Goal: Task Accomplishment & Management: Complete application form

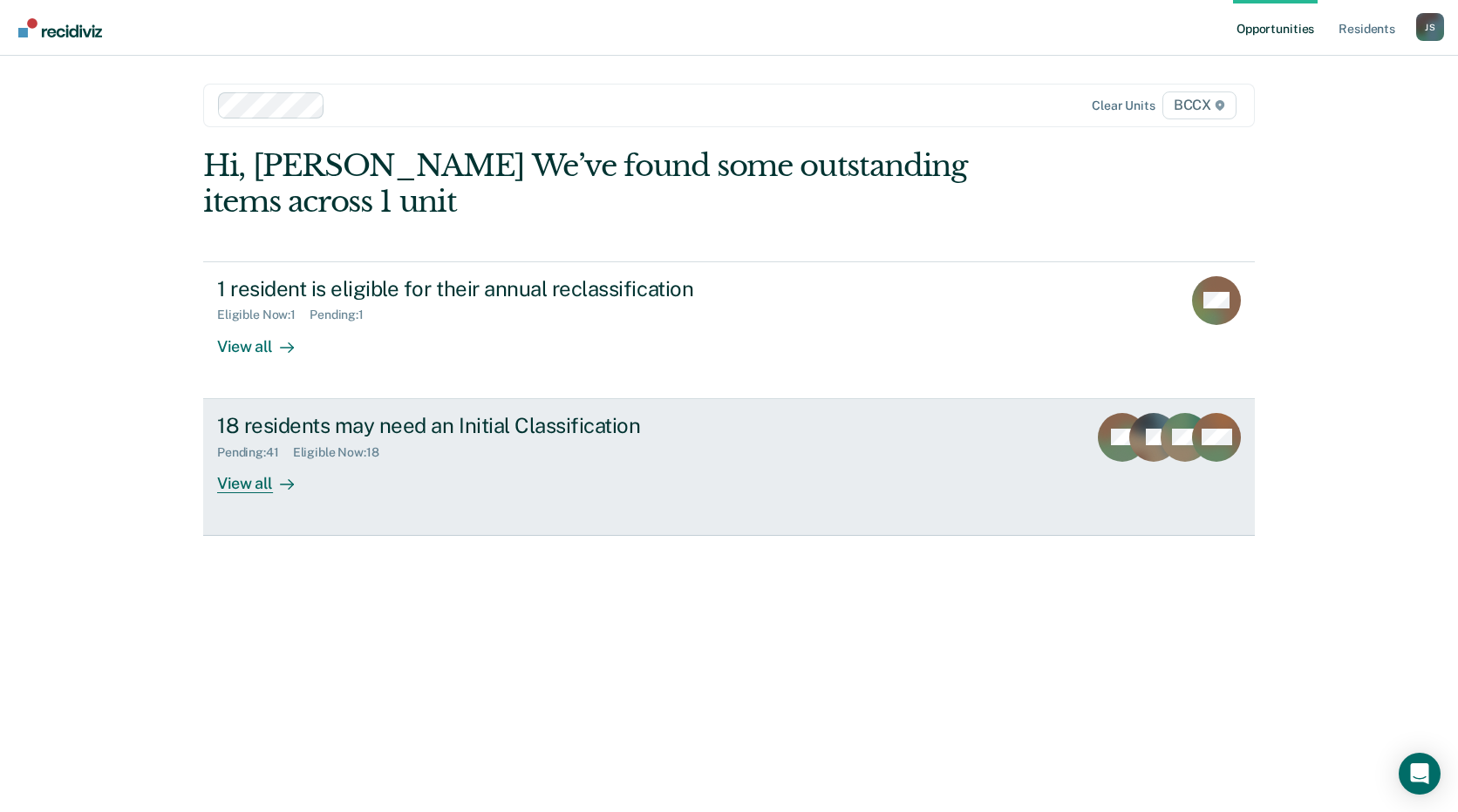
drag, startPoint x: 0, startPoint y: 0, endPoint x: 691, endPoint y: 467, distance: 834.0
click at [691, 467] on div "18 residents may need an Initial Classification Pending : 41 Eligible Now : 18 …" at bounding box center [544, 452] width 653 height 80
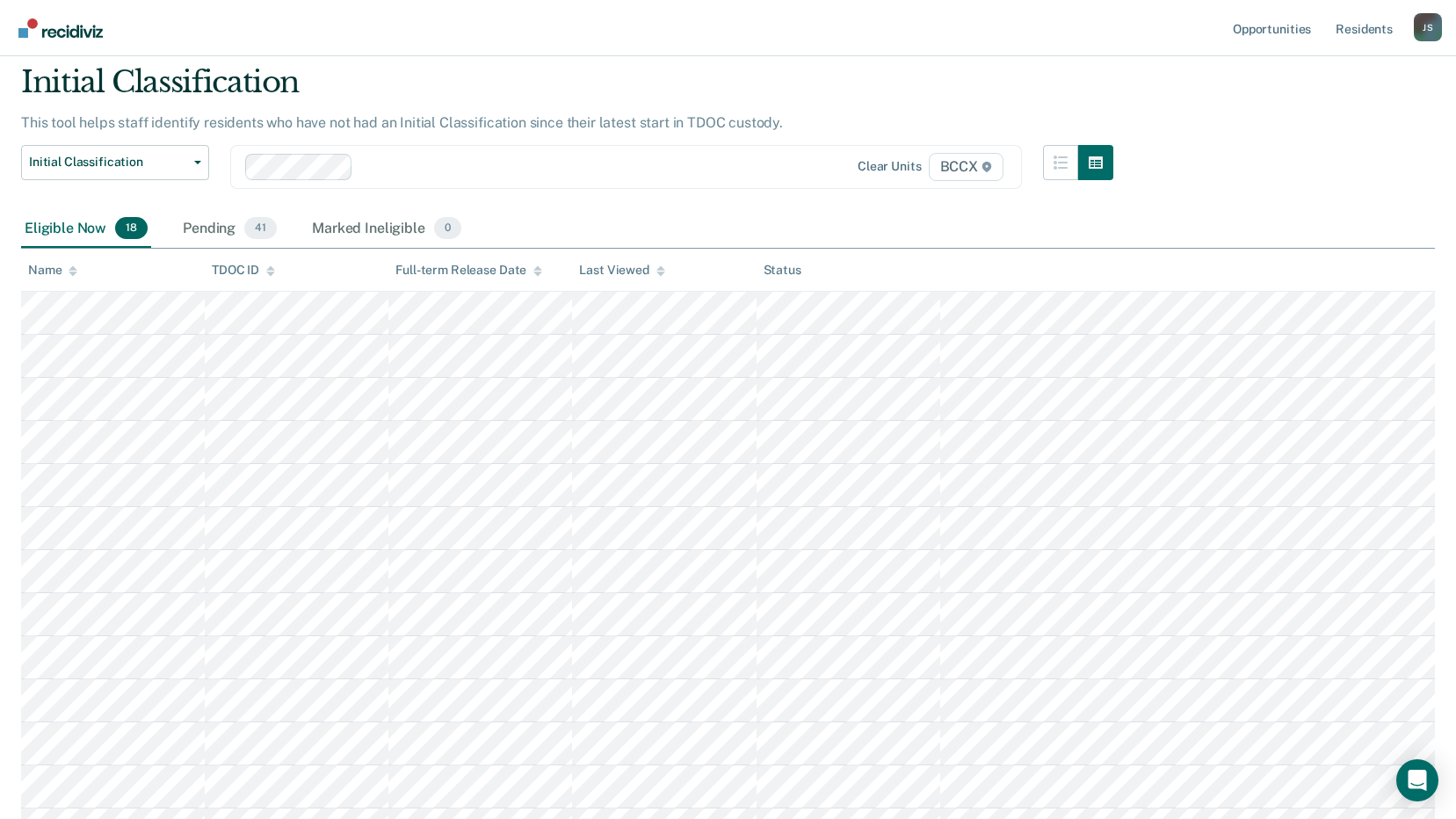
scroll to position [88, 0]
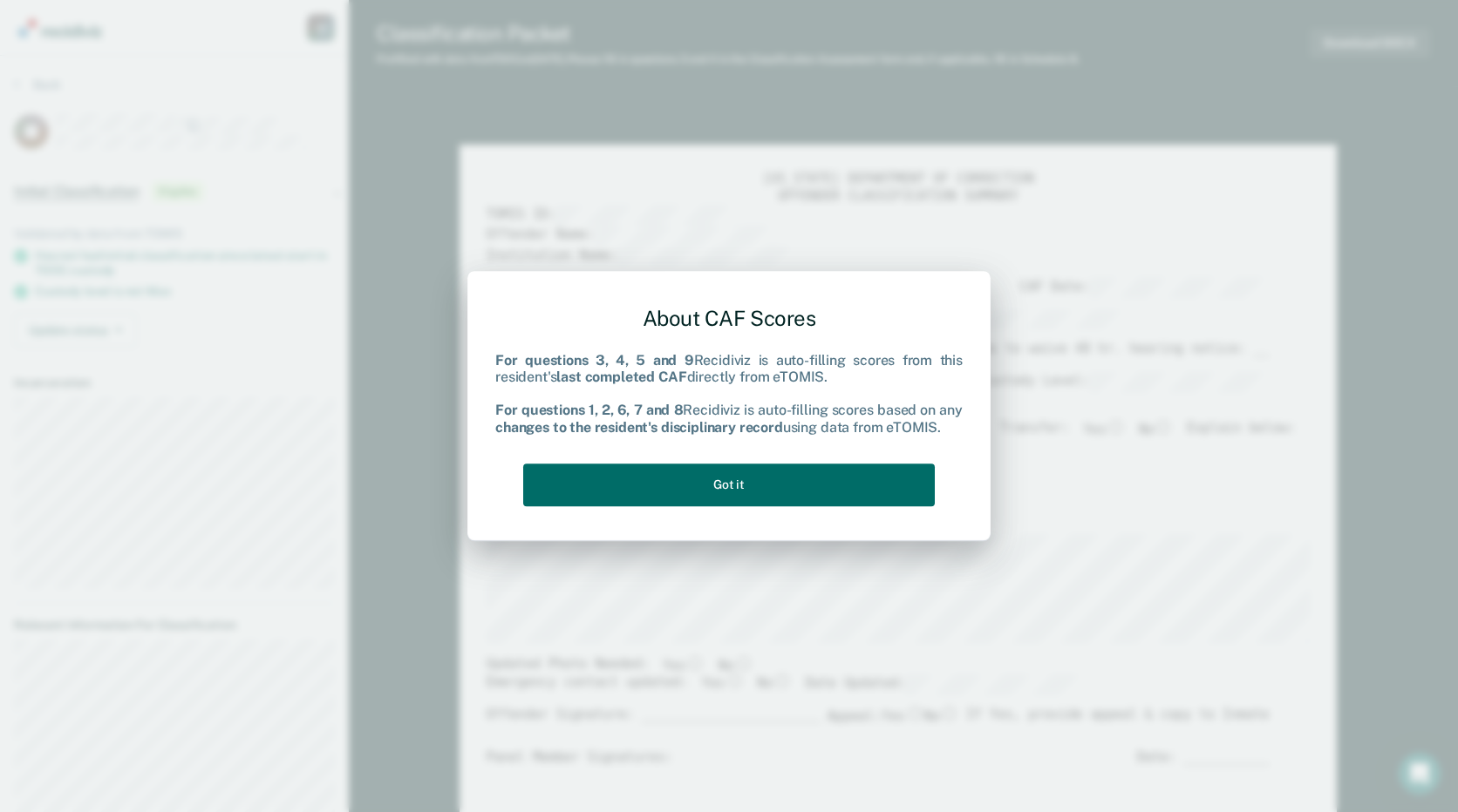
click at [800, 451] on div "About CAF Scores For questions 3, 4, 5 and 9 Recidiviz is auto-filling scores f…" at bounding box center [729, 403] width 467 height 221
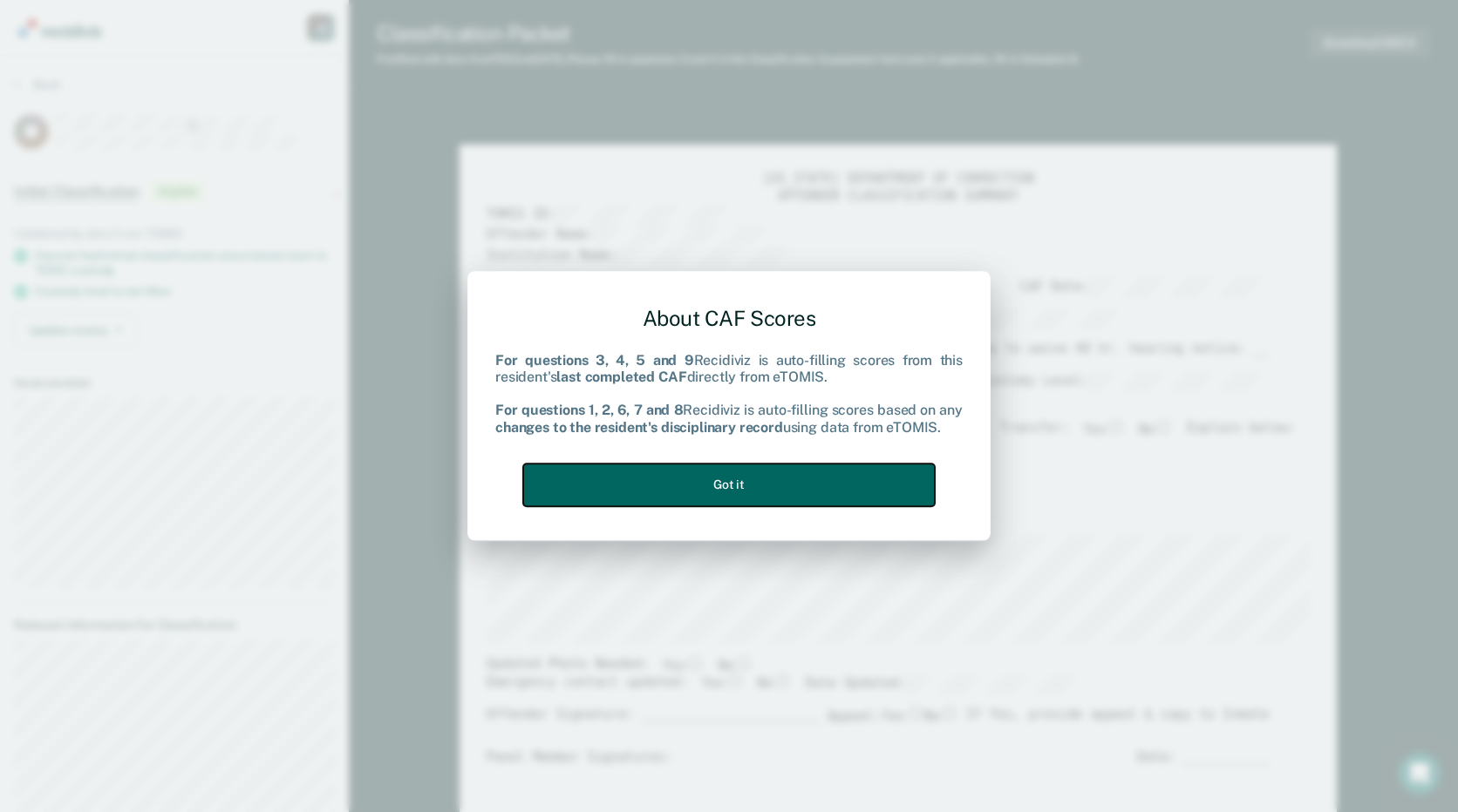
drag, startPoint x: 796, startPoint y: 487, endPoint x: 887, endPoint y: 495, distance: 91.4
click at [796, 488] on button "Got it" at bounding box center [729, 485] width 412 height 43
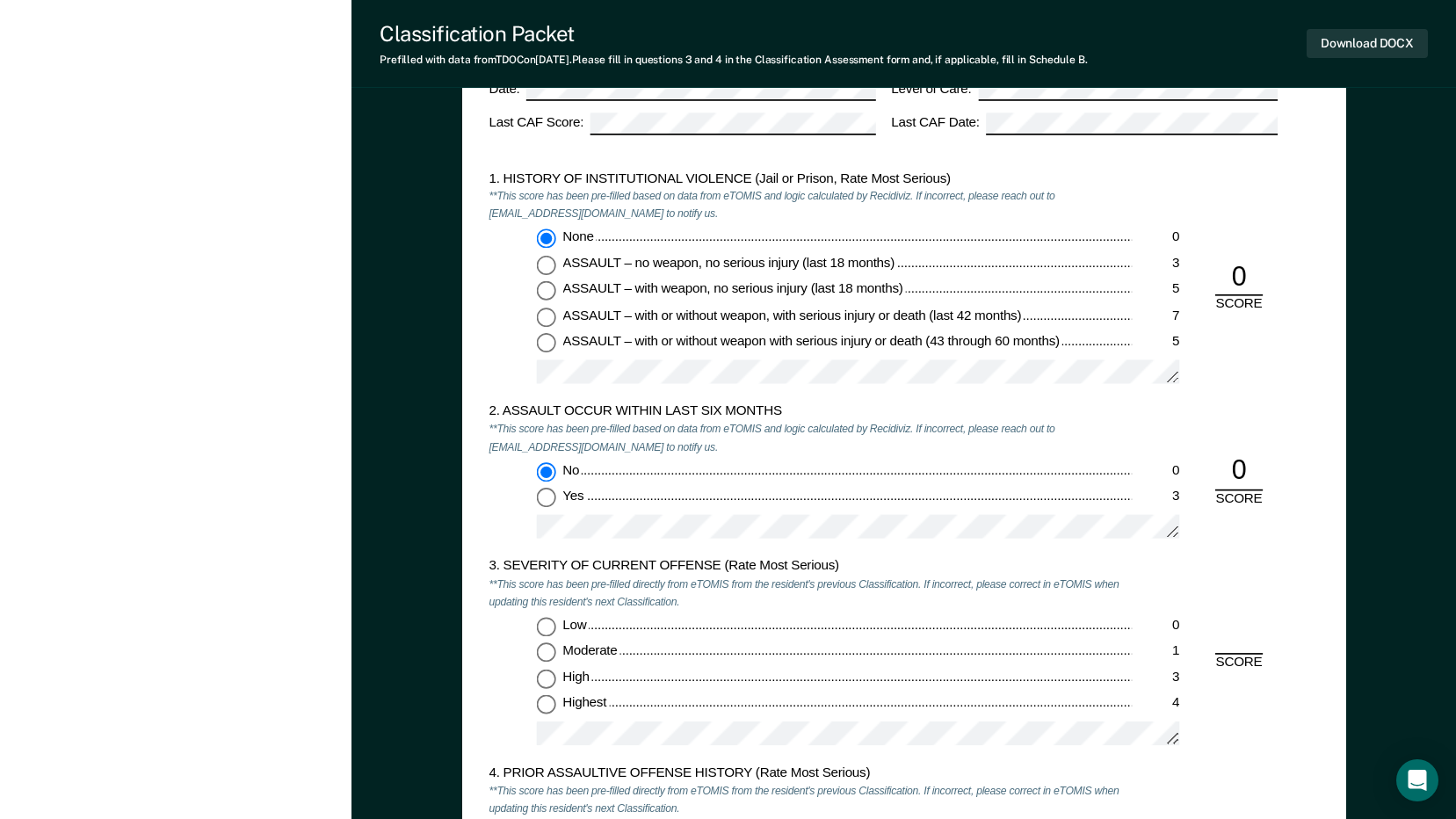
scroll to position [1582, 0]
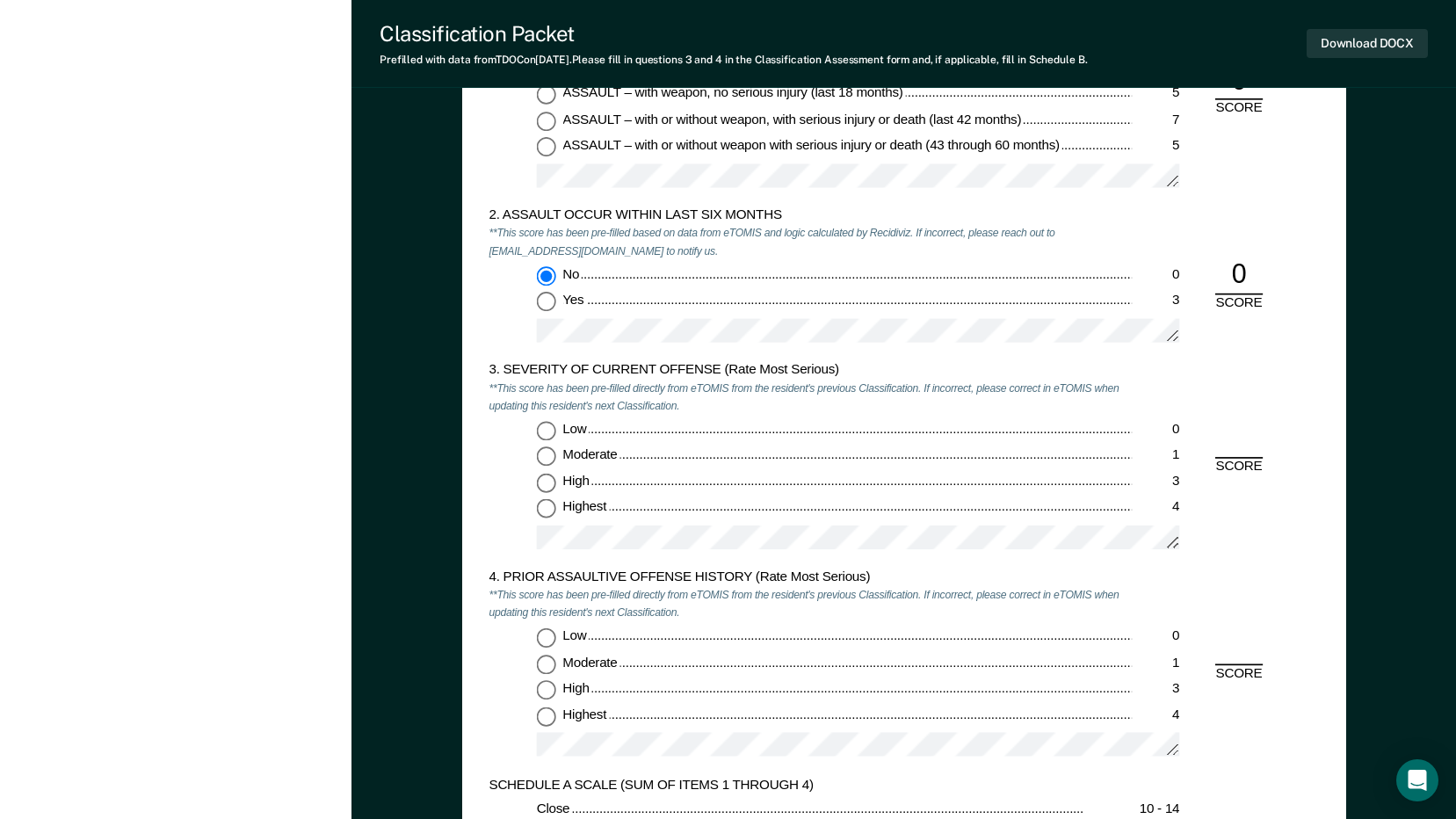
click at [549, 457] on input "Moderate 1" at bounding box center [545, 457] width 19 height 19
type textarea "x"
radio input "true"
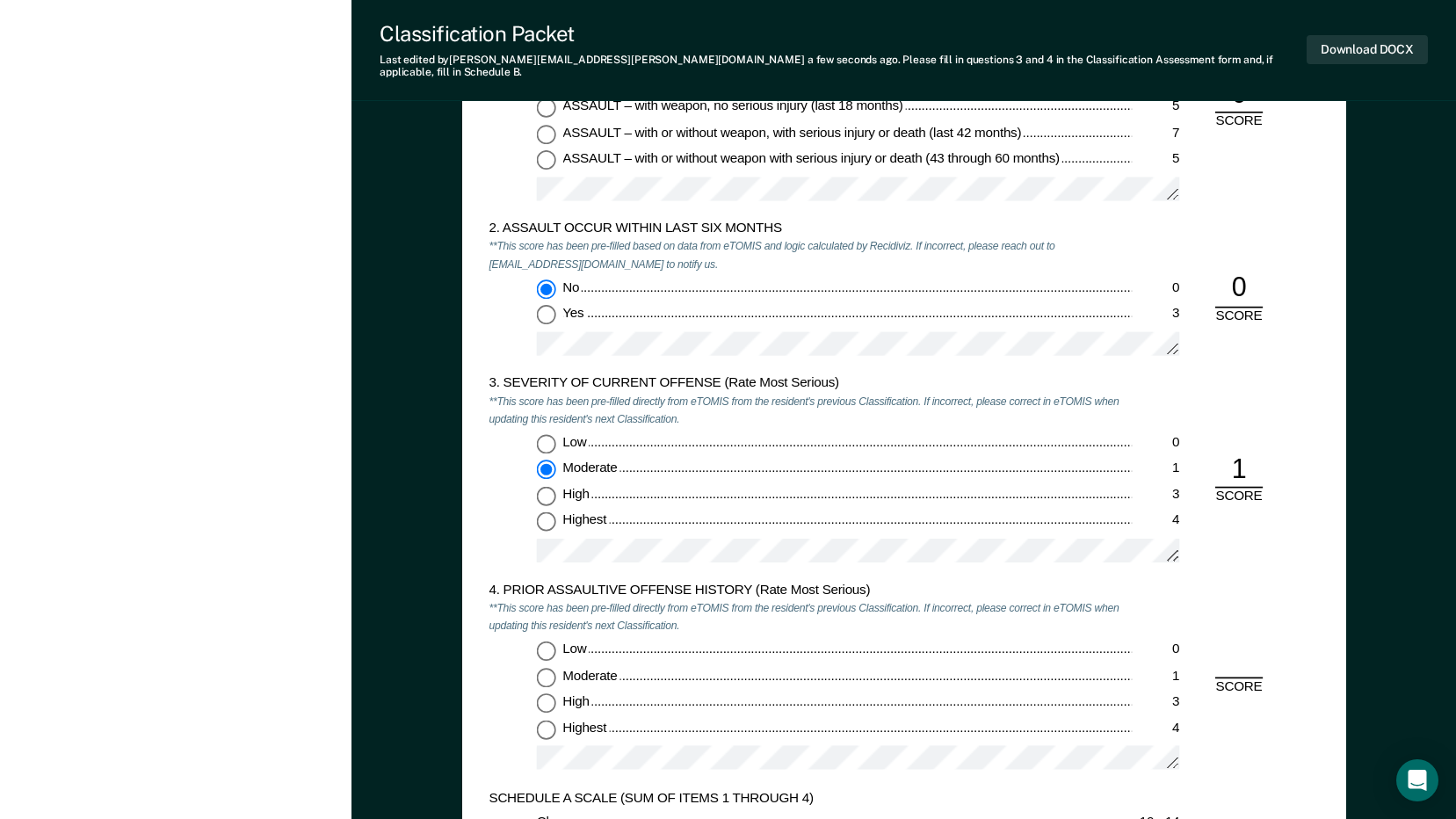
click at [542, 628] on div "4. PRIOR ASSAULTIVE OFFENSE HISTORY (Rate Most Serious) **This score has been p…" at bounding box center [810, 685] width 643 height 207
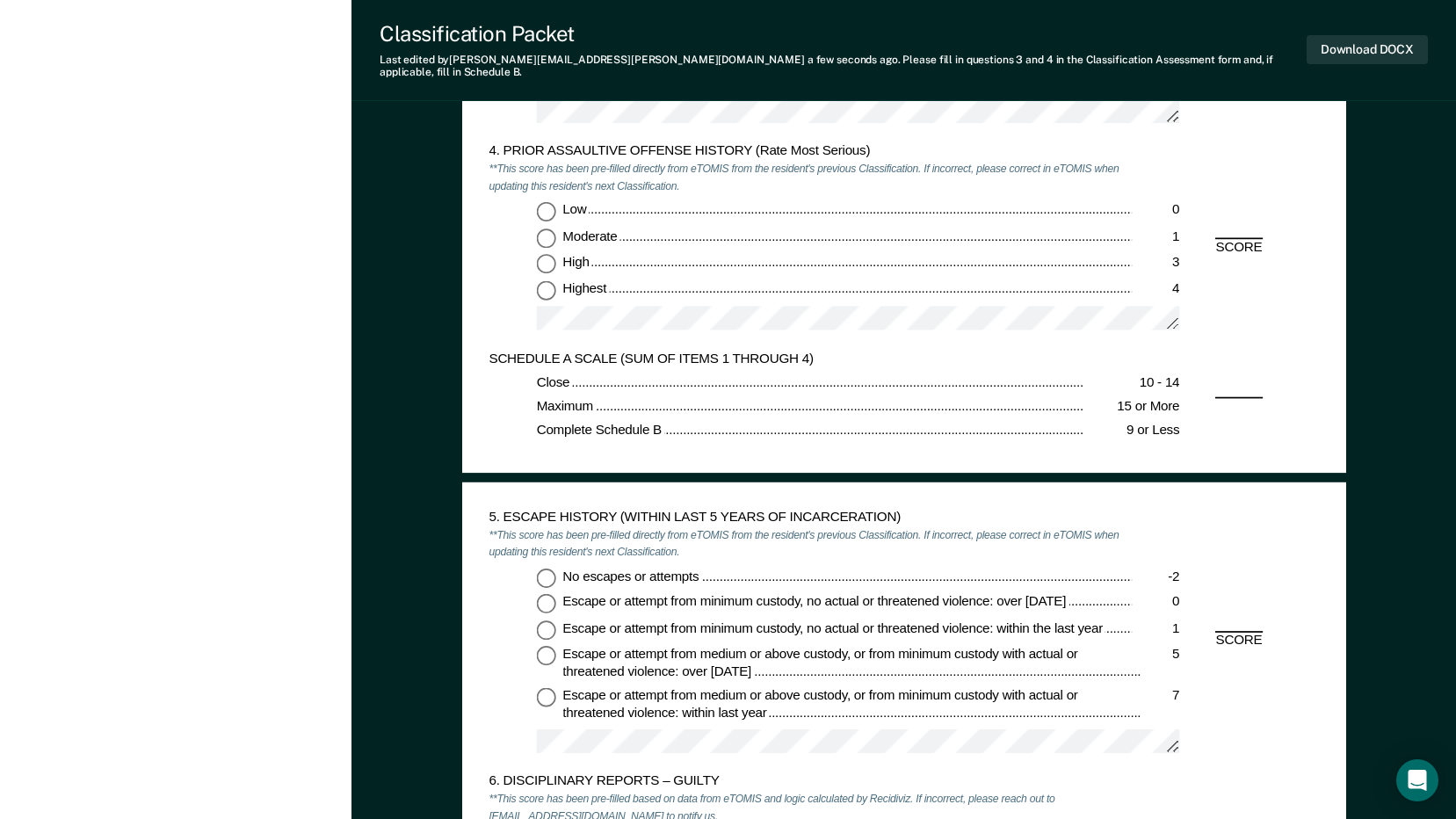
click at [551, 201] on input "Low 0" at bounding box center [545, 211] width 19 height 19
type textarea "x"
radio input "true"
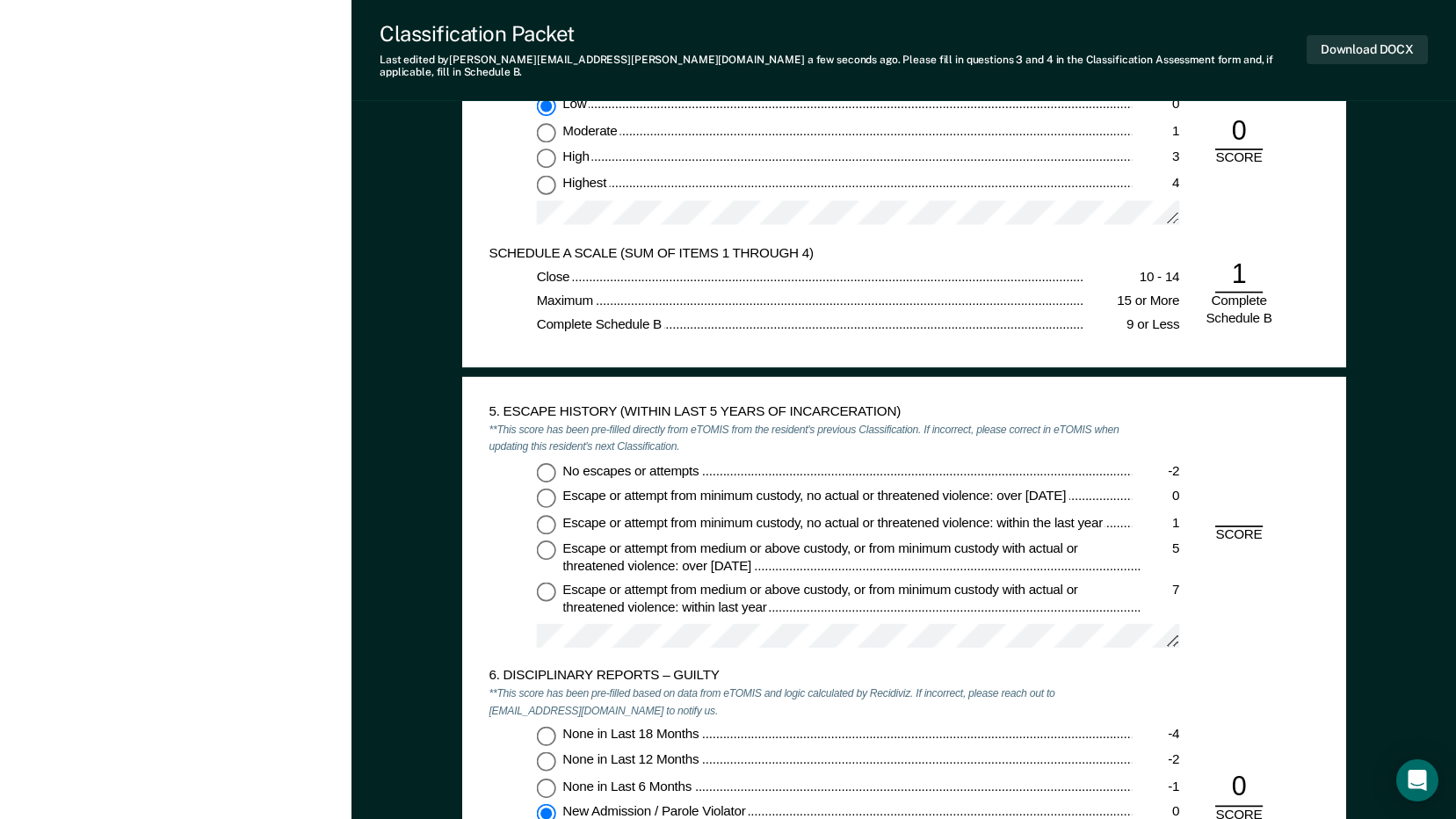
scroll to position [2285, 0]
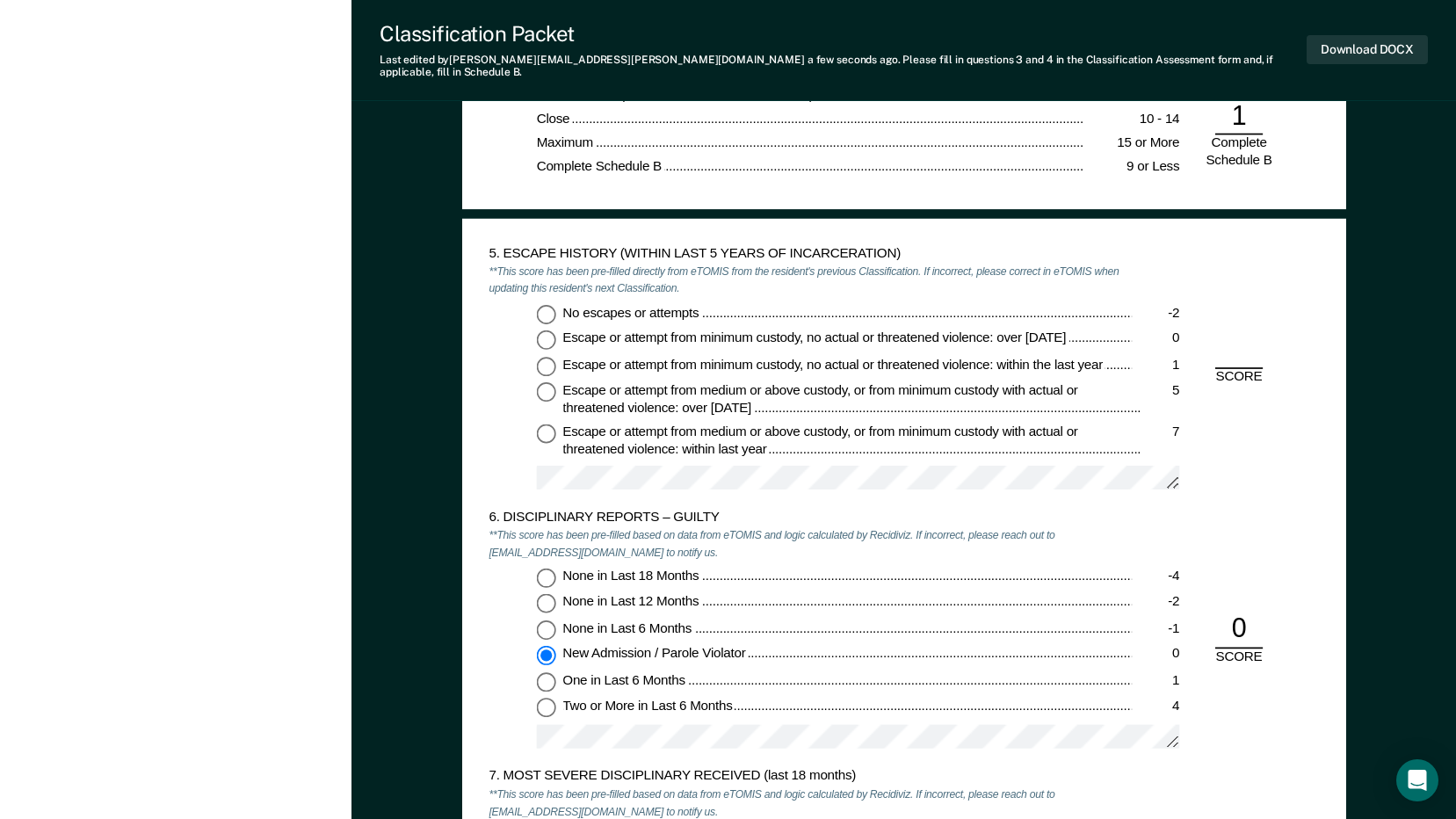
click at [546, 307] on input "No escapes or attempts -2" at bounding box center [545, 313] width 19 height 19
type textarea "x"
radio input "true"
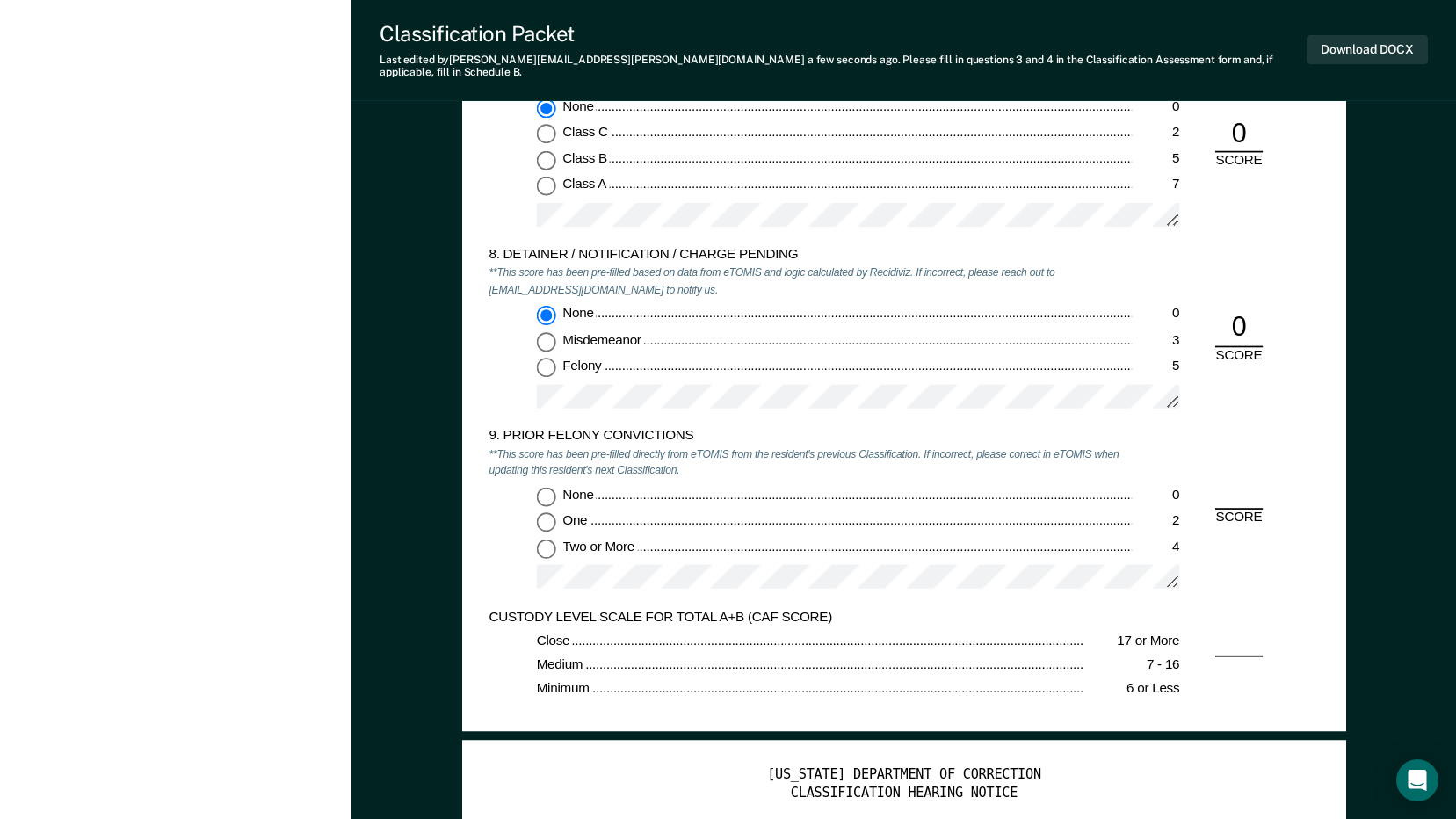
scroll to position [3164, 0]
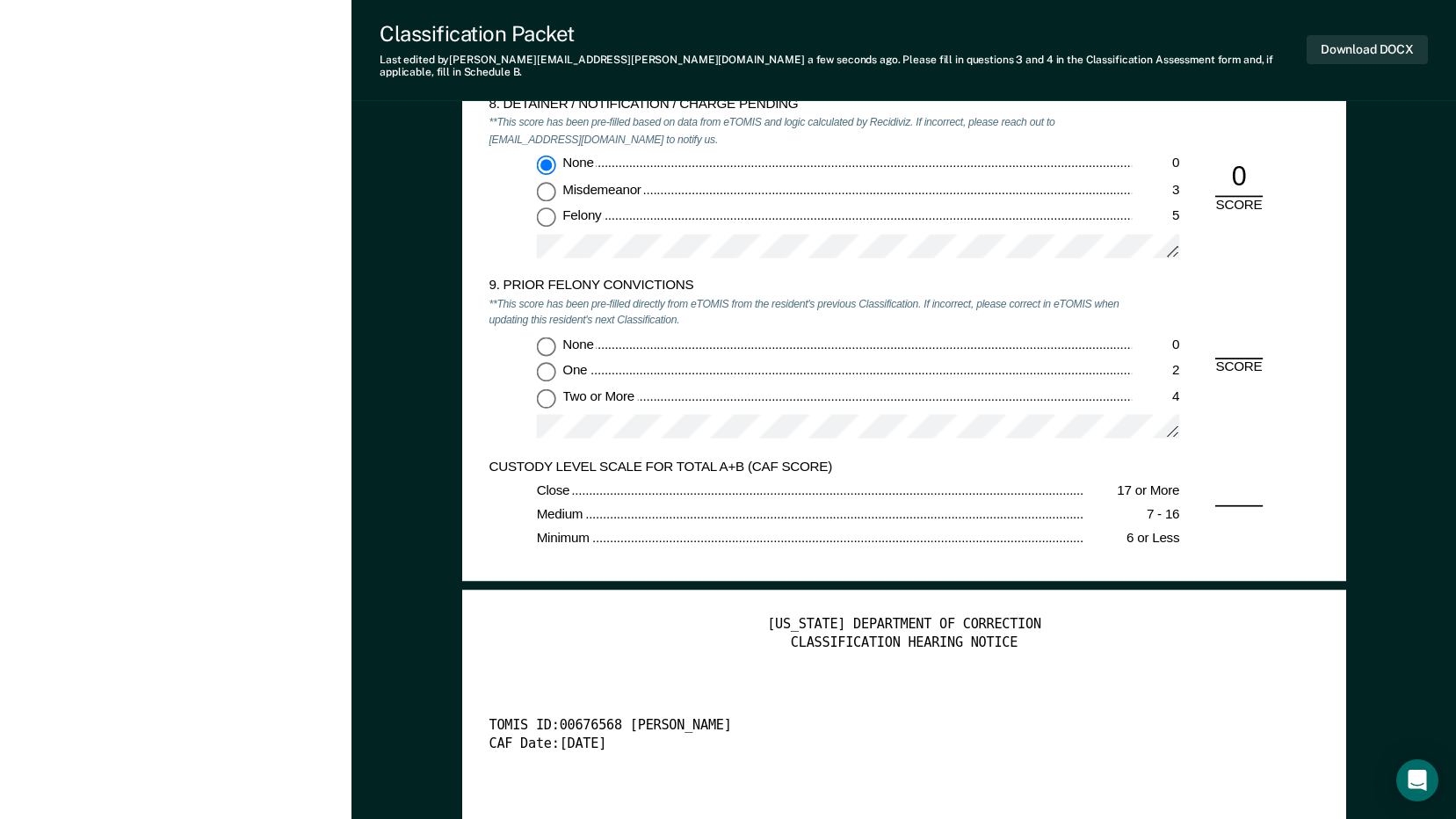
click at [550, 389] on input "Two or More 4" at bounding box center [545, 398] width 19 height 19
type textarea "x"
radio input "true"
click at [1401, 39] on button "Download DOCX" at bounding box center [1367, 50] width 121 height 29
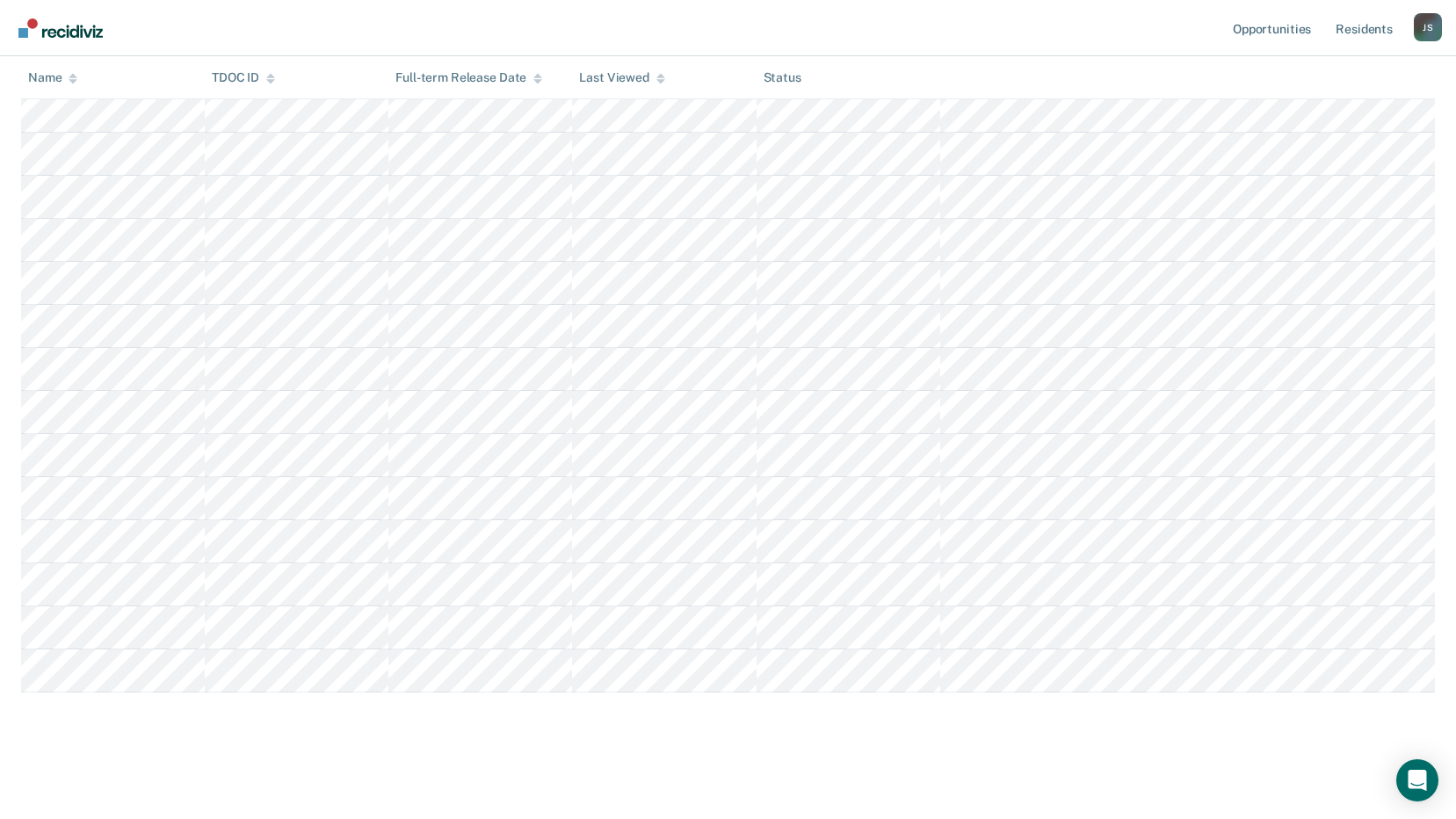
scroll to position [88, 0]
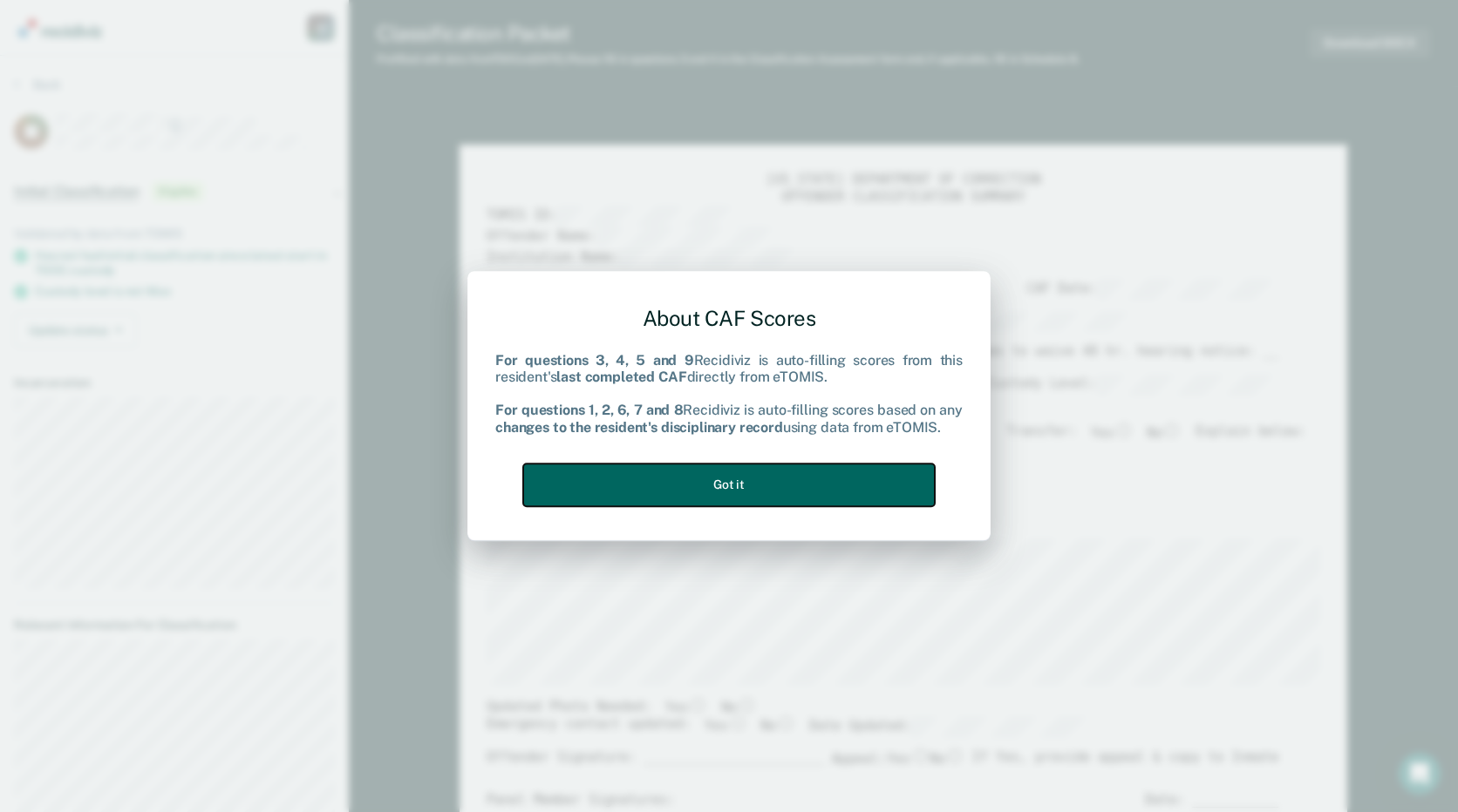
click at [855, 492] on button "Got it" at bounding box center [729, 485] width 412 height 43
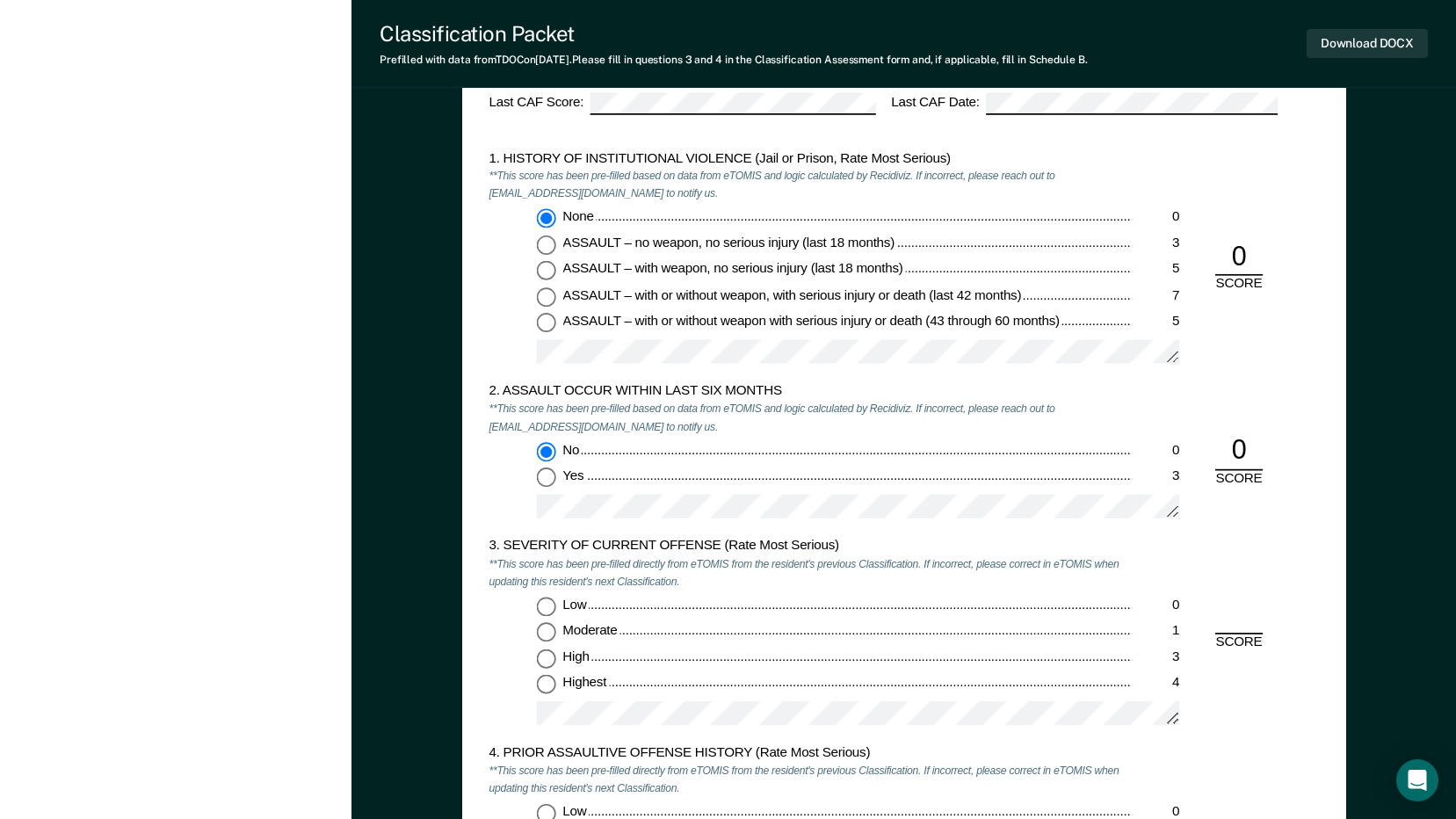
scroll to position [1758, 0]
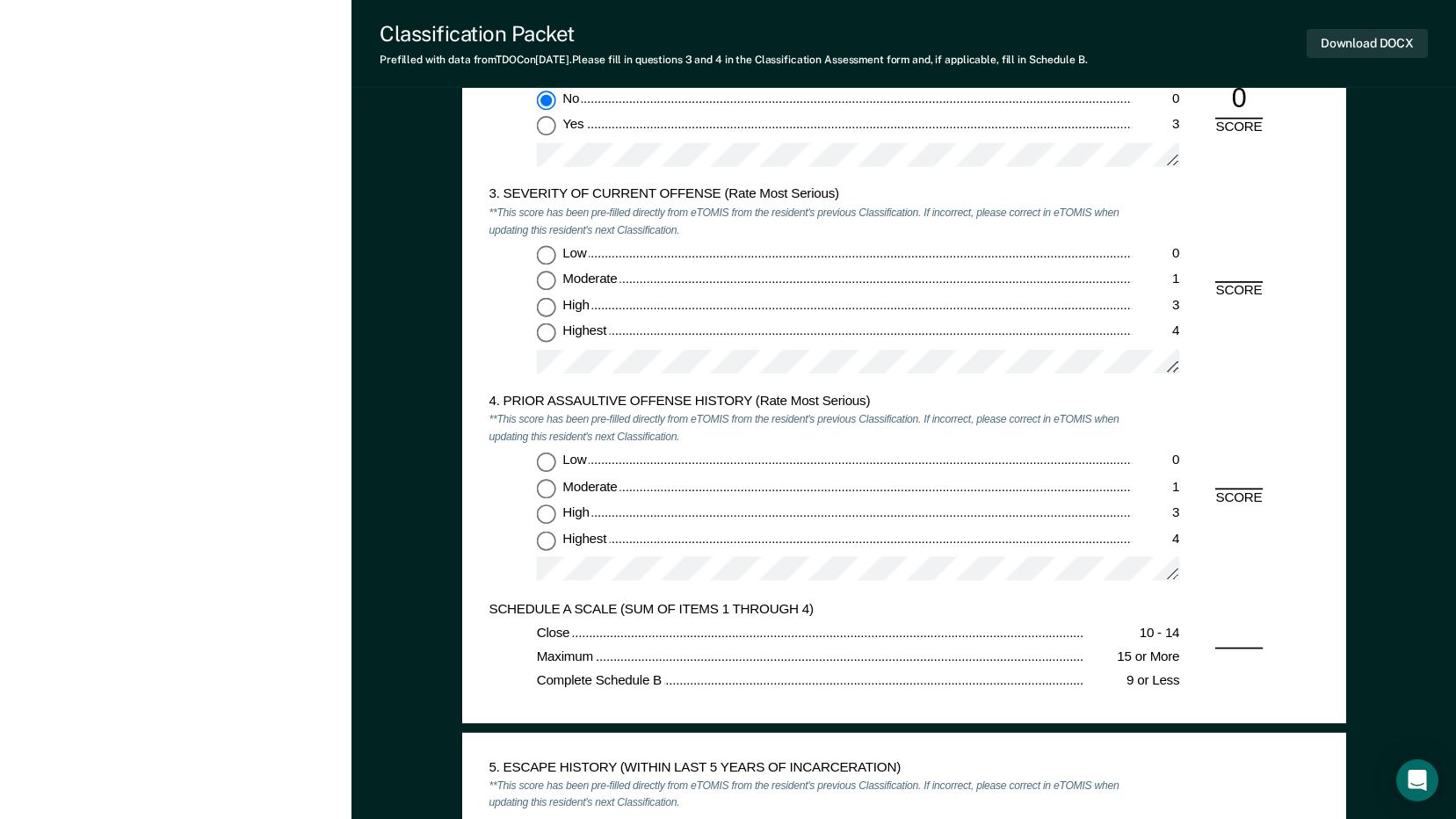
click at [543, 338] on input "Highest 4" at bounding box center [545, 334] width 19 height 19
type textarea "x"
radio input "true"
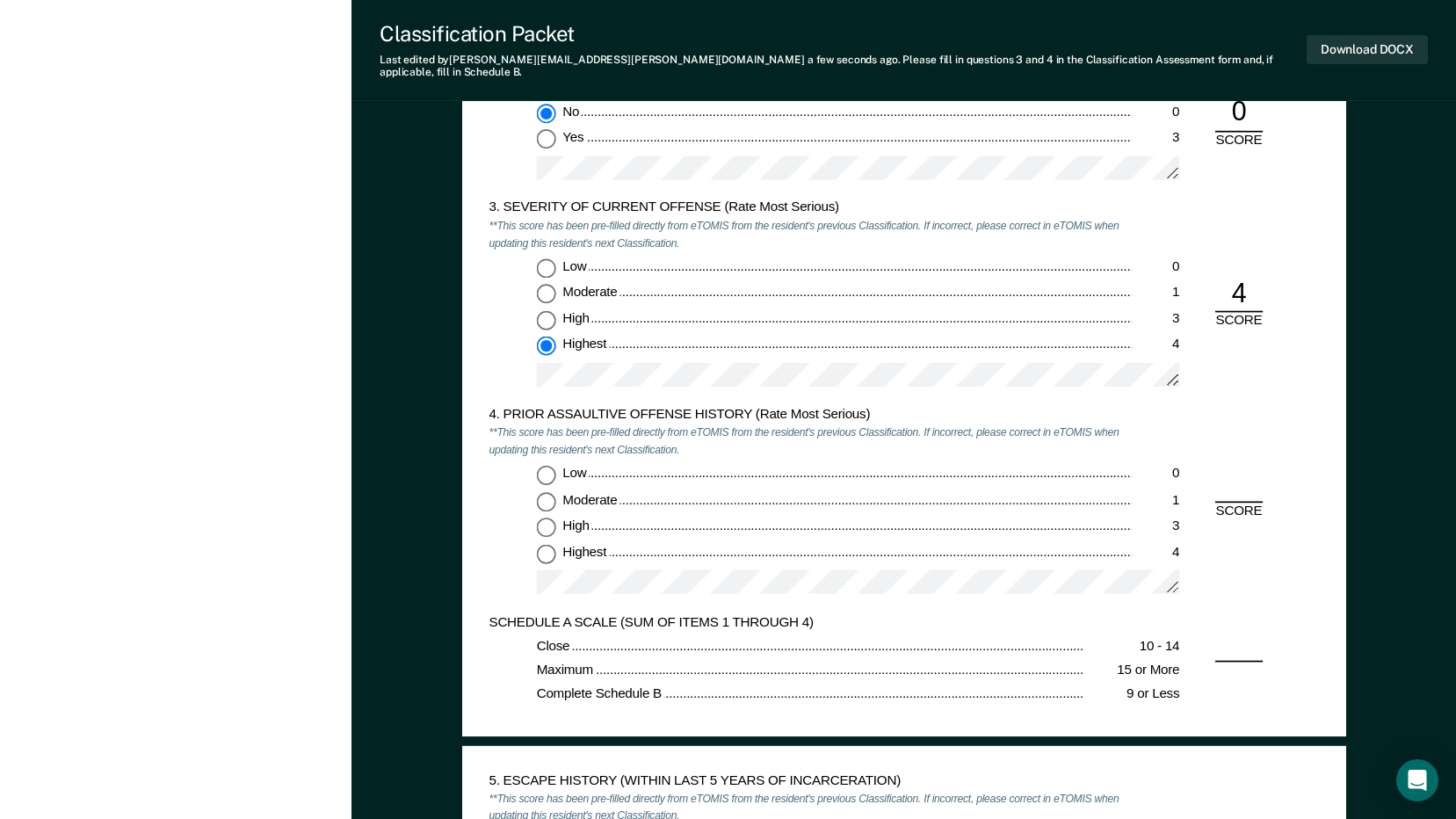
click at [543, 465] on input "Low 0" at bounding box center [545, 475] width 19 height 19
type textarea "x"
radio input "true"
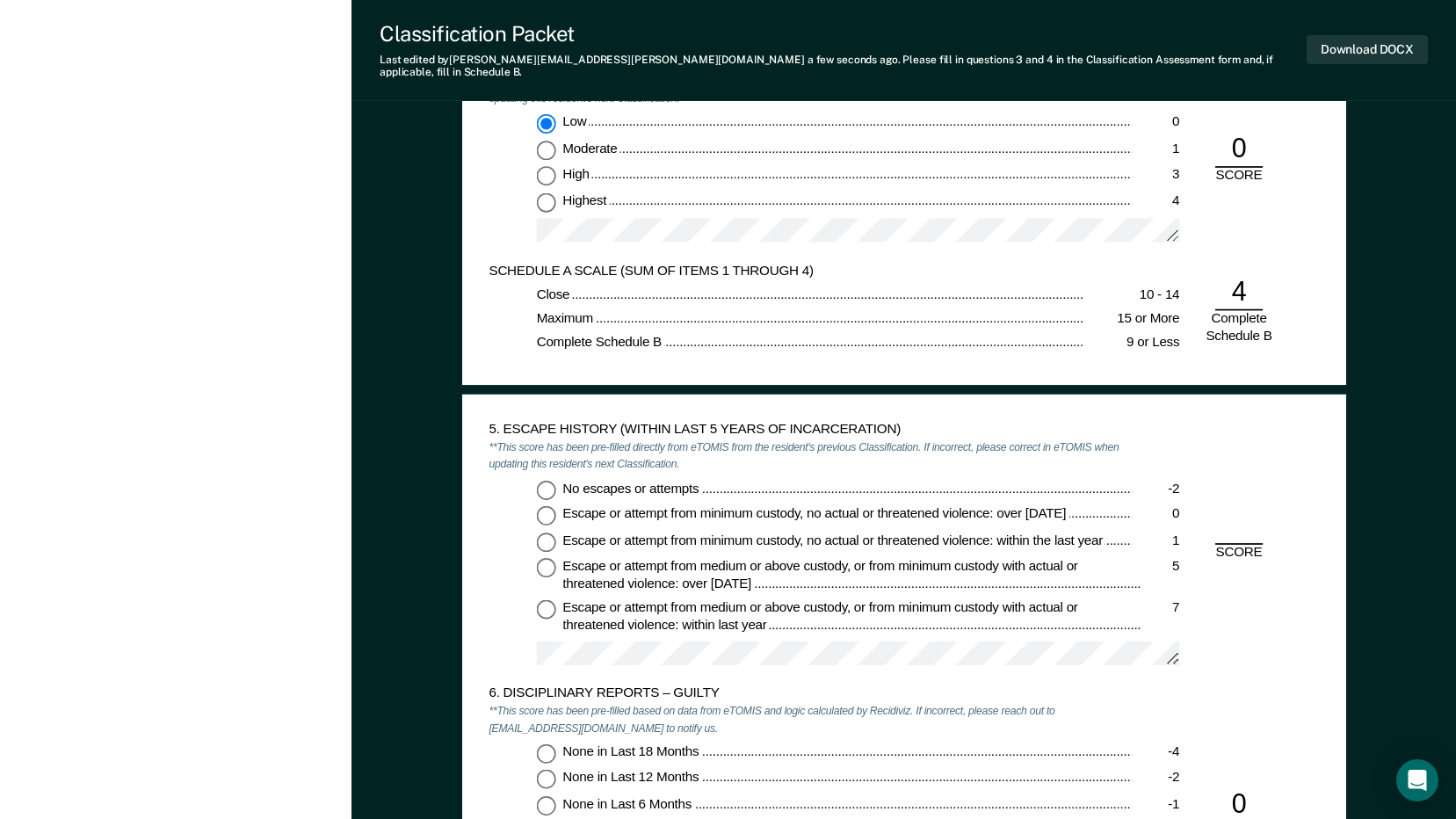
click at [545, 480] on input "No escapes or attempts -2" at bounding box center [545, 490] width 19 height 19
type textarea "x"
radio input "true"
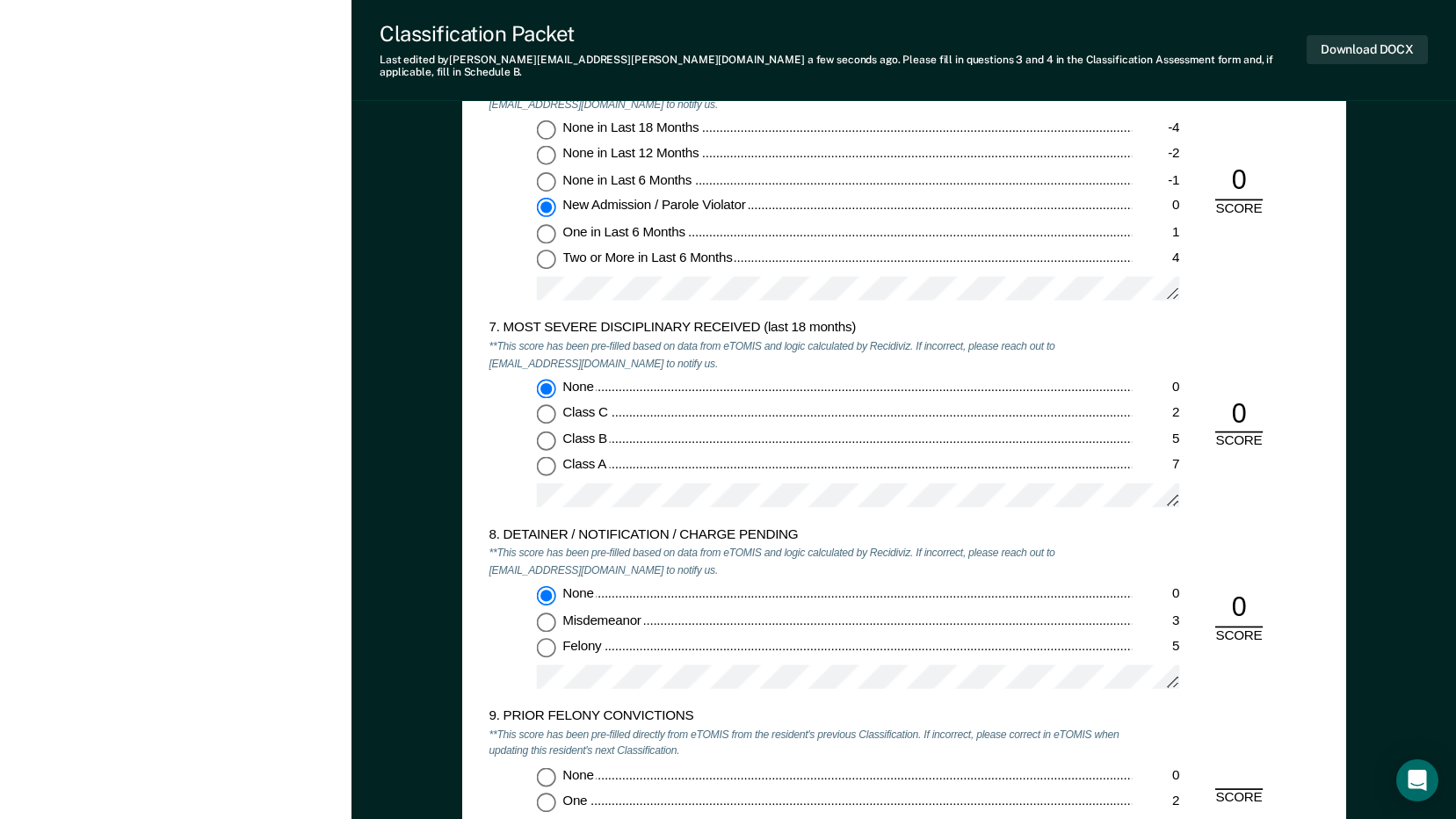
scroll to position [2901, 0]
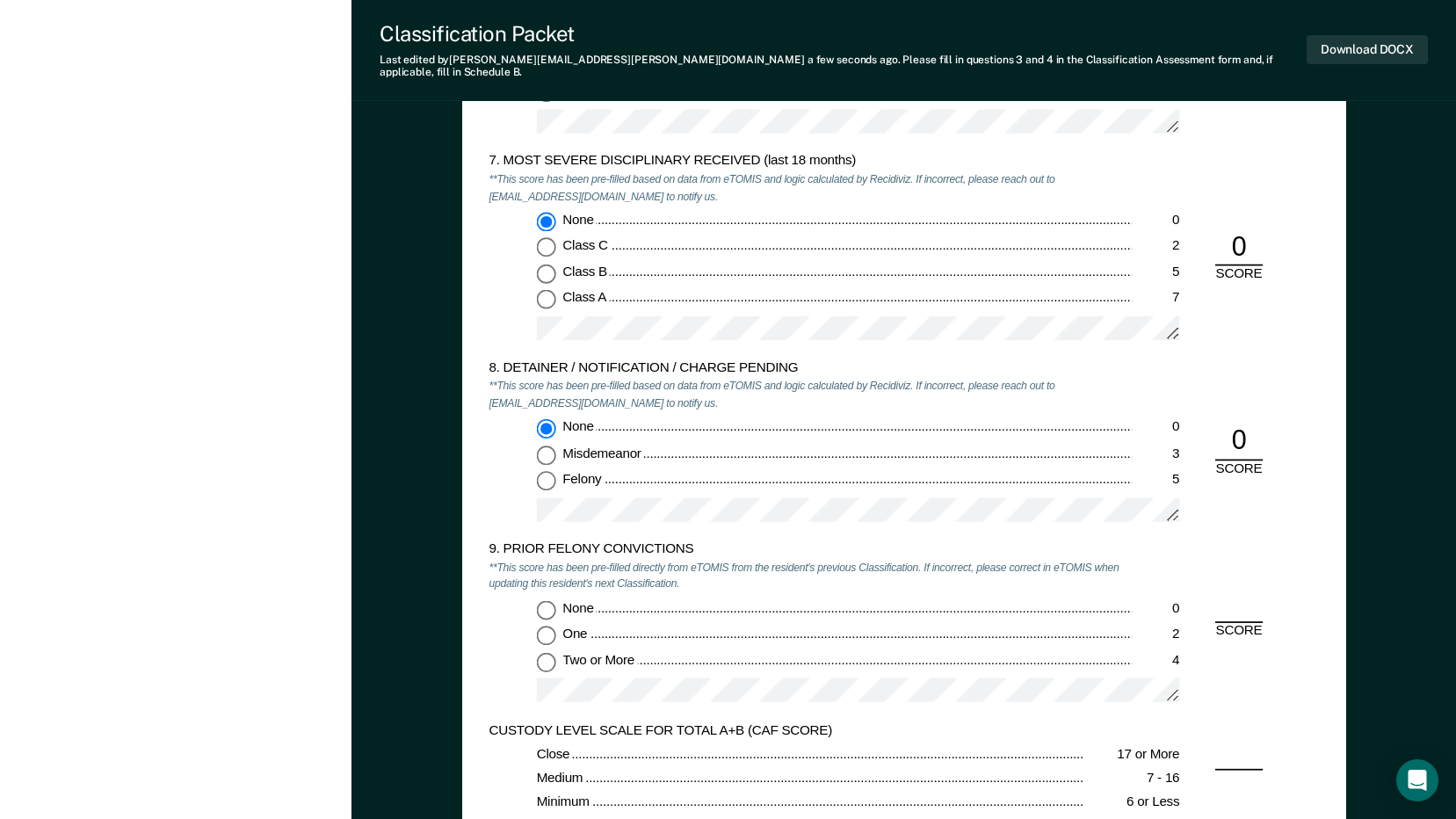
click at [547, 653] on input "Two or More 4" at bounding box center [545, 662] width 19 height 19
type textarea "x"
radio input "true"
click at [1376, 55] on button "Download DOCX" at bounding box center [1367, 50] width 121 height 29
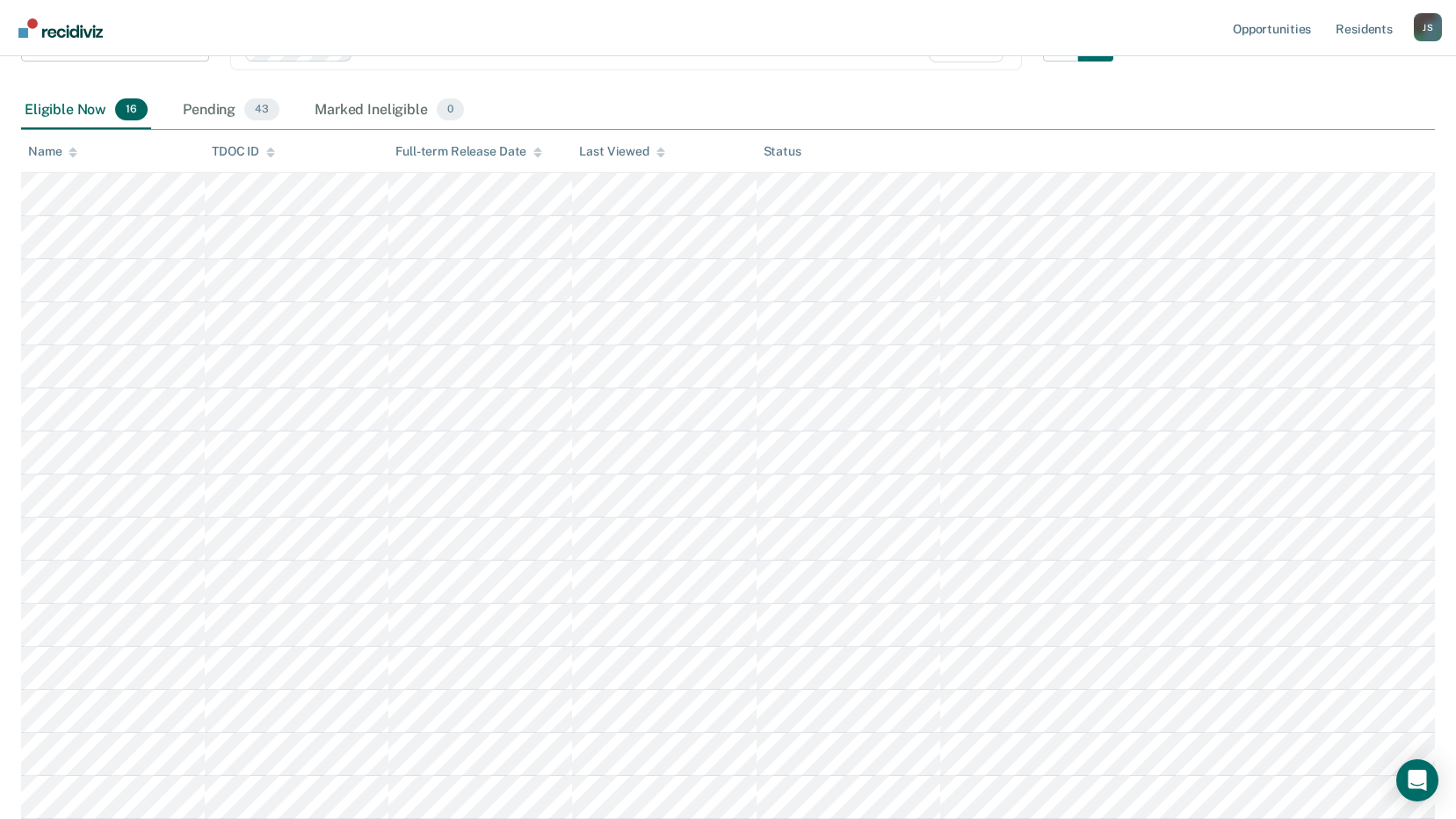
scroll to position [264, 0]
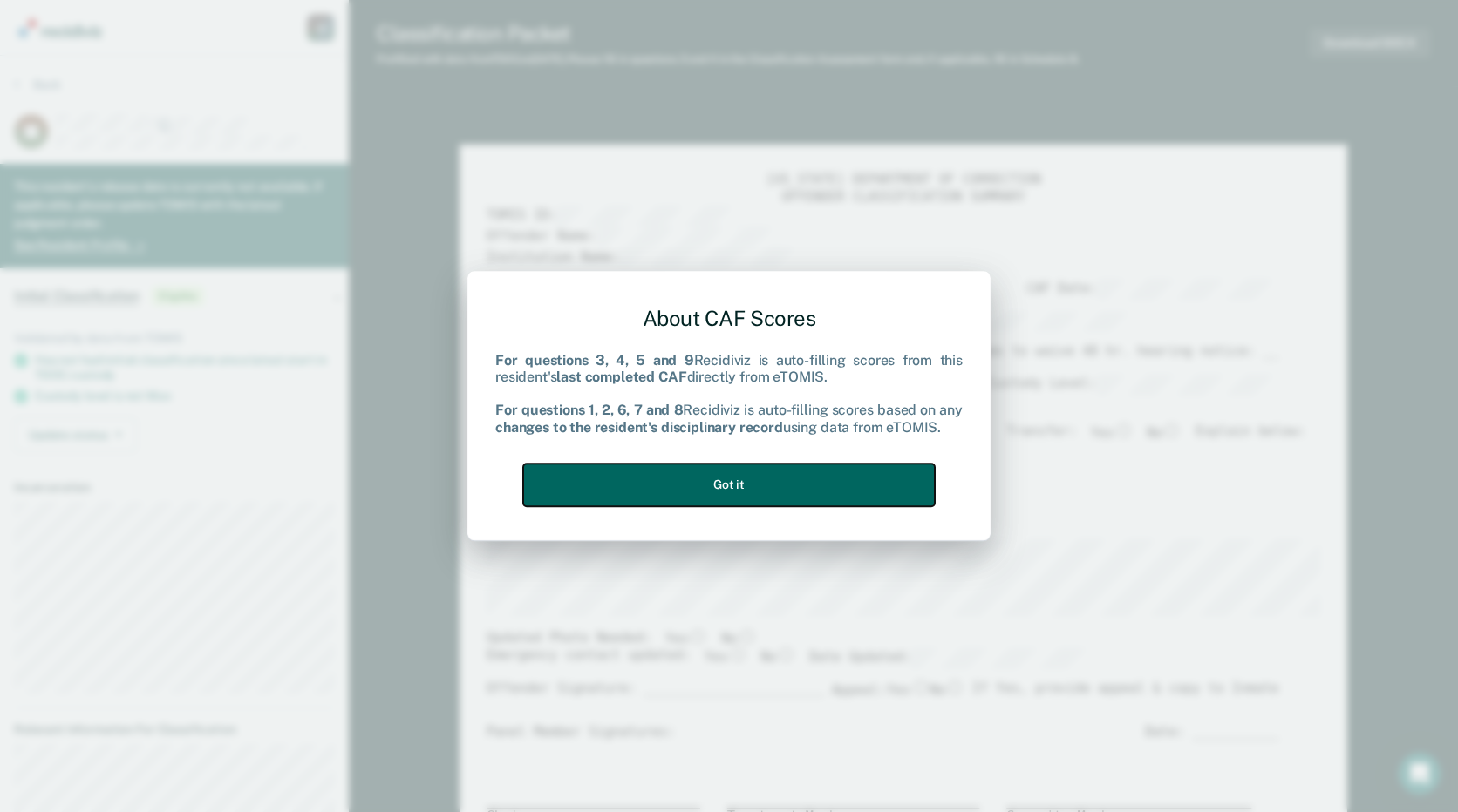
click at [812, 486] on button "Got it" at bounding box center [729, 485] width 412 height 43
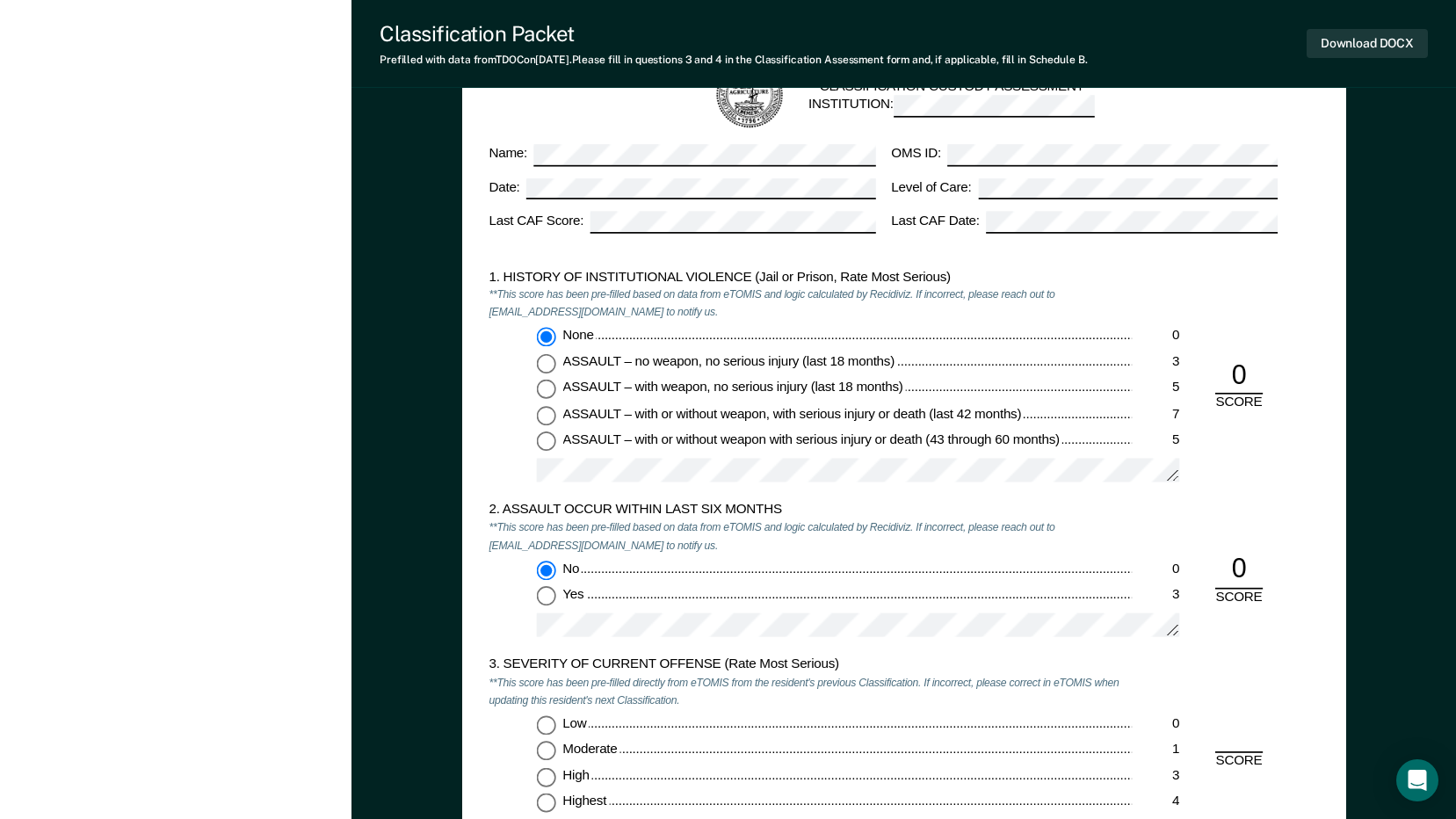
scroll to position [1318, 0]
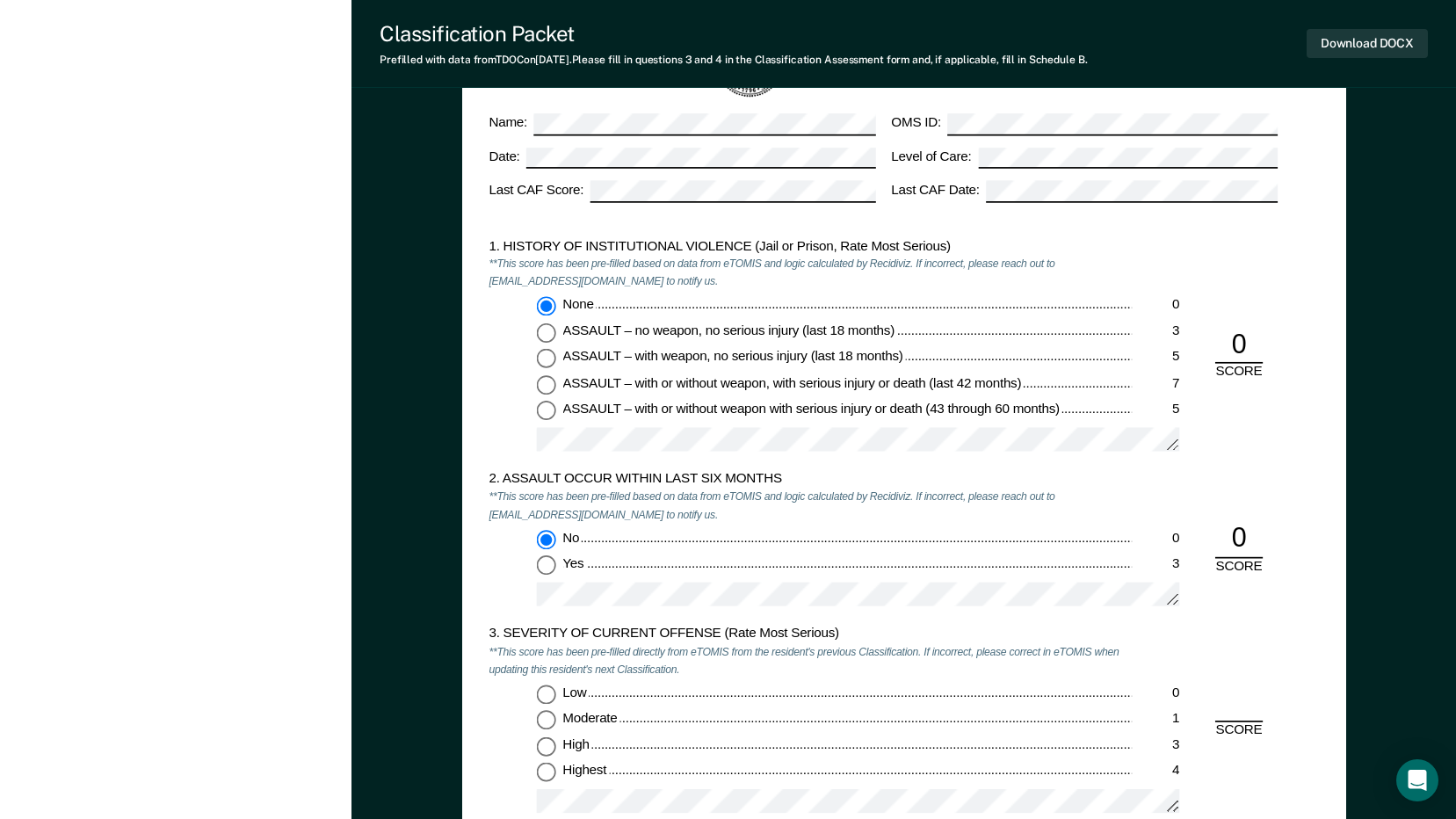
click at [544, 721] on input "Moderate 1" at bounding box center [545, 721] width 19 height 19
type textarea "x"
radio input "true"
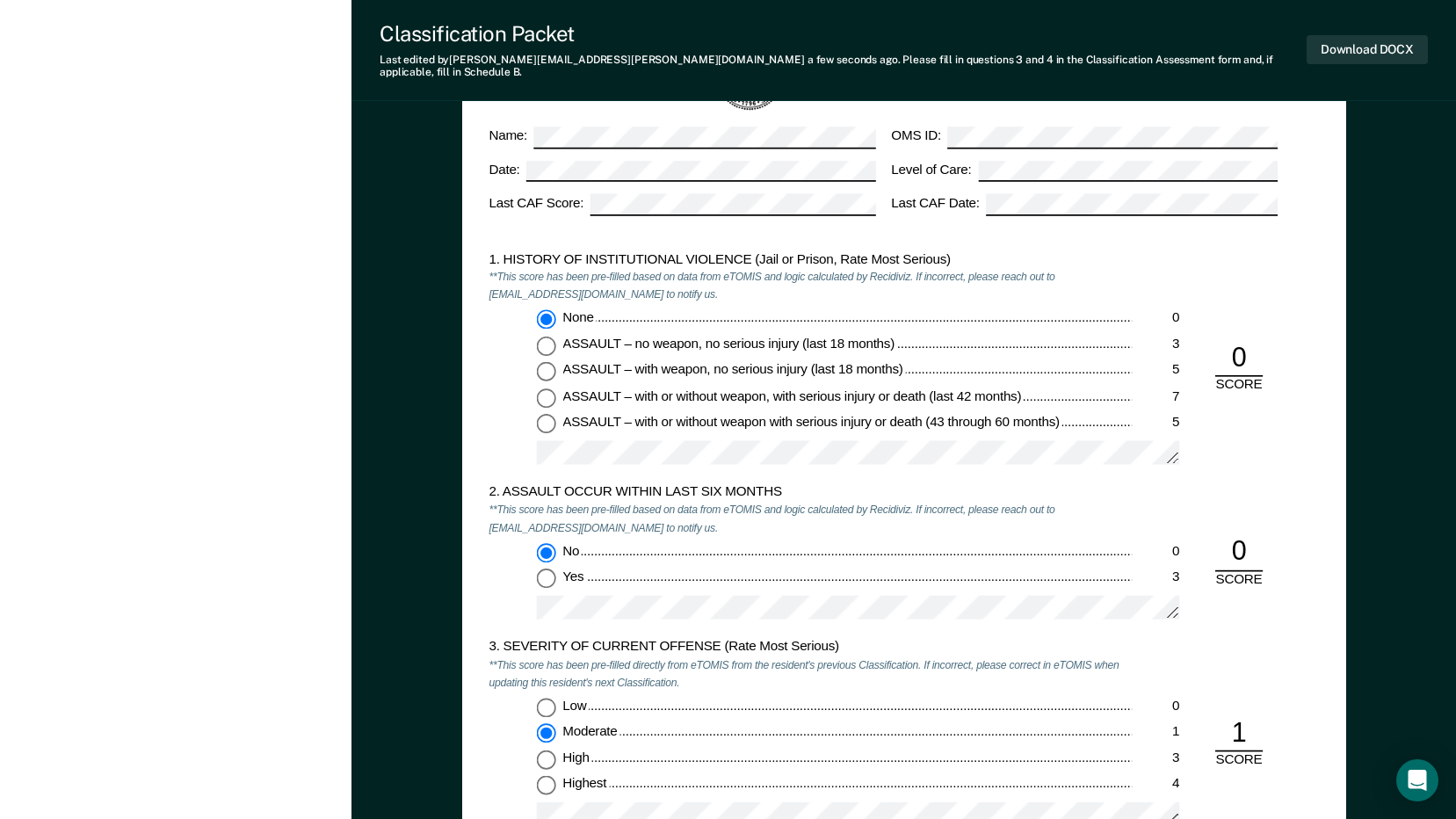
scroll to position [1582, 0]
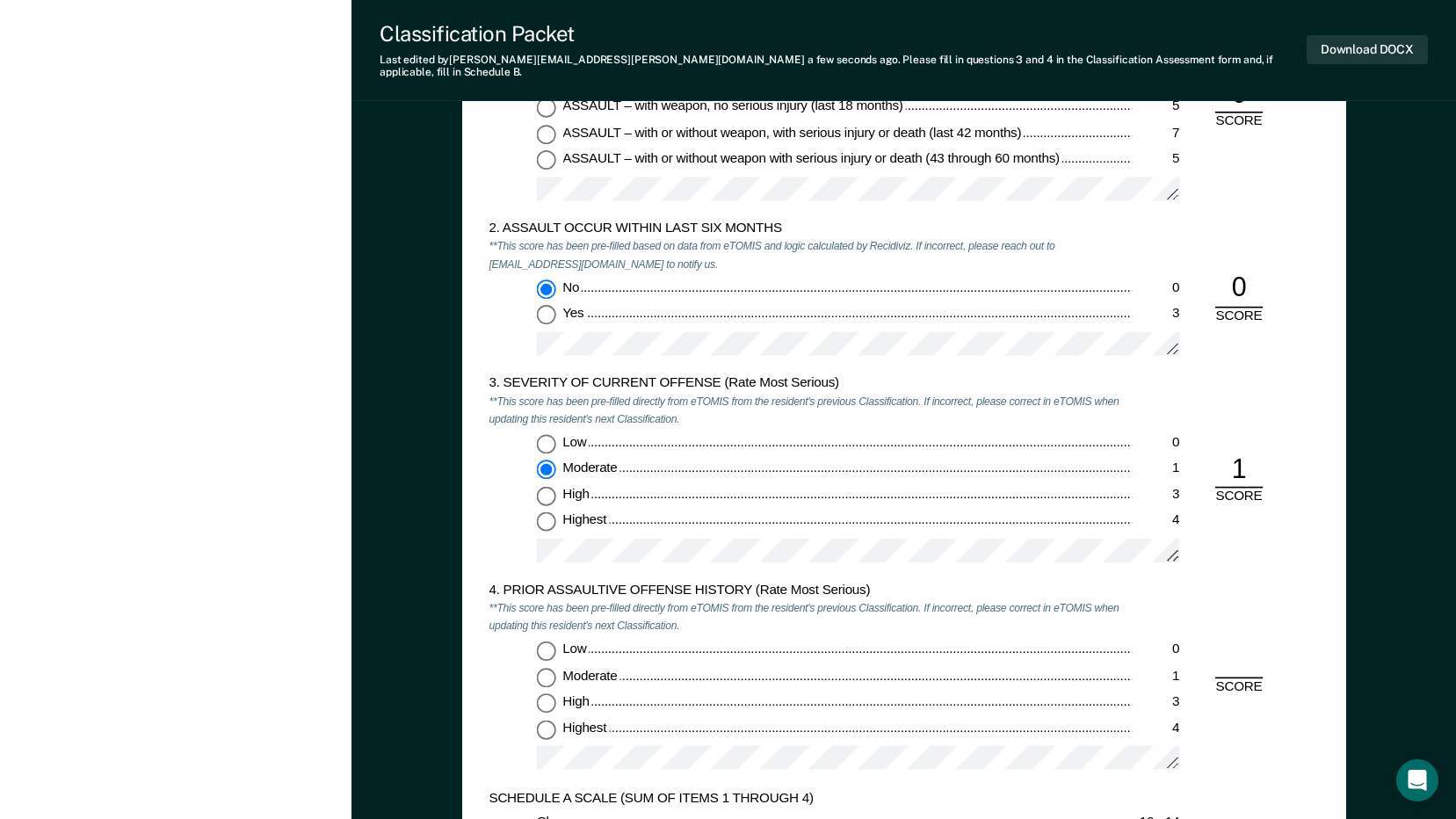
click at [545, 641] on input "Low 0" at bounding box center [545, 651] width 19 height 19
type textarea "x"
radio input "true"
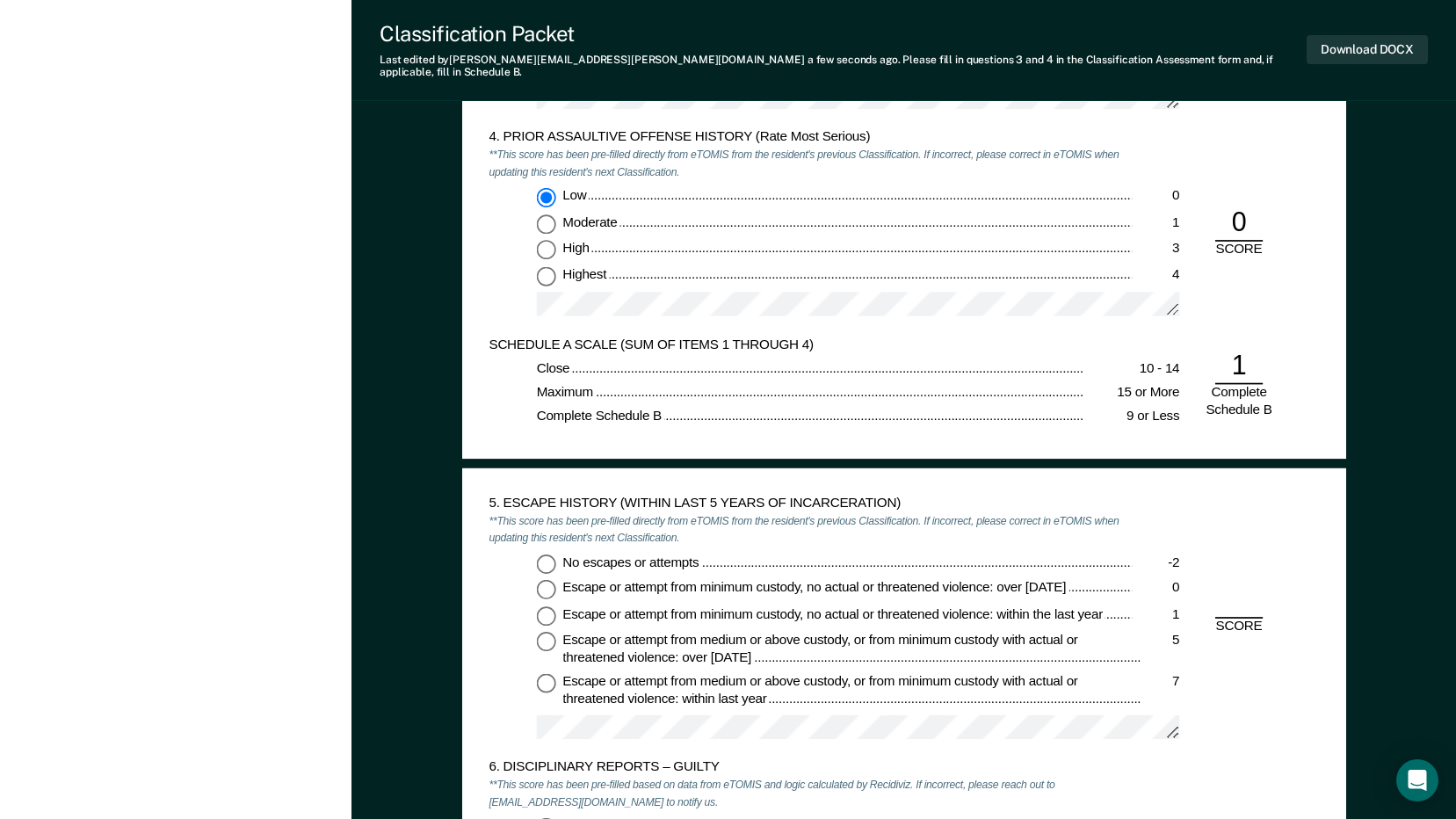
scroll to position [2198, 0]
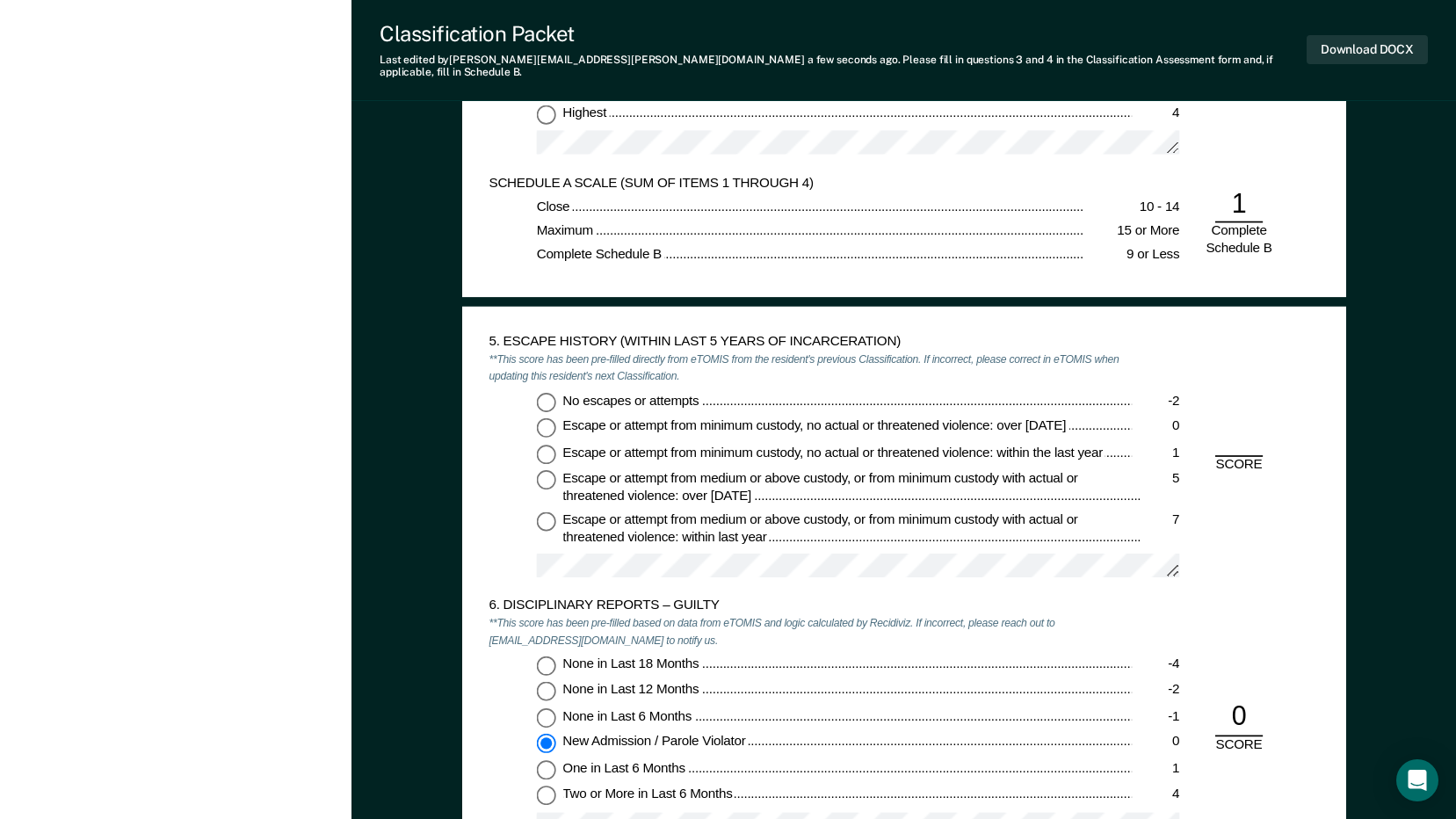
click at [543, 392] on input "No escapes or attempts -2" at bounding box center [545, 402] width 19 height 19
type textarea "x"
radio input "true"
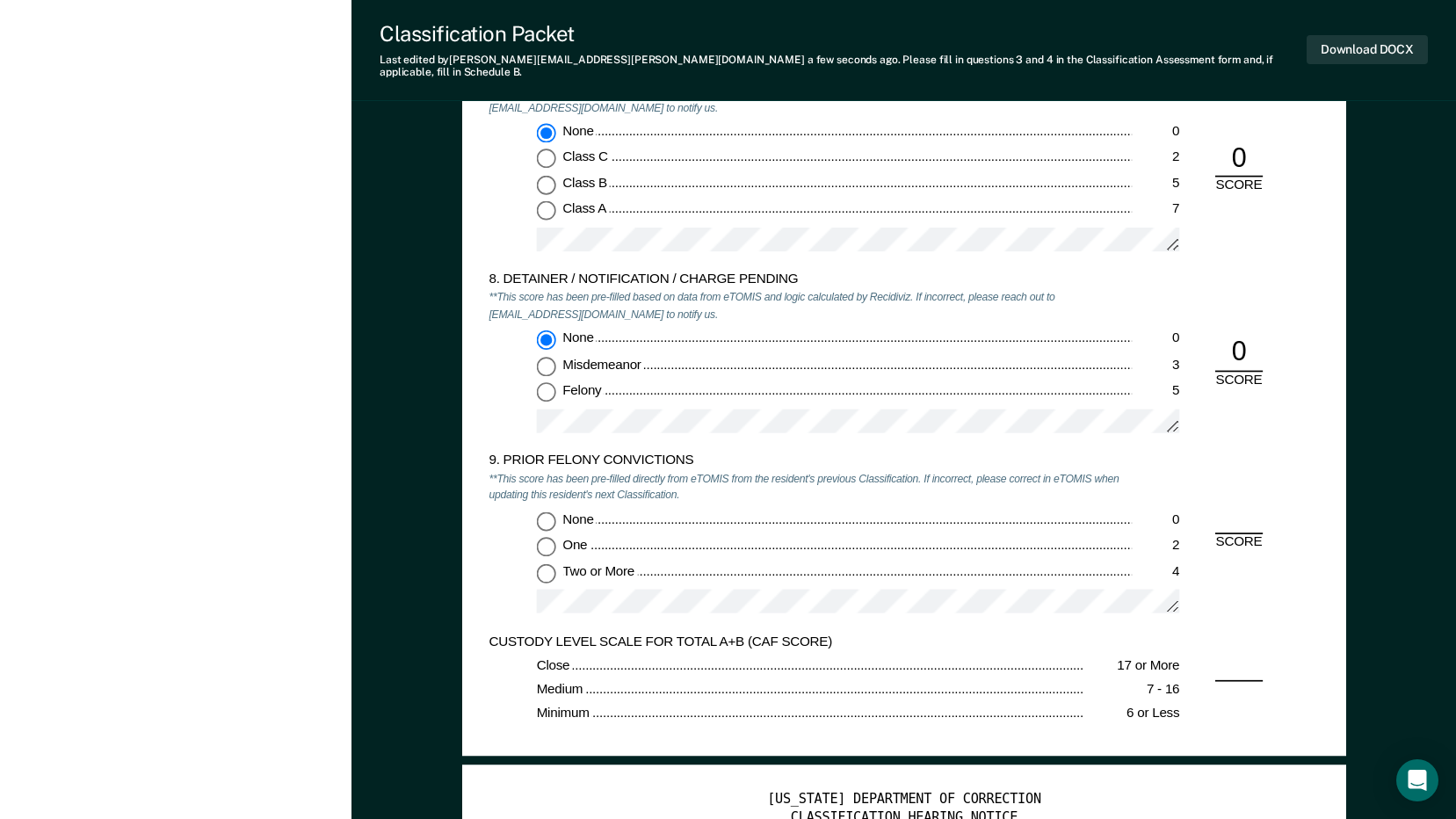
scroll to position [3164, 0]
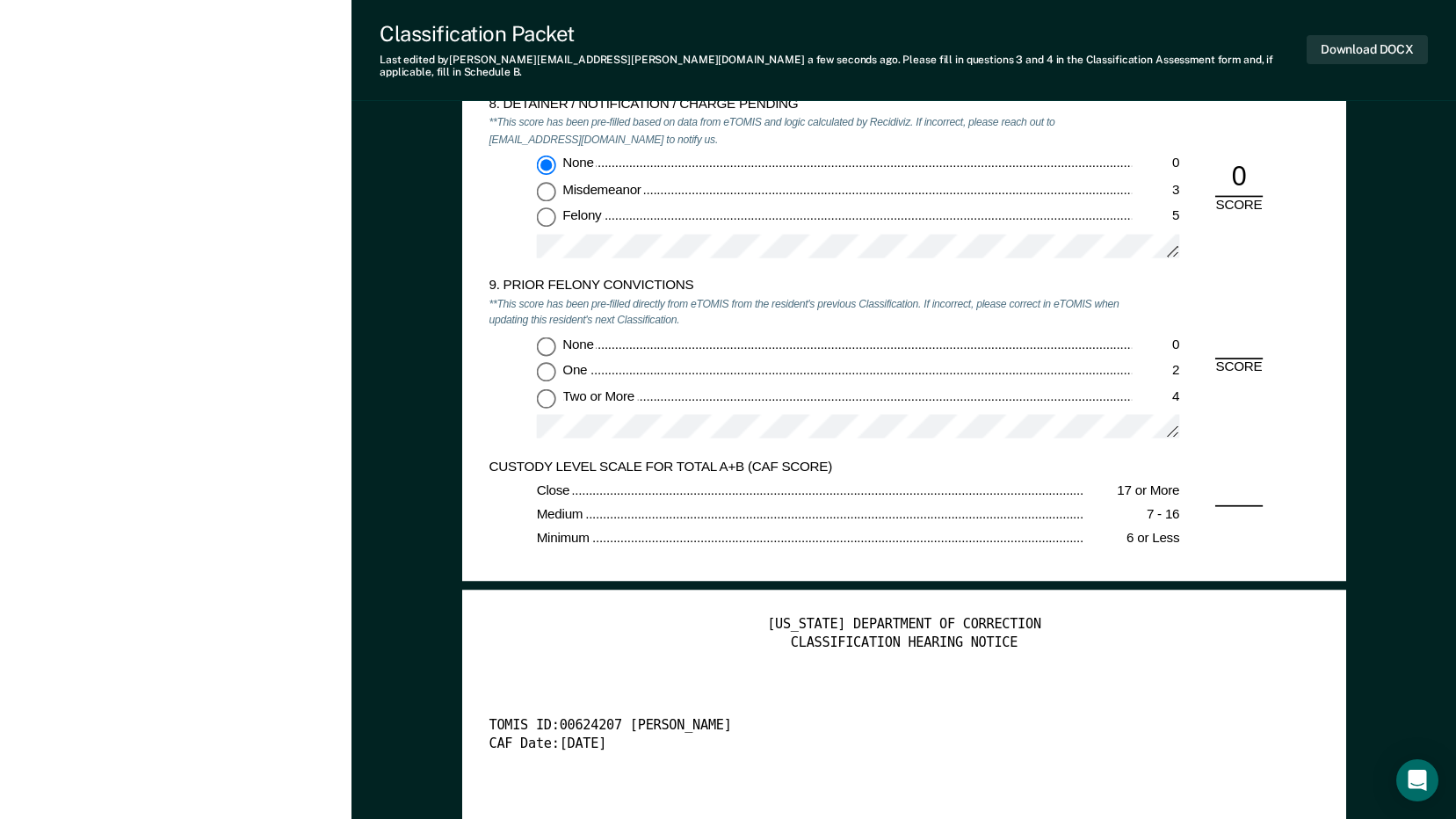
click at [544, 389] on input "Two or More 4" at bounding box center [545, 398] width 19 height 19
type textarea "x"
radio input "true"
click at [1412, 35] on button "Download DOCX" at bounding box center [1367, 50] width 121 height 29
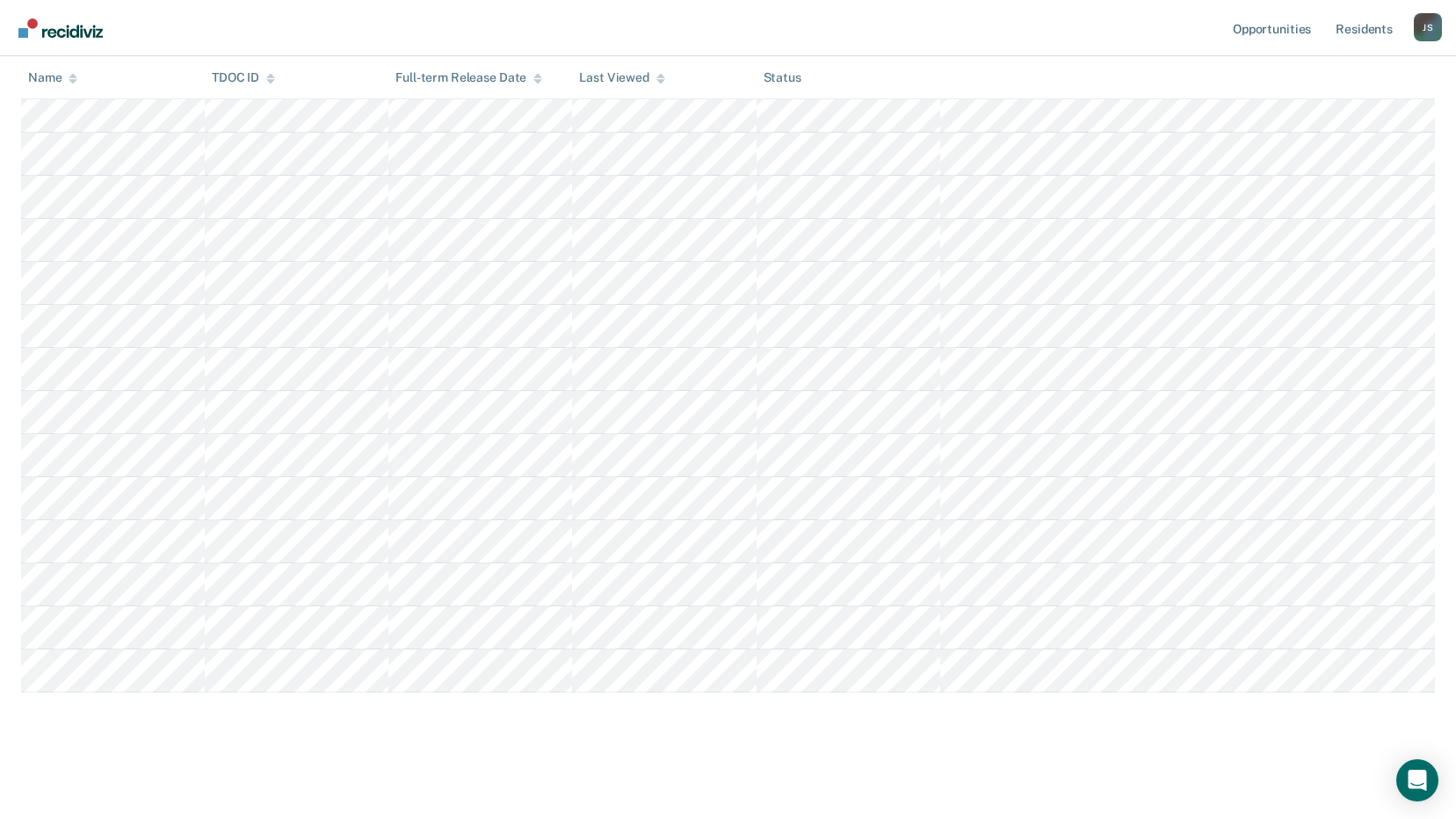
scroll to position [264, 0]
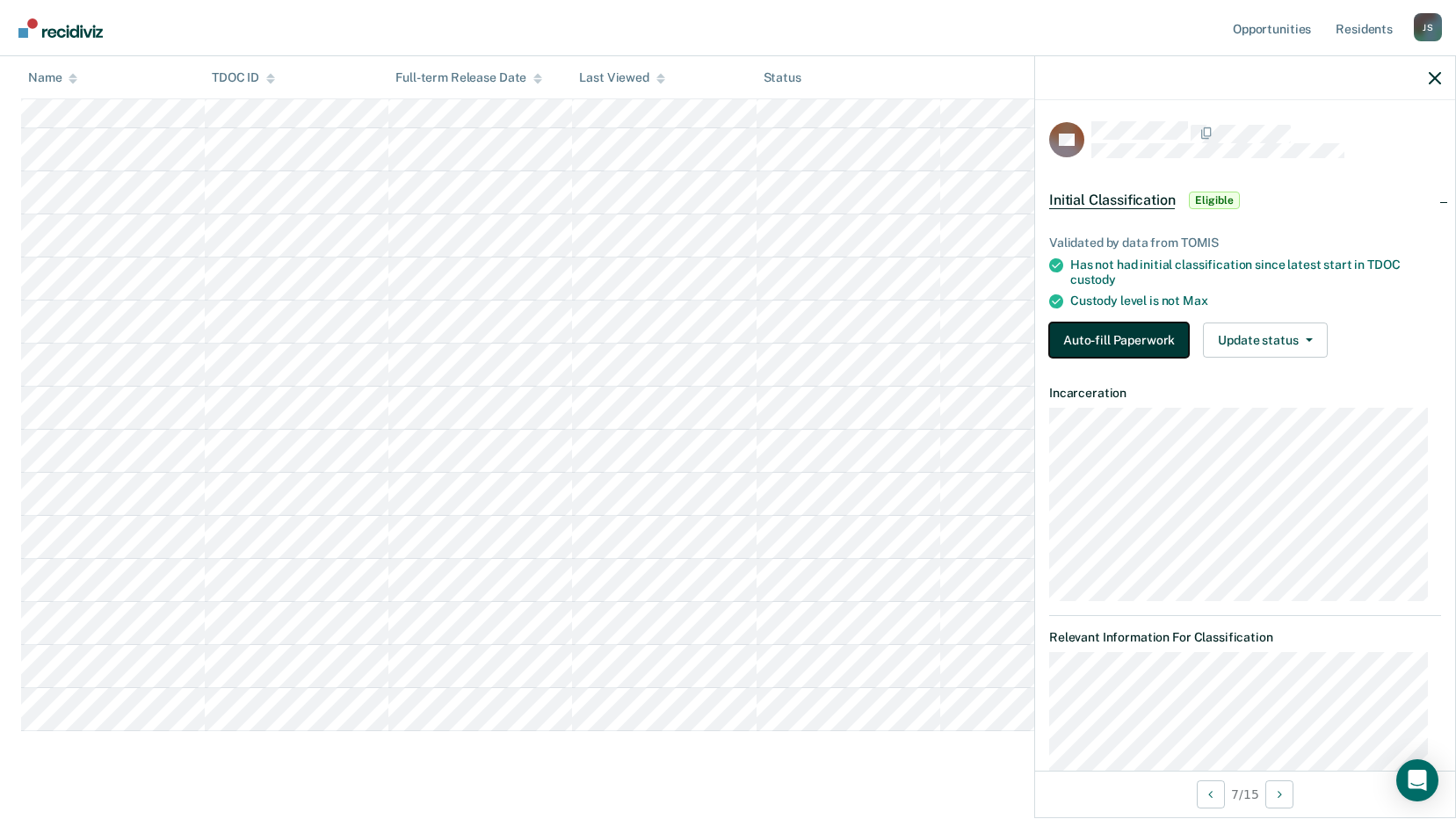
click at [1155, 344] on button "Auto-fill Paperwork" at bounding box center [1119, 340] width 140 height 35
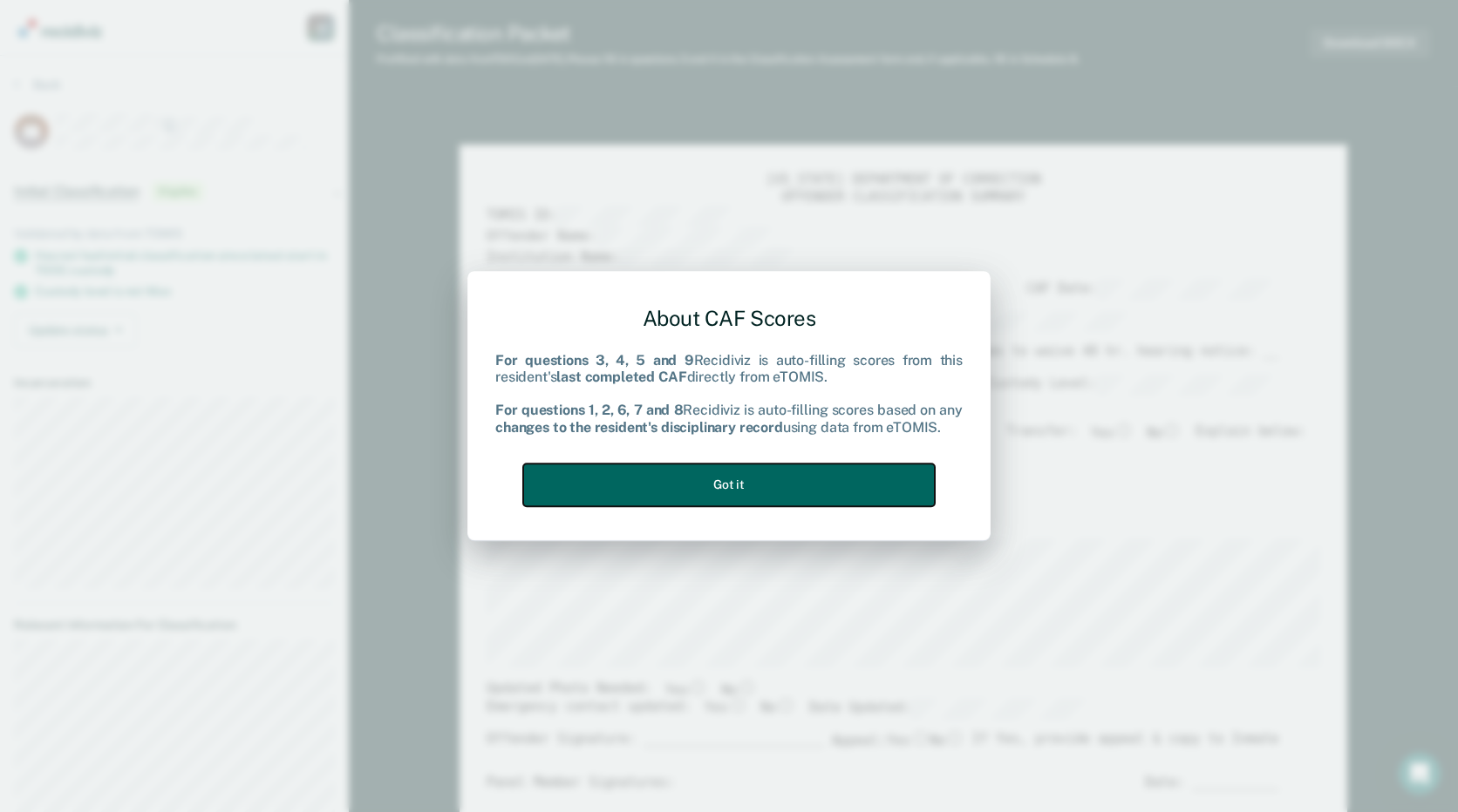
click at [605, 464] on button "Got it" at bounding box center [729, 485] width 412 height 43
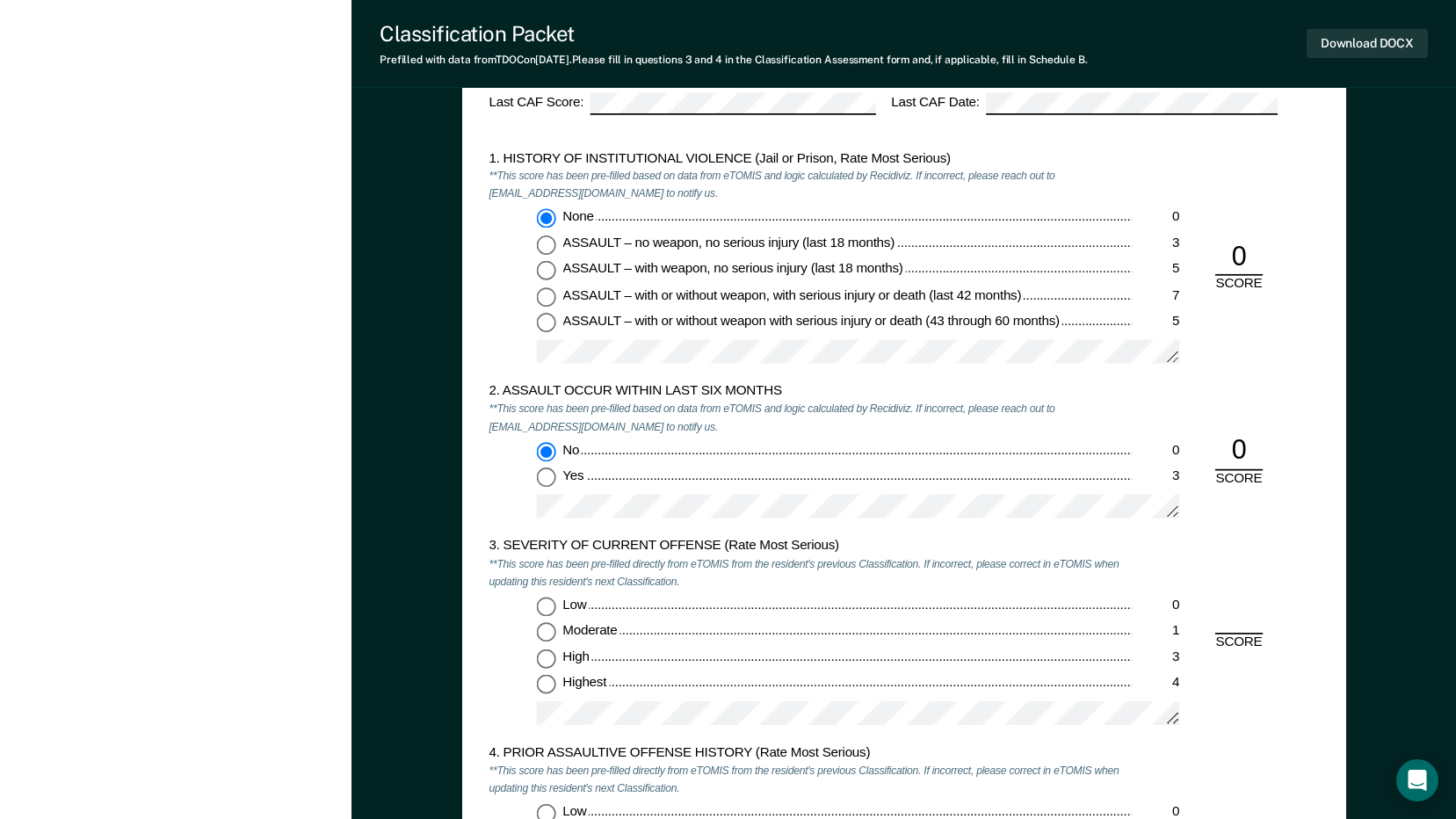
scroll to position [1758, 0]
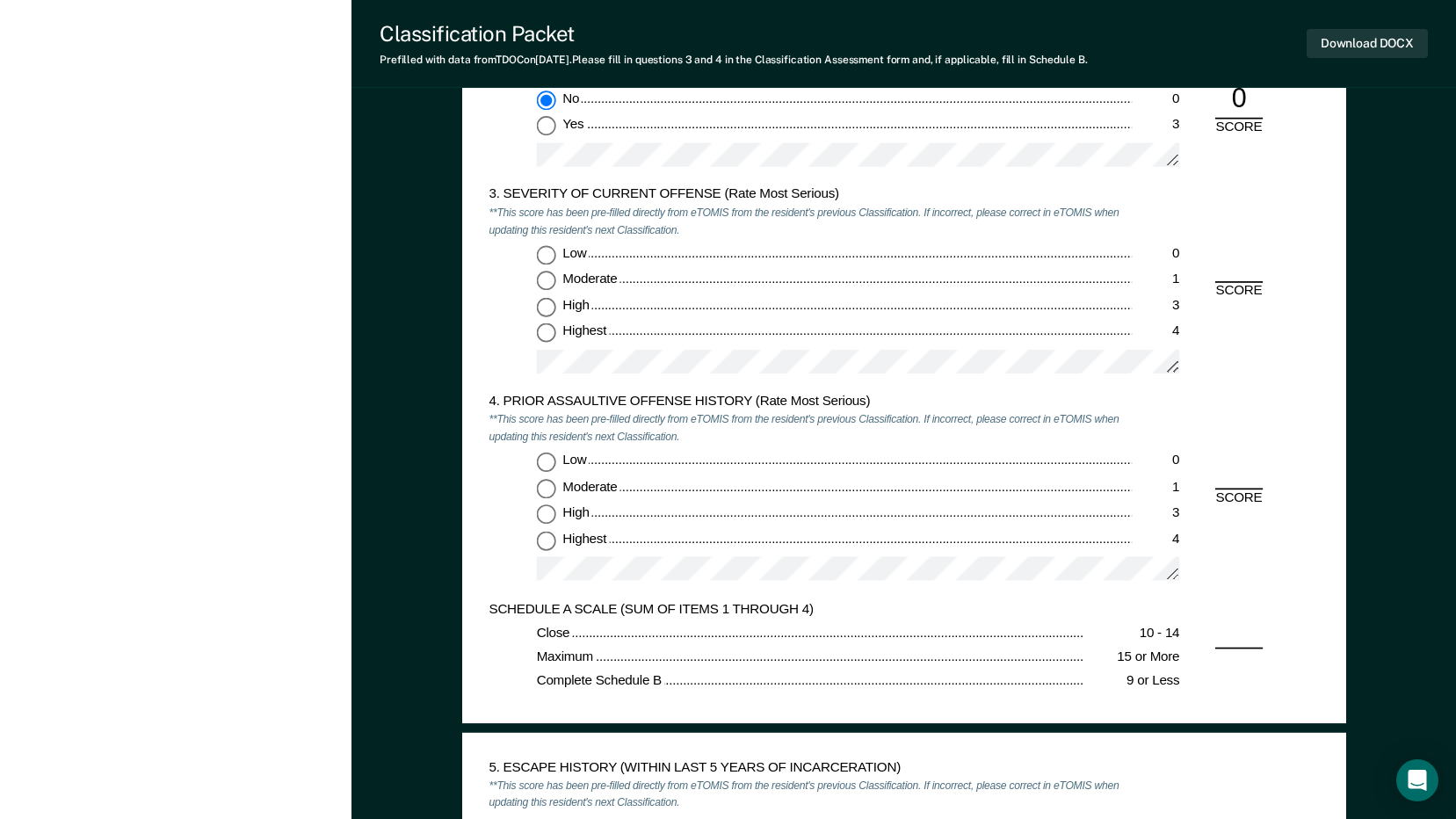
click at [542, 280] on input "Moderate 1" at bounding box center [545, 282] width 19 height 19
type textarea "x"
radio input "true"
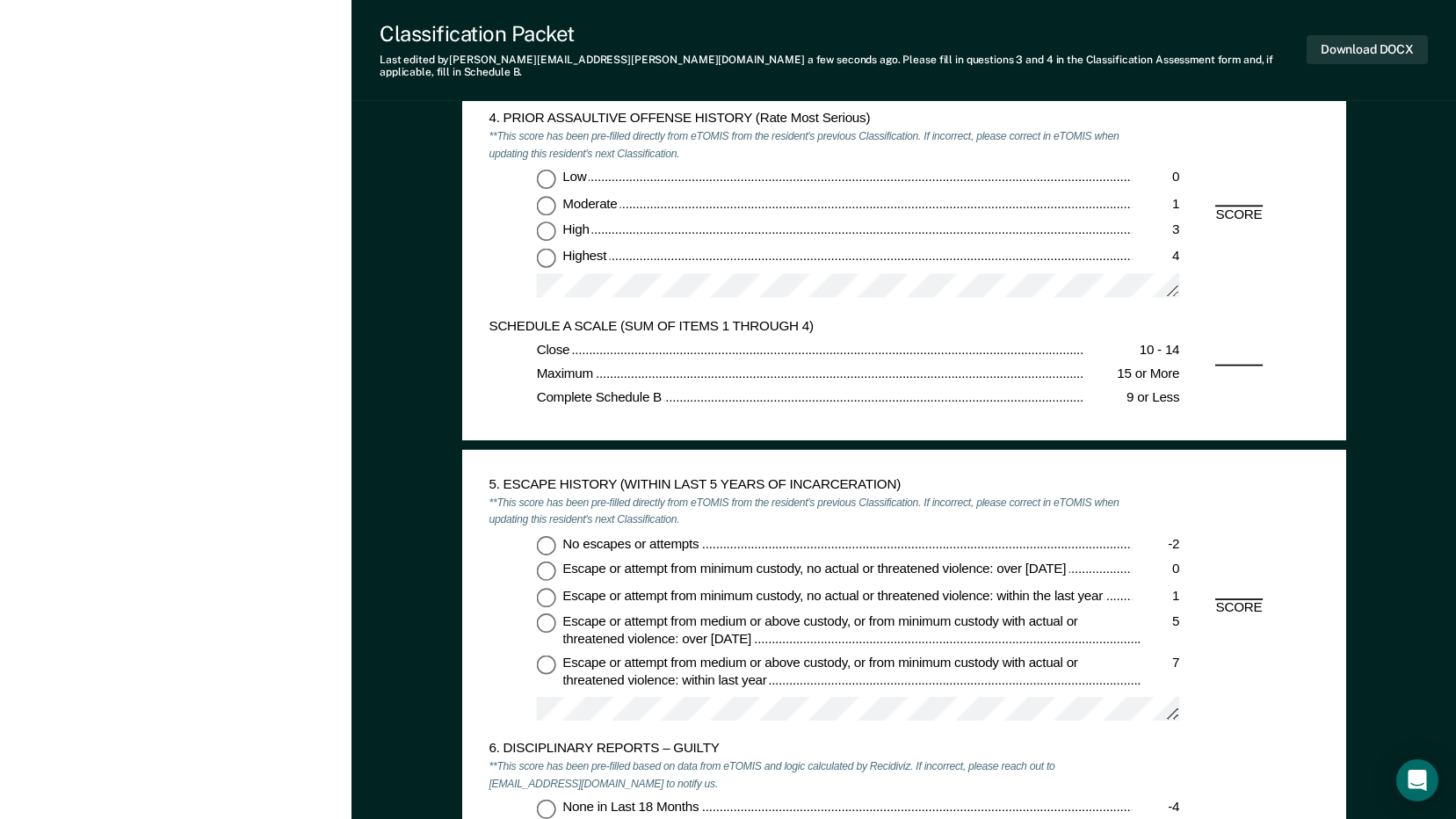
scroll to position [2109, 0]
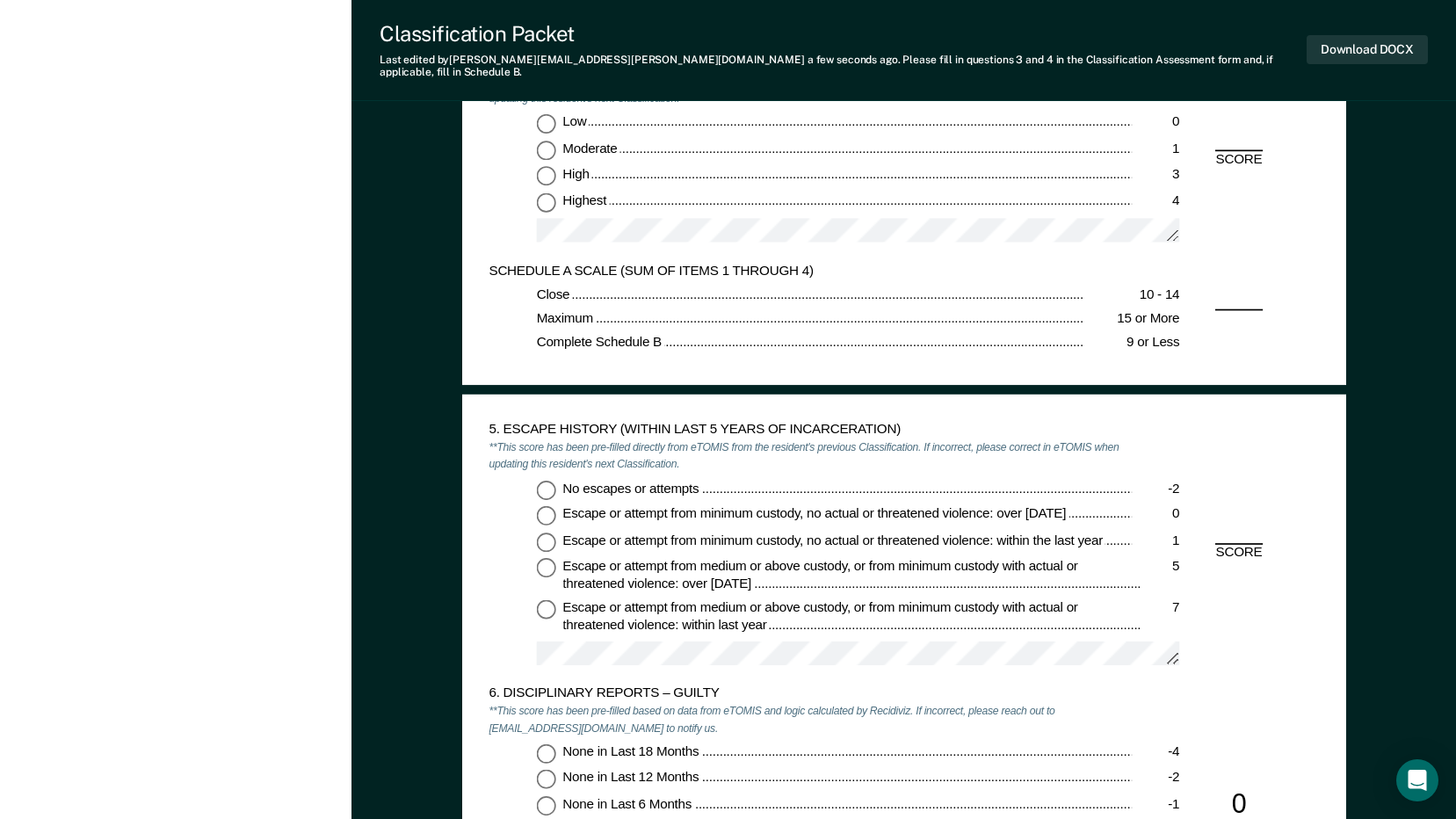
click at [542, 113] on input "Low 0" at bounding box center [545, 123] width 19 height 19
type textarea "x"
radio input "true"
click at [548, 480] on input "No escapes or attempts -2" at bounding box center [545, 490] width 19 height 19
type textarea "x"
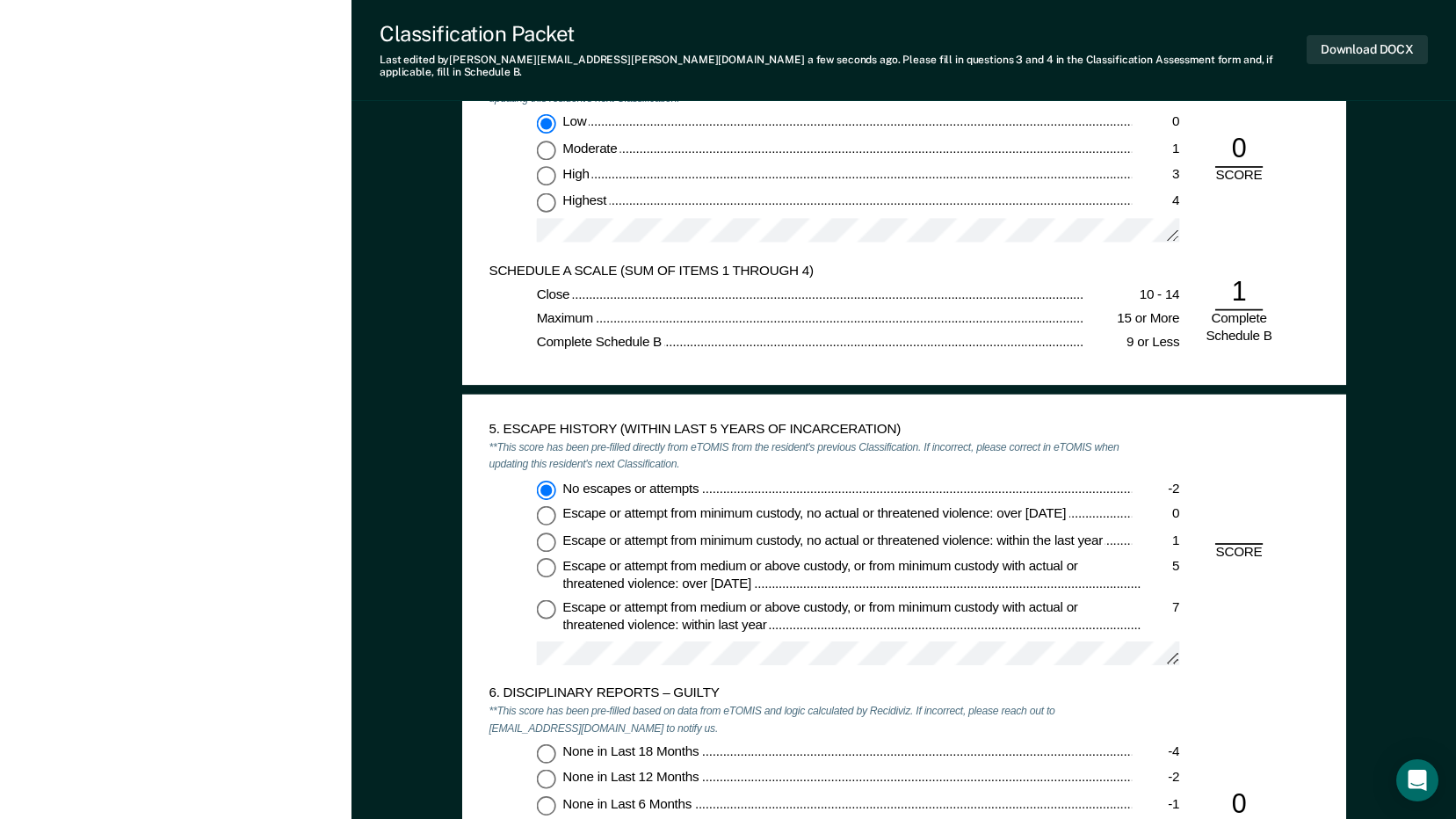
radio input "true"
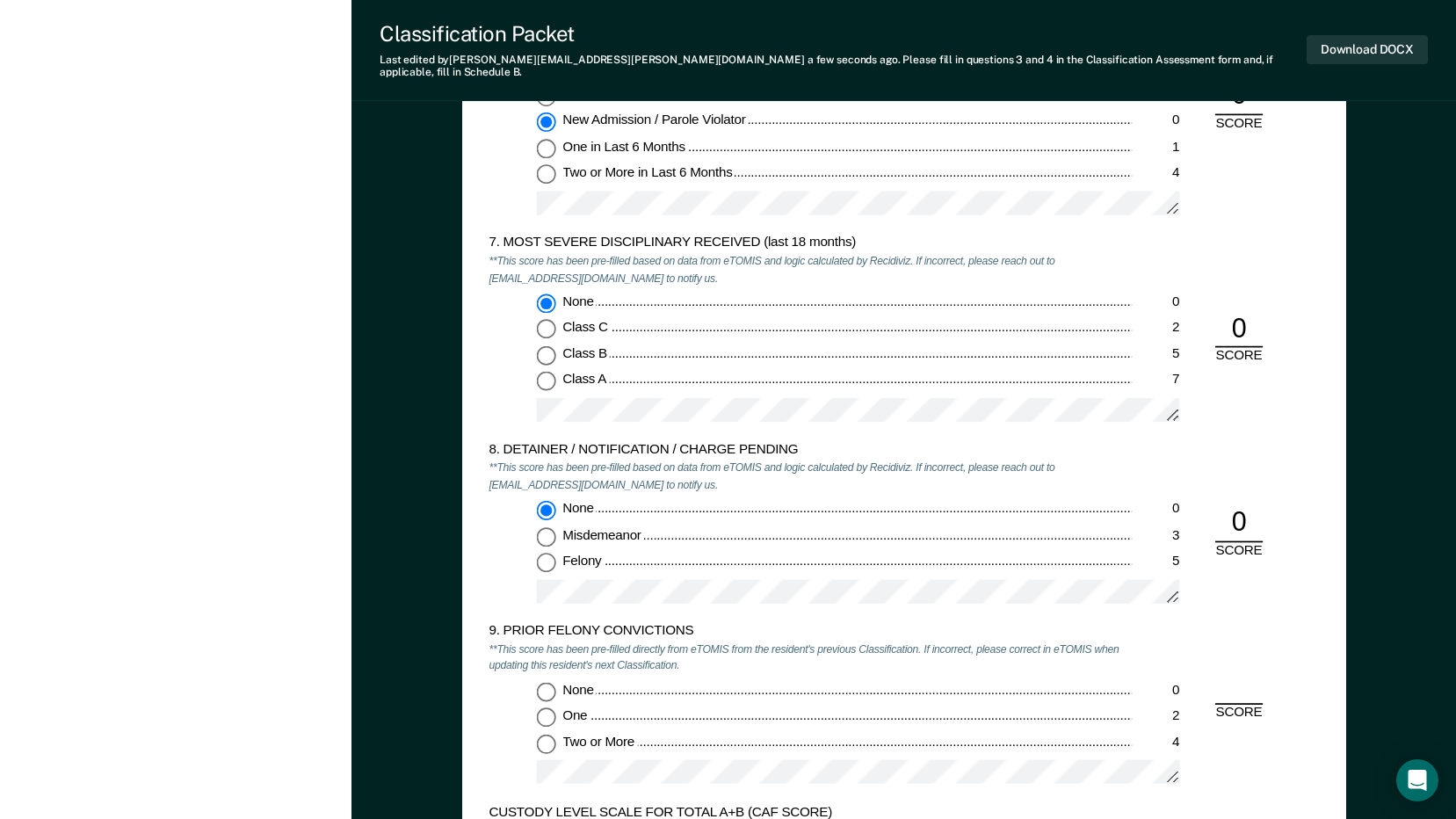
scroll to position [3076, 0]
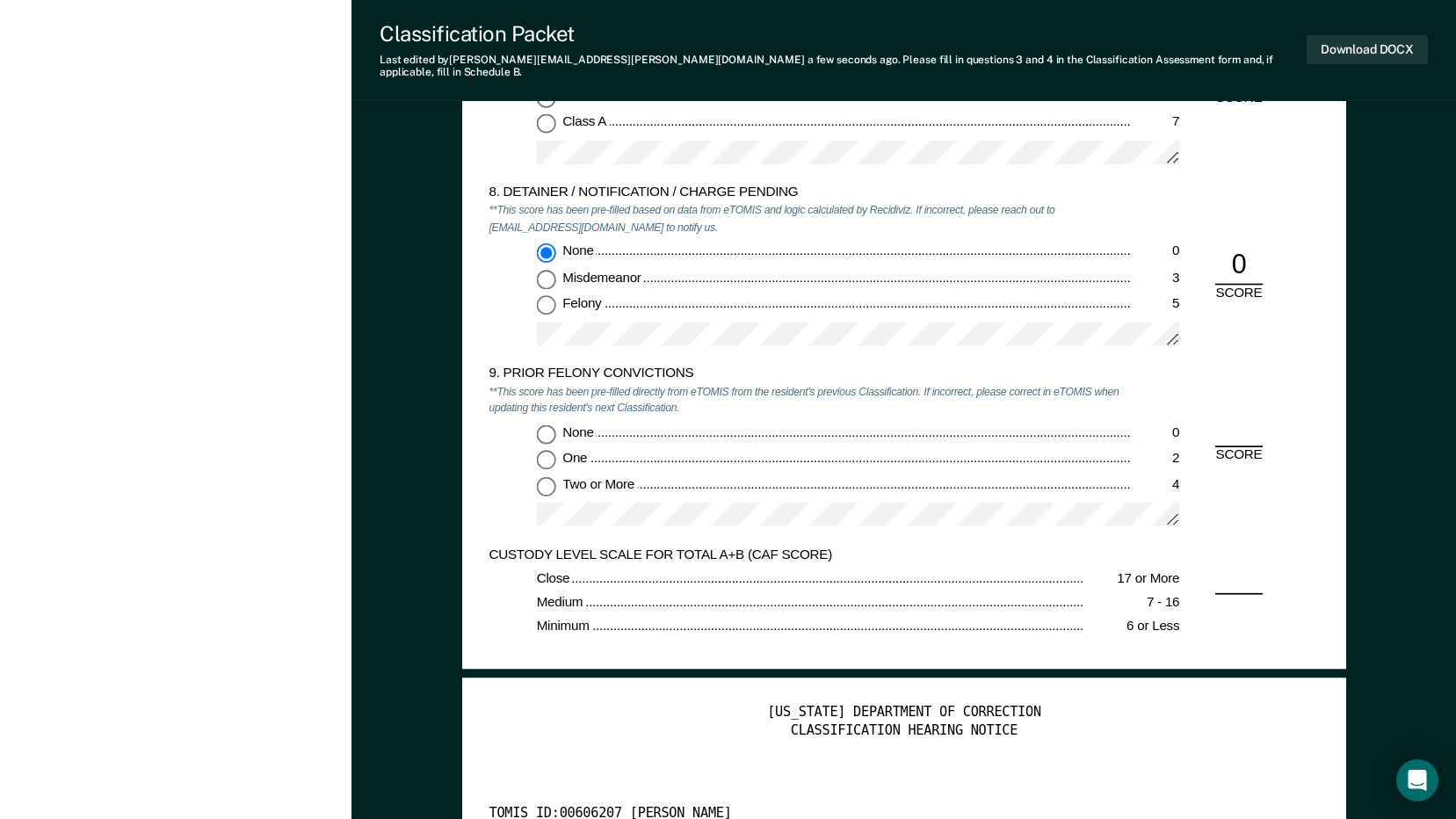
click at [545, 450] on input "One 2" at bounding box center [545, 460] width 19 height 19
type textarea "x"
radio input "true"
click at [1327, 46] on button "Download DOCX" at bounding box center [1367, 50] width 121 height 29
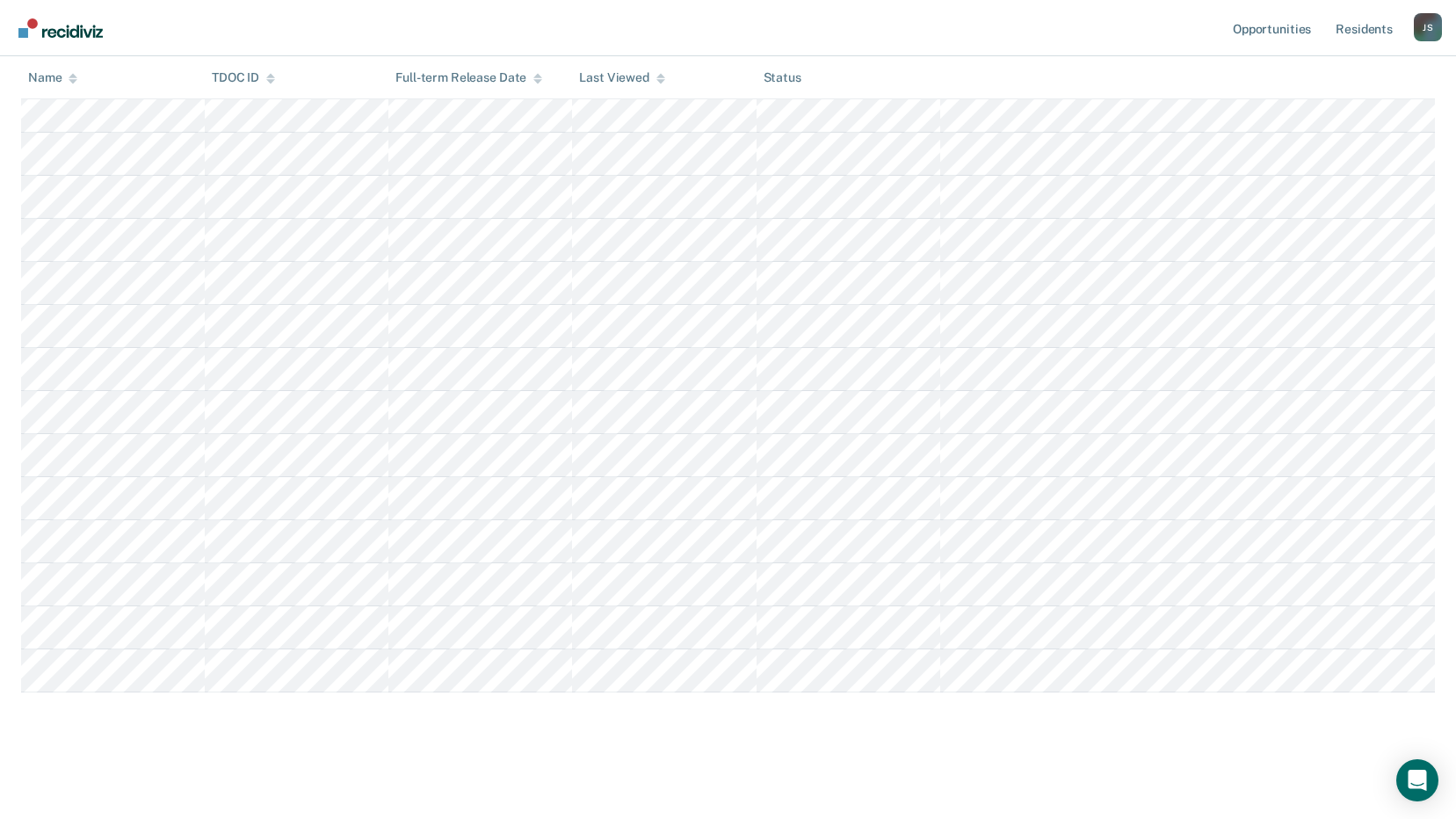
scroll to position [259, 0]
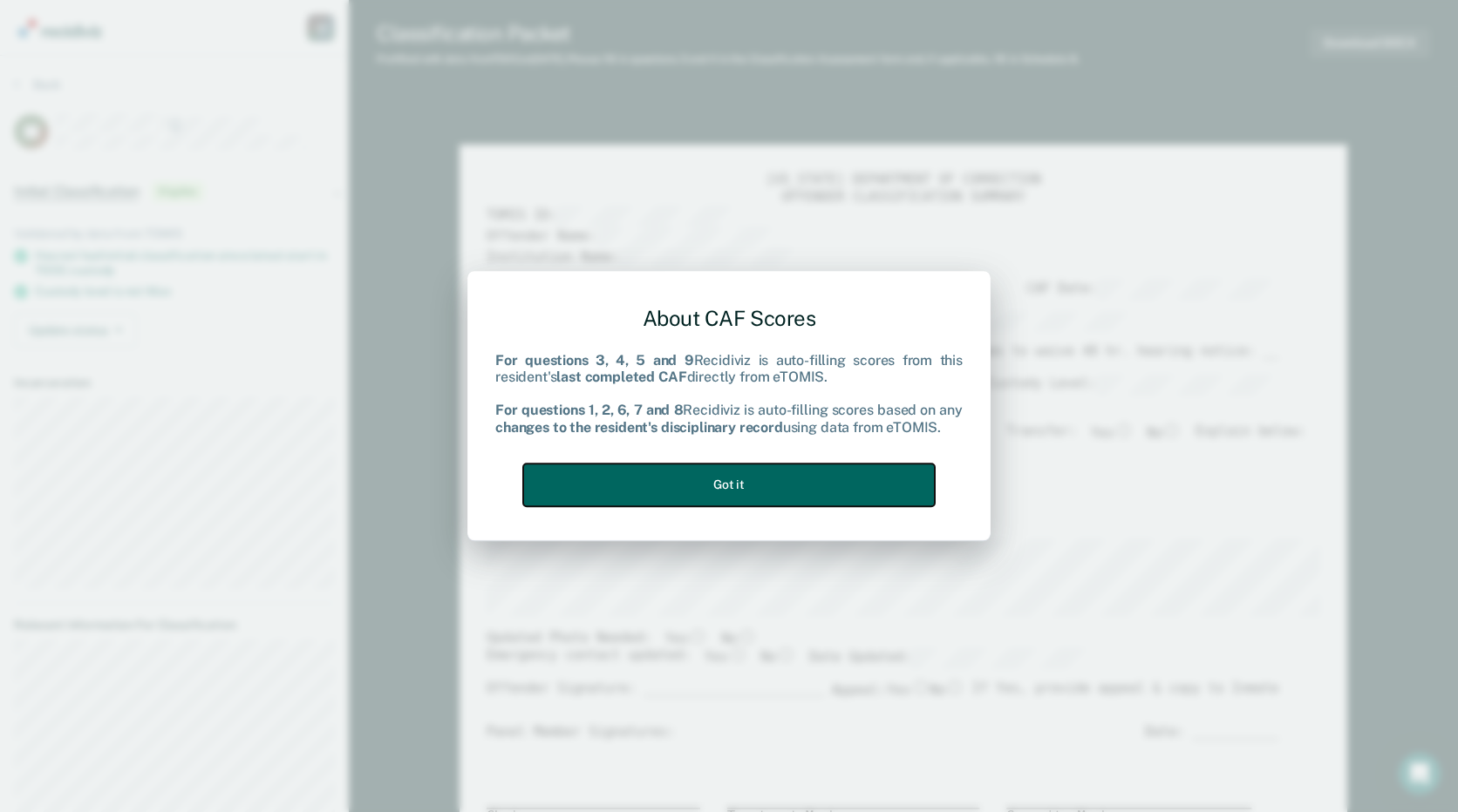
click at [757, 490] on button "Got it" at bounding box center [729, 485] width 412 height 43
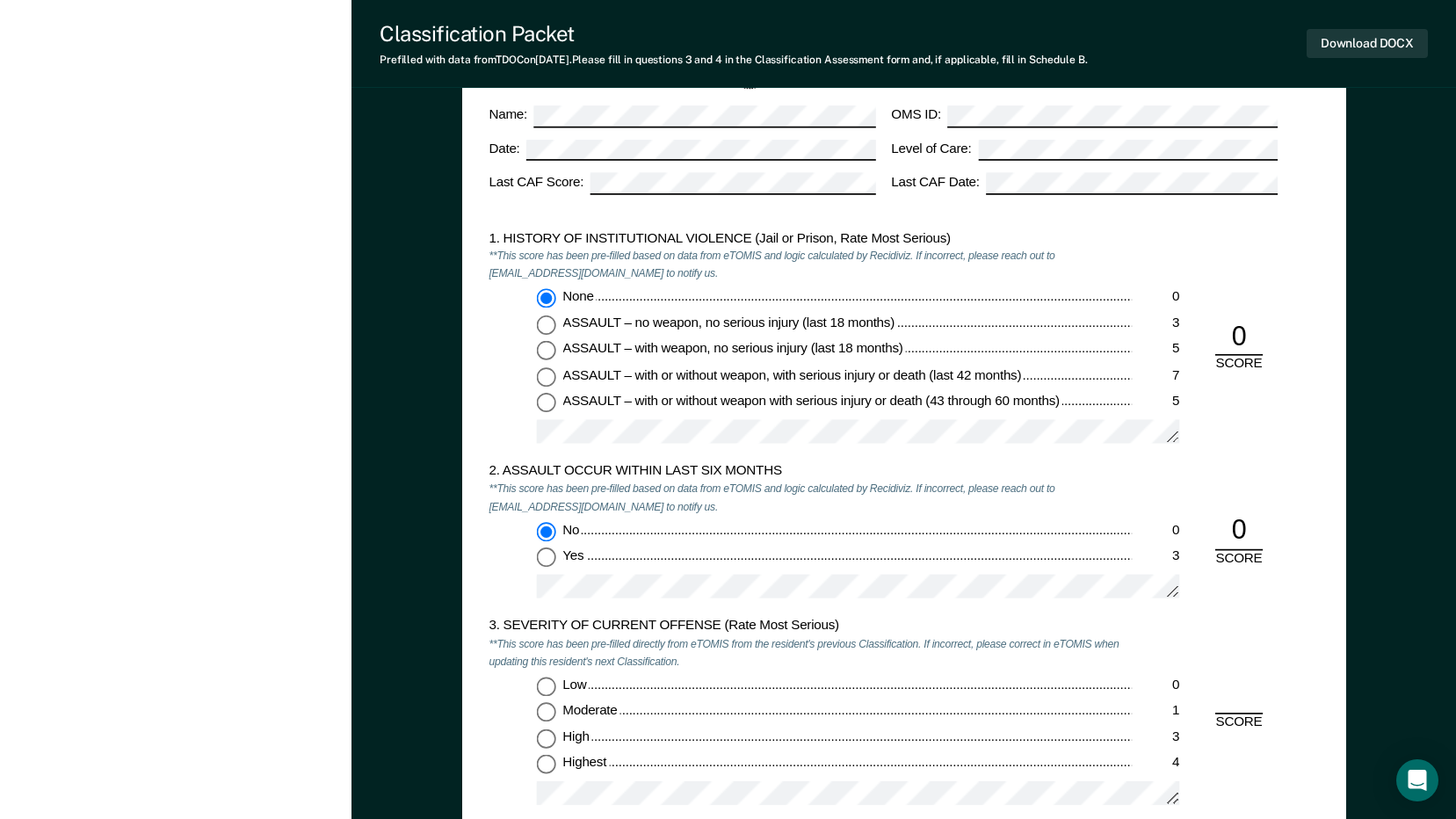
scroll to position [1406, 0]
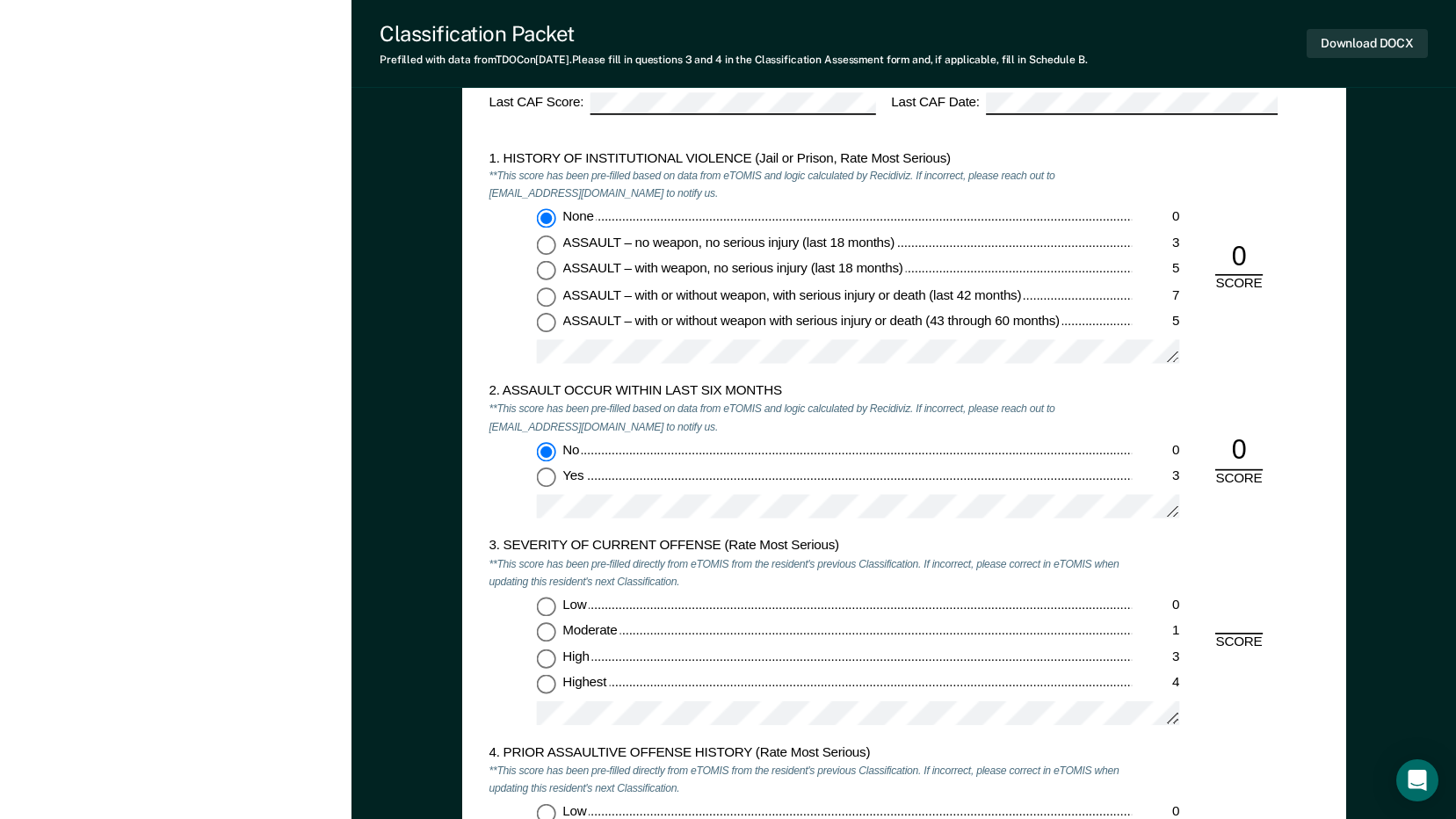
click at [538, 634] on input "Moderate 1" at bounding box center [545, 633] width 19 height 19
type textarea "x"
radio input "true"
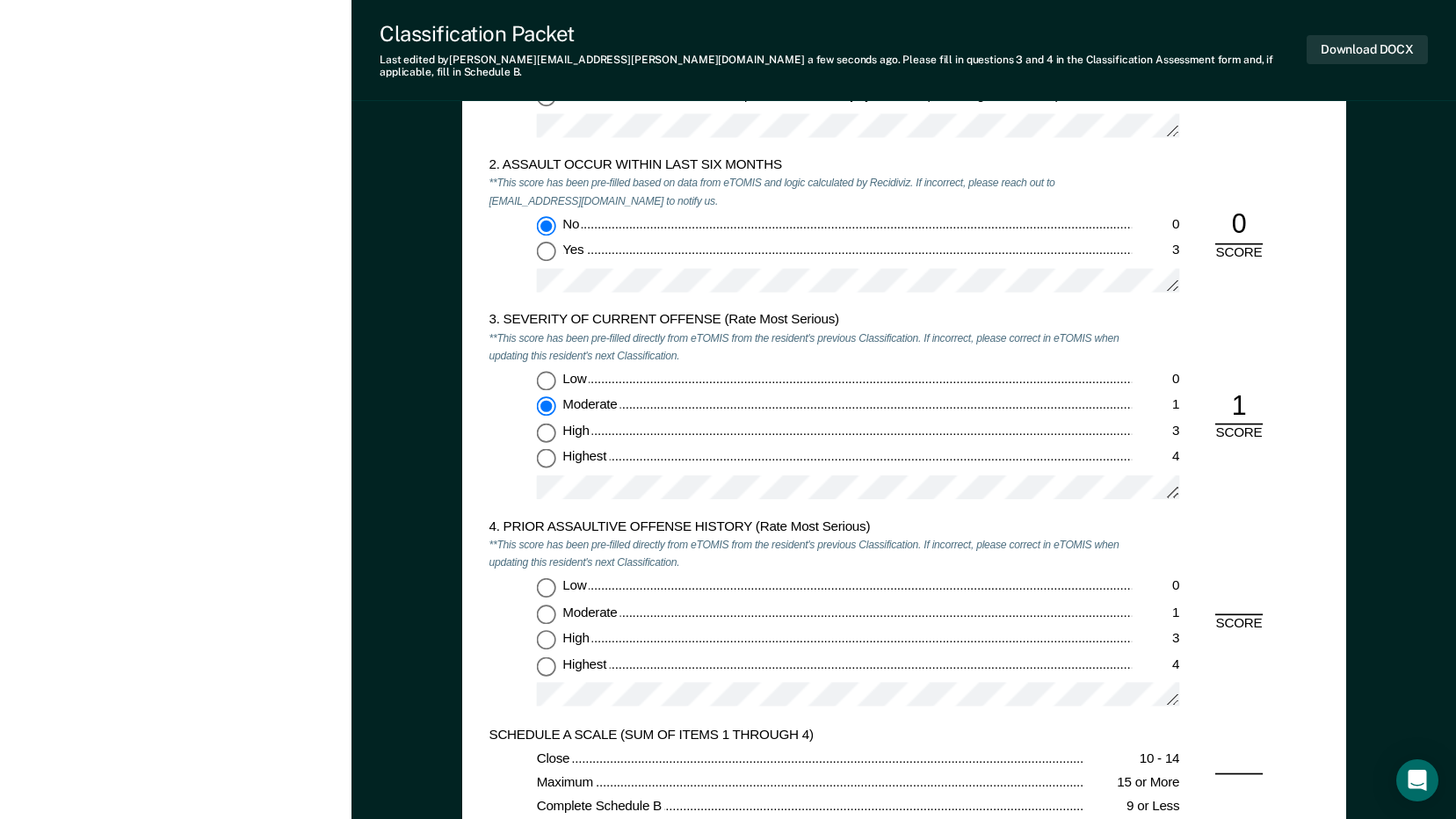
scroll to position [1670, 0]
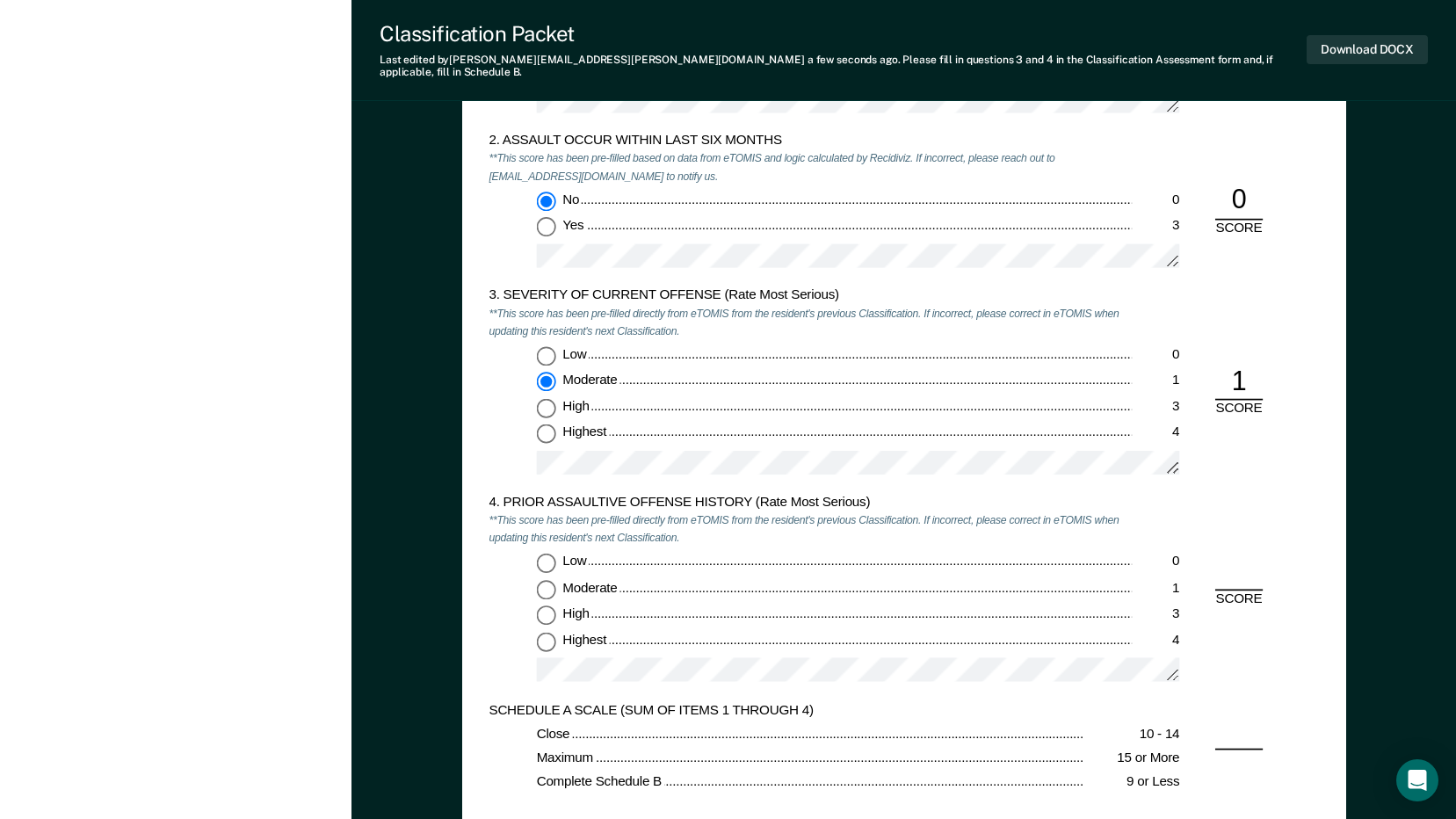
click at [542, 562] on div "Low 0 Moderate 1 High 3 Highest 4" at bounding box center [810, 623] width 643 height 142
click at [543, 558] on input "Low 0" at bounding box center [545, 562] width 19 height 19
type textarea "x"
radio input "true"
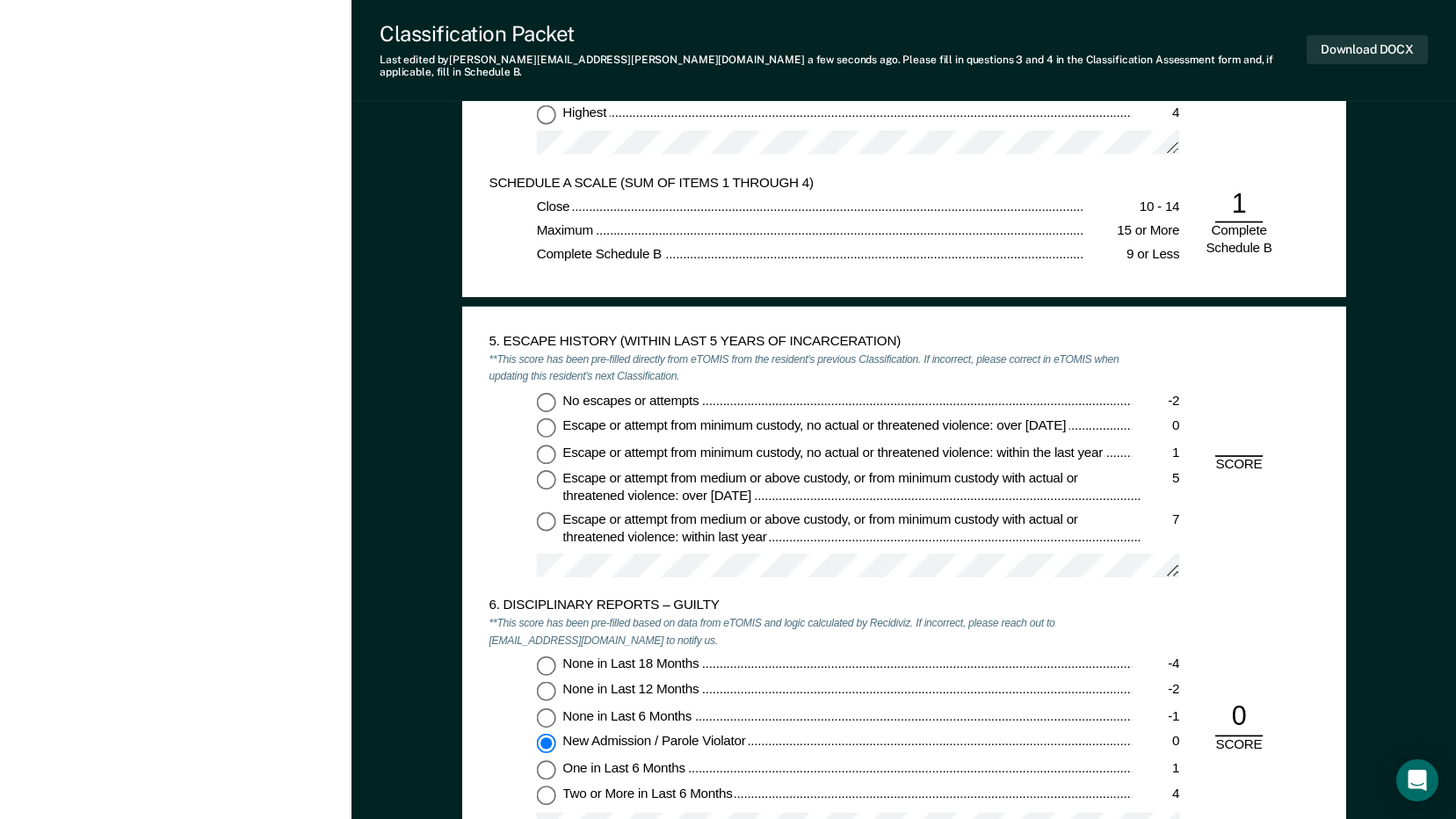
click at [551, 392] on input "No escapes or attempts -2" at bounding box center [545, 402] width 19 height 19
type textarea "x"
radio input "true"
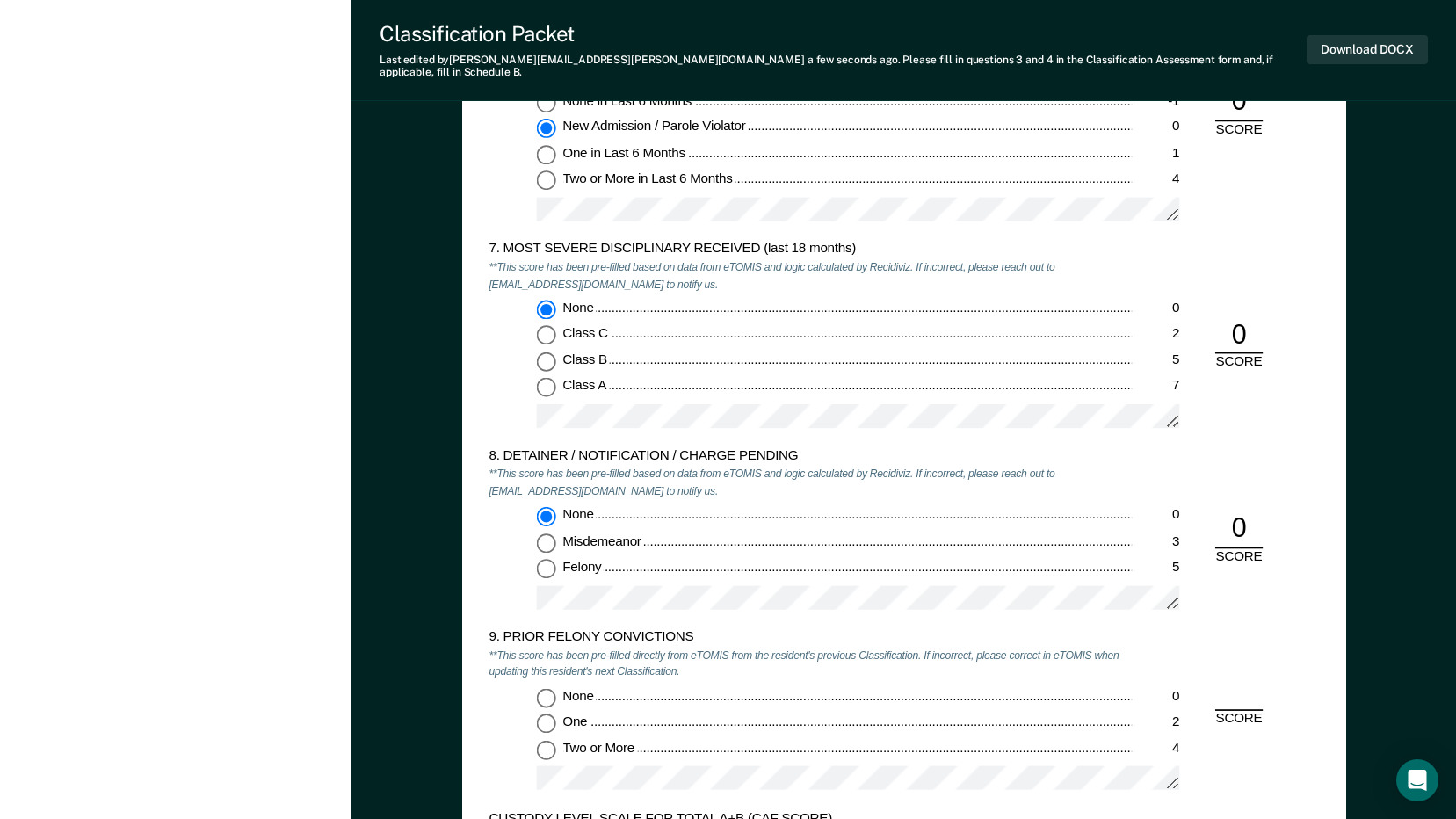
scroll to position [3076, 0]
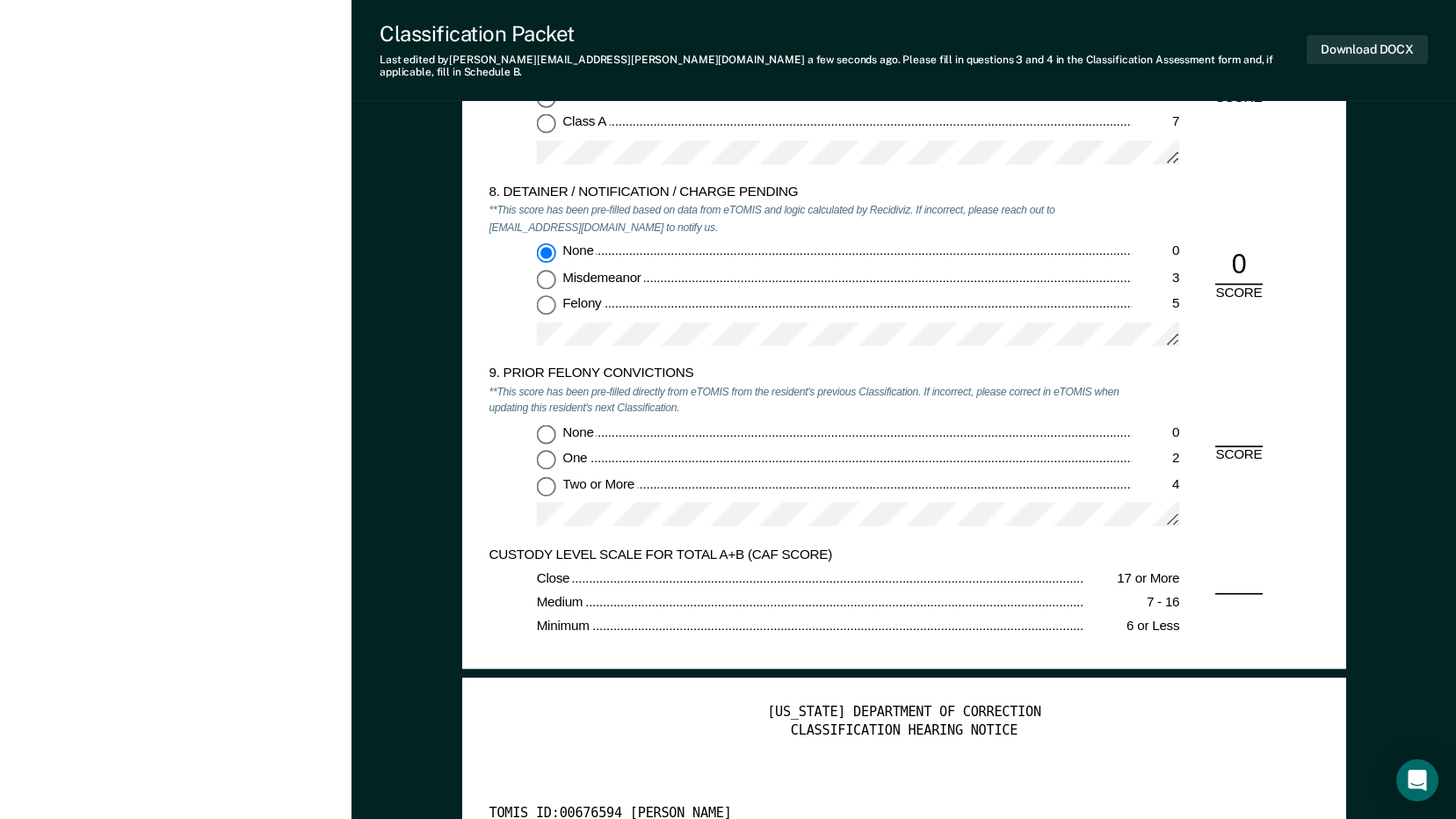
click at [548, 429] on input "None 0" at bounding box center [545, 434] width 19 height 19
type textarea "x"
radio input "true"
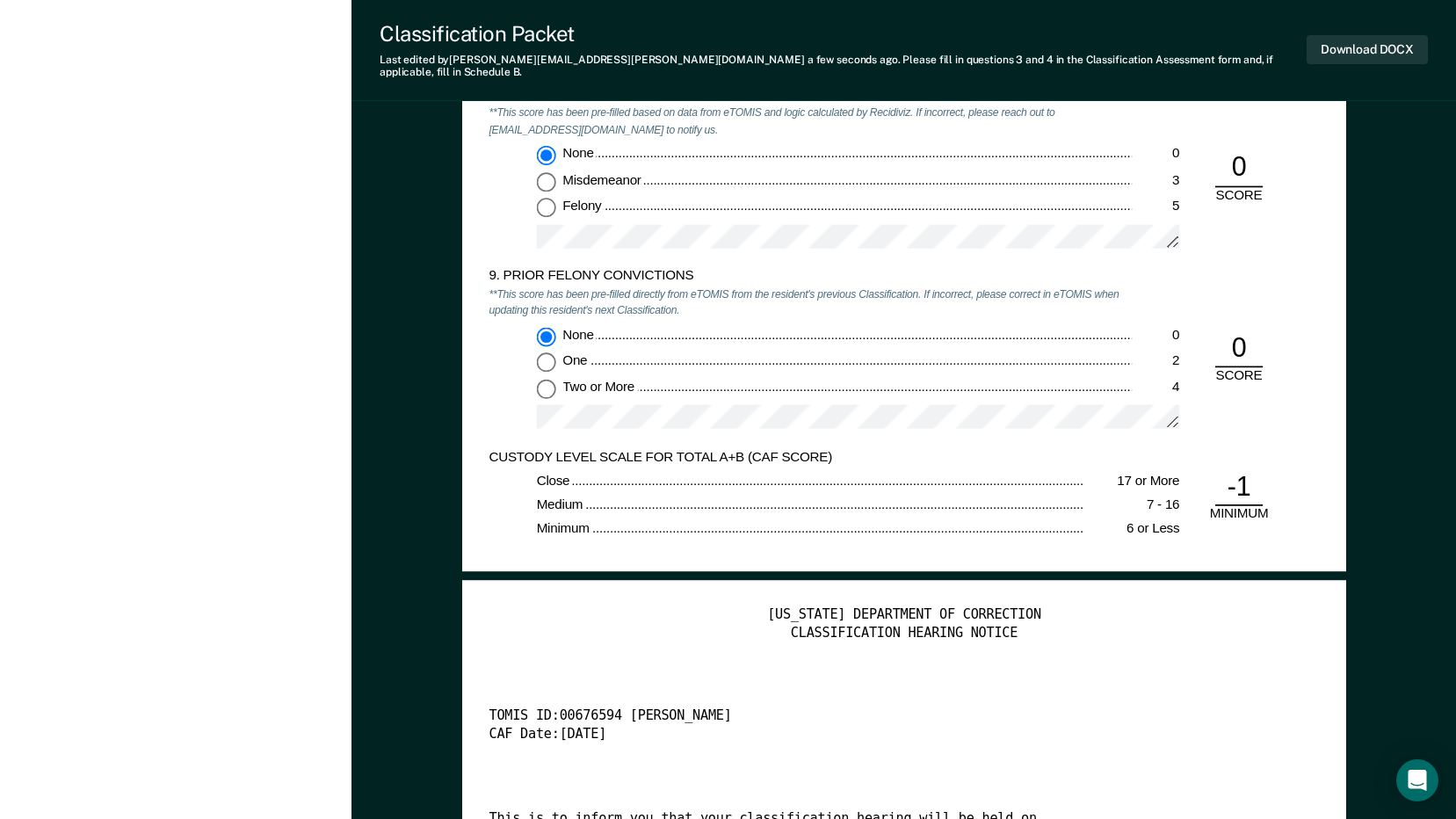
scroll to position [3252, 0]
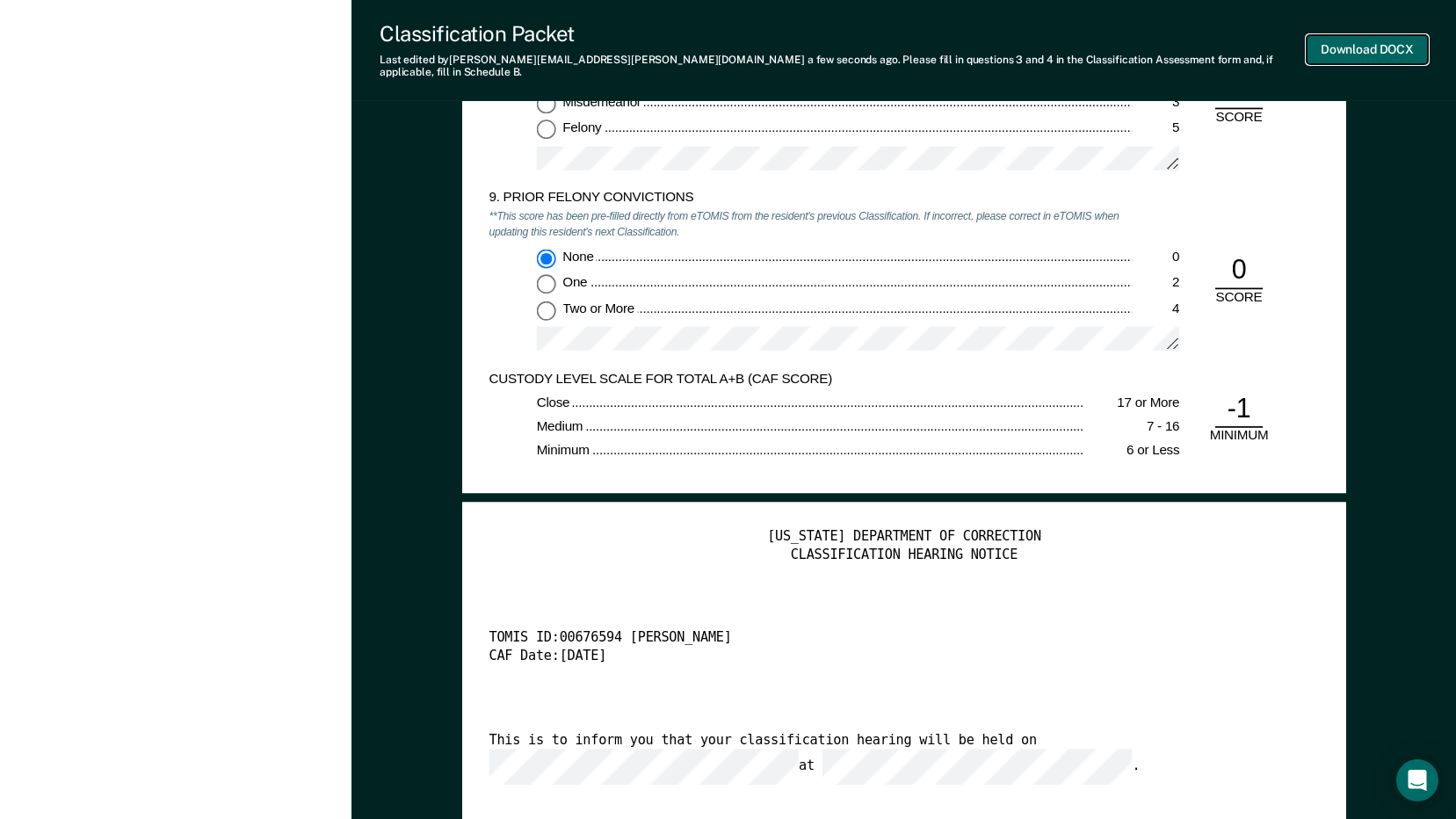
click at [1355, 43] on button "Download DOCX" at bounding box center [1367, 50] width 121 height 29
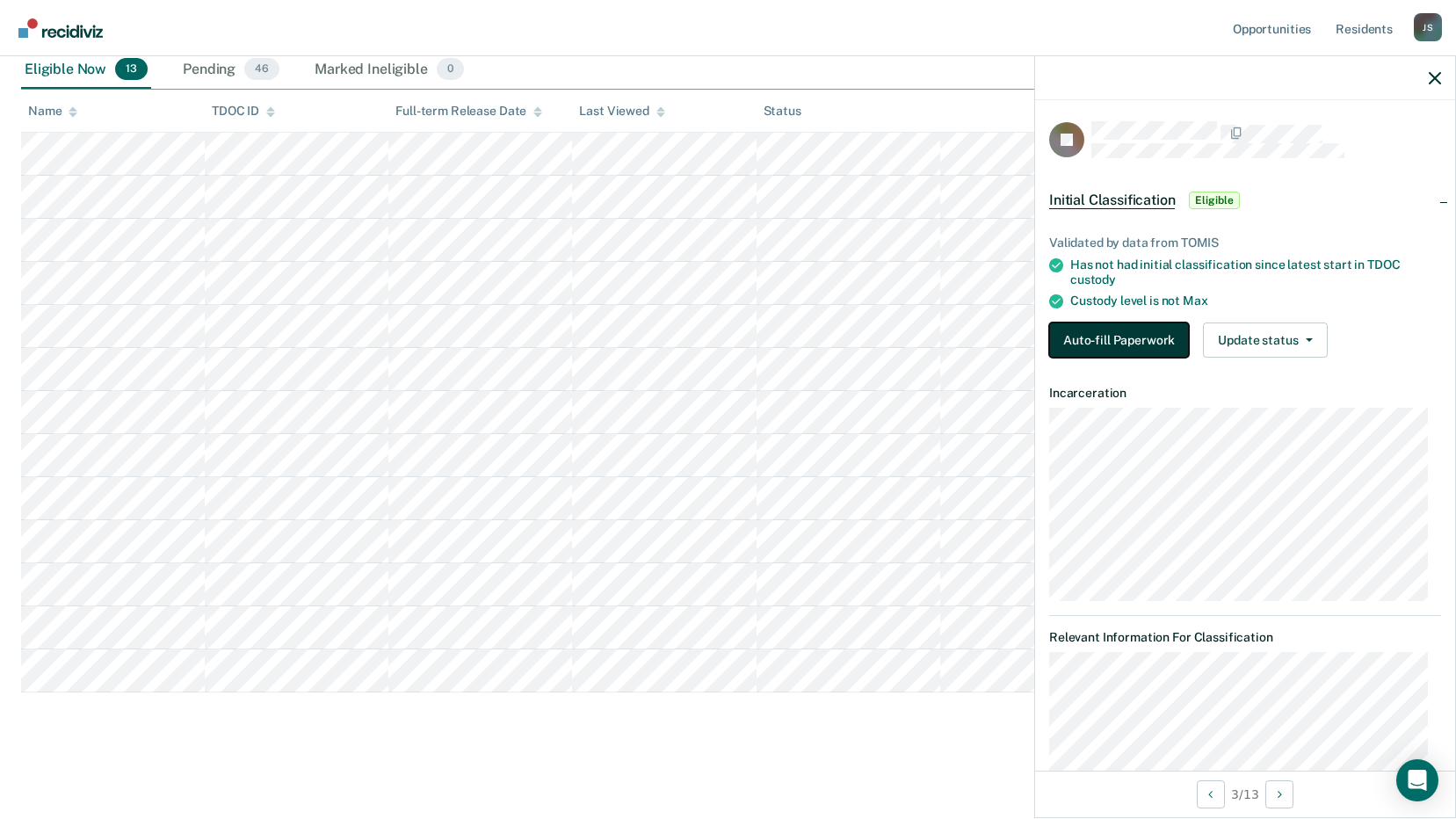
click at [1141, 341] on button "Auto-fill Paperwork" at bounding box center [1119, 340] width 140 height 35
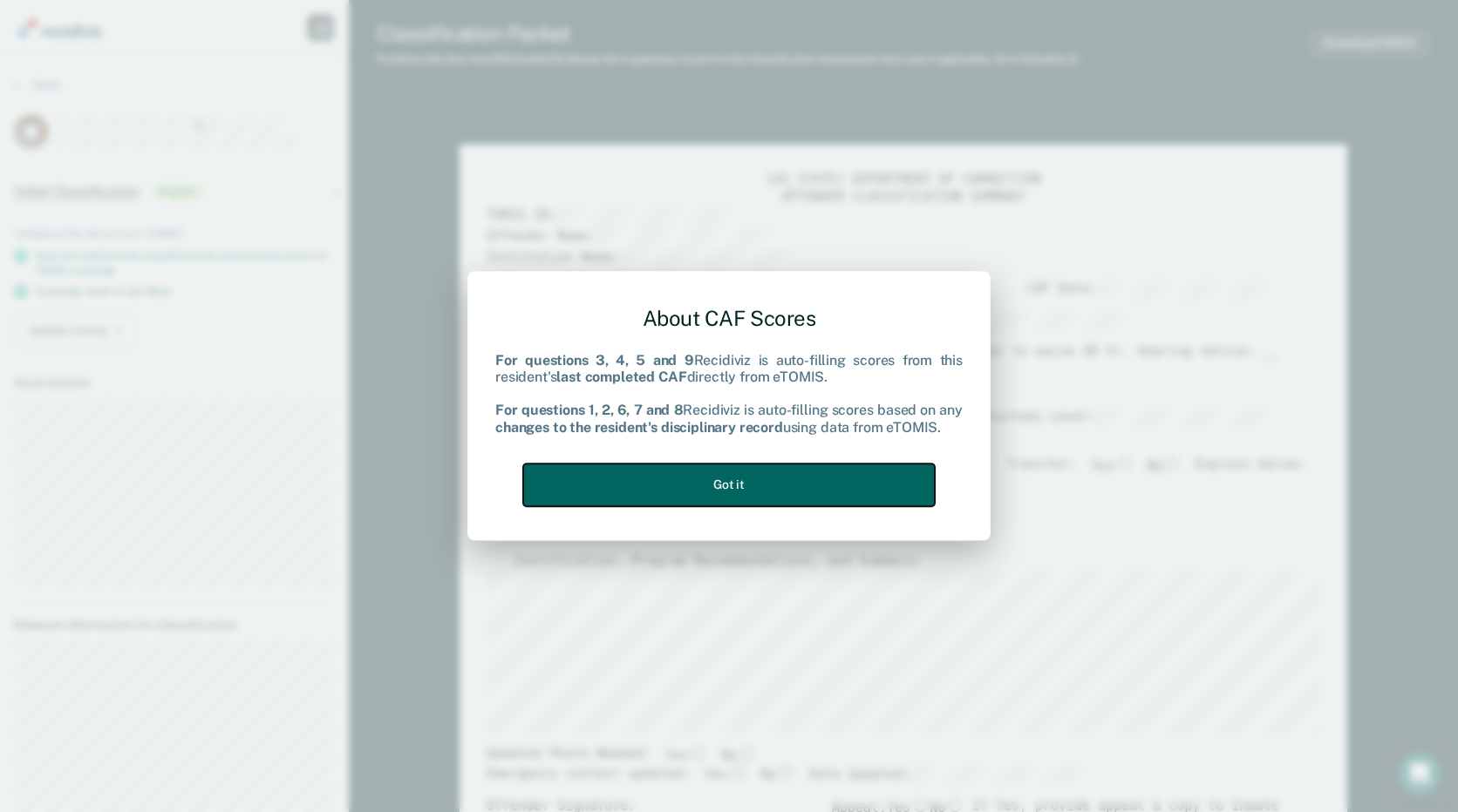
click at [814, 487] on button "Got it" at bounding box center [729, 485] width 412 height 43
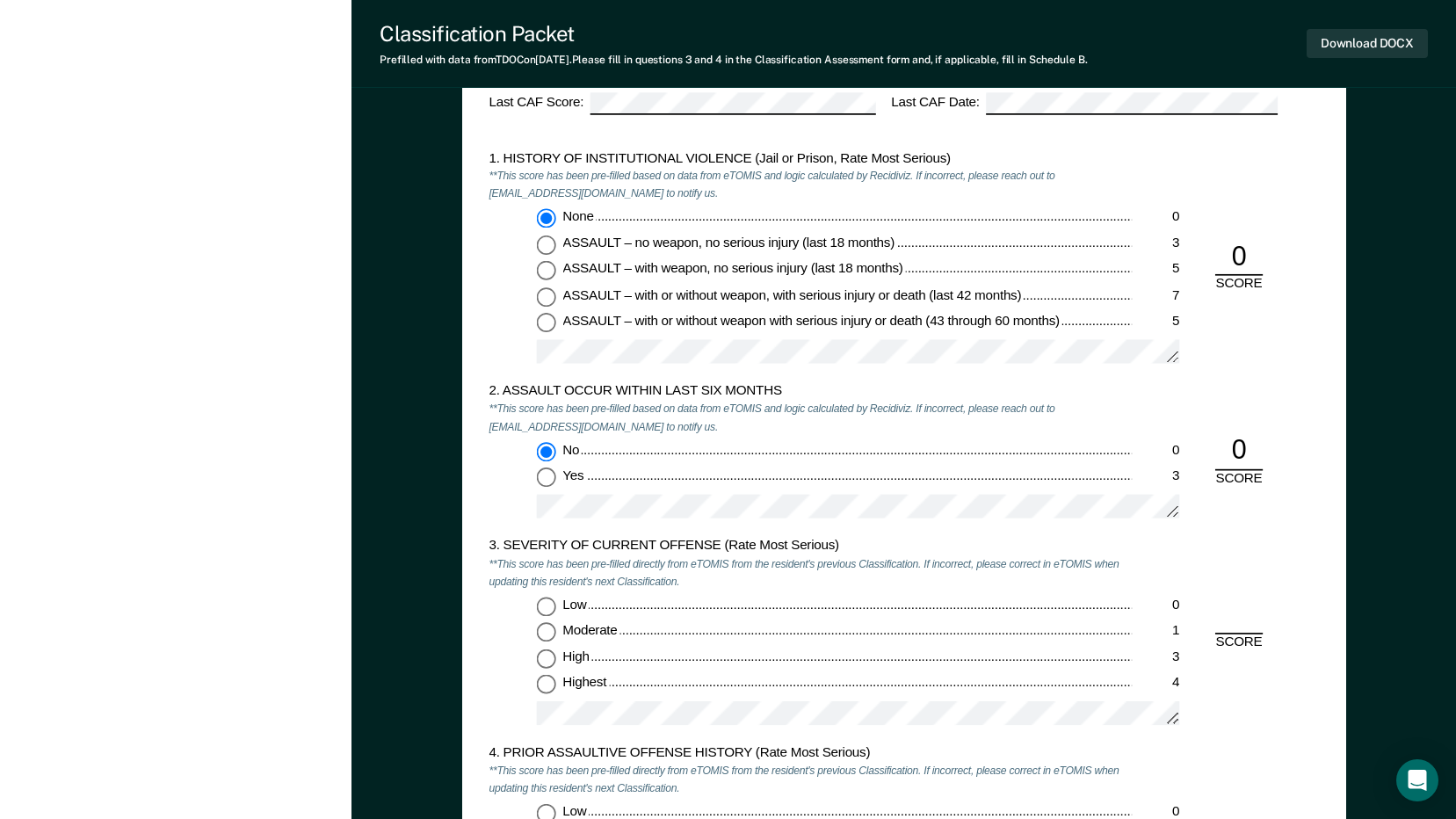
scroll to position [1582, 0]
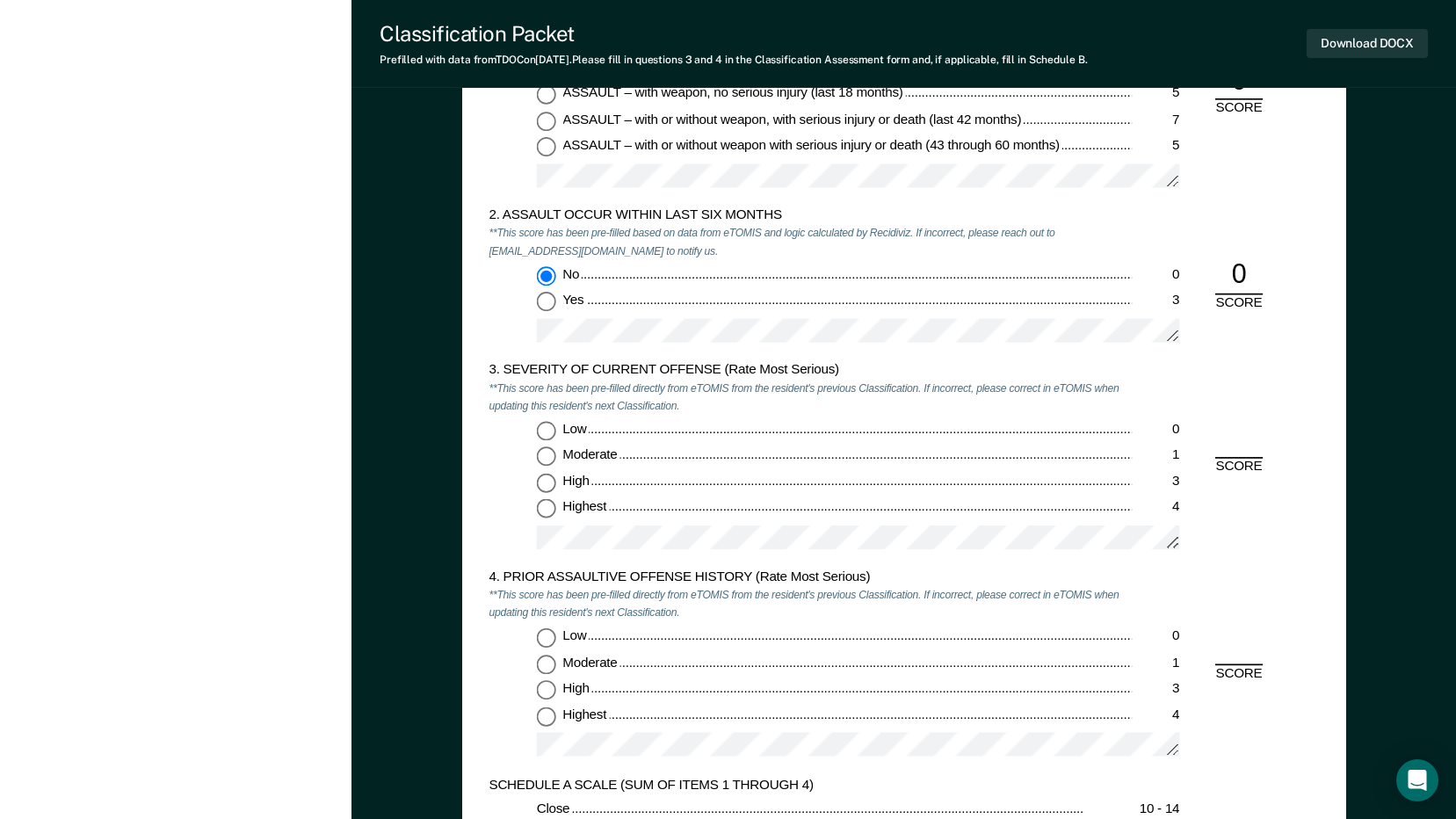
click at [547, 454] on input "Moderate 1" at bounding box center [545, 457] width 19 height 19
type textarea "x"
radio input "true"
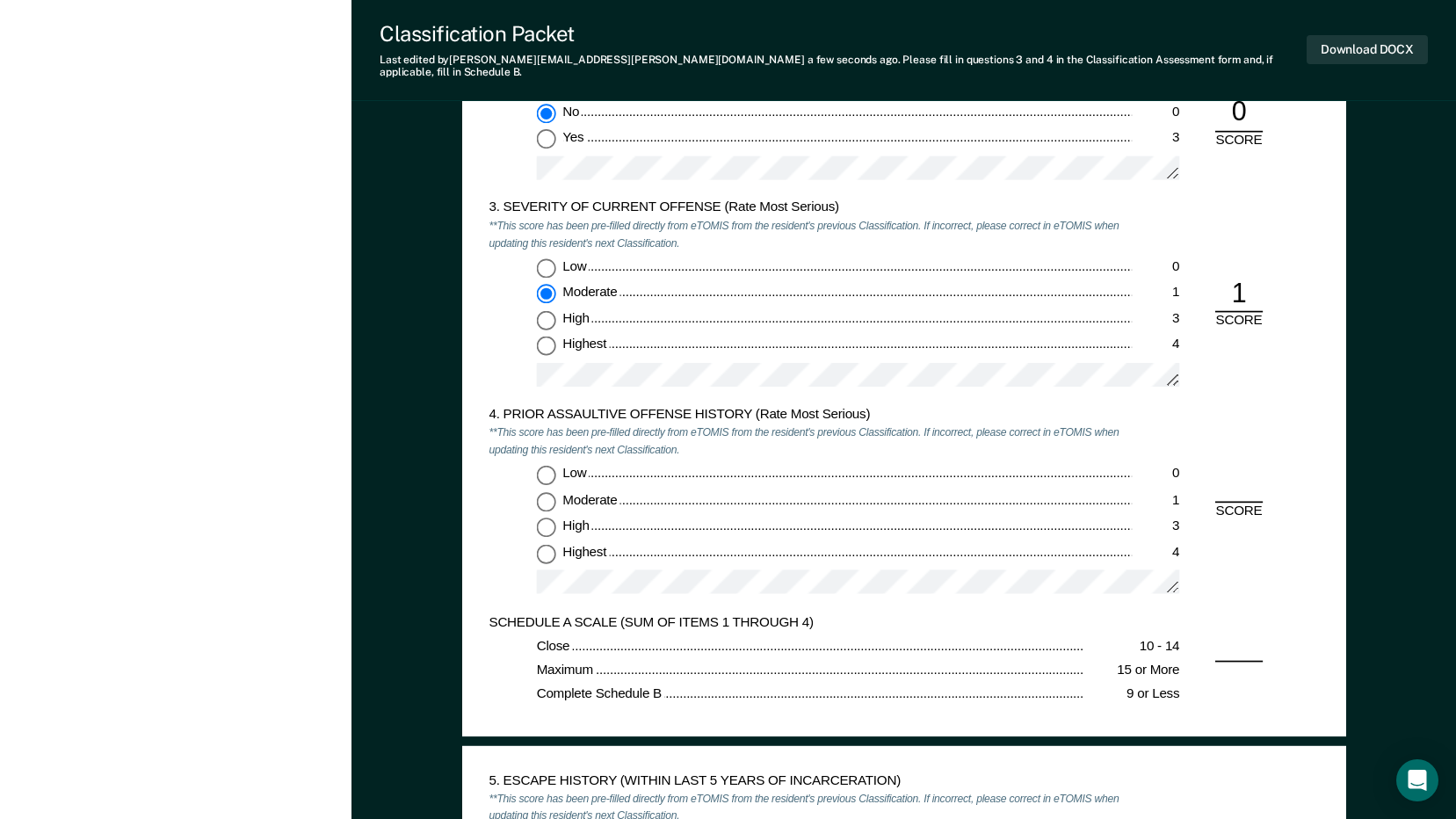
click at [550, 465] on input "Low 0" at bounding box center [545, 475] width 19 height 19
type textarea "x"
radio input "true"
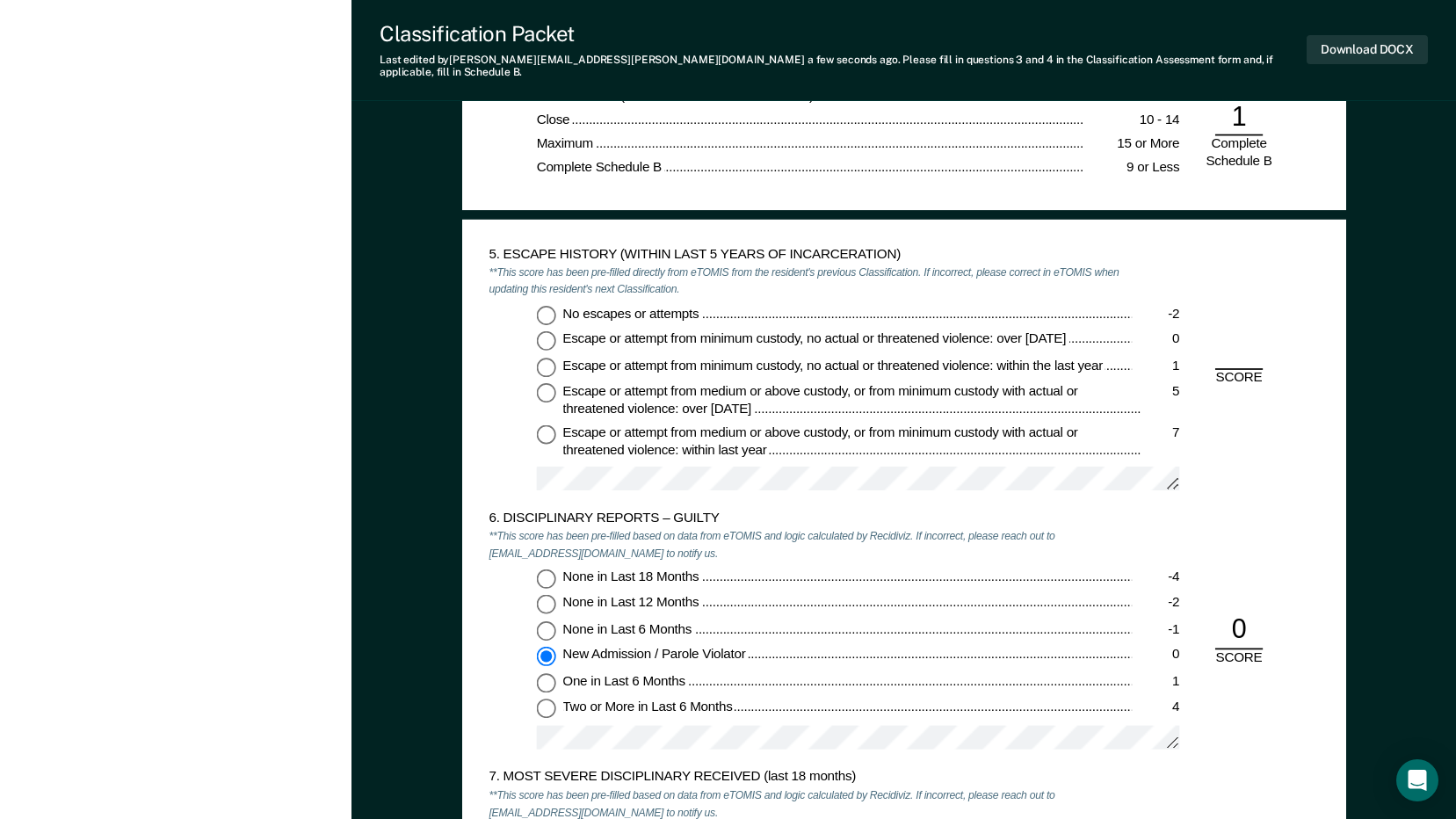
scroll to position [2285, 0]
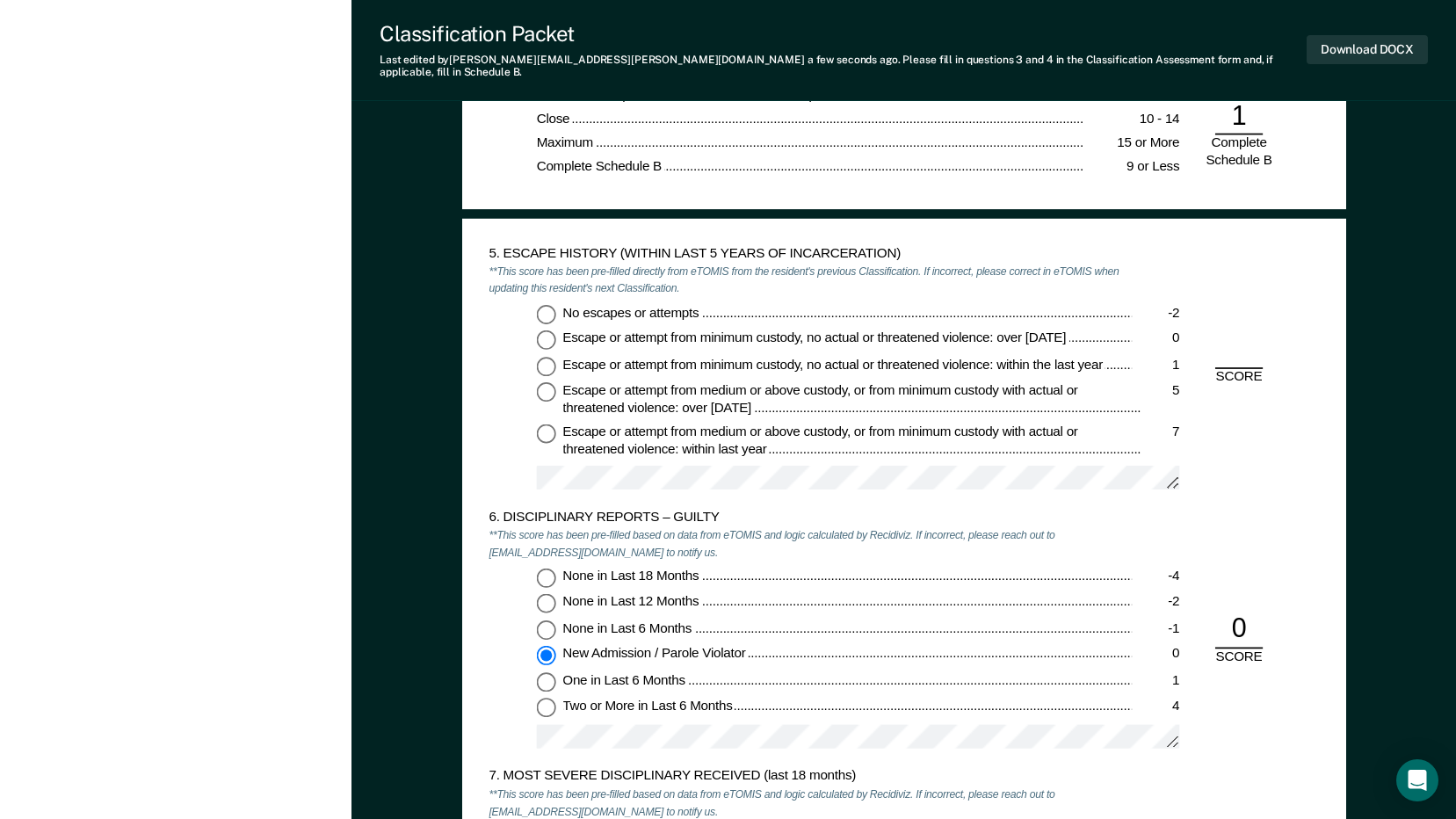
click at [551, 304] on input "No escapes or attempts -2" at bounding box center [545, 313] width 19 height 19
type textarea "x"
radio input "true"
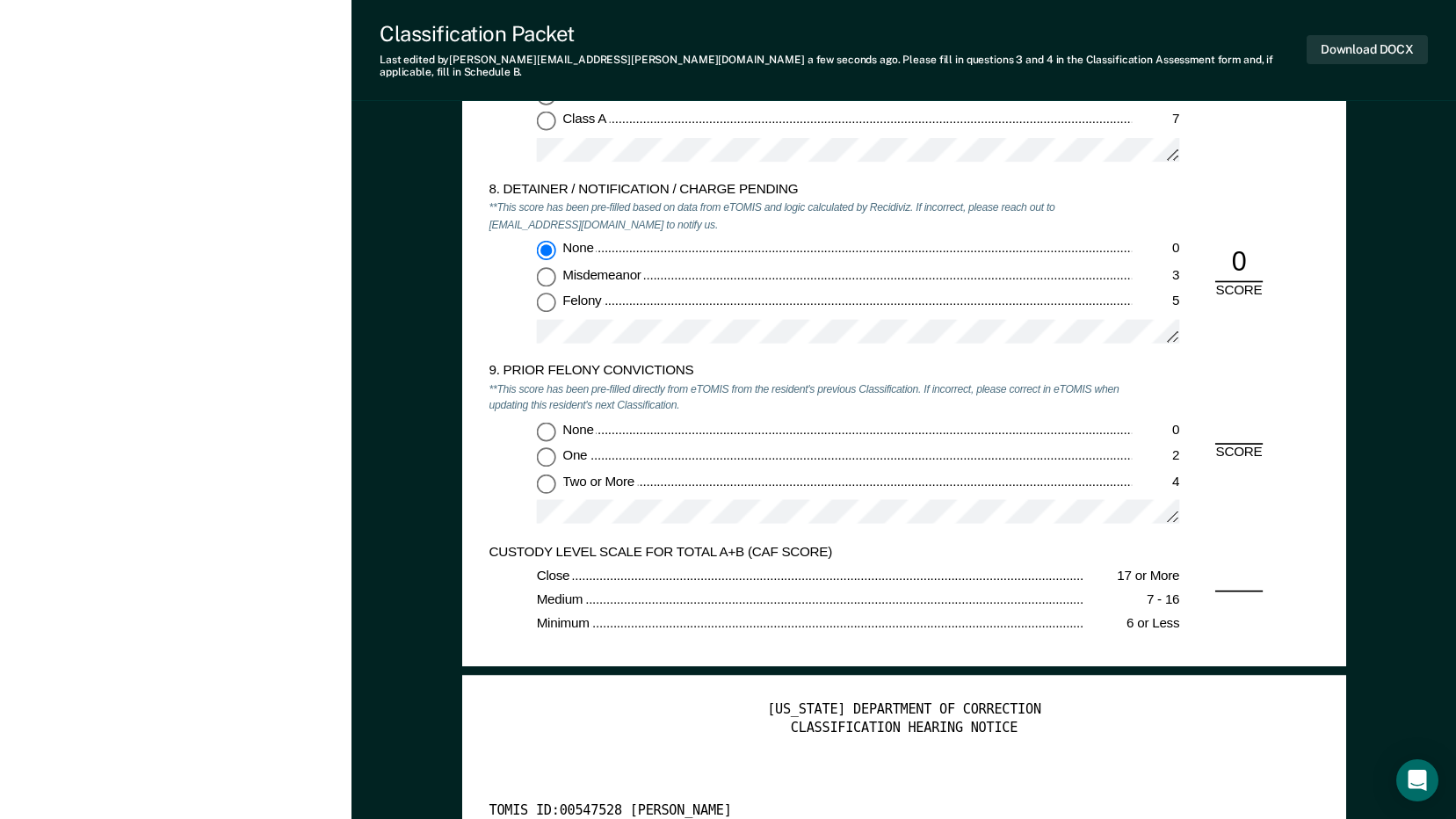
scroll to position [3252, 0]
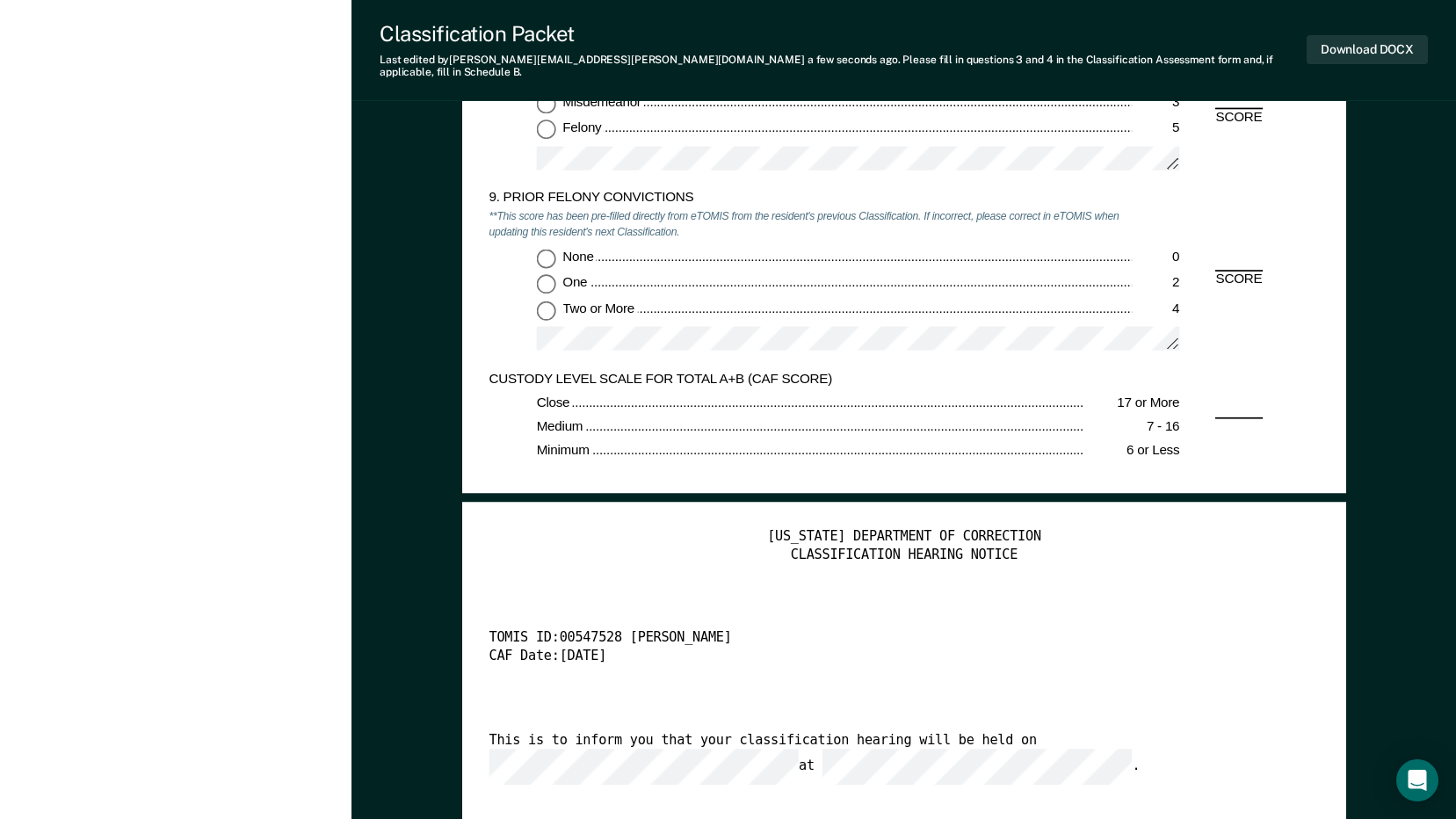
click at [548, 300] on input "Two or More 4" at bounding box center [545, 310] width 19 height 19
type textarea "x"
radio input "true"
click at [1367, 45] on button "Download DOCX" at bounding box center [1367, 50] width 121 height 29
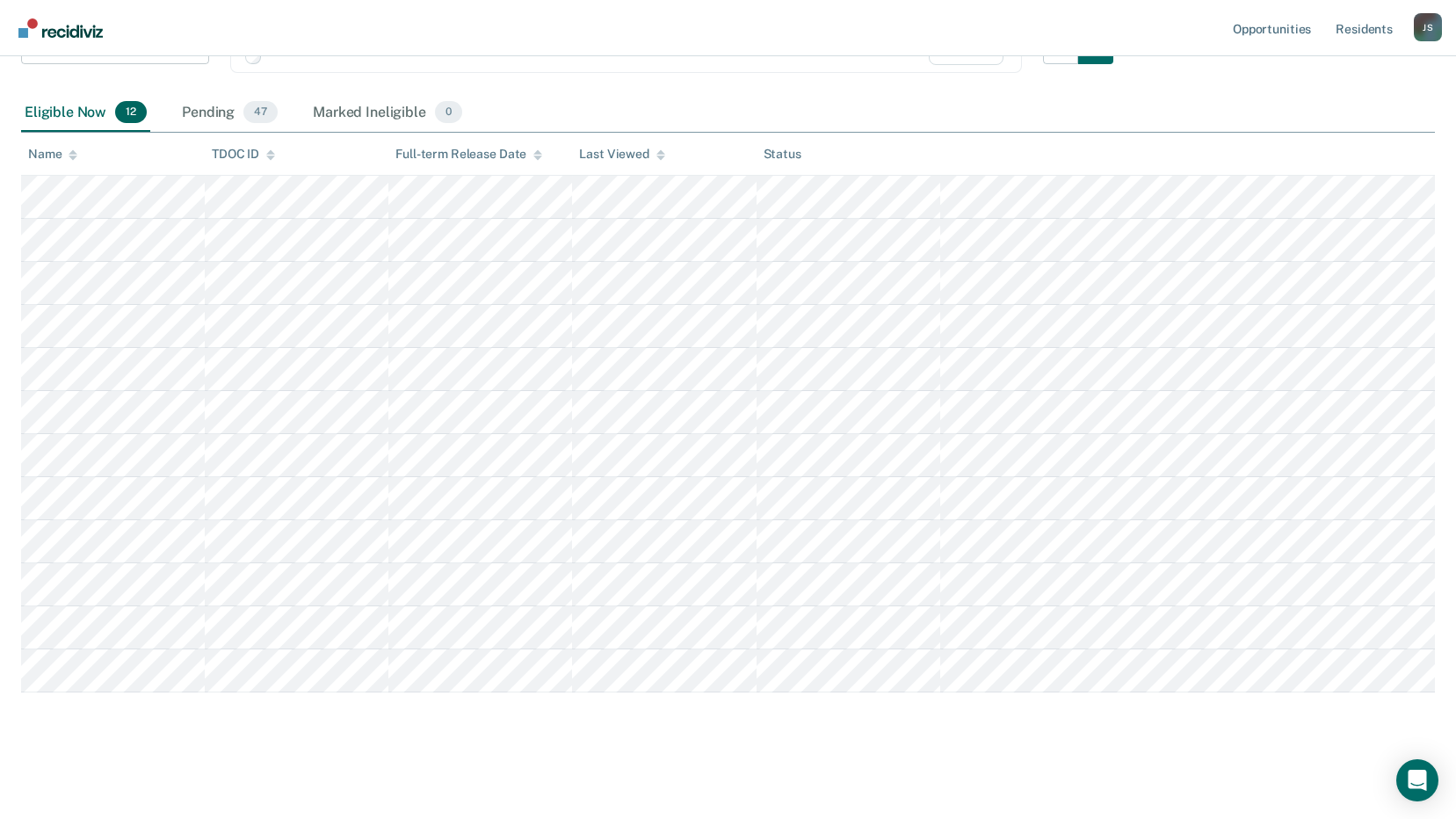
scroll to position [174, 0]
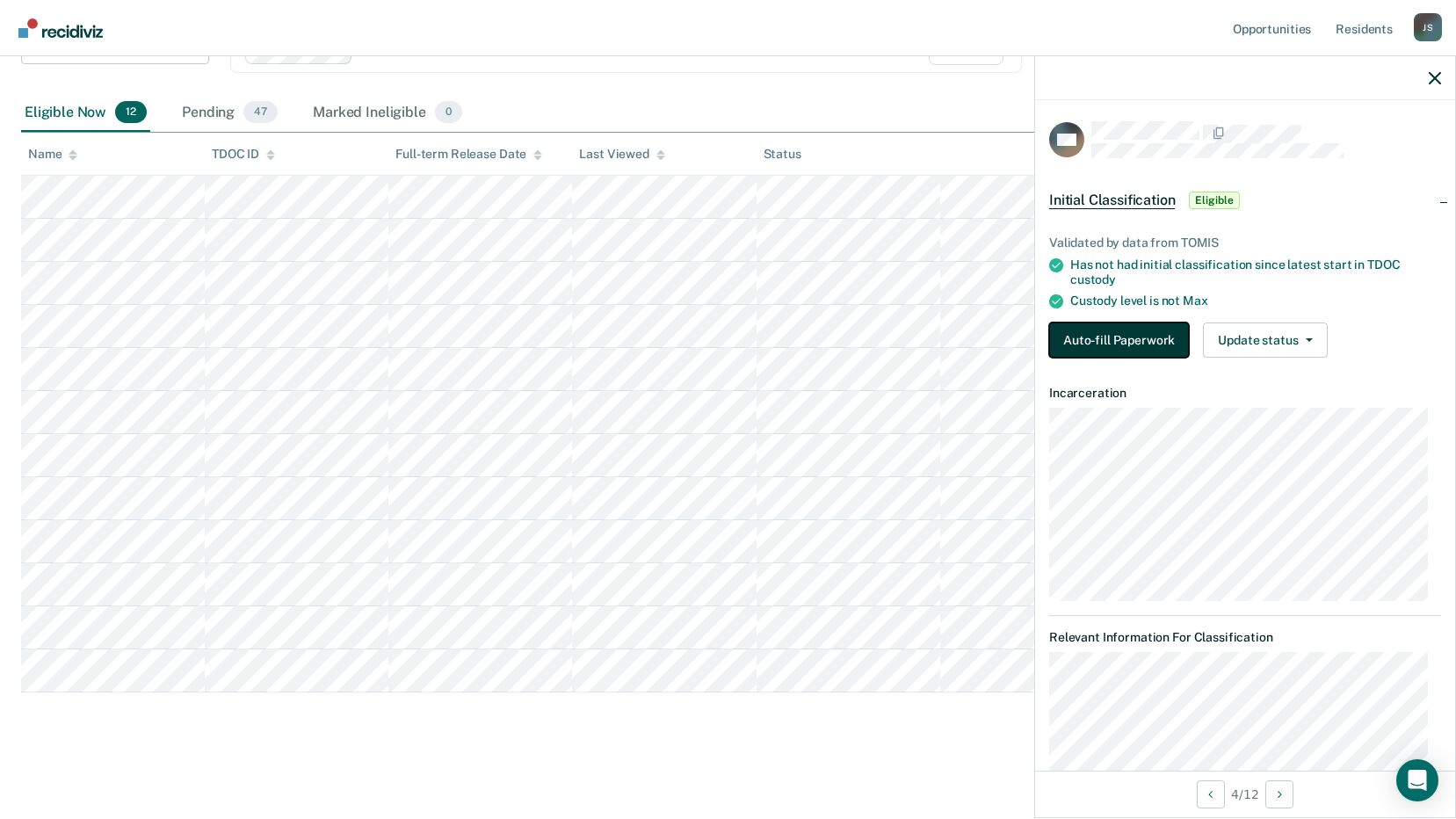
click at [1120, 332] on button "Auto-fill Paperwork" at bounding box center [1119, 340] width 140 height 35
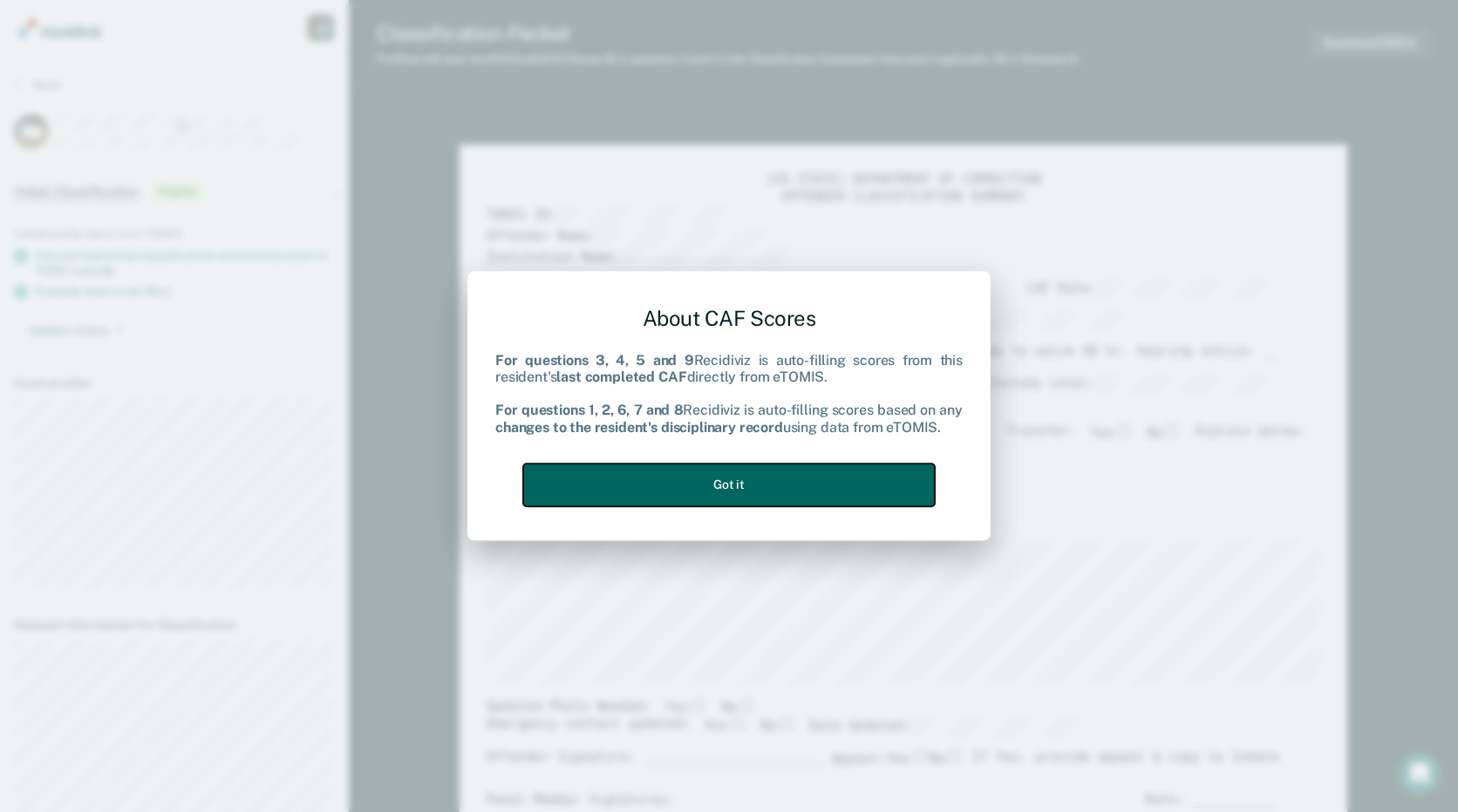
click at [777, 489] on button "Got it" at bounding box center [729, 485] width 412 height 43
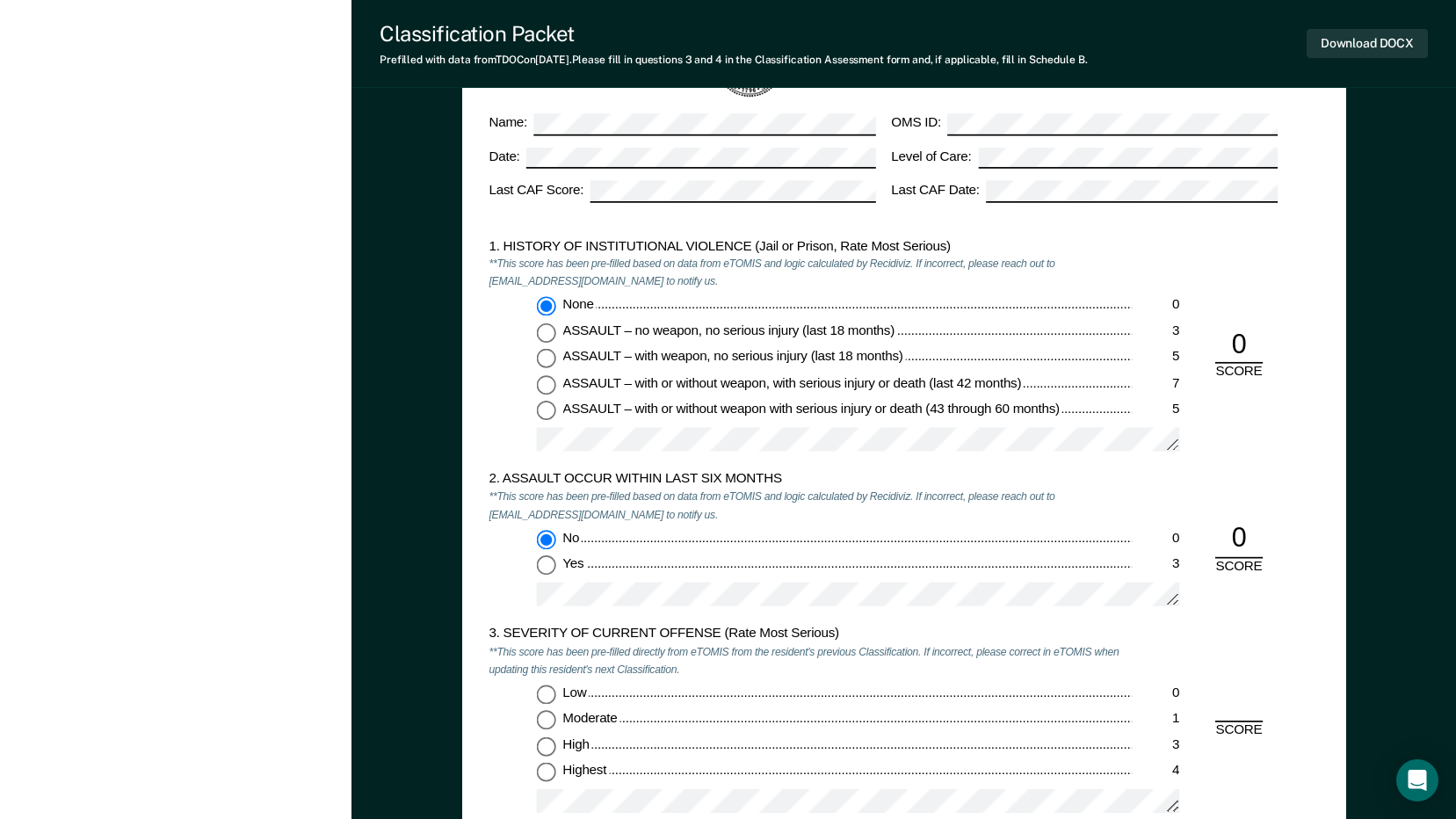
scroll to position [1758, 0]
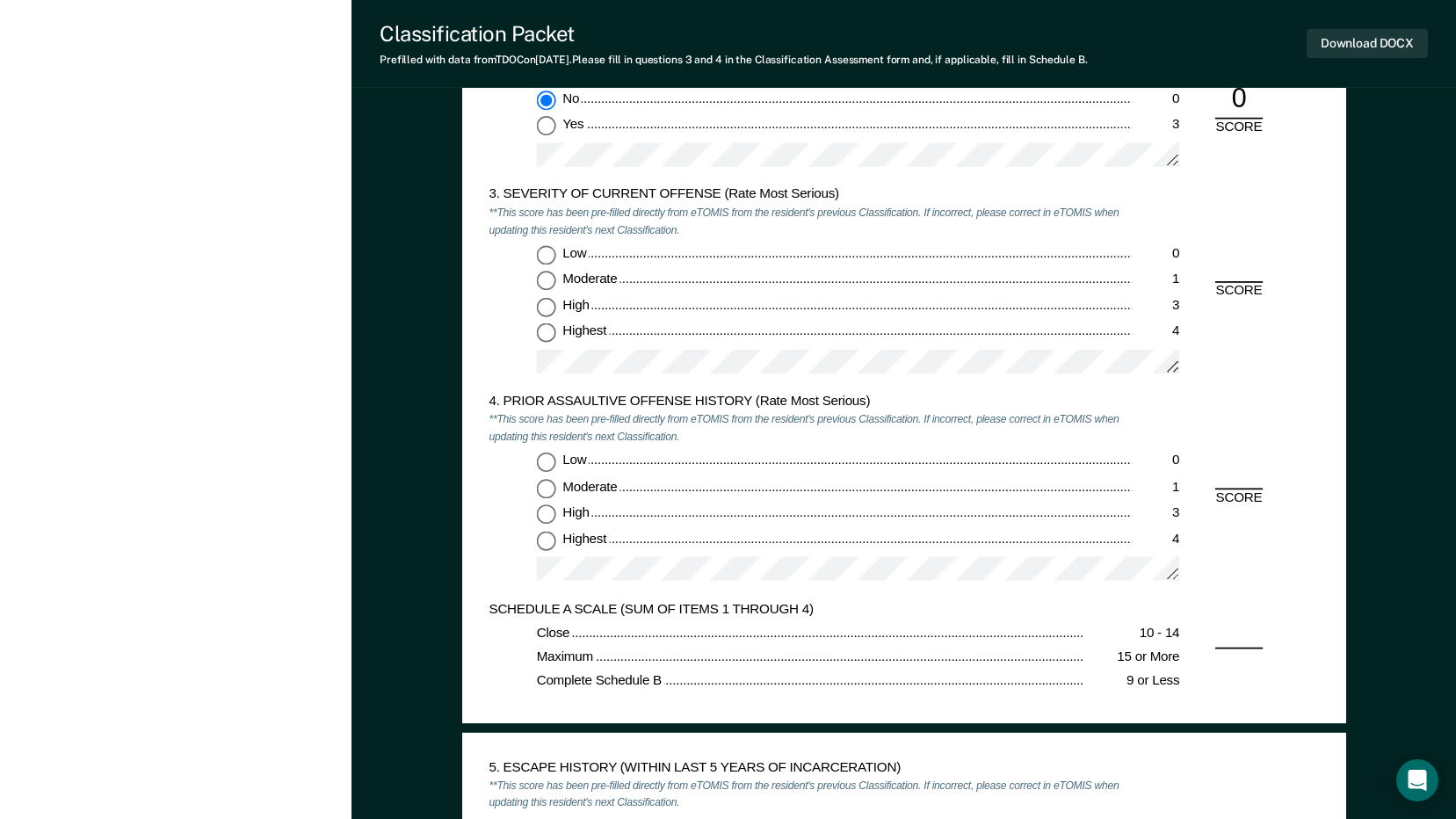
click at [544, 328] on input "Highest 4" at bounding box center [545, 334] width 19 height 19
type textarea "x"
radio input "true"
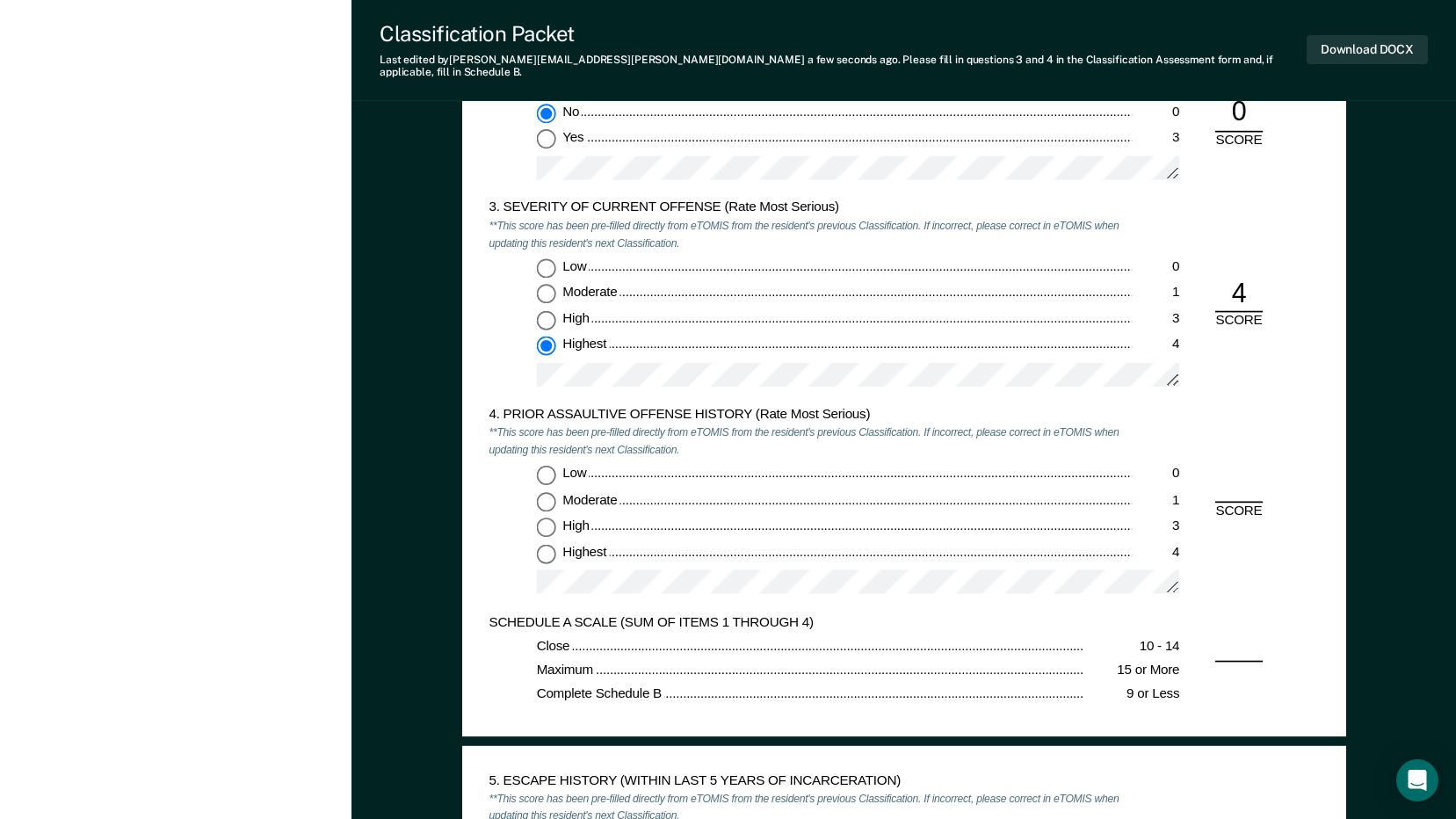
click at [544, 465] on input "Low 0" at bounding box center [545, 475] width 19 height 19
type textarea "x"
radio input "true"
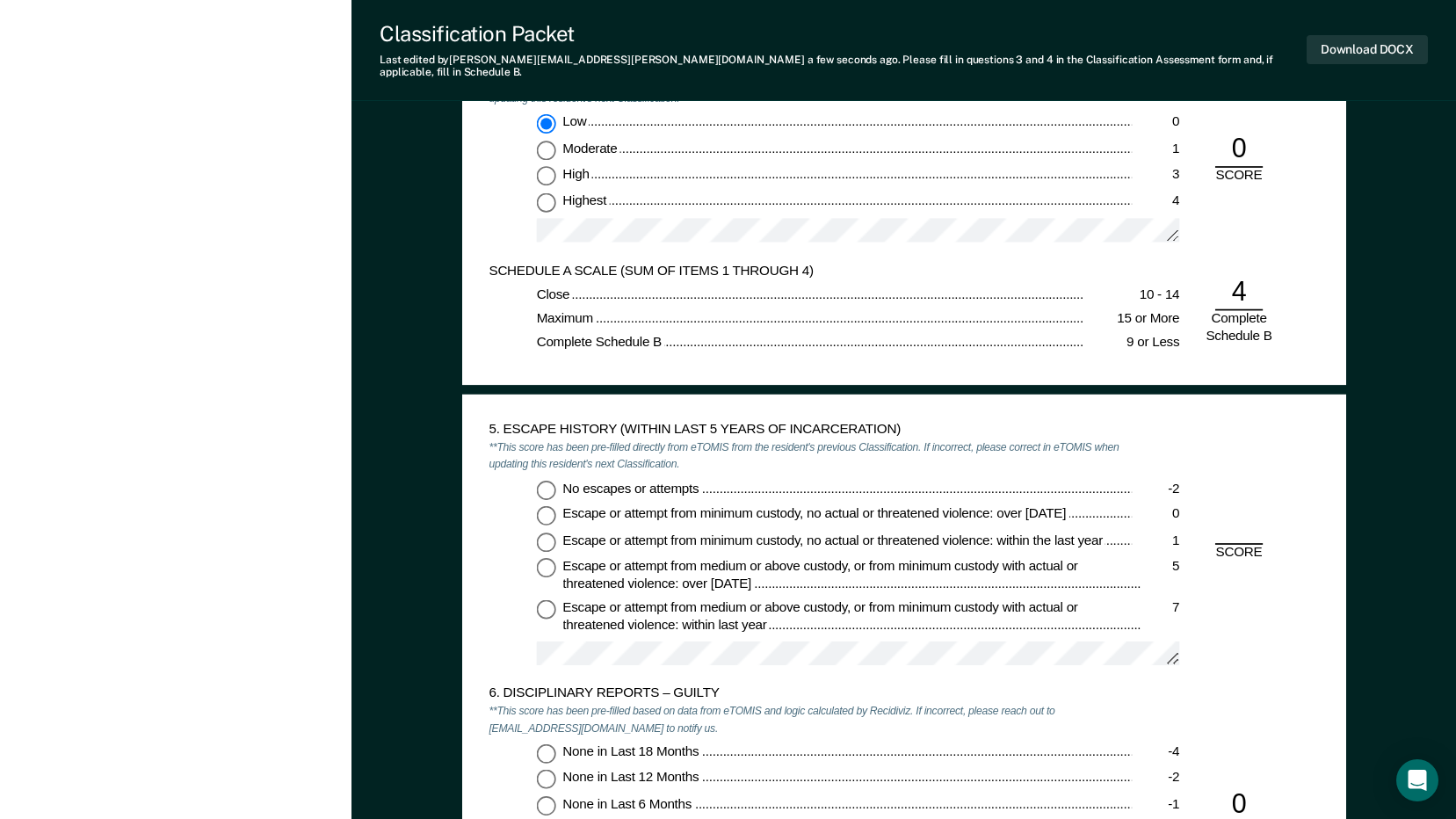
click at [548, 484] on input "No escapes or attempts -2" at bounding box center [545, 490] width 19 height 19
type textarea "x"
radio input "true"
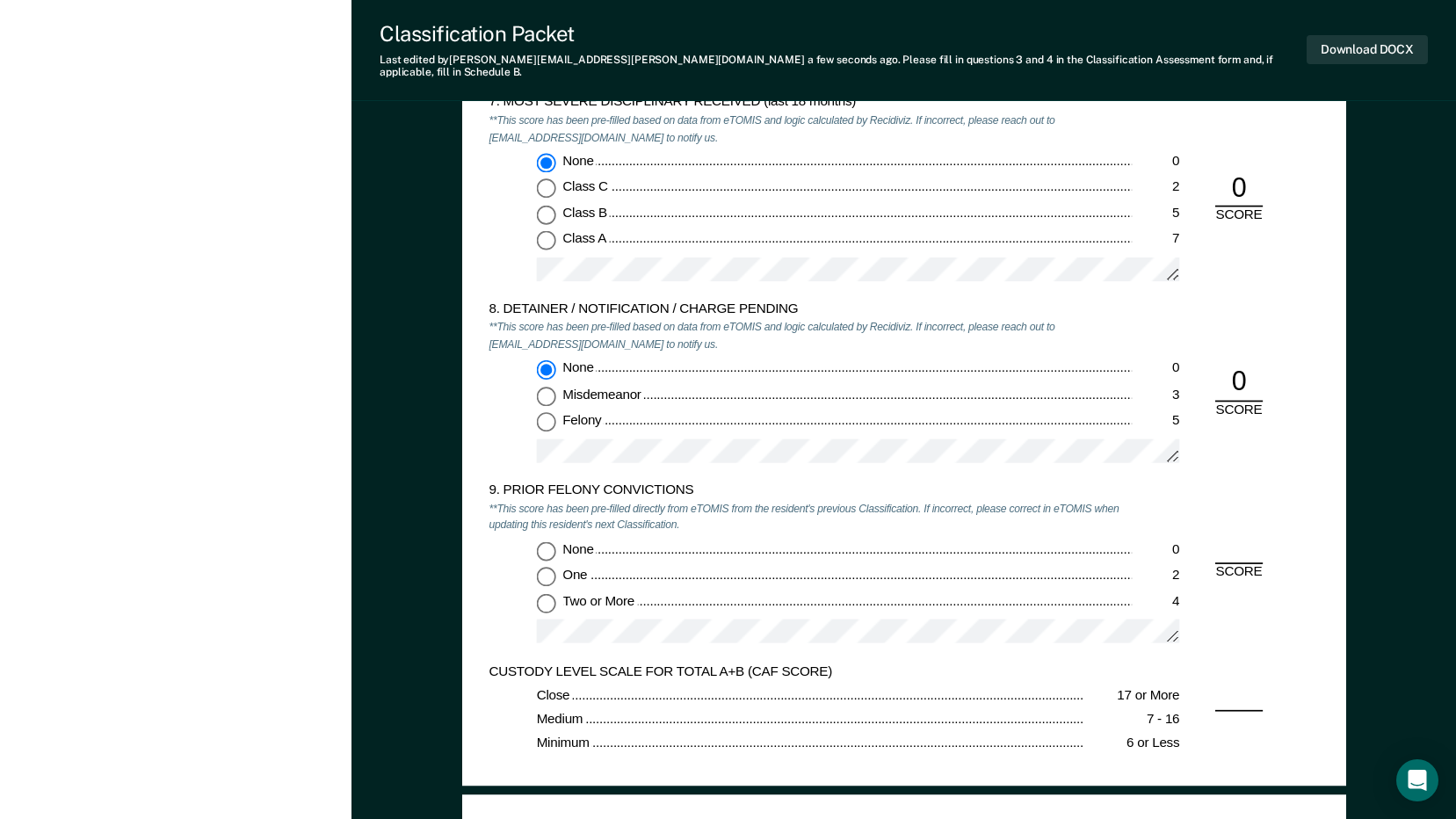
scroll to position [2988, 0]
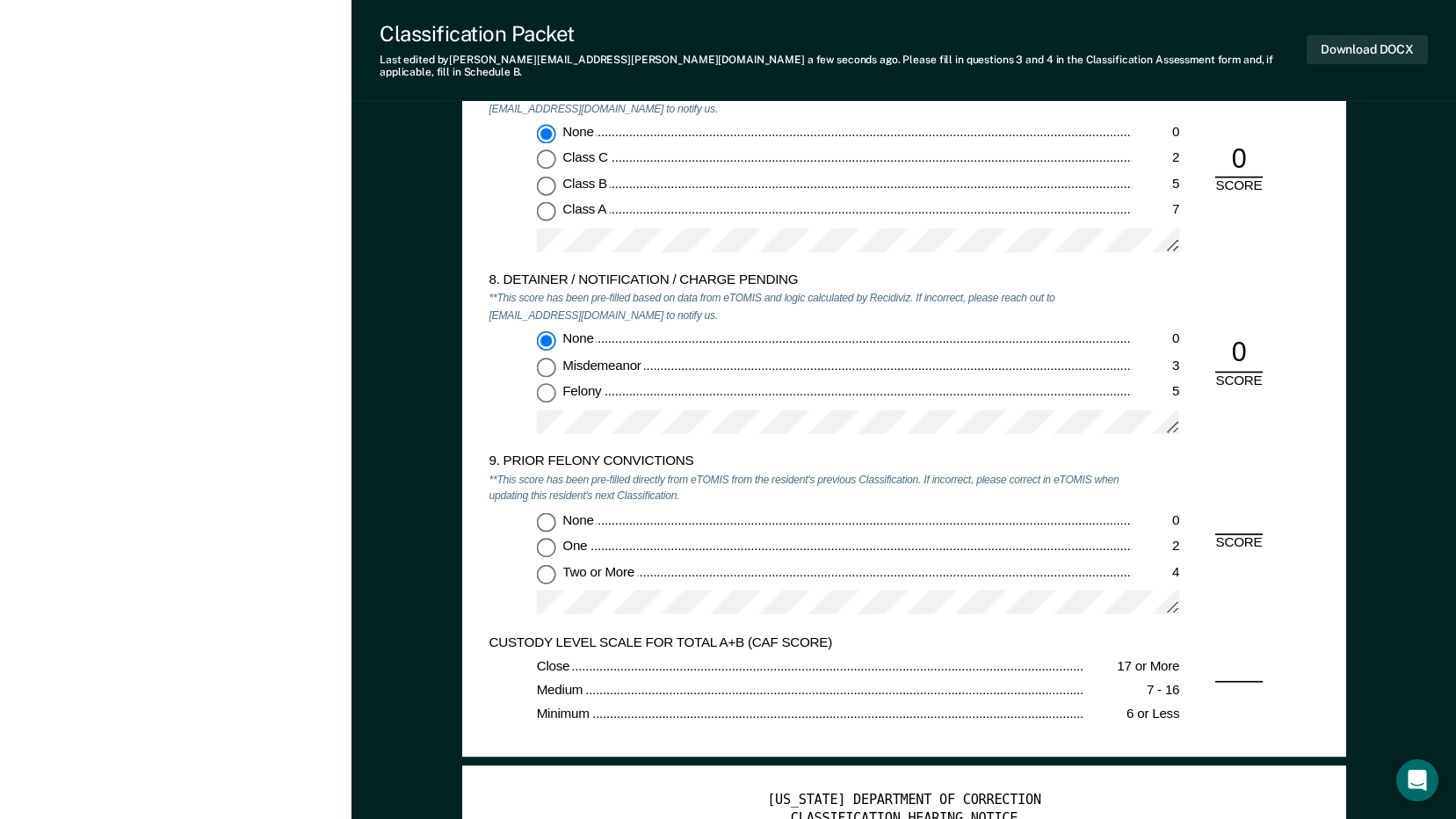
click at [546, 564] on input "Two or More 4" at bounding box center [545, 574] width 19 height 19
type textarea "x"
radio input "true"
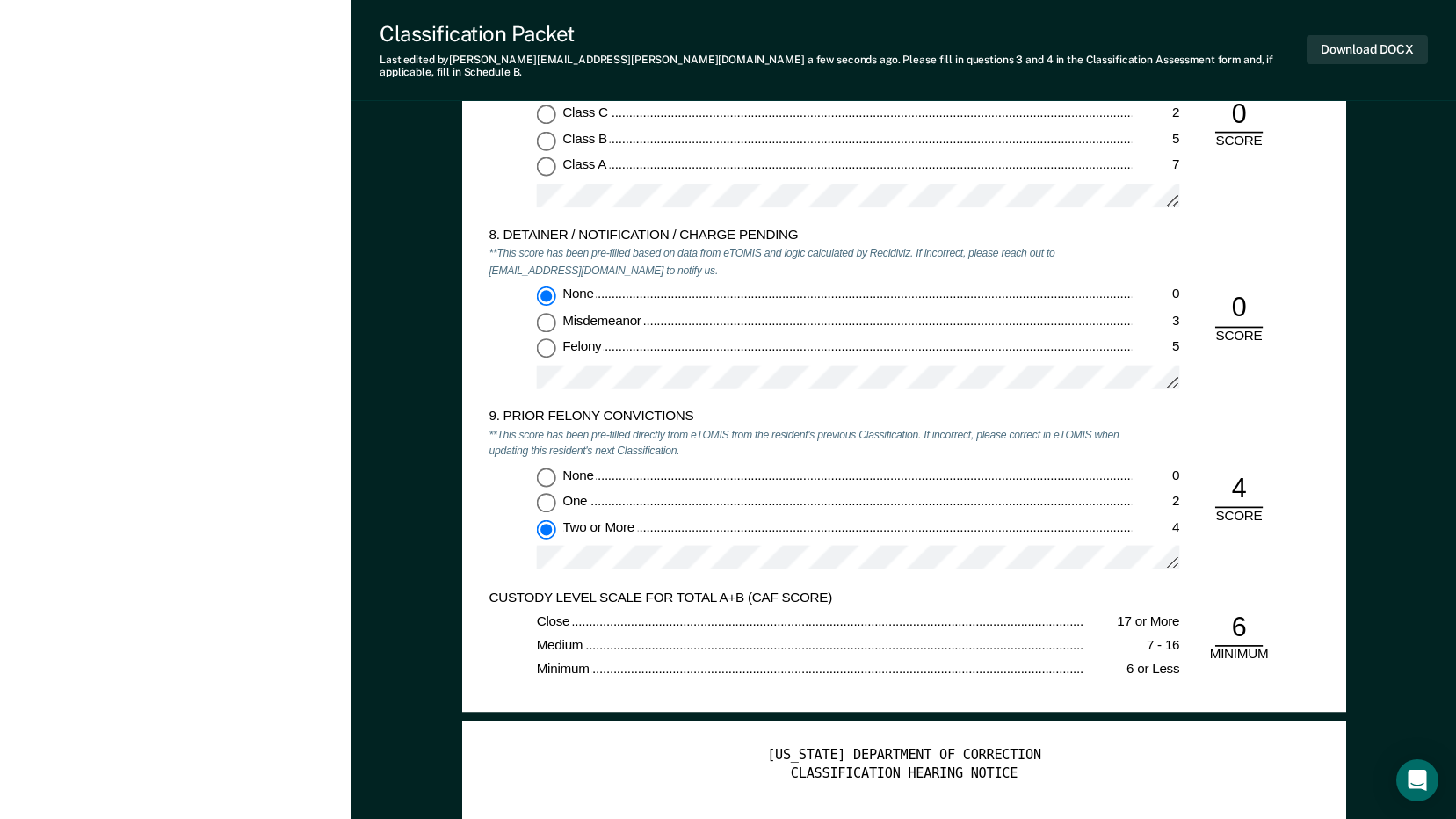
scroll to position [3076, 0]
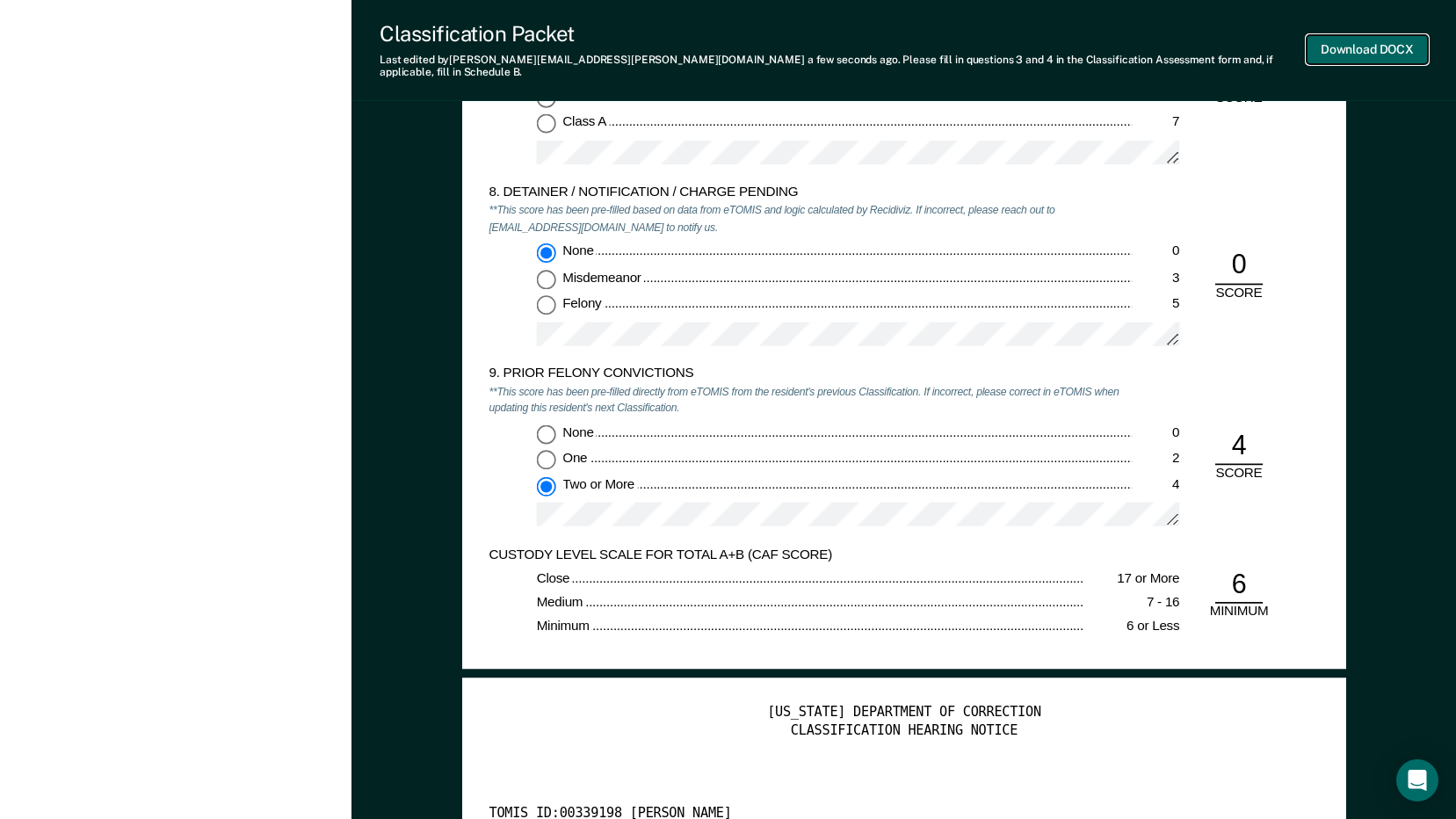
click at [1355, 40] on button "Download DOCX" at bounding box center [1367, 50] width 121 height 29
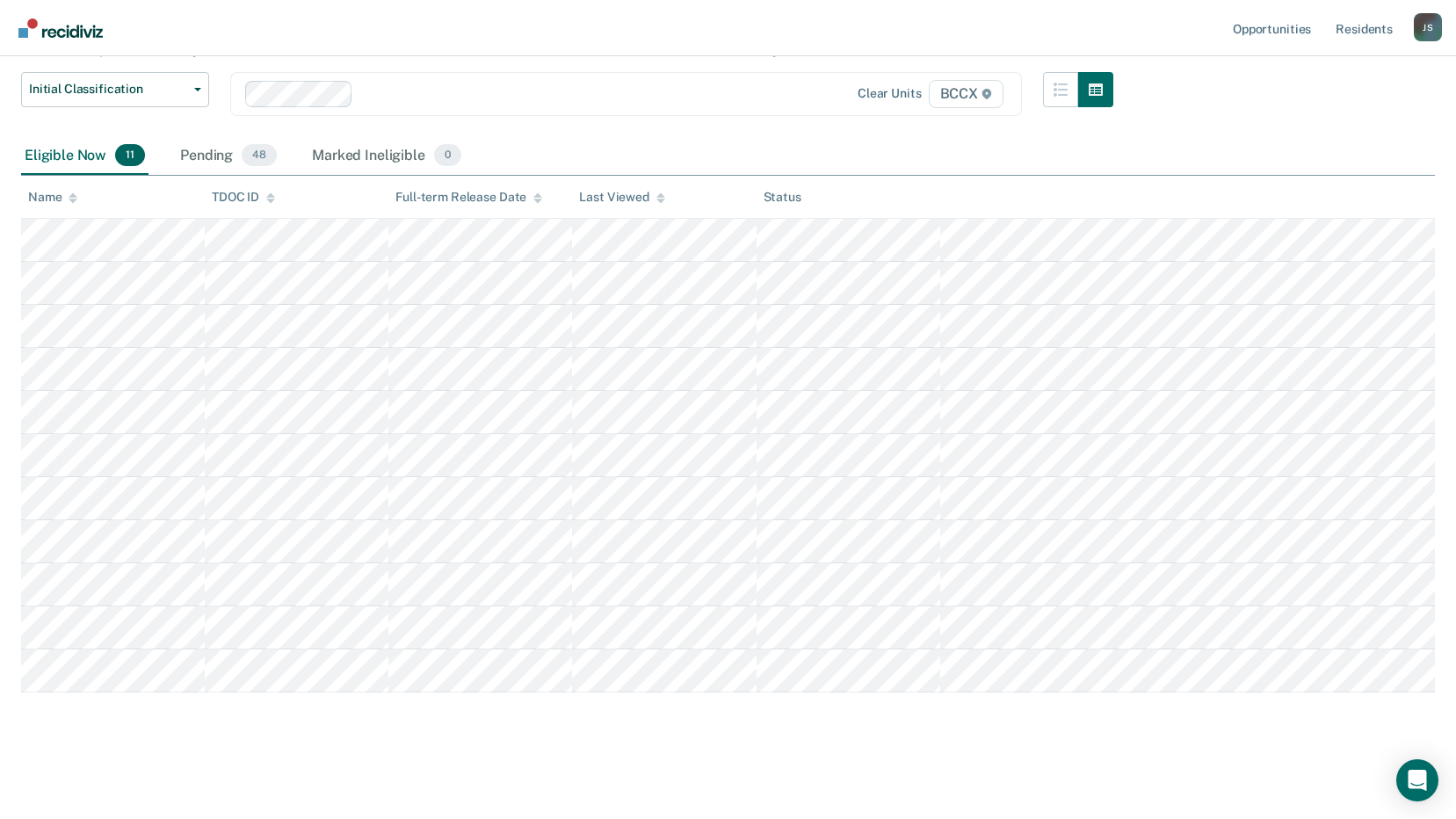
scroll to position [130, 0]
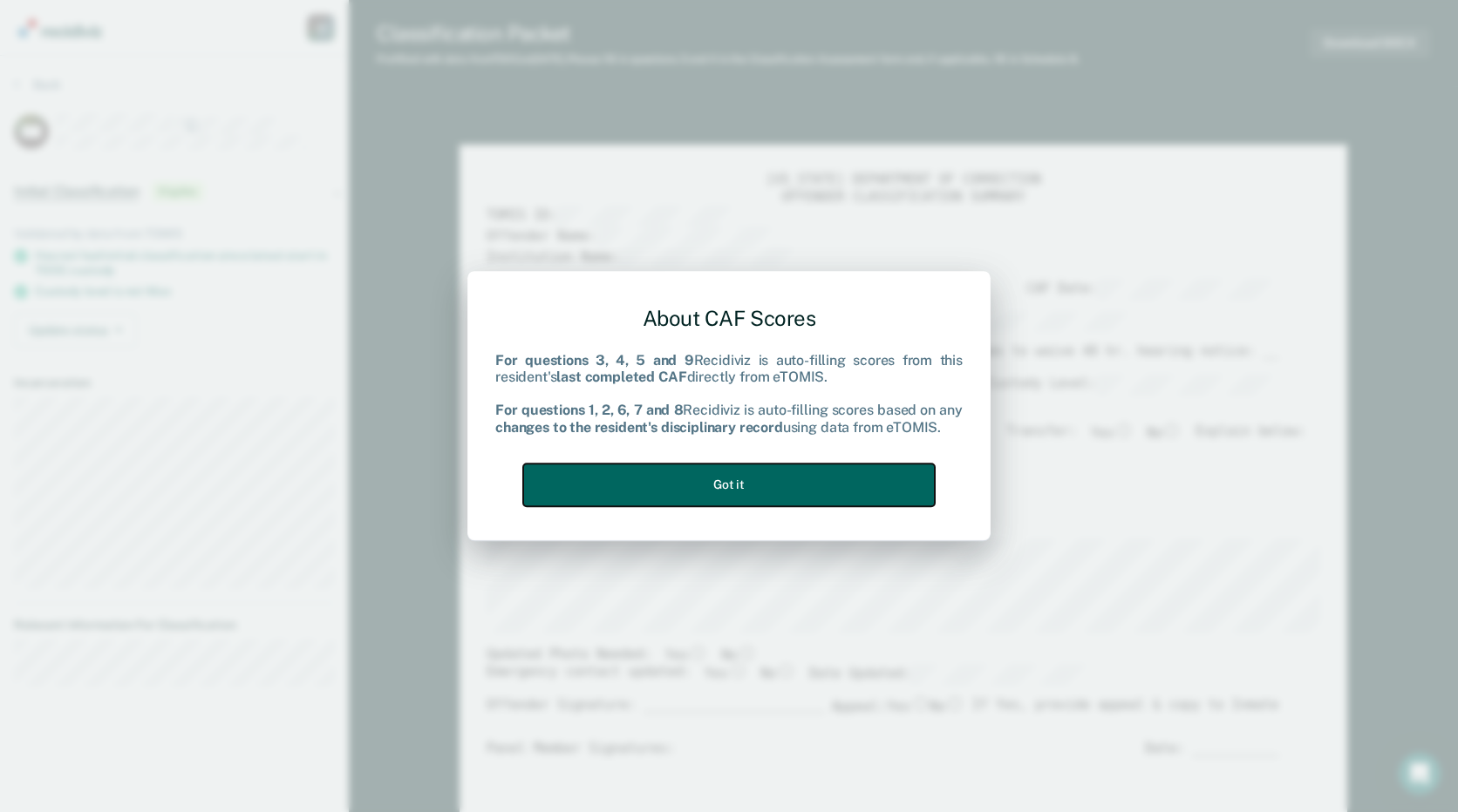
click at [767, 482] on button "Got it" at bounding box center [729, 485] width 412 height 43
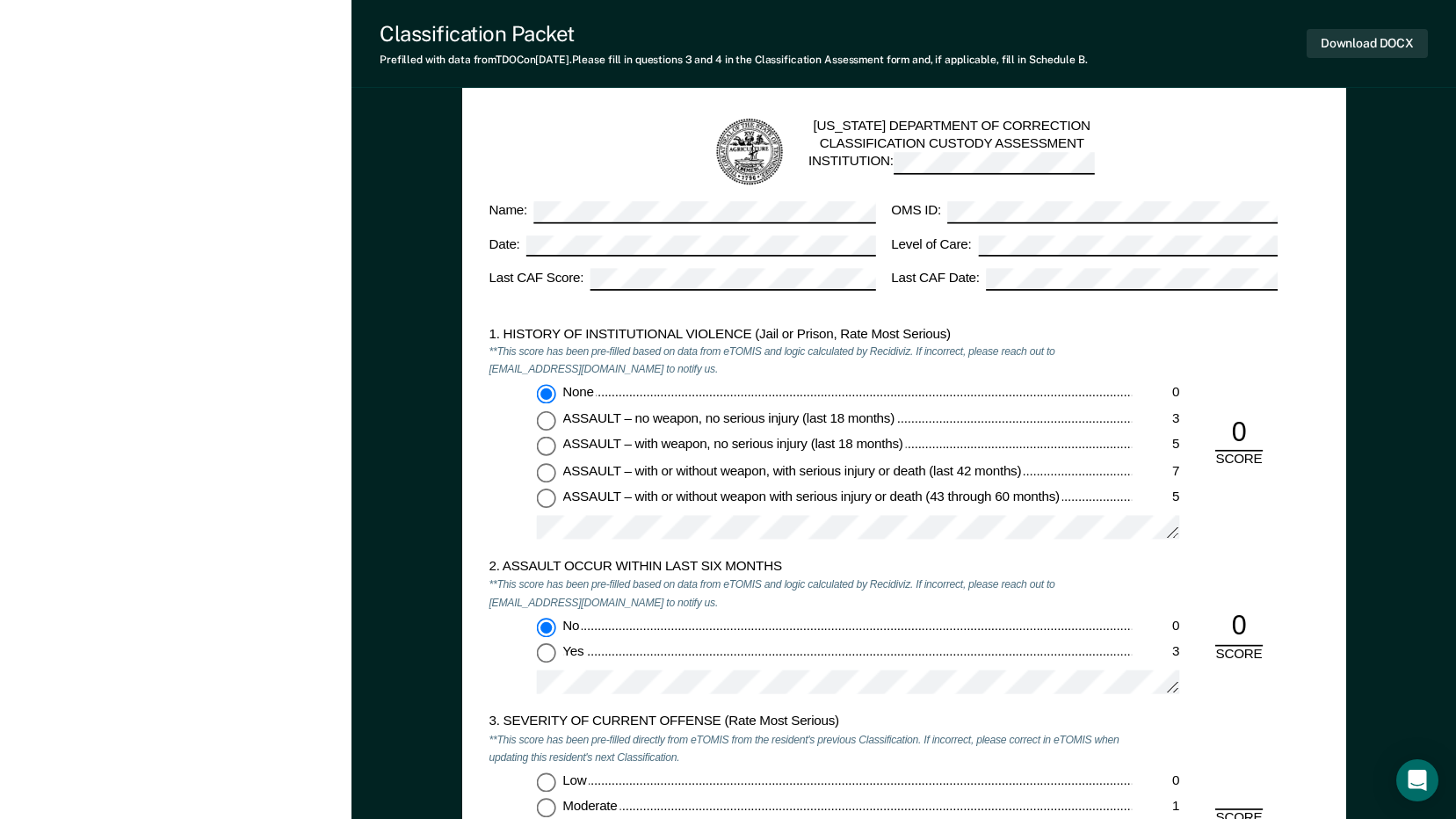
scroll to position [1406, 0]
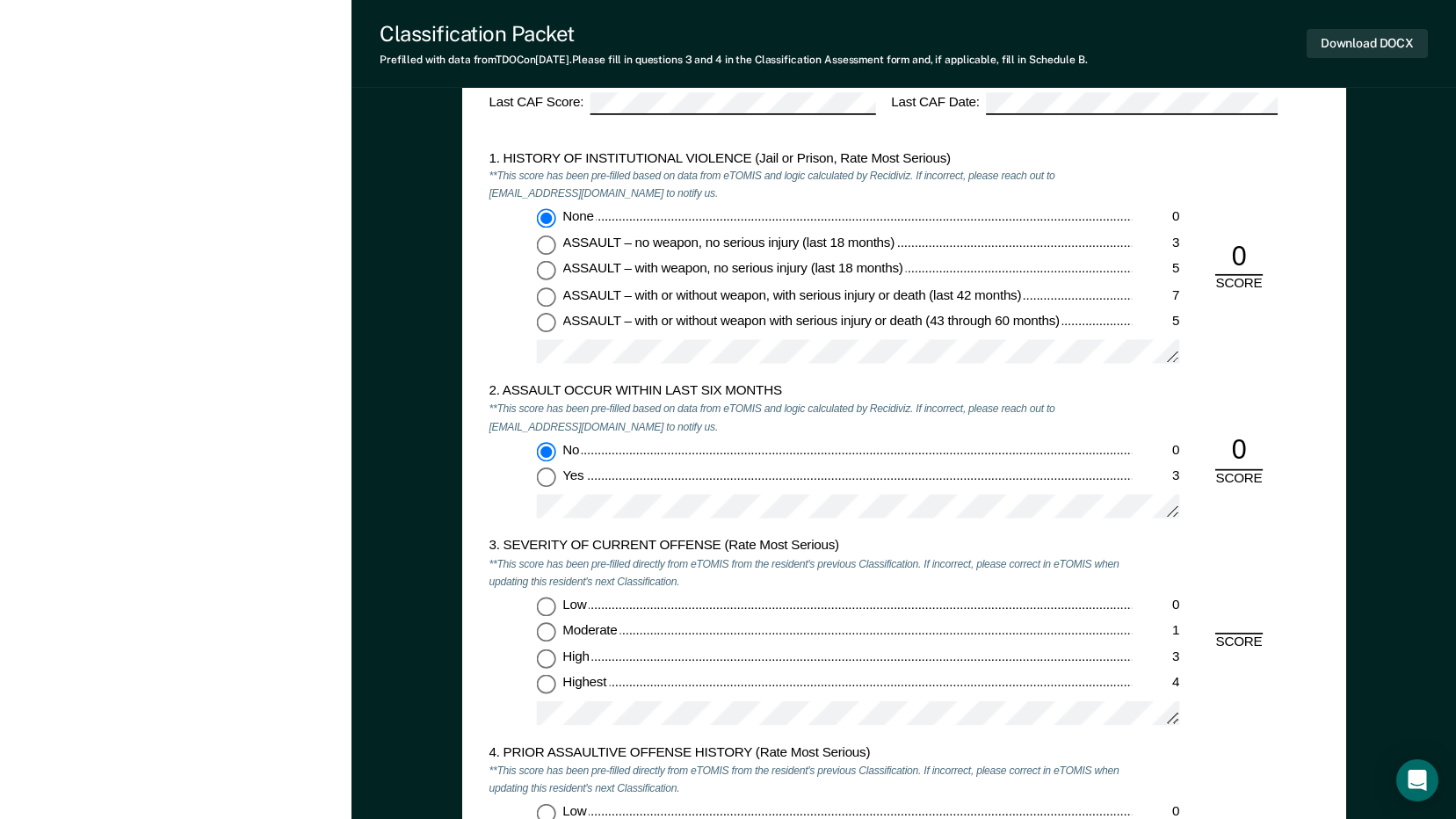
click at [551, 638] on input "Moderate 1" at bounding box center [545, 633] width 19 height 19
type textarea "x"
radio input "true"
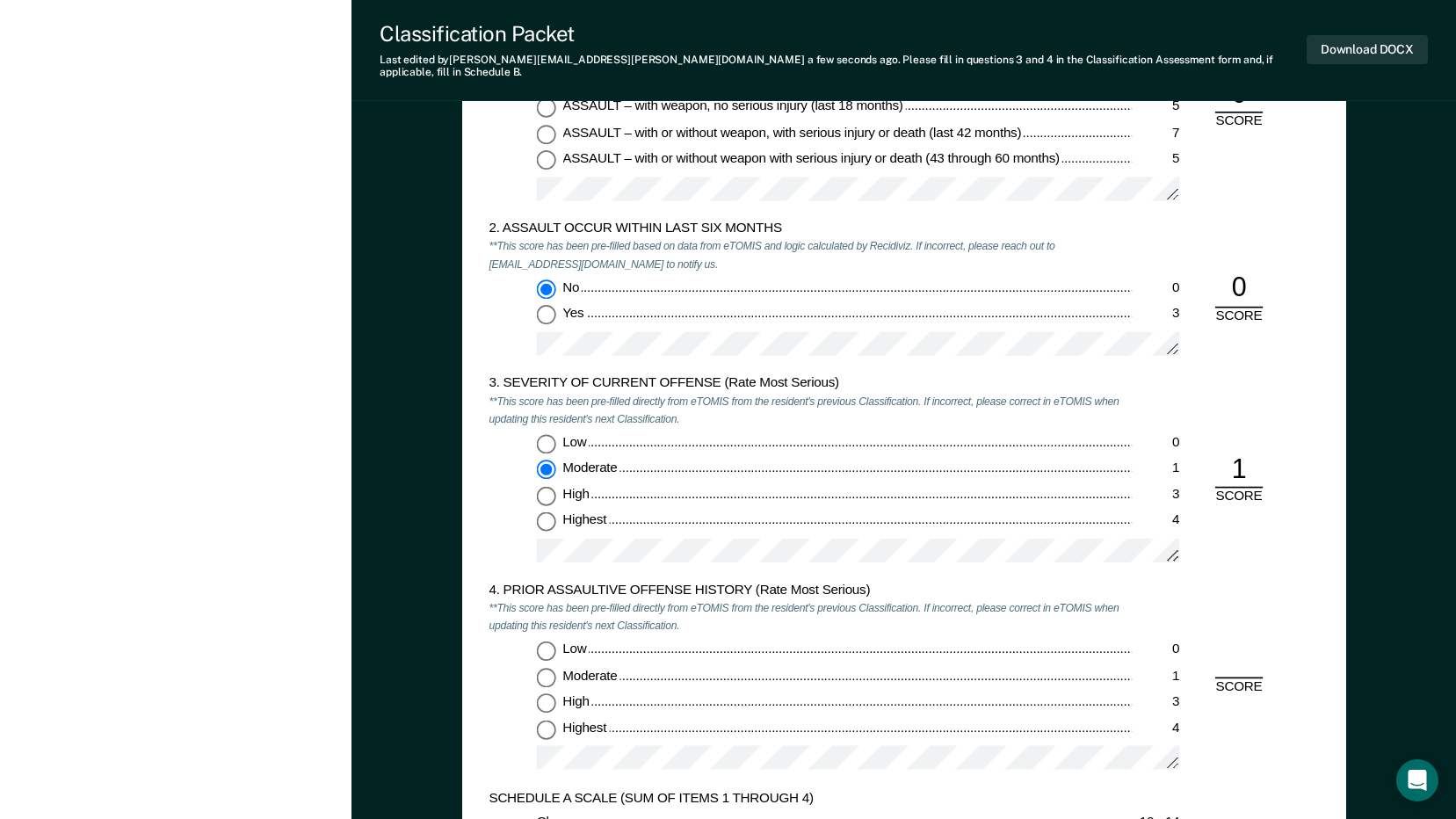
click at [551, 641] on input "Low 0" at bounding box center [545, 651] width 19 height 19
type textarea "x"
radio input "true"
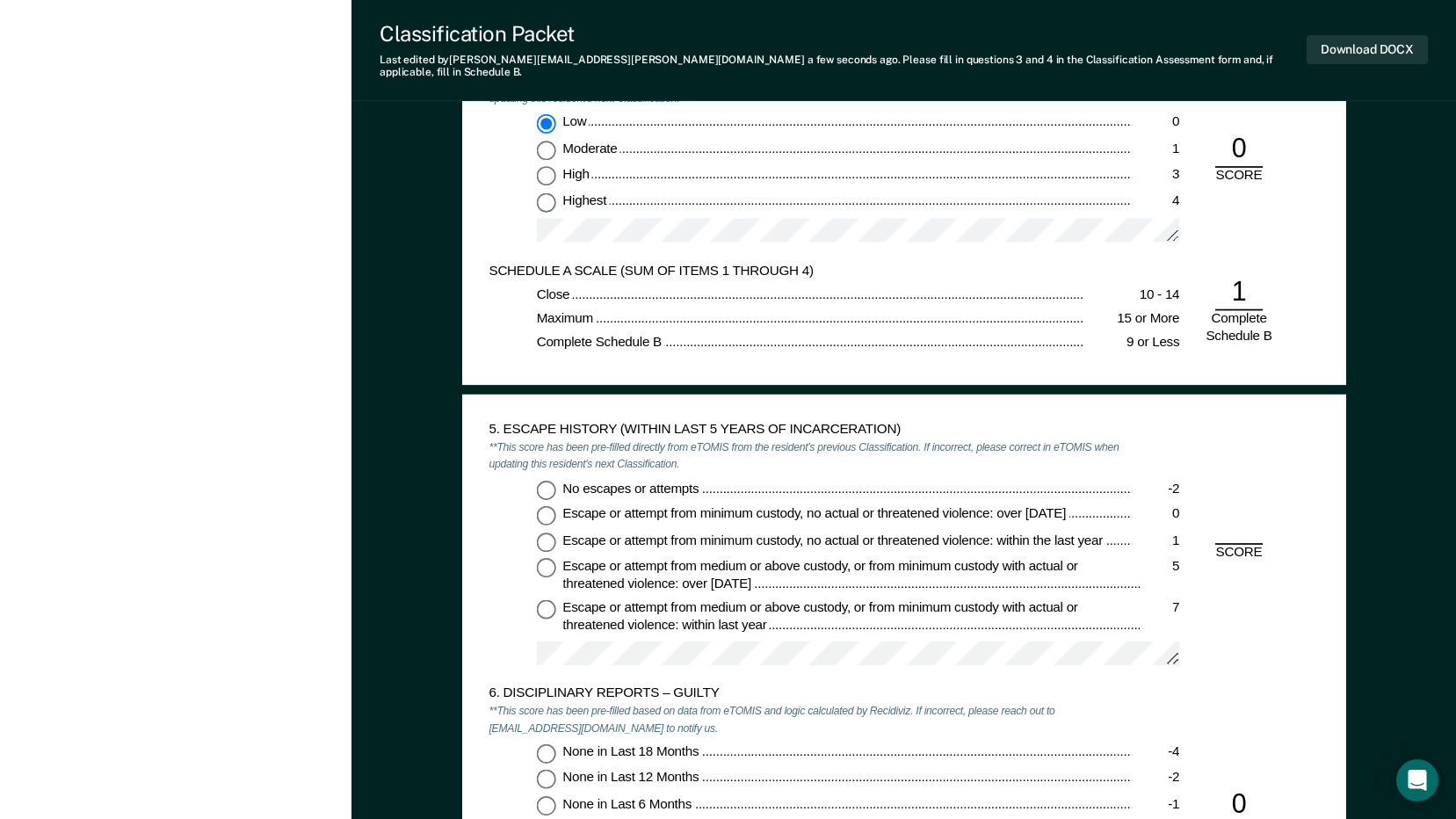
scroll to position [2285, 0]
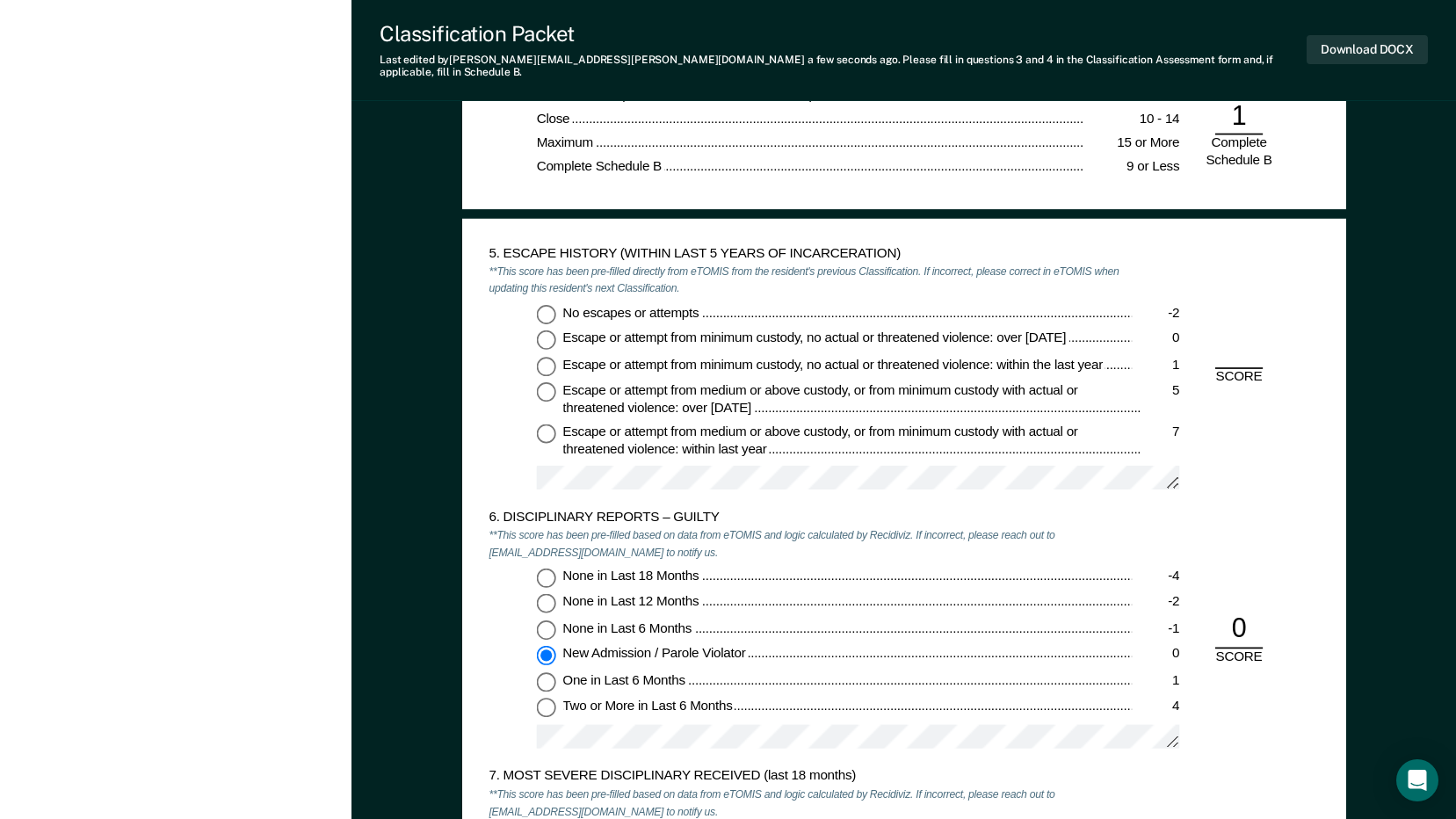
click at [544, 304] on input "No escapes or attempts -2" at bounding box center [545, 313] width 19 height 19
type textarea "x"
radio input "true"
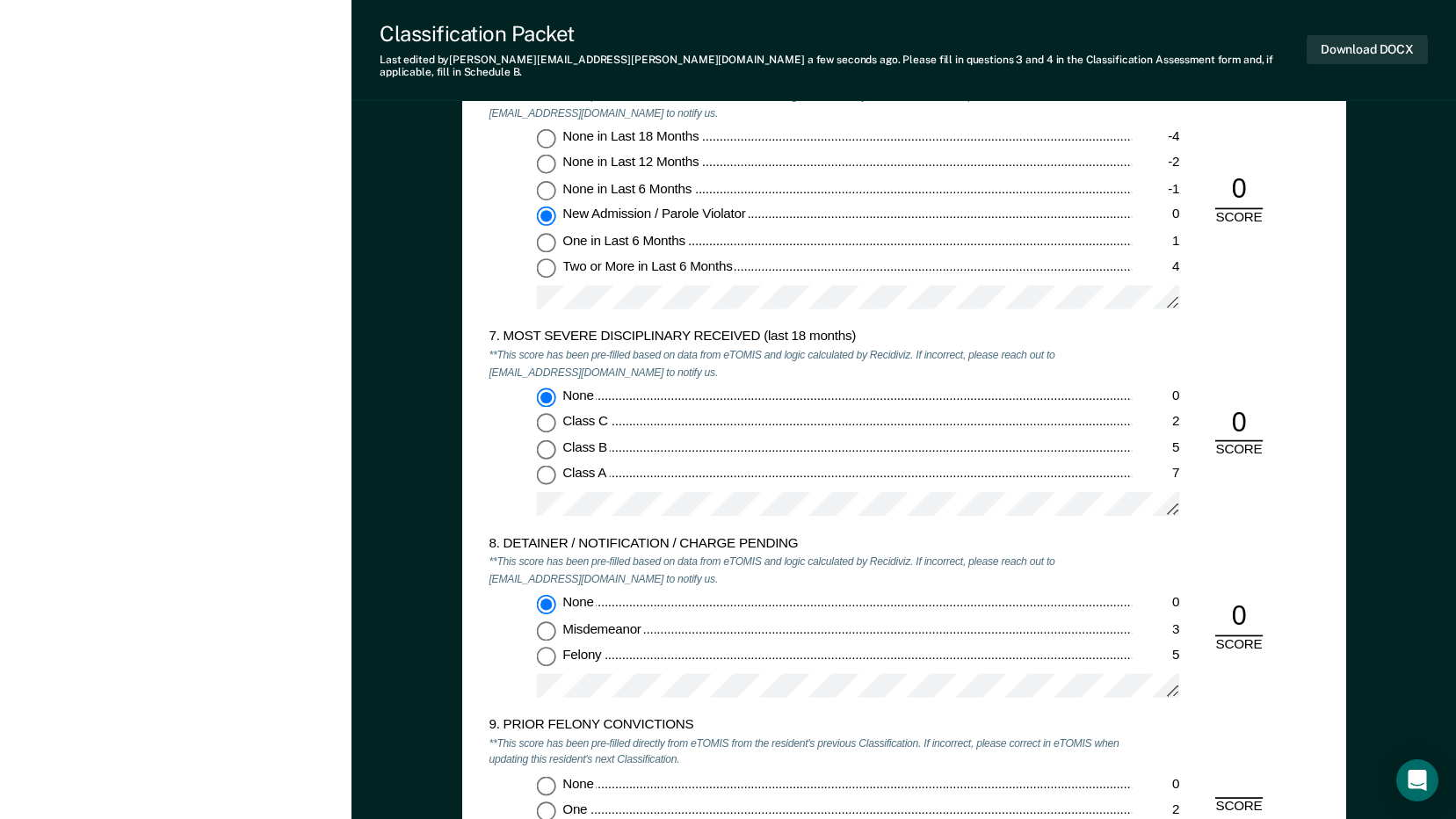
scroll to position [2988, 0]
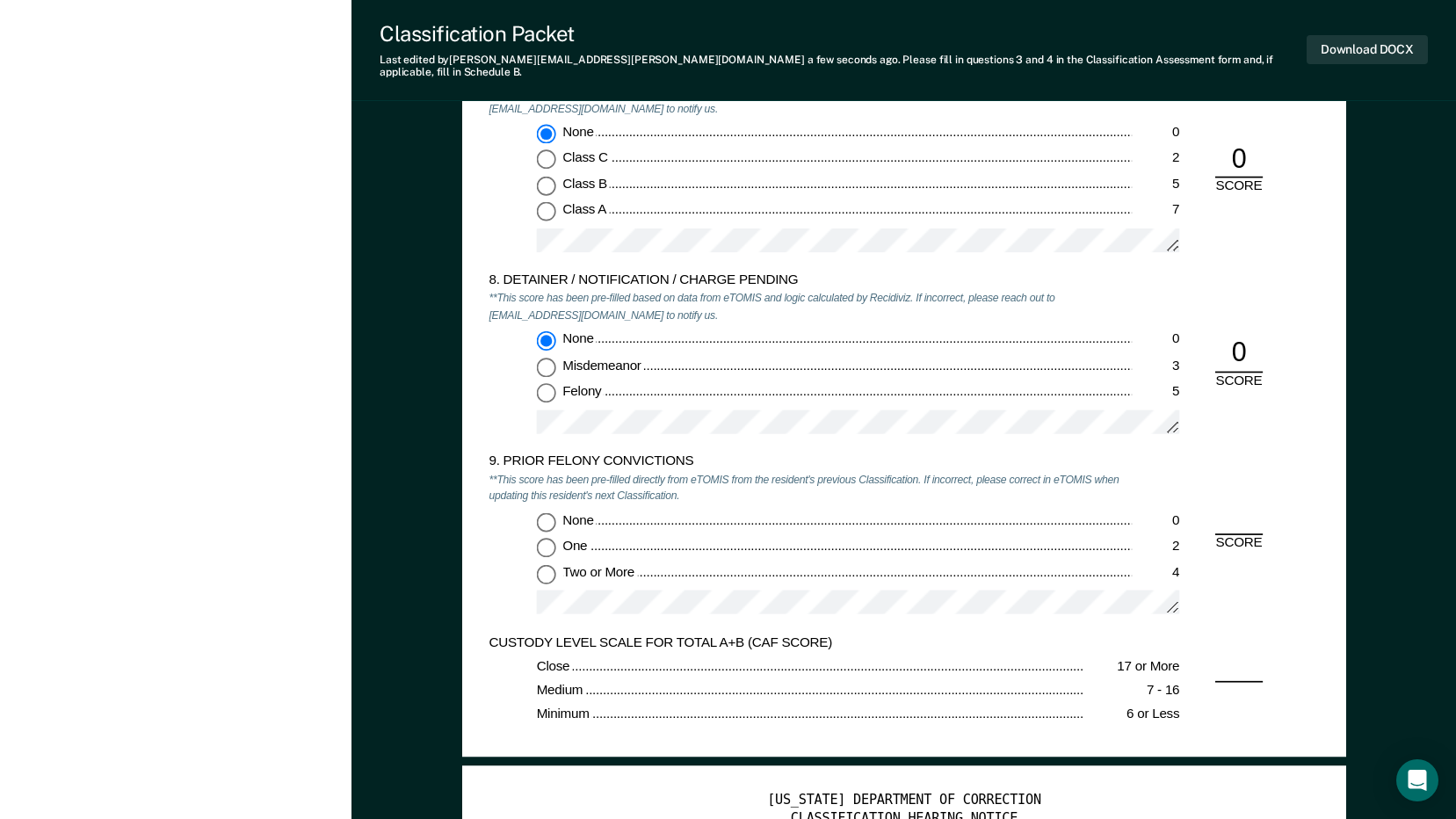
click at [545, 513] on input "None 0" at bounding box center [545, 522] width 19 height 19
type textarea "x"
radio input "true"
click at [1344, 54] on button "Download DOCX" at bounding box center [1367, 50] width 121 height 29
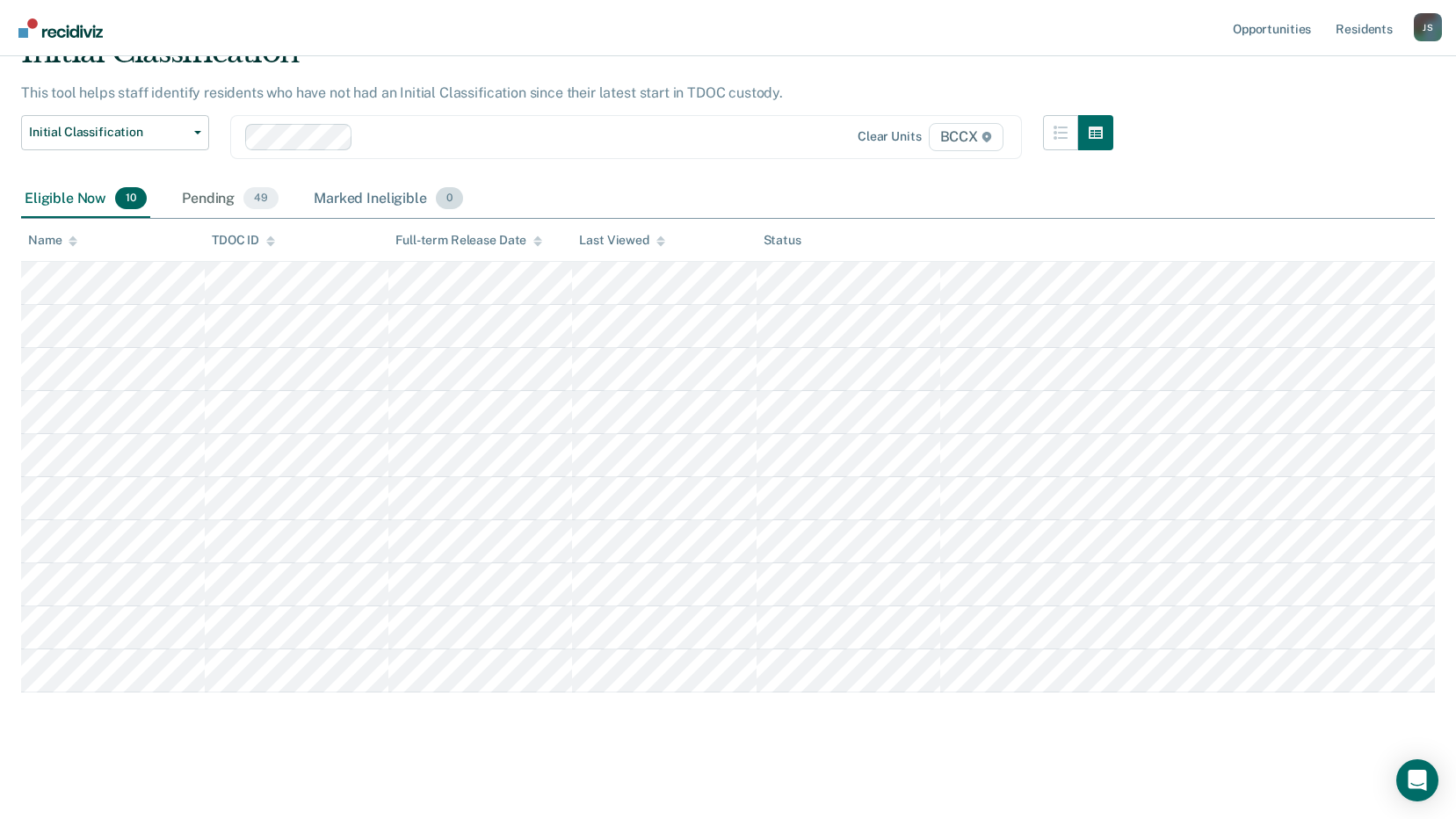
scroll to position [87, 0]
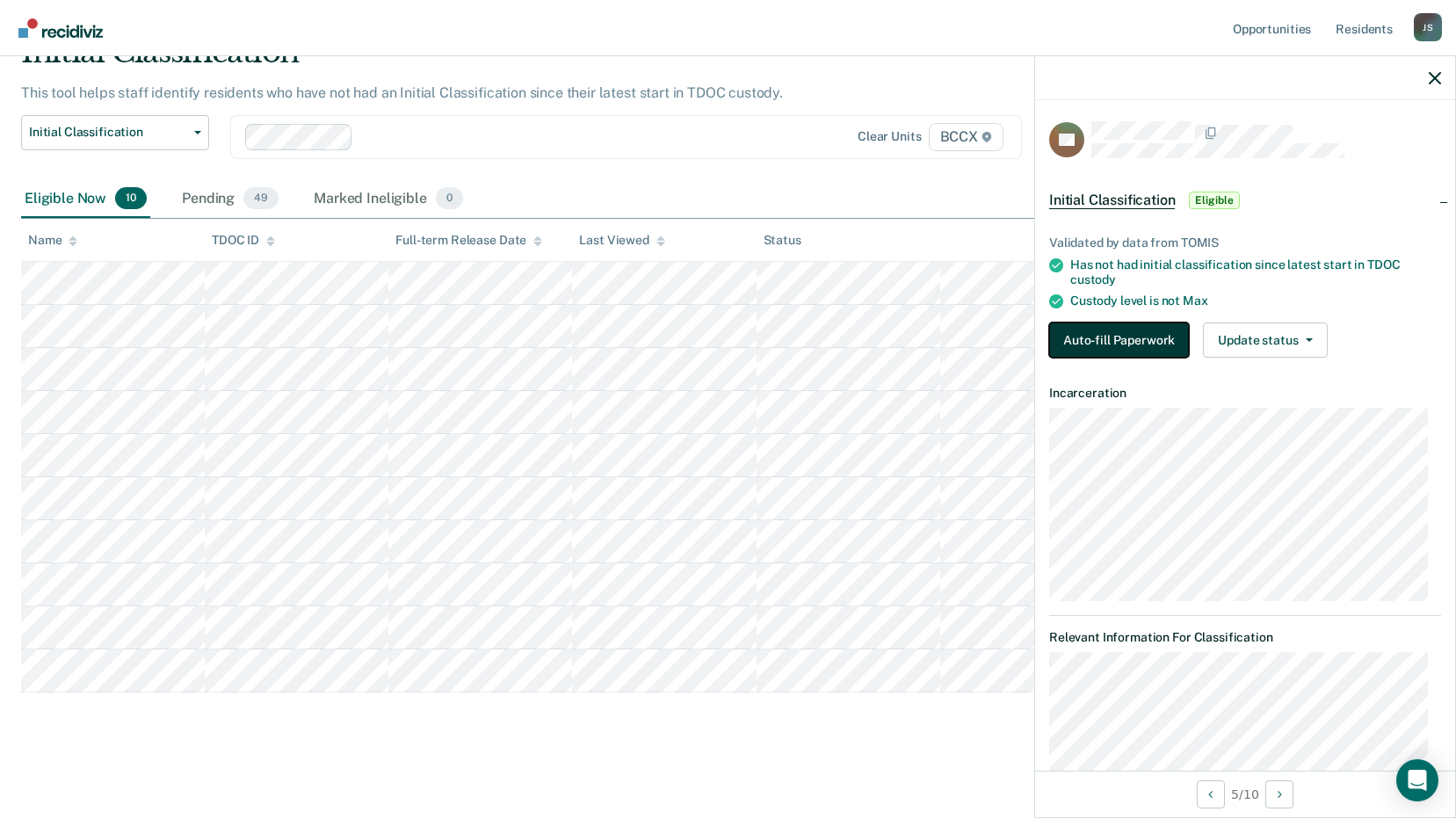
click at [1068, 339] on button "Auto-fill Paperwork" at bounding box center [1119, 340] width 140 height 35
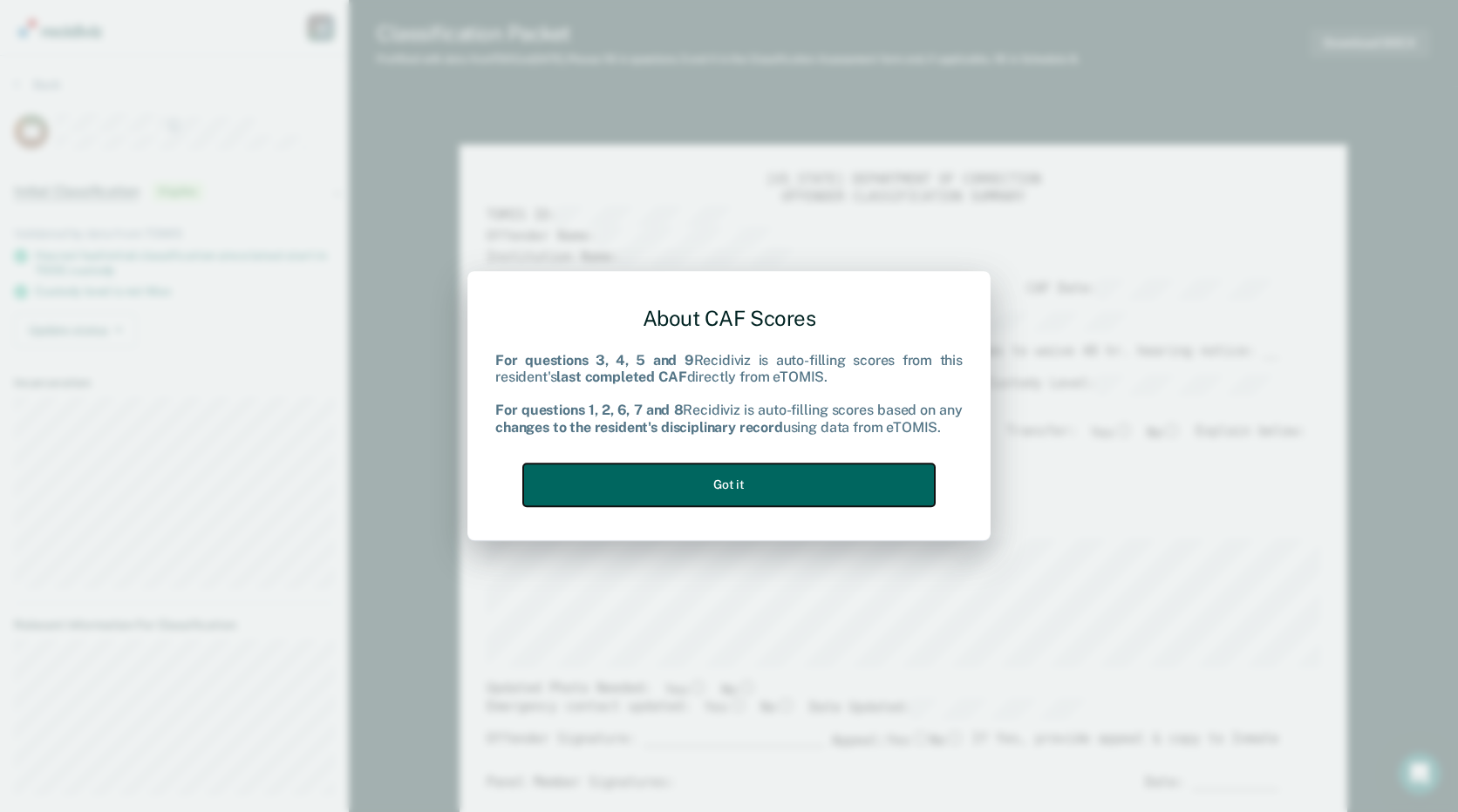
click at [862, 471] on button "Got it" at bounding box center [729, 485] width 412 height 43
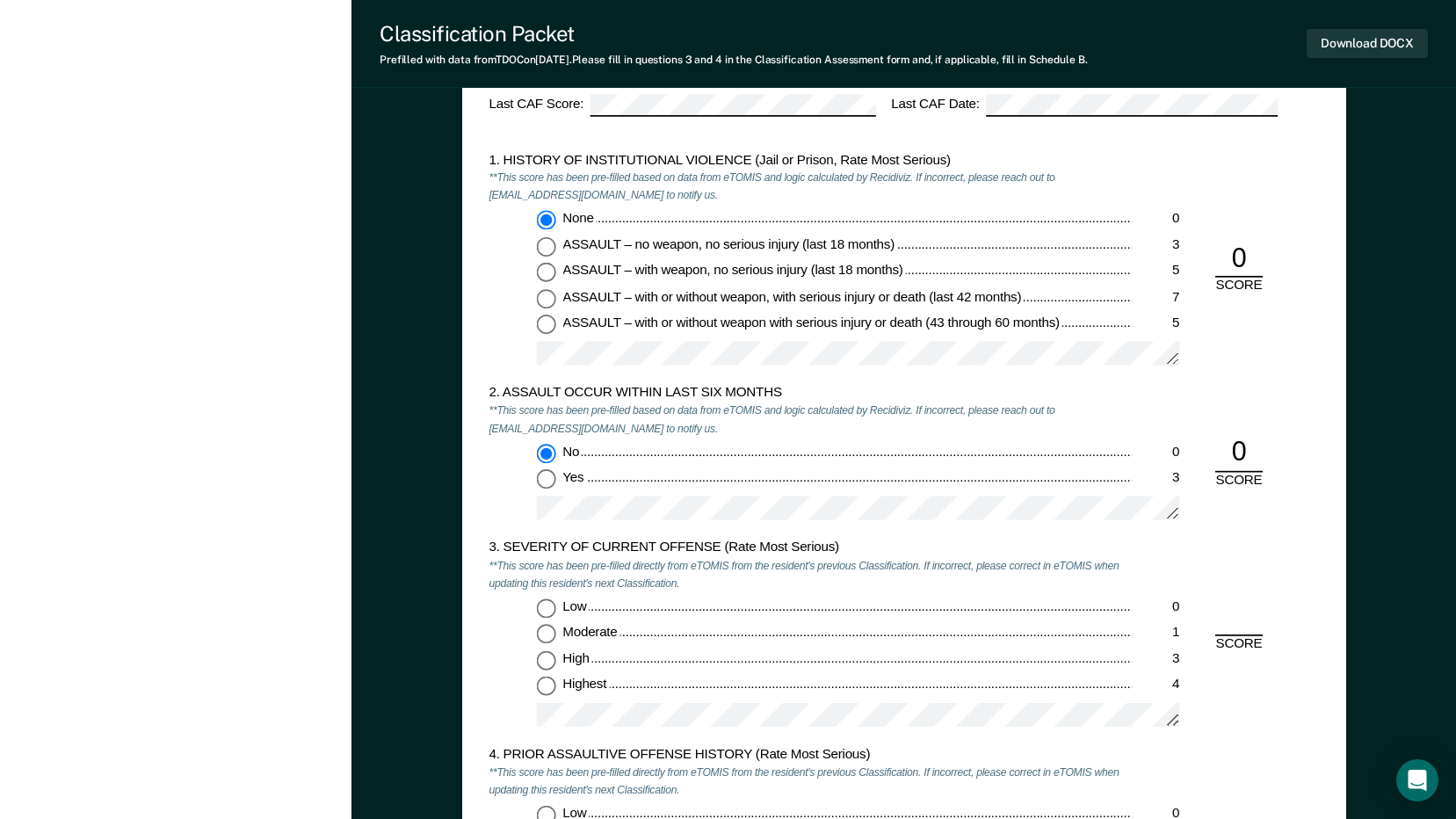
scroll to position [1406, 0]
click at [553, 627] on input "Moderate 1" at bounding box center [545, 633] width 19 height 19
type textarea "x"
radio input "true"
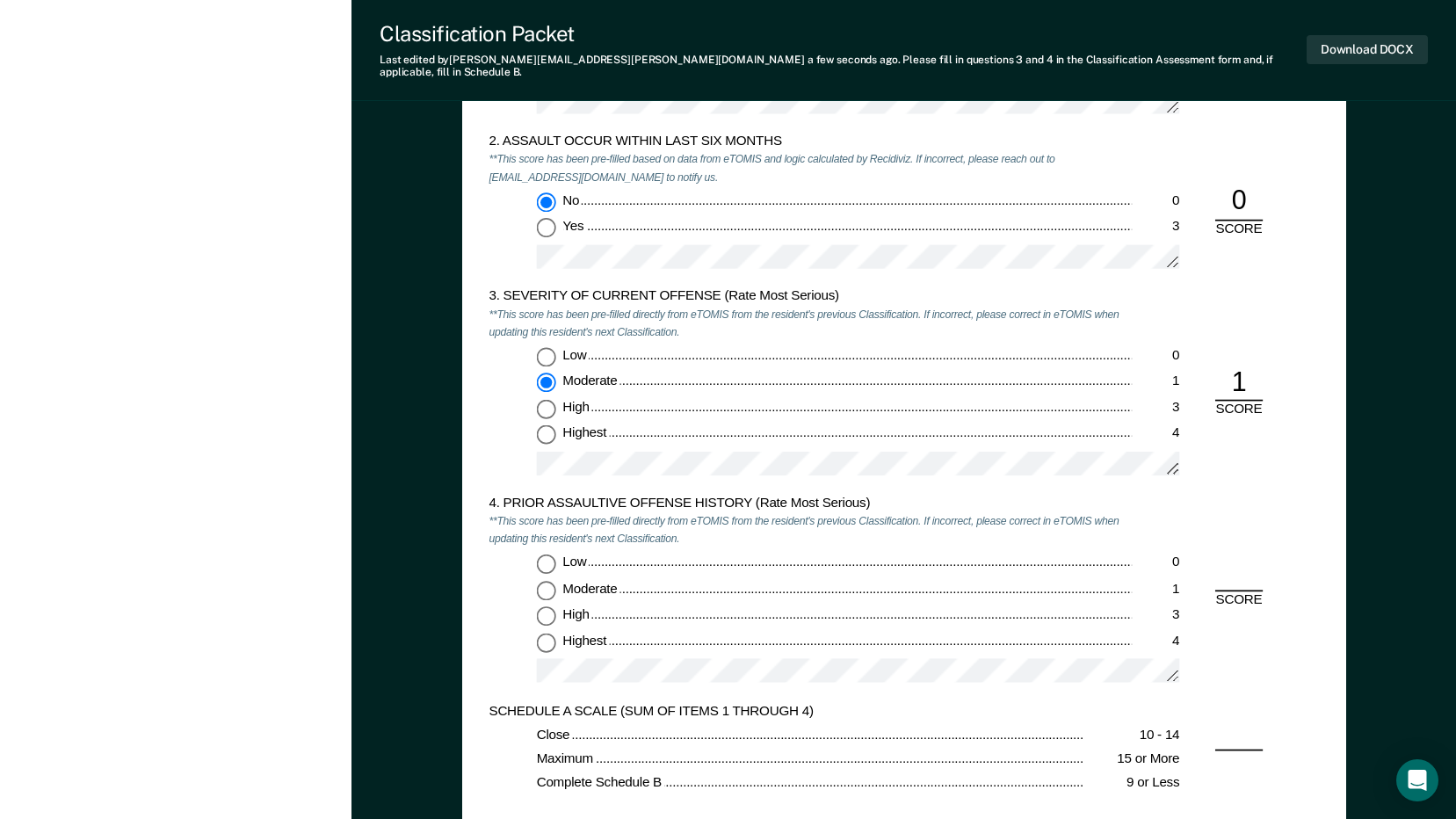
scroll to position [1670, 0]
click at [549, 552] on input "Low 0" at bounding box center [545, 562] width 19 height 19
type textarea "x"
radio input "true"
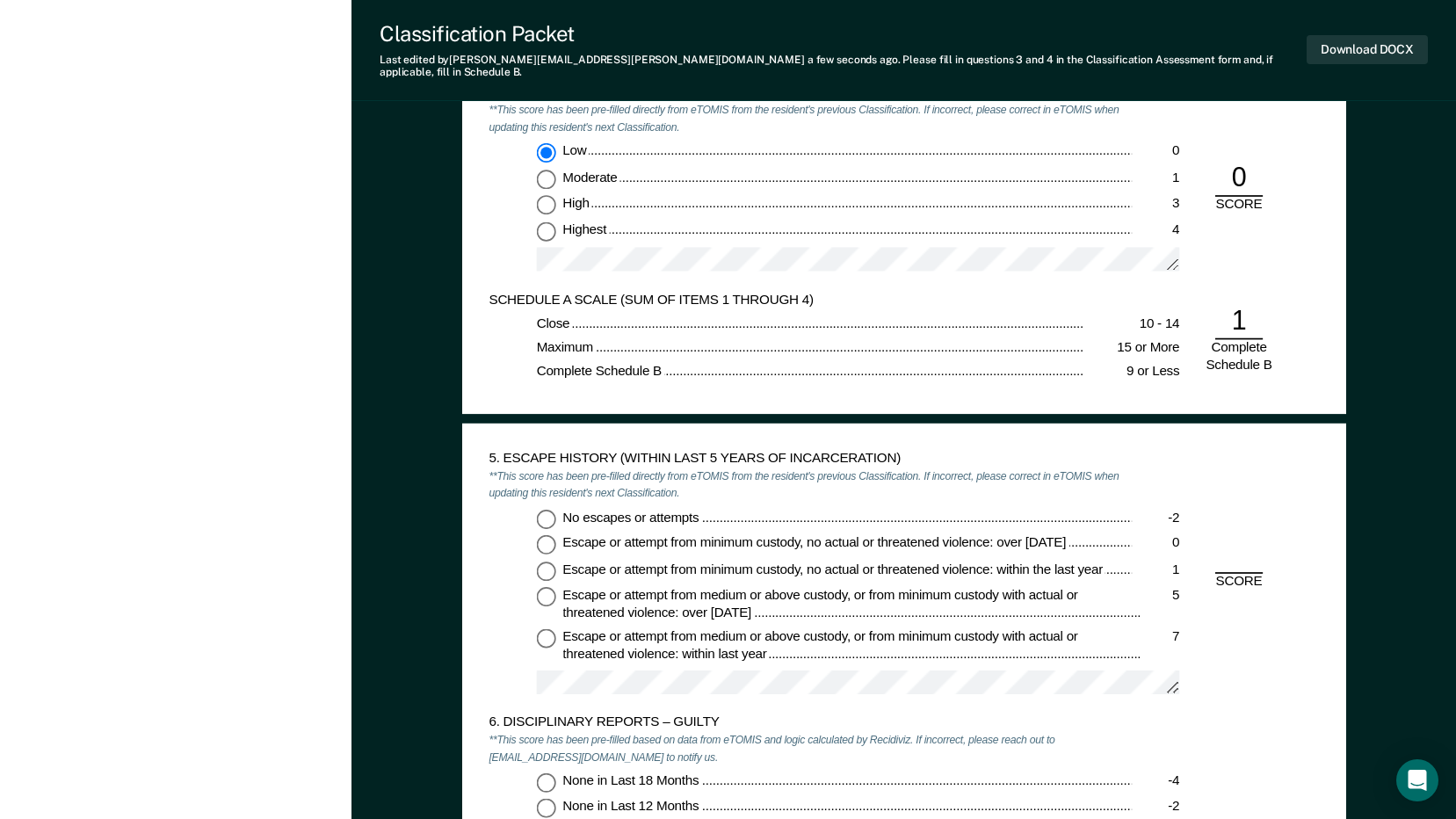
scroll to position [2198, 0]
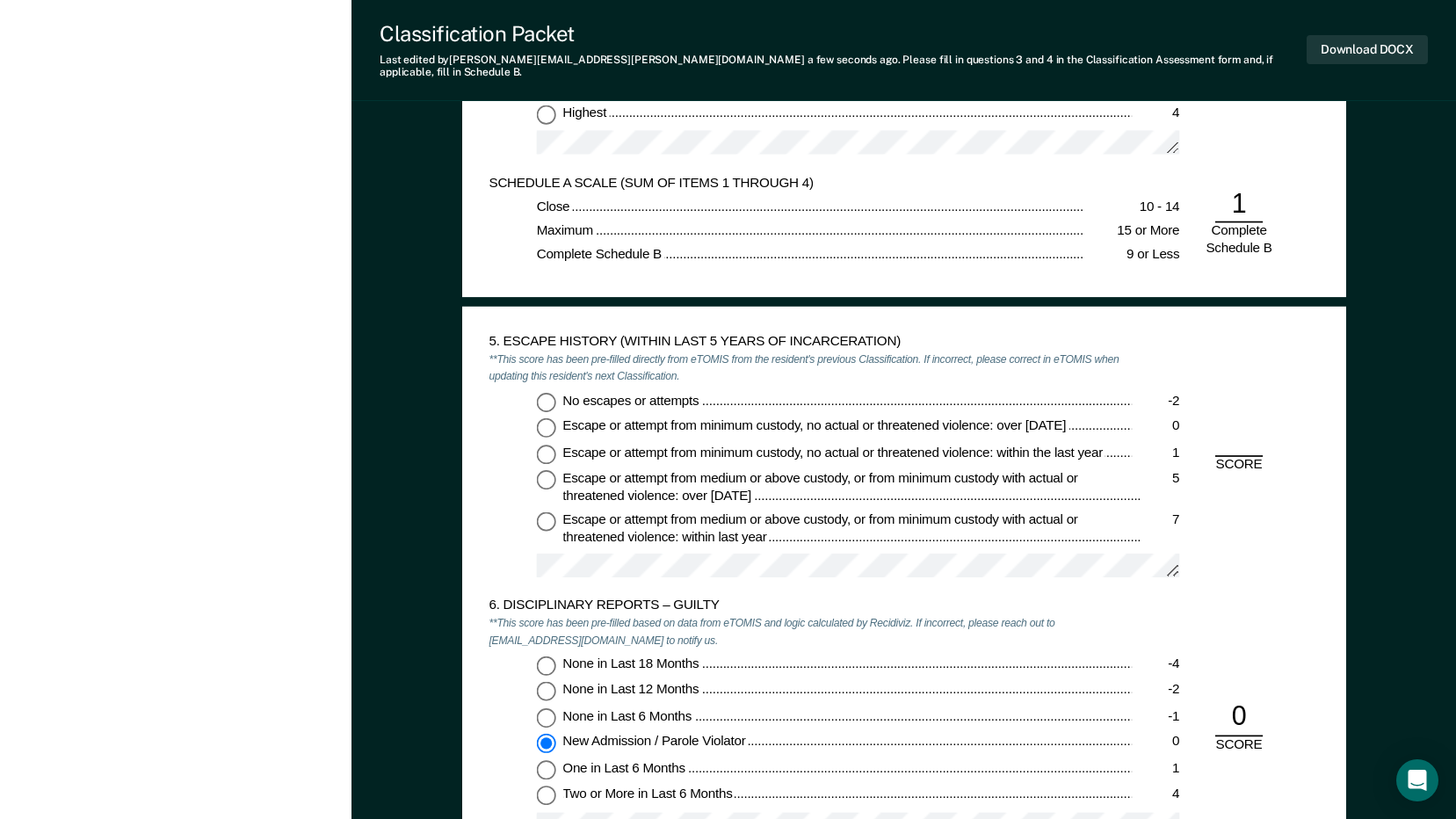
click at [549, 392] on input "No escapes or attempts -2" at bounding box center [545, 402] width 19 height 19
type textarea "x"
radio input "true"
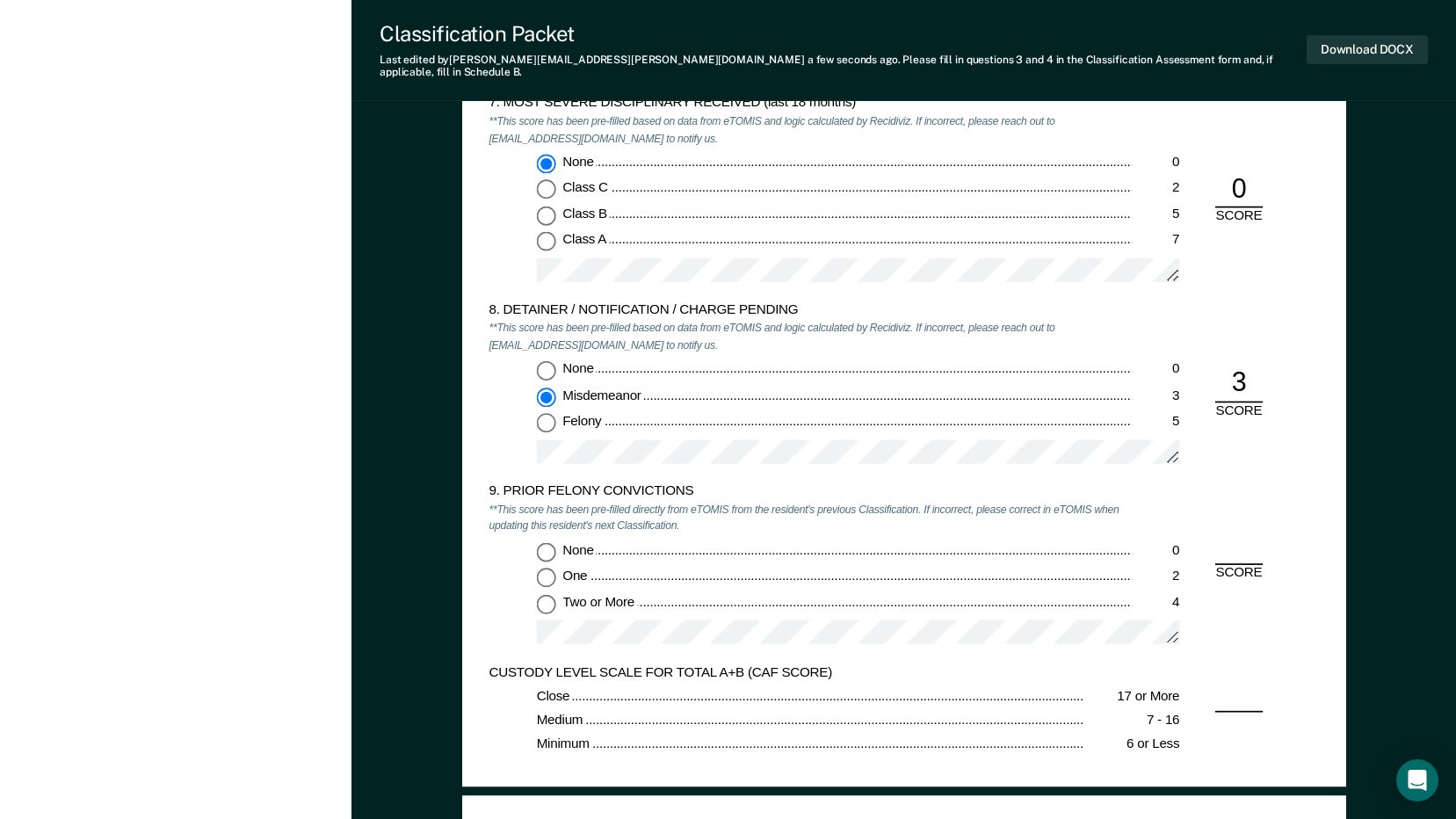
scroll to position [3076, 0]
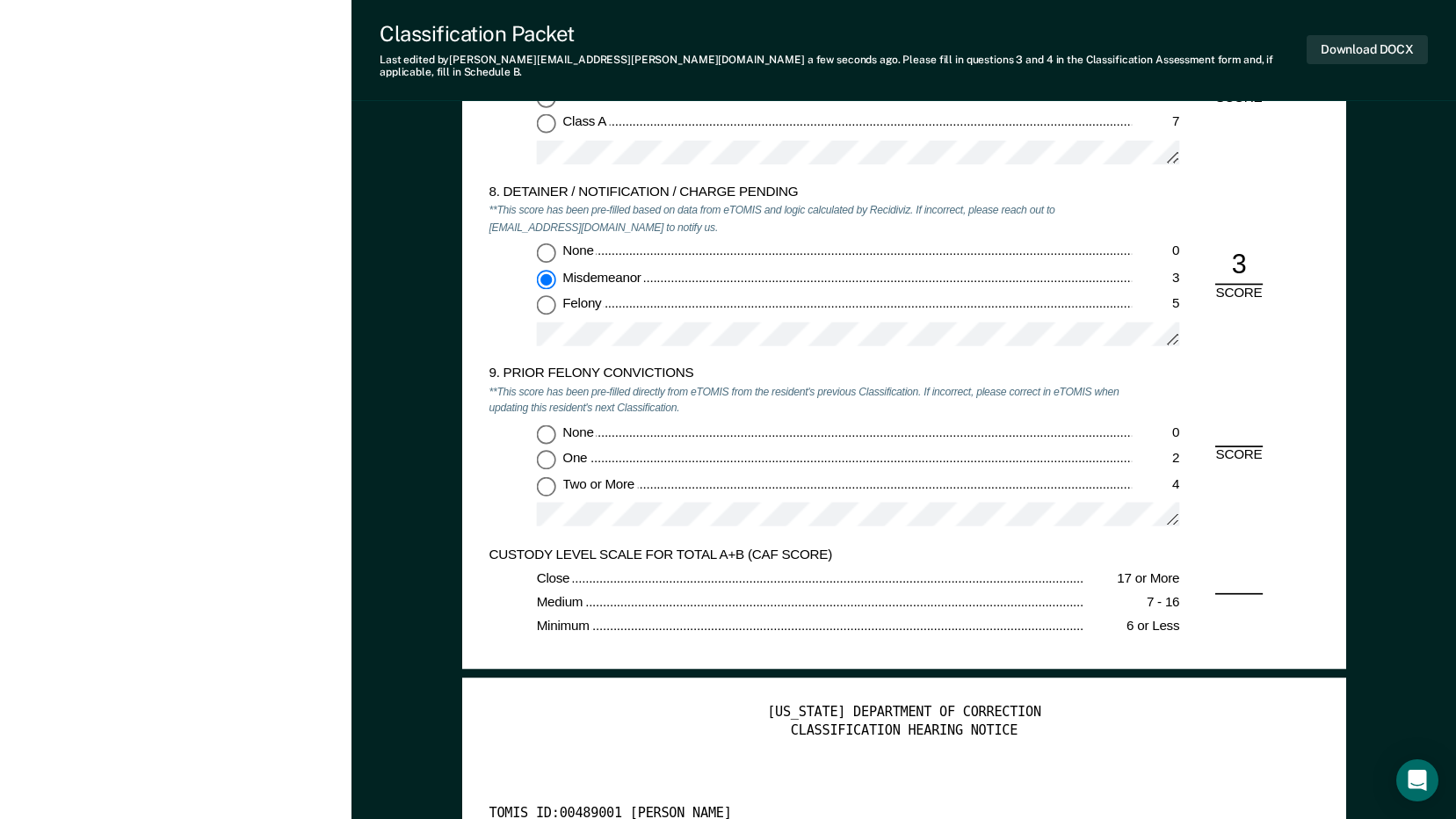
click at [551, 243] on input "None 0" at bounding box center [545, 253] width 19 height 19
type textarea "x"
radio input "true"
radio input "false"
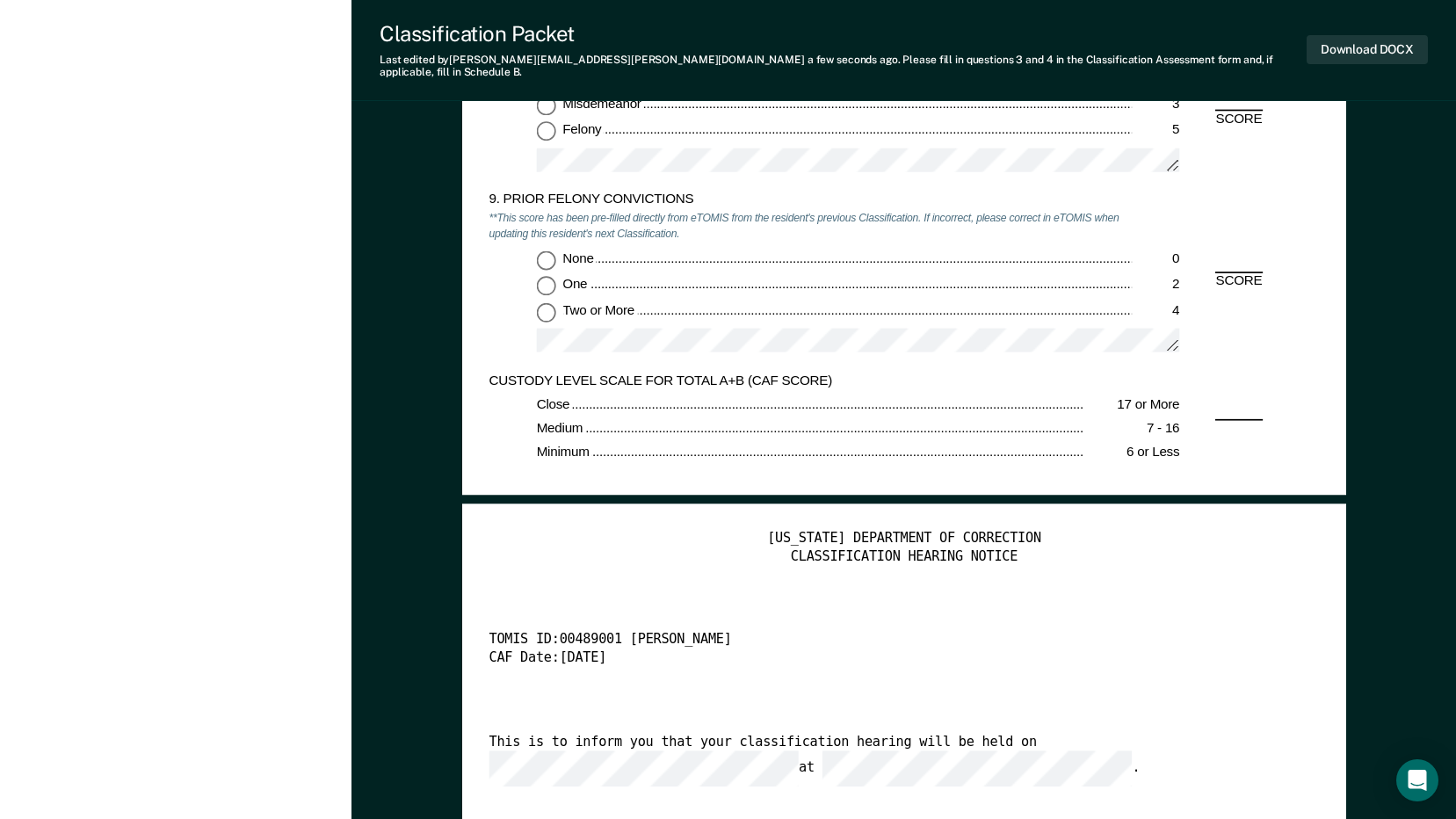
scroll to position [3252, 0]
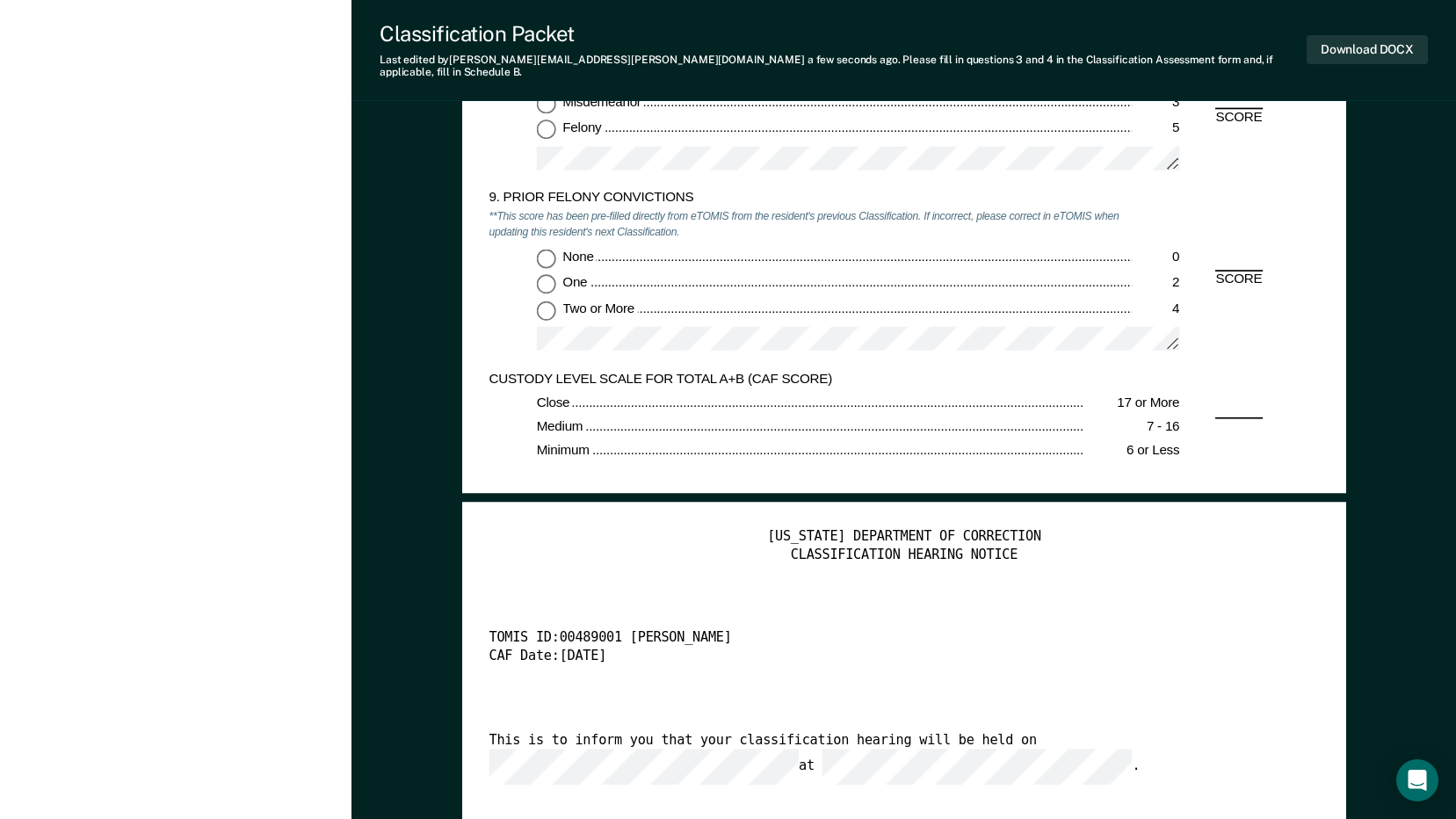
click at [546, 307] on input "Two or More 4" at bounding box center [545, 310] width 19 height 19
type textarea "x"
radio input "true"
click at [1345, 36] on button "Download DOCX" at bounding box center [1367, 50] width 121 height 29
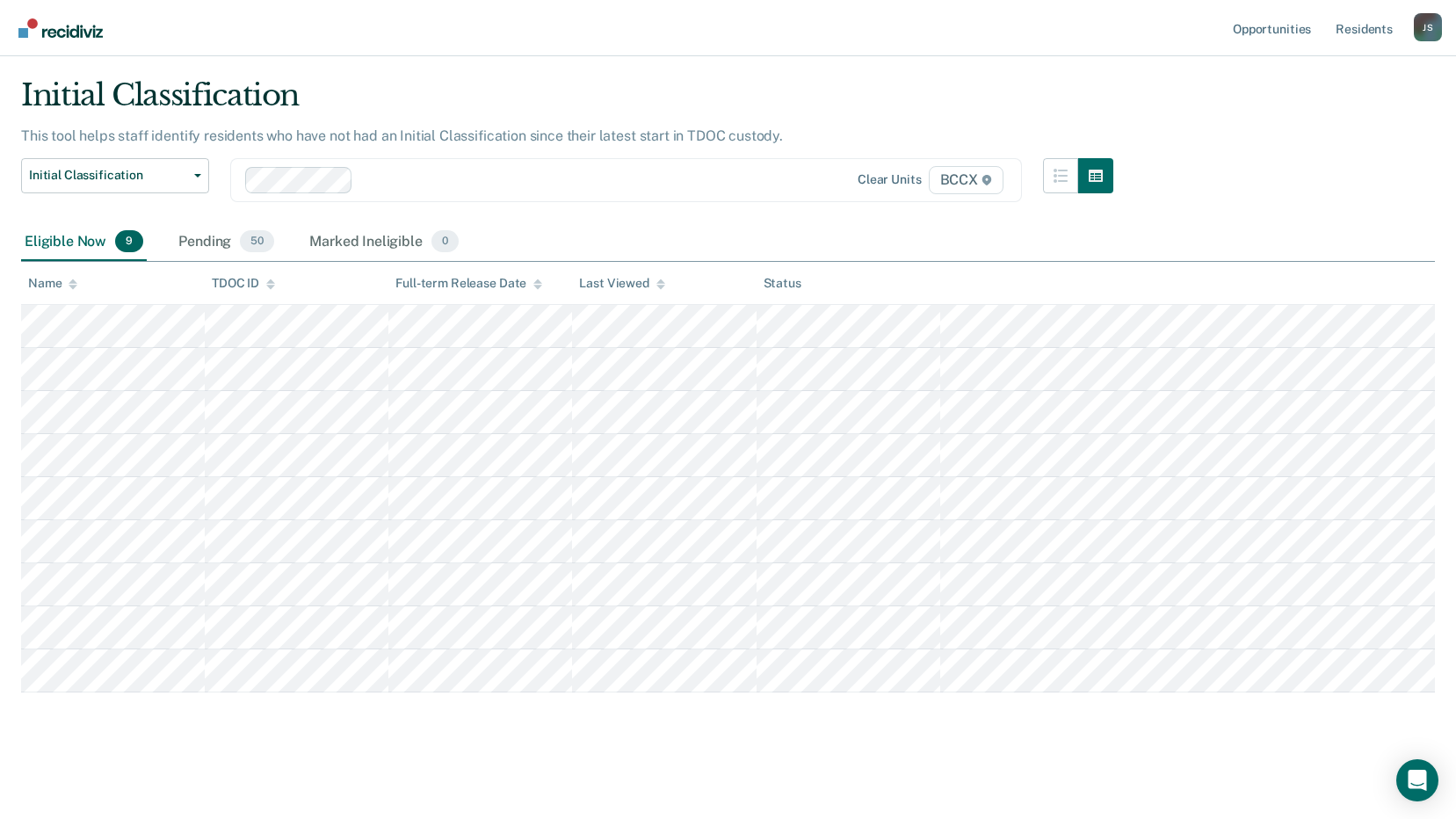
scroll to position [44, 0]
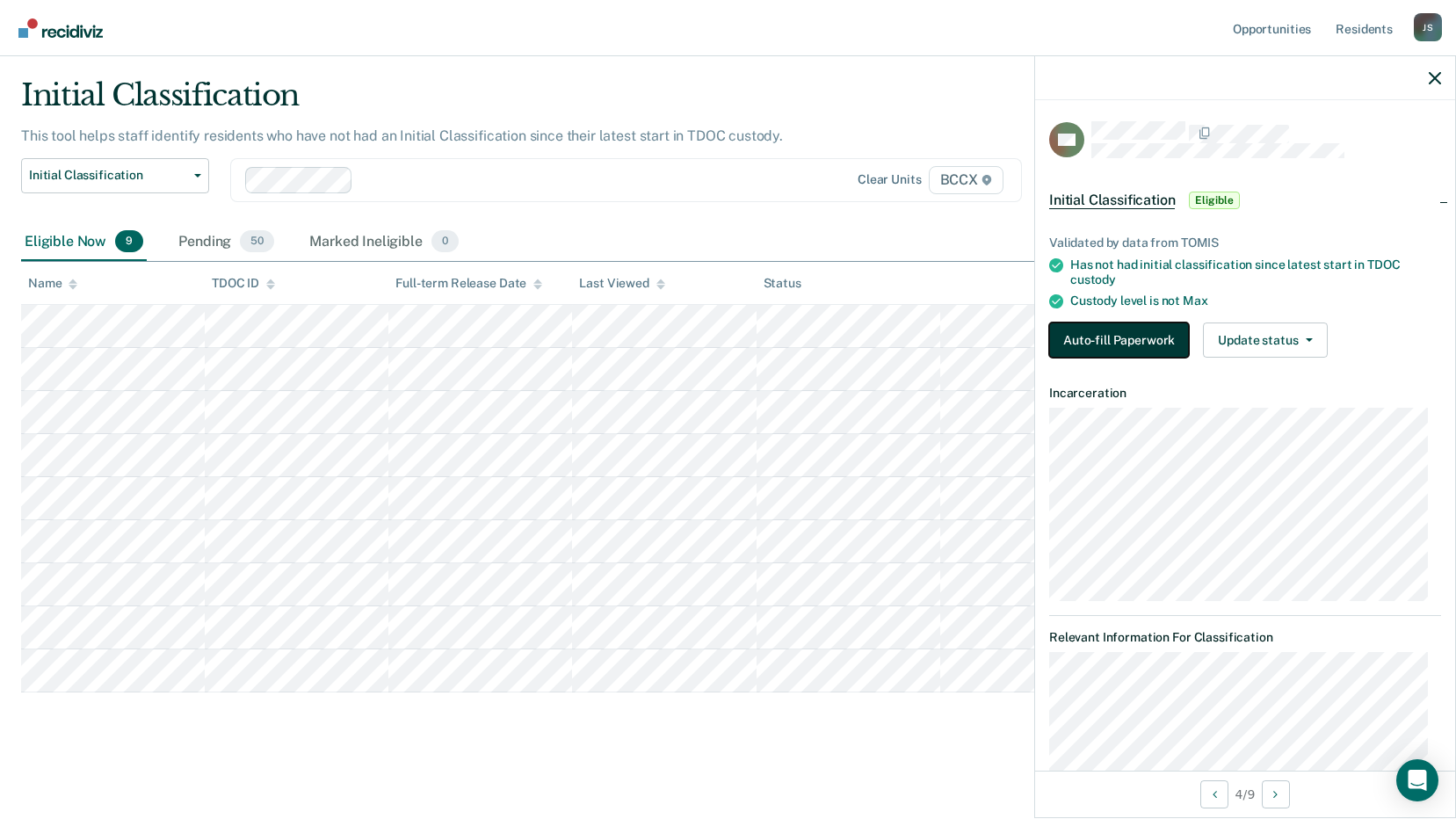
click at [1116, 336] on button "Auto-fill Paperwork" at bounding box center [1119, 340] width 140 height 35
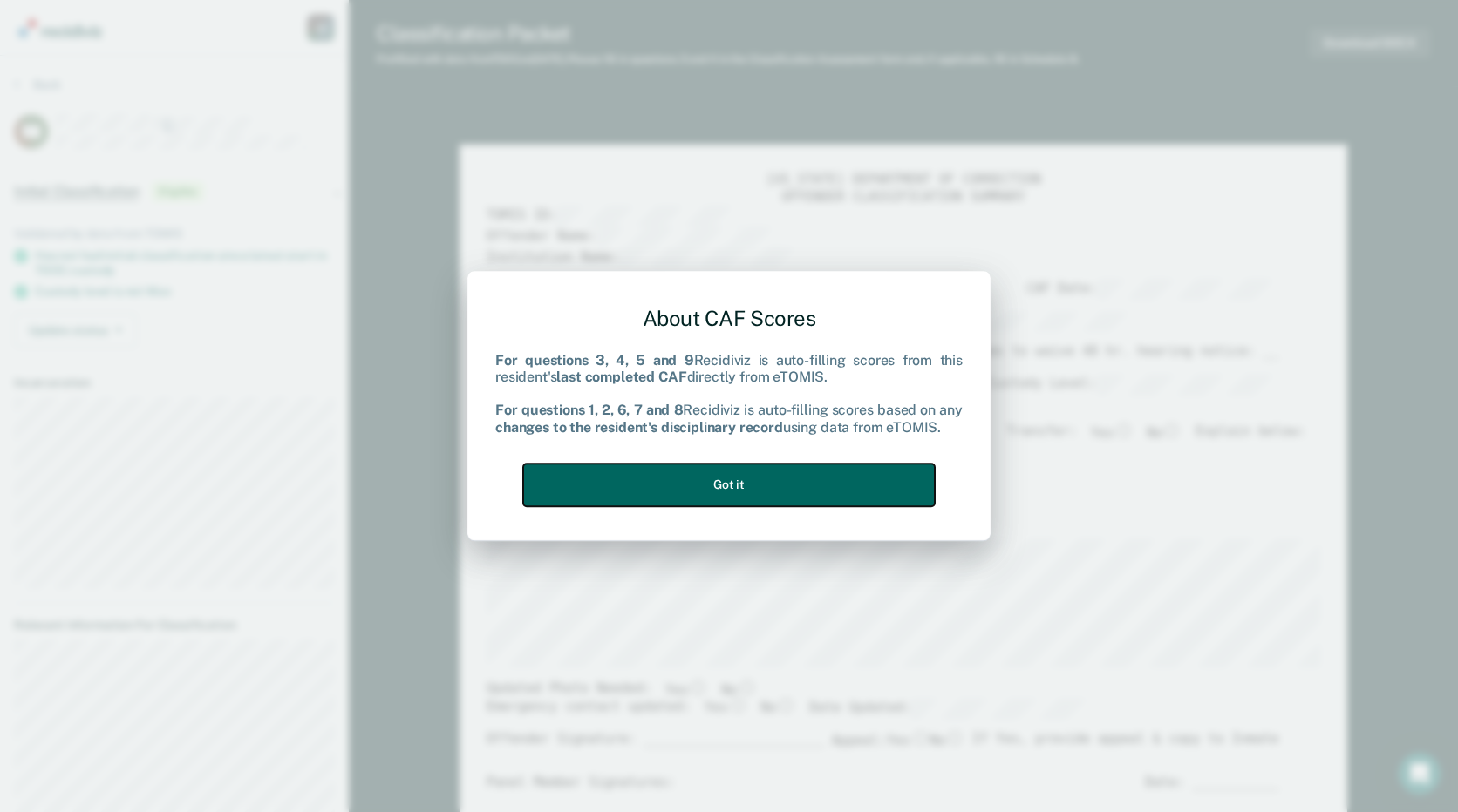
click at [736, 490] on button "Got it" at bounding box center [729, 485] width 412 height 43
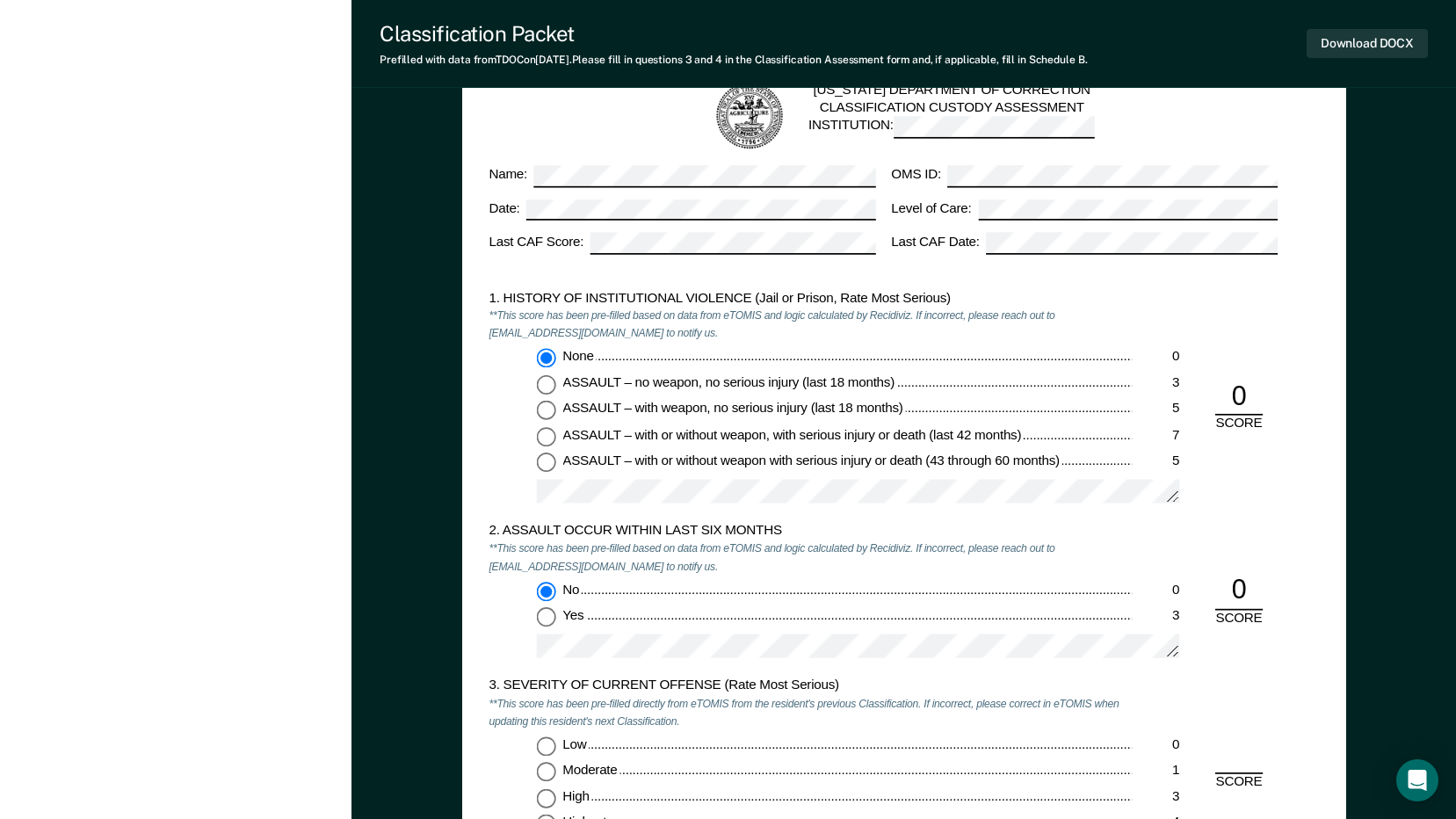
scroll to position [1582, 0]
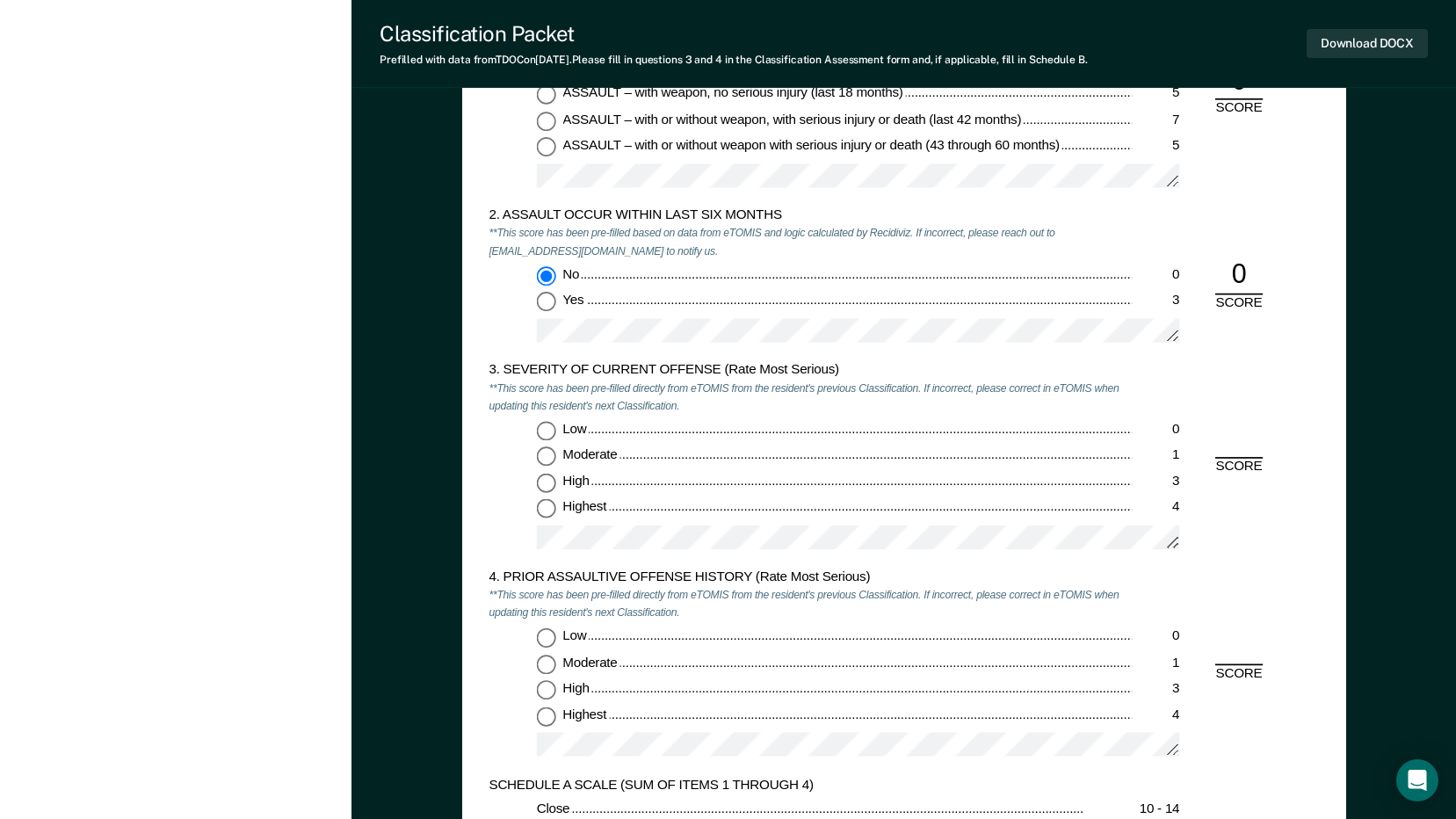
click at [547, 457] on input "Moderate 1" at bounding box center [545, 457] width 19 height 19
type textarea "x"
radio input "true"
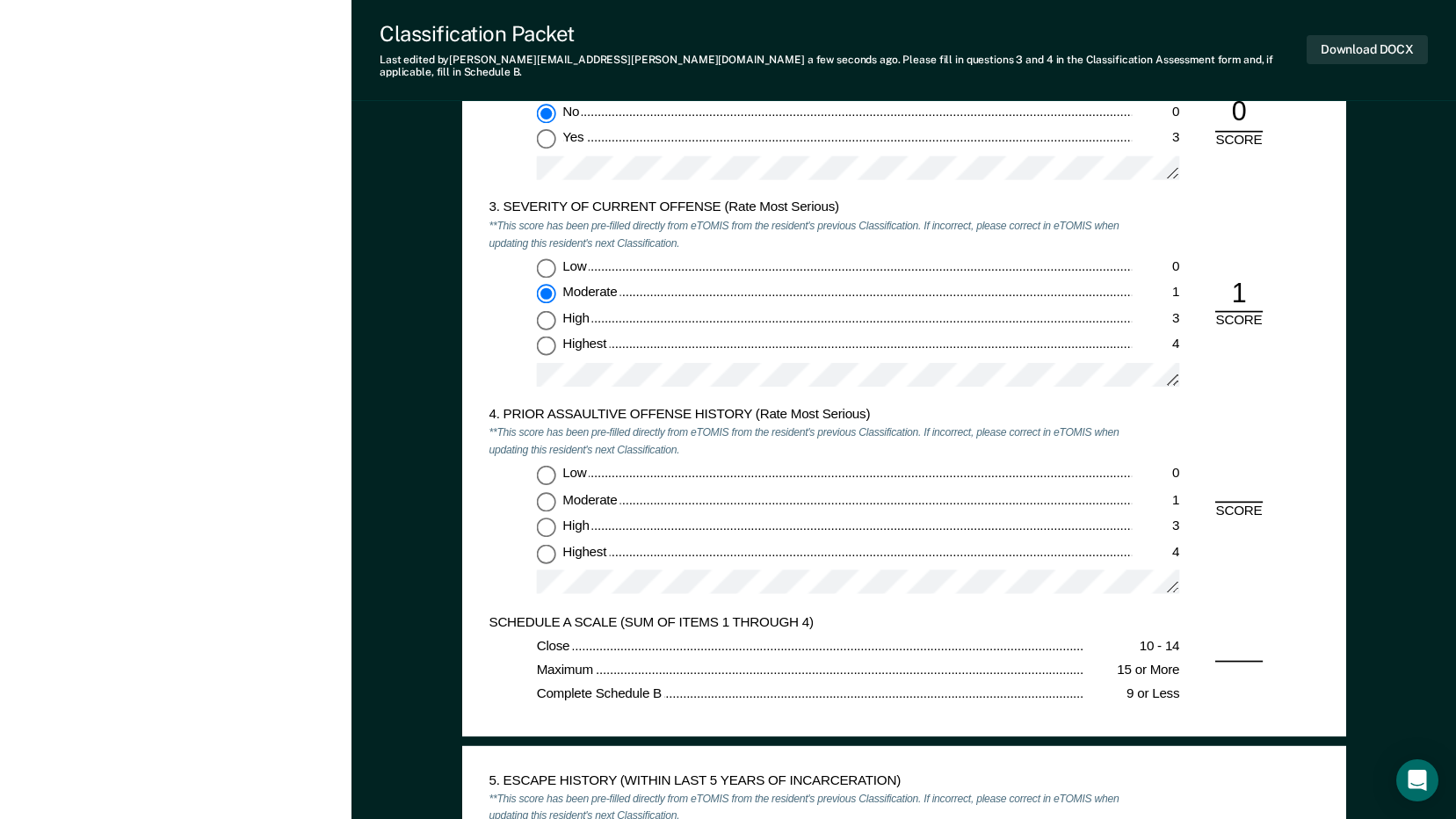
click at [547, 466] on input "Low 0" at bounding box center [545, 475] width 19 height 19
type textarea "x"
radio input "true"
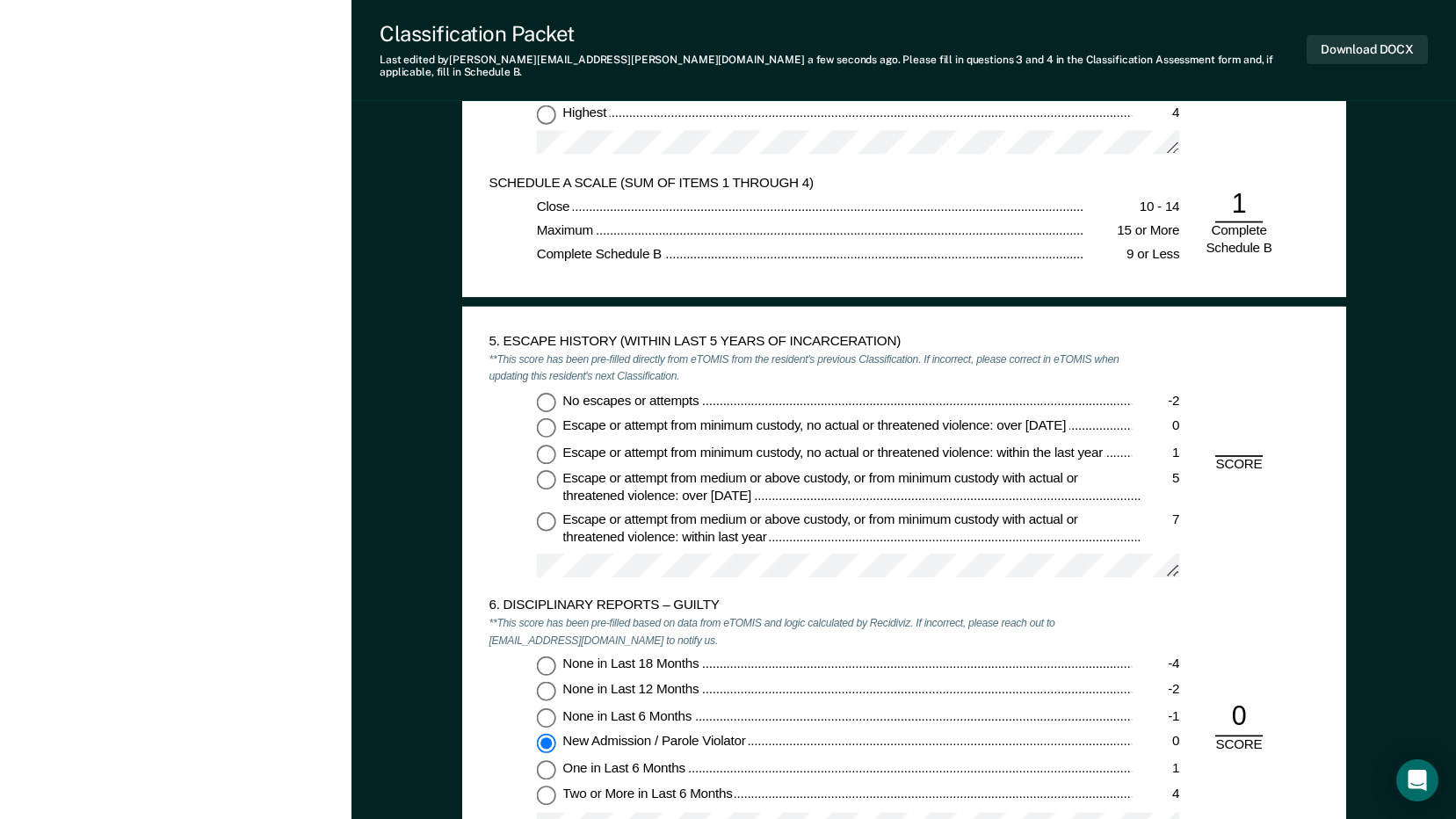
click at [547, 392] on input "No escapes or attempts -2" at bounding box center [545, 402] width 19 height 19
type textarea "x"
radio input "true"
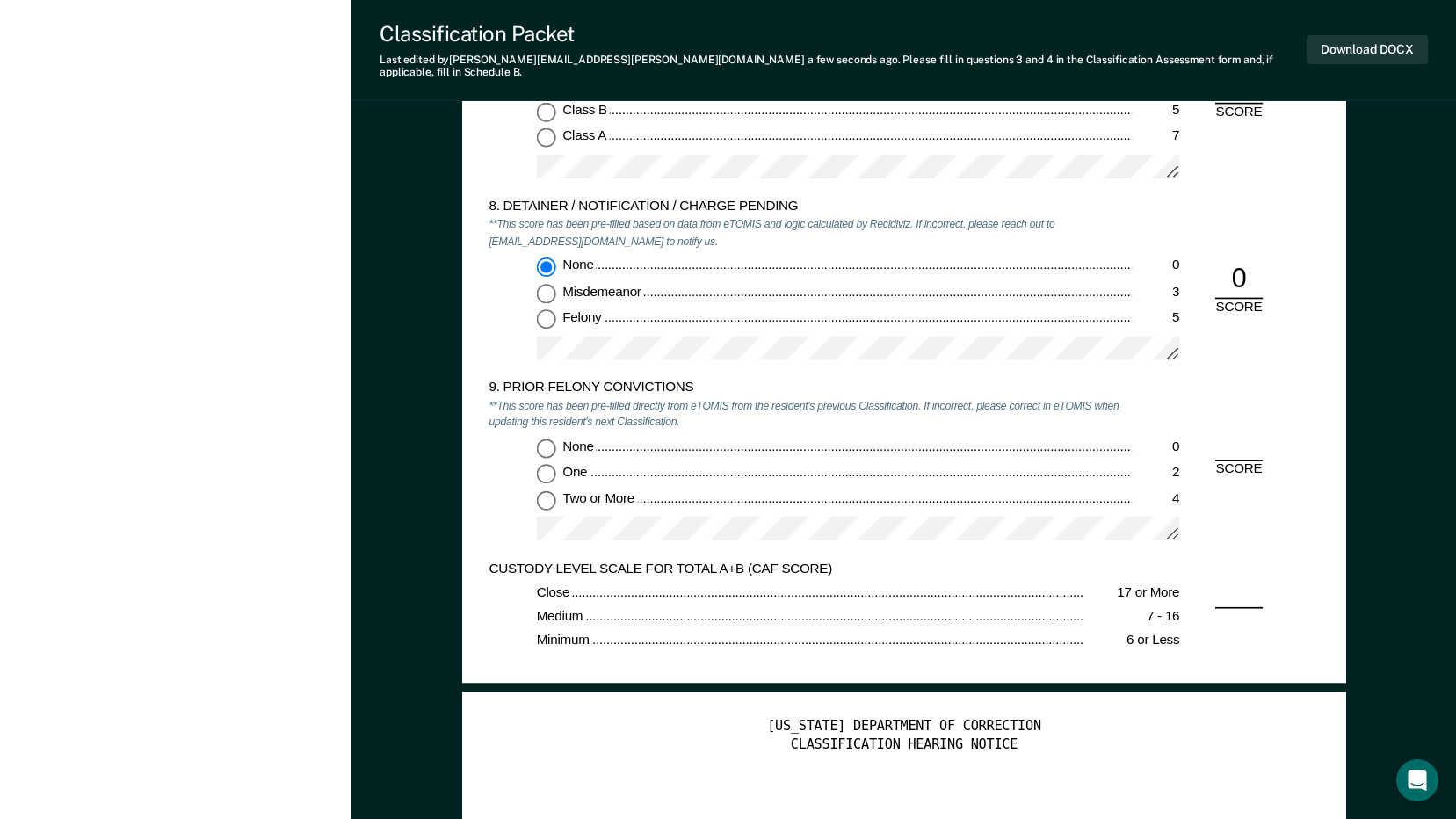
scroll to position [3252, 0]
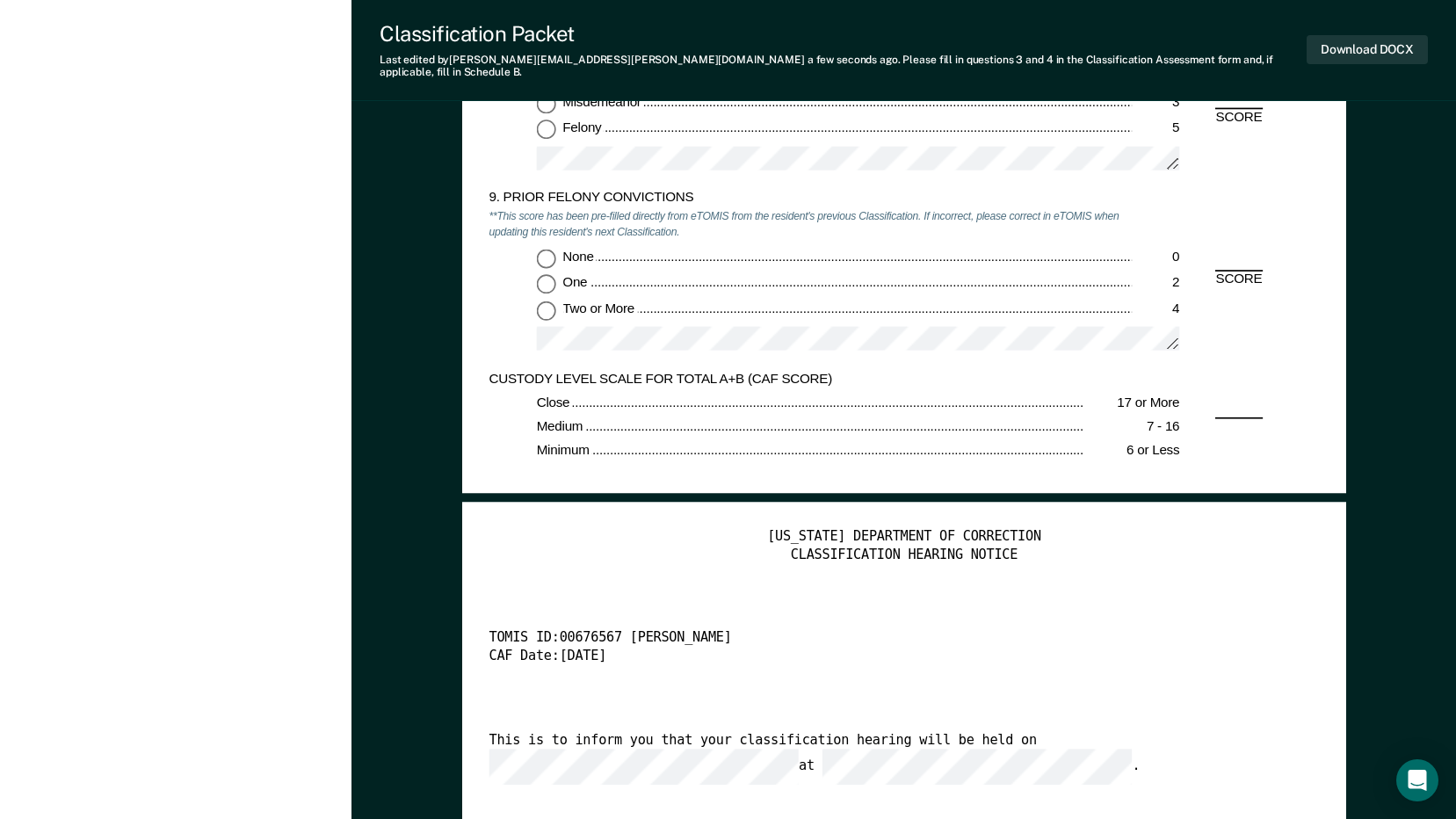
click at [546, 300] on input "Two or More 4" at bounding box center [545, 310] width 19 height 19
type textarea "x"
radio input "true"
click at [1379, 36] on button "Download DOCX" at bounding box center [1367, 50] width 121 height 29
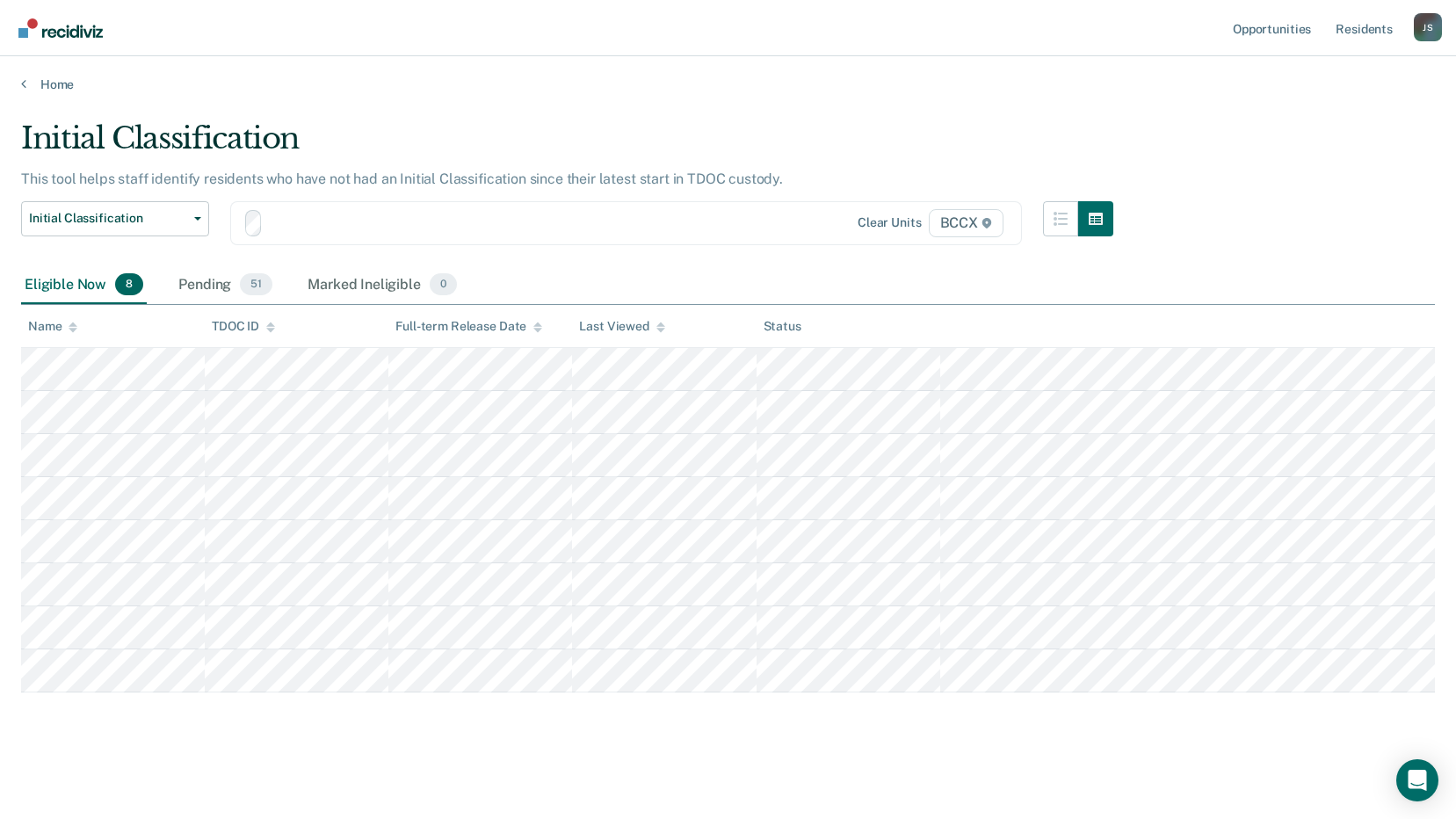
scroll to position [1, 0]
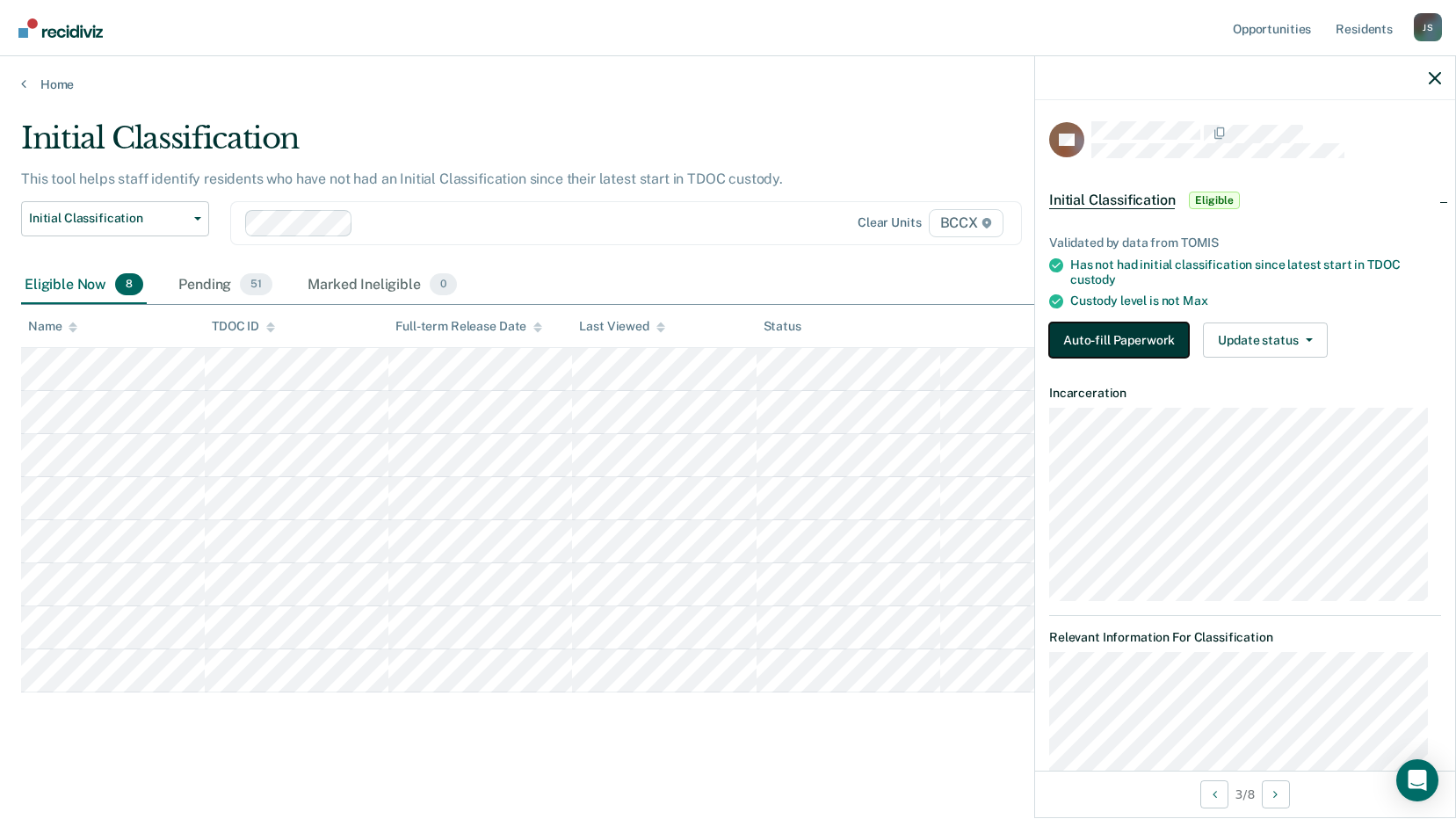
click at [1088, 340] on button "Auto-fill Paperwork" at bounding box center [1119, 340] width 140 height 35
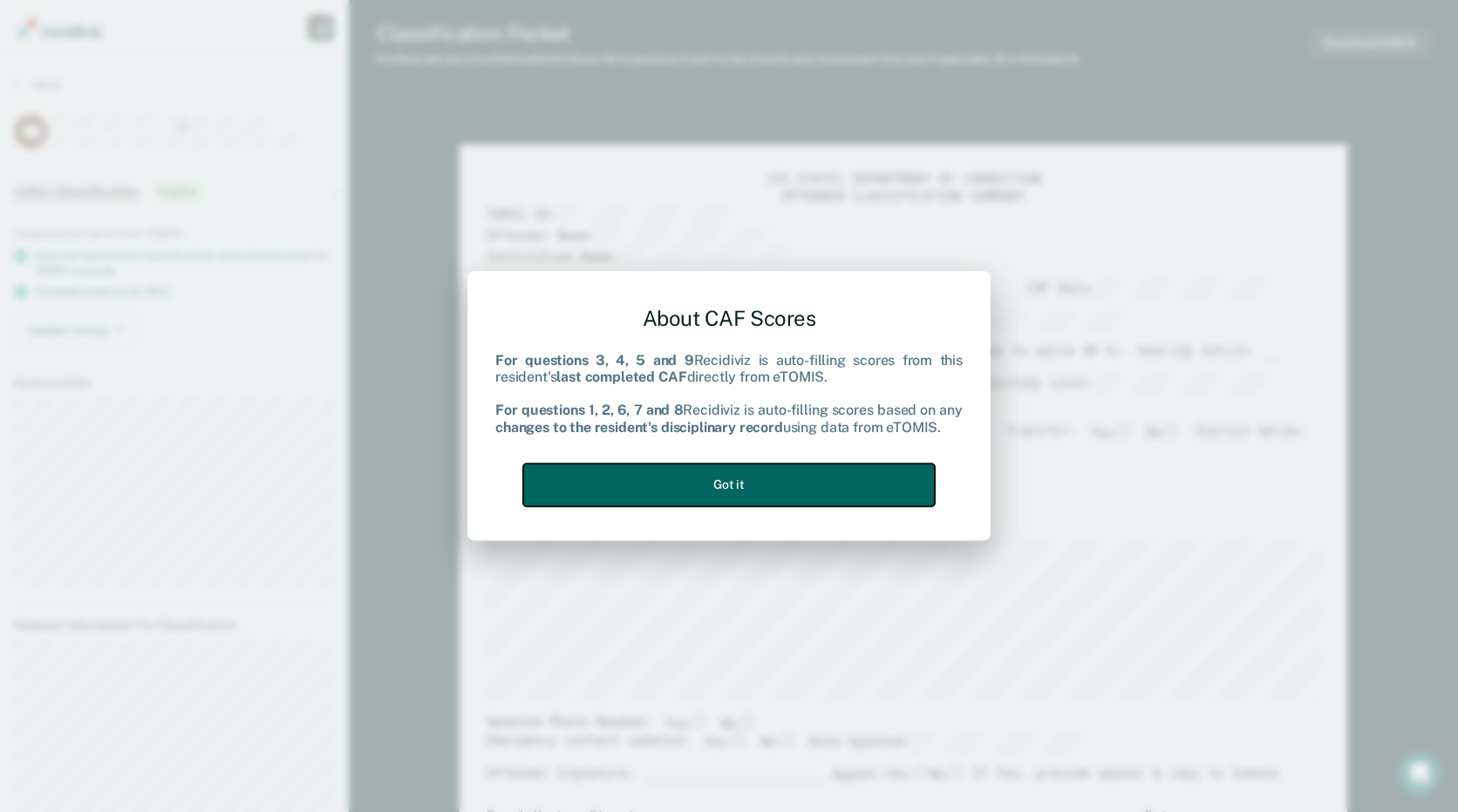
click at [714, 494] on button "Got it" at bounding box center [729, 485] width 412 height 43
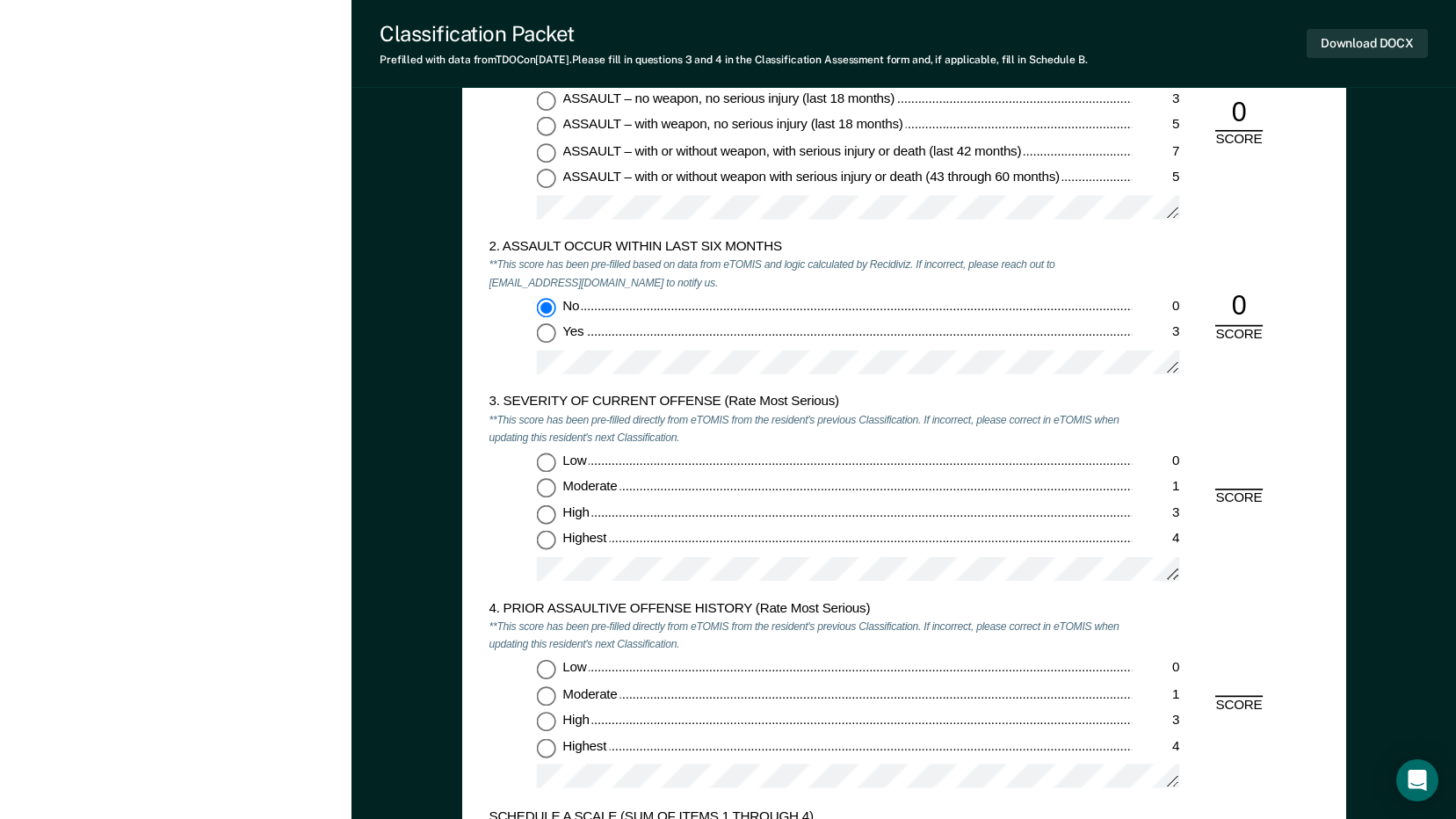
scroll to position [1582, 0]
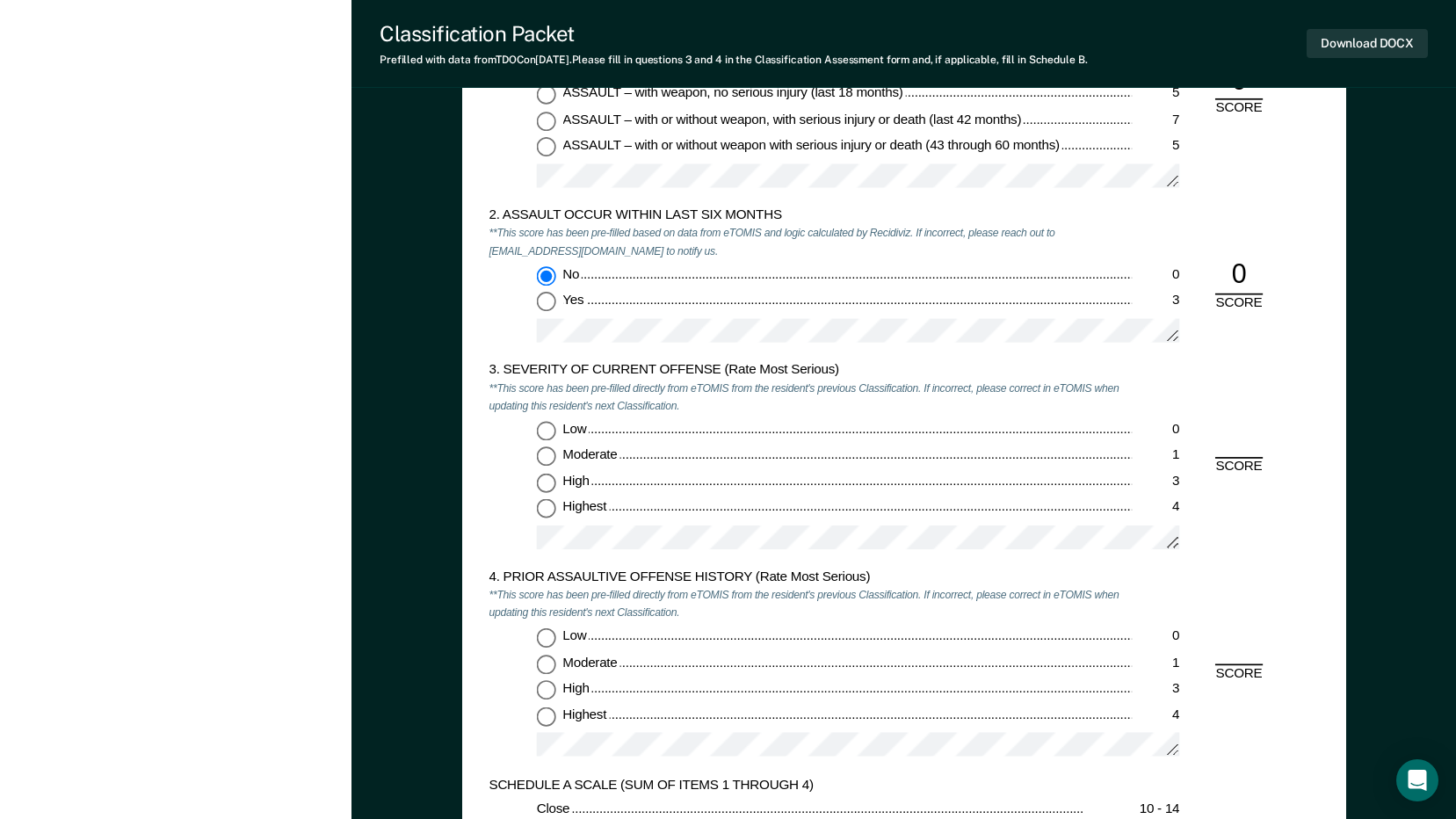
click at [549, 456] on input "Moderate 1" at bounding box center [545, 457] width 19 height 19
type textarea "x"
radio input "true"
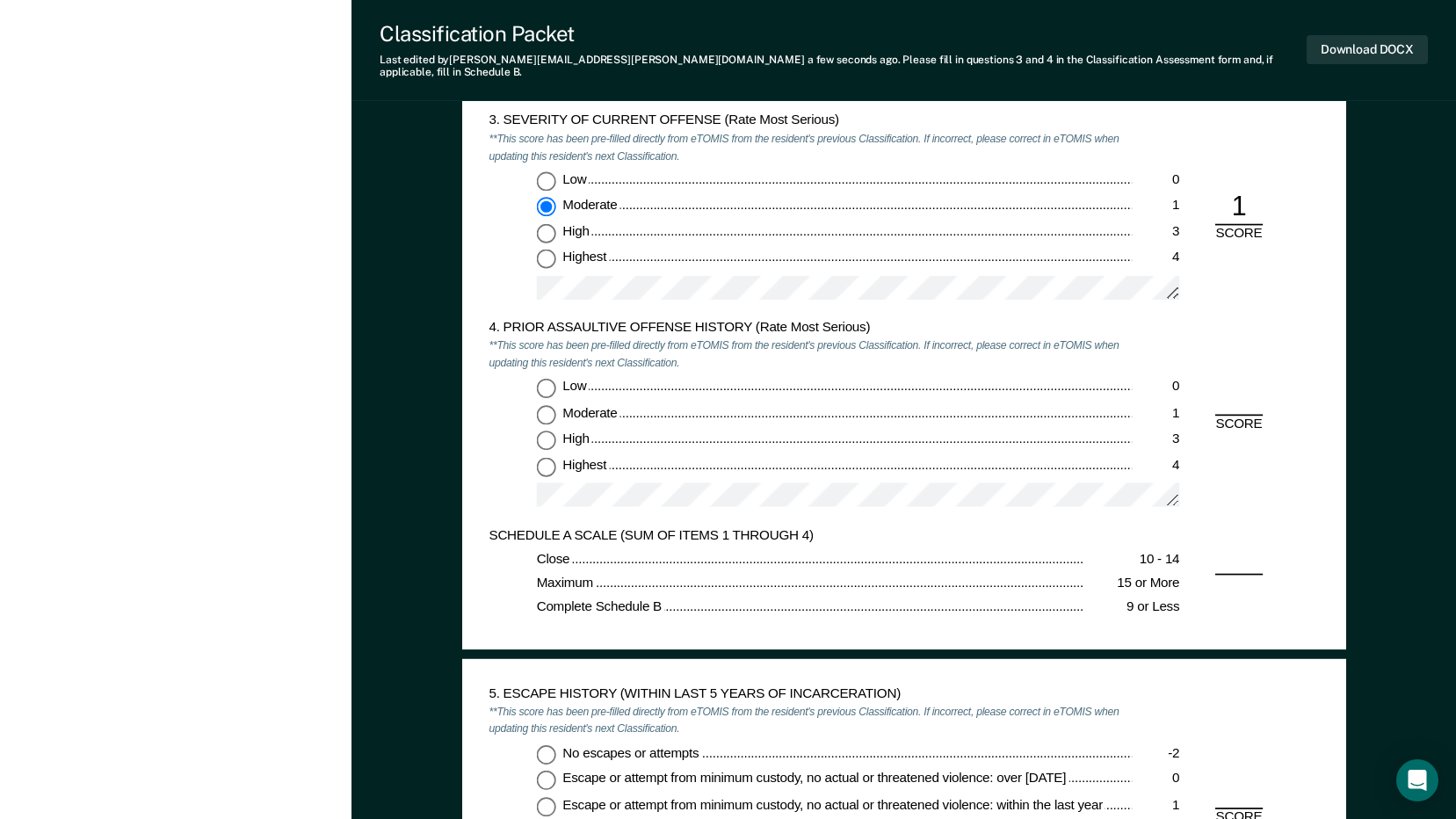
scroll to position [1845, 0]
click at [542, 459] on input "Highest 4" at bounding box center [545, 465] width 19 height 19
type textarea "x"
radio input "true"
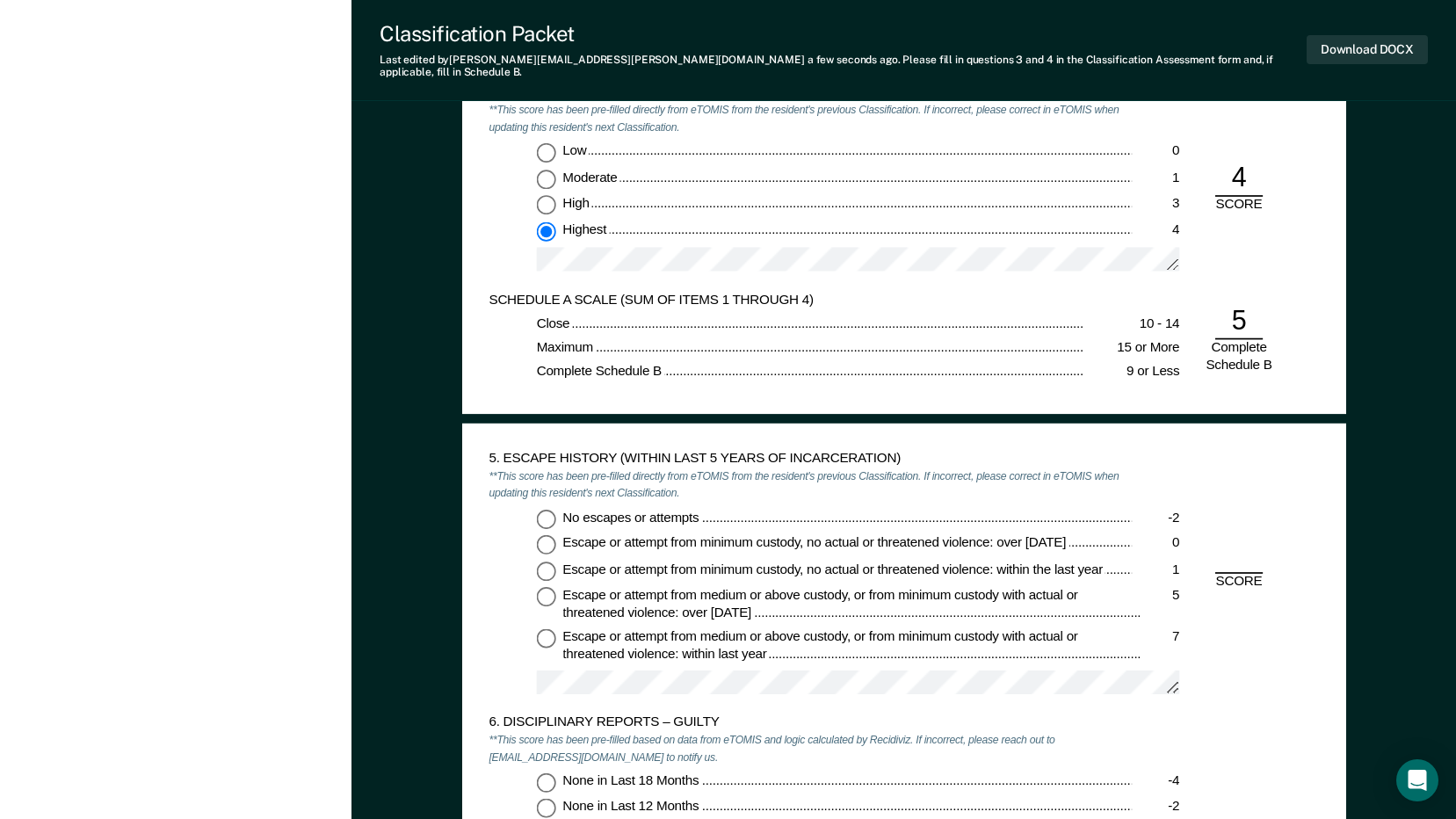
scroll to position [2109, 0]
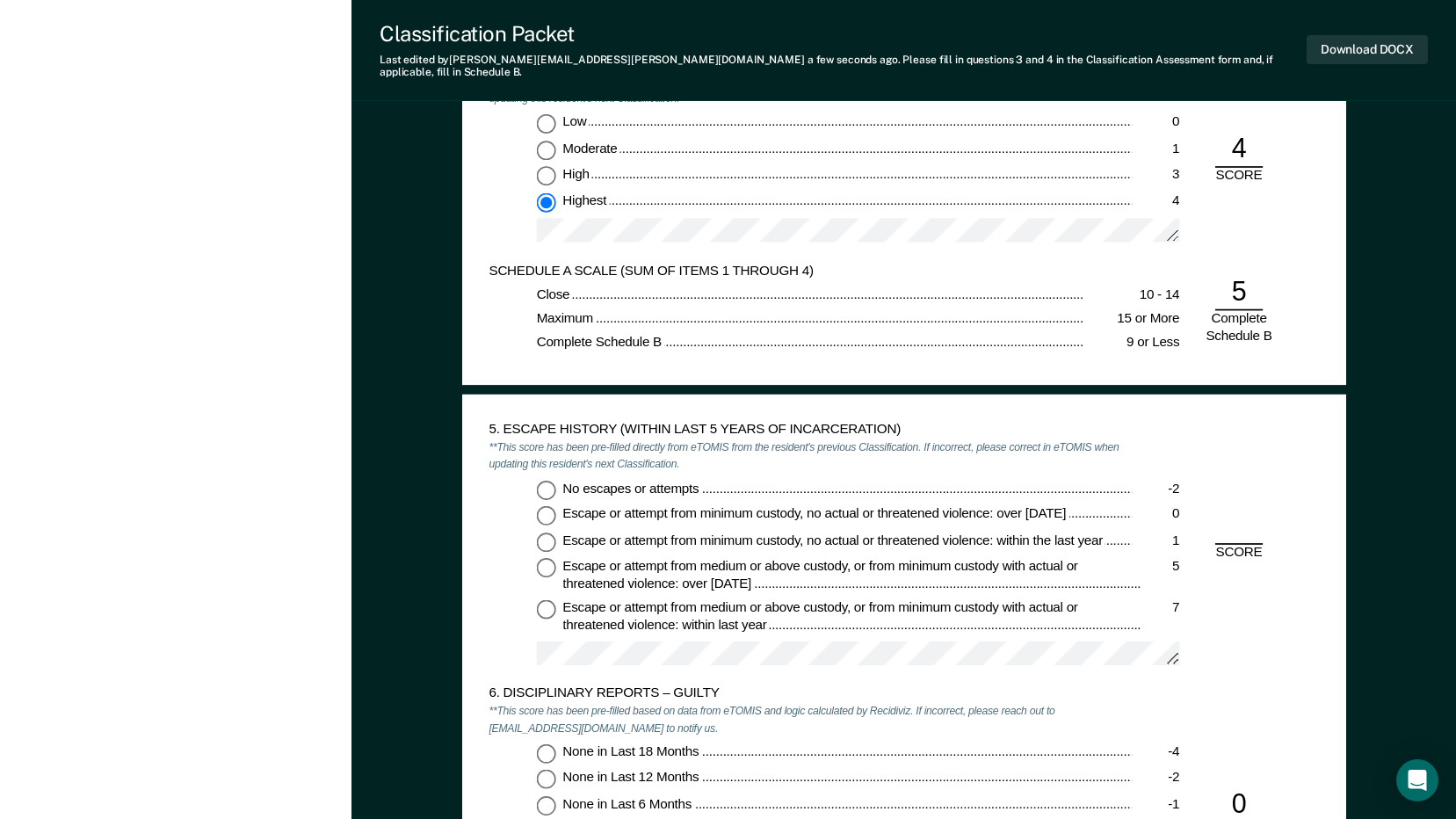
click at [543, 480] on input "No escapes or attempts -2" at bounding box center [545, 490] width 19 height 19
type textarea "x"
radio input "true"
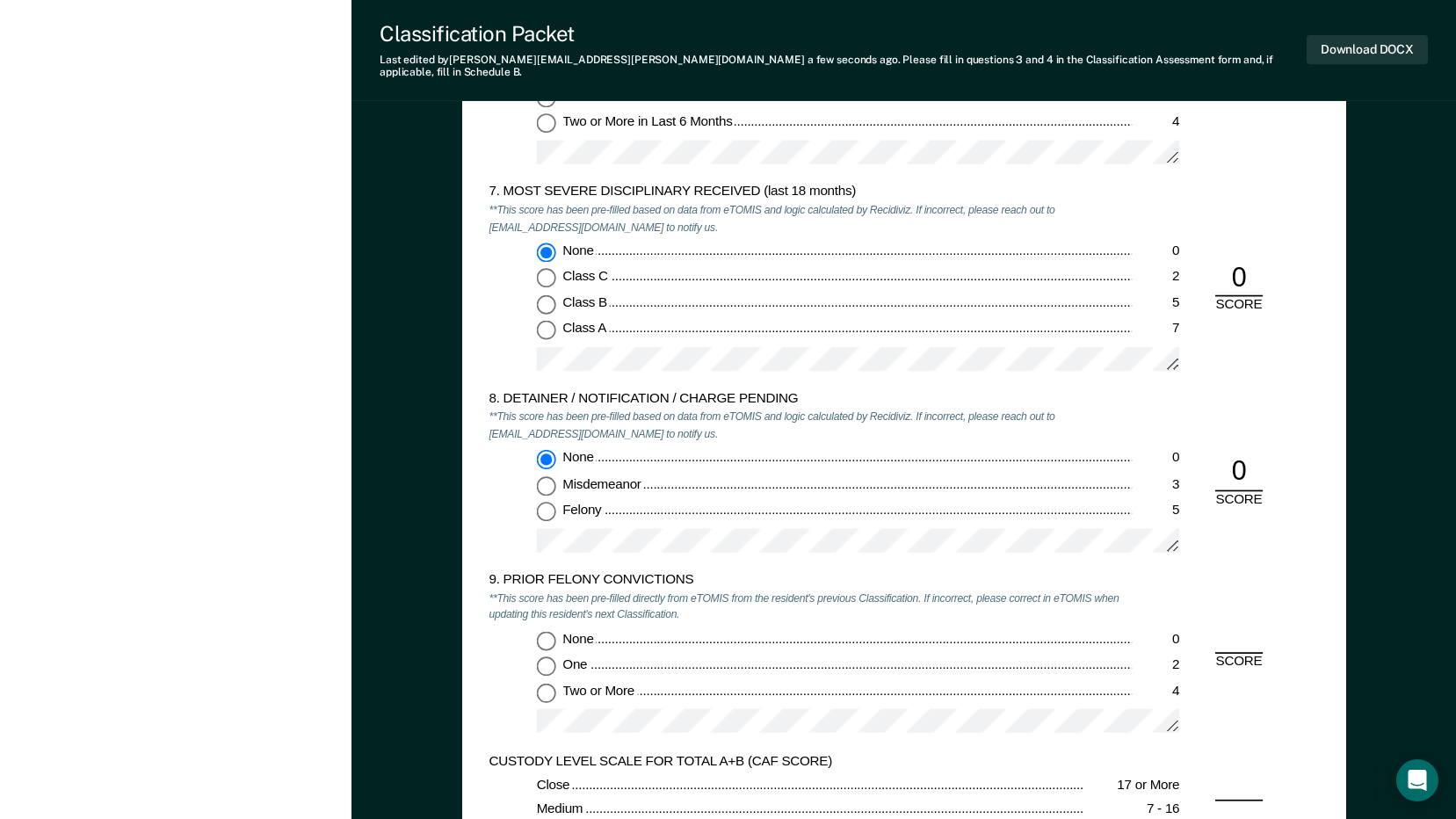
scroll to position [2901, 0]
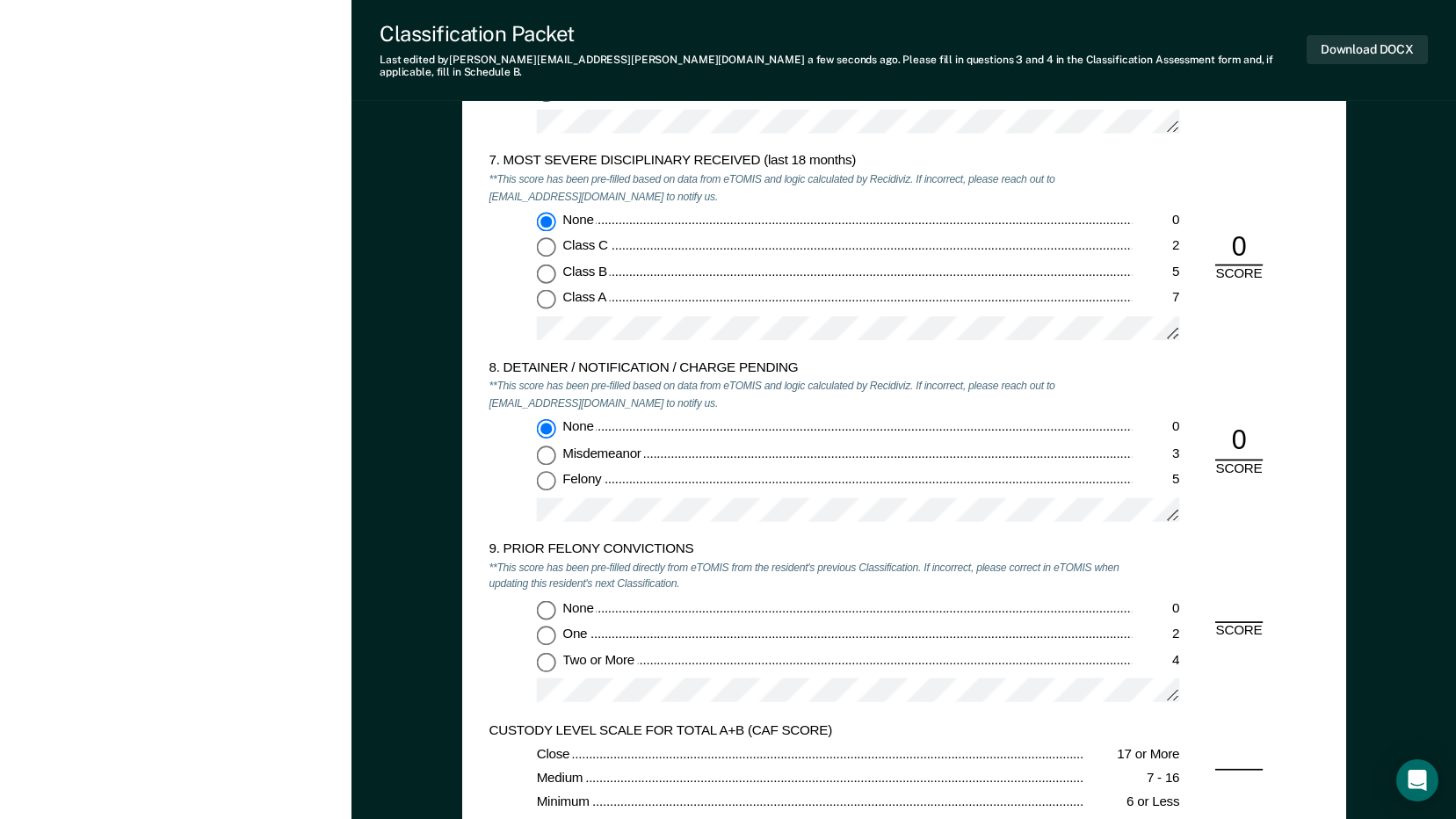
click at [544, 653] on input "Two or More 4" at bounding box center [545, 662] width 19 height 19
type textarea "x"
radio input "true"
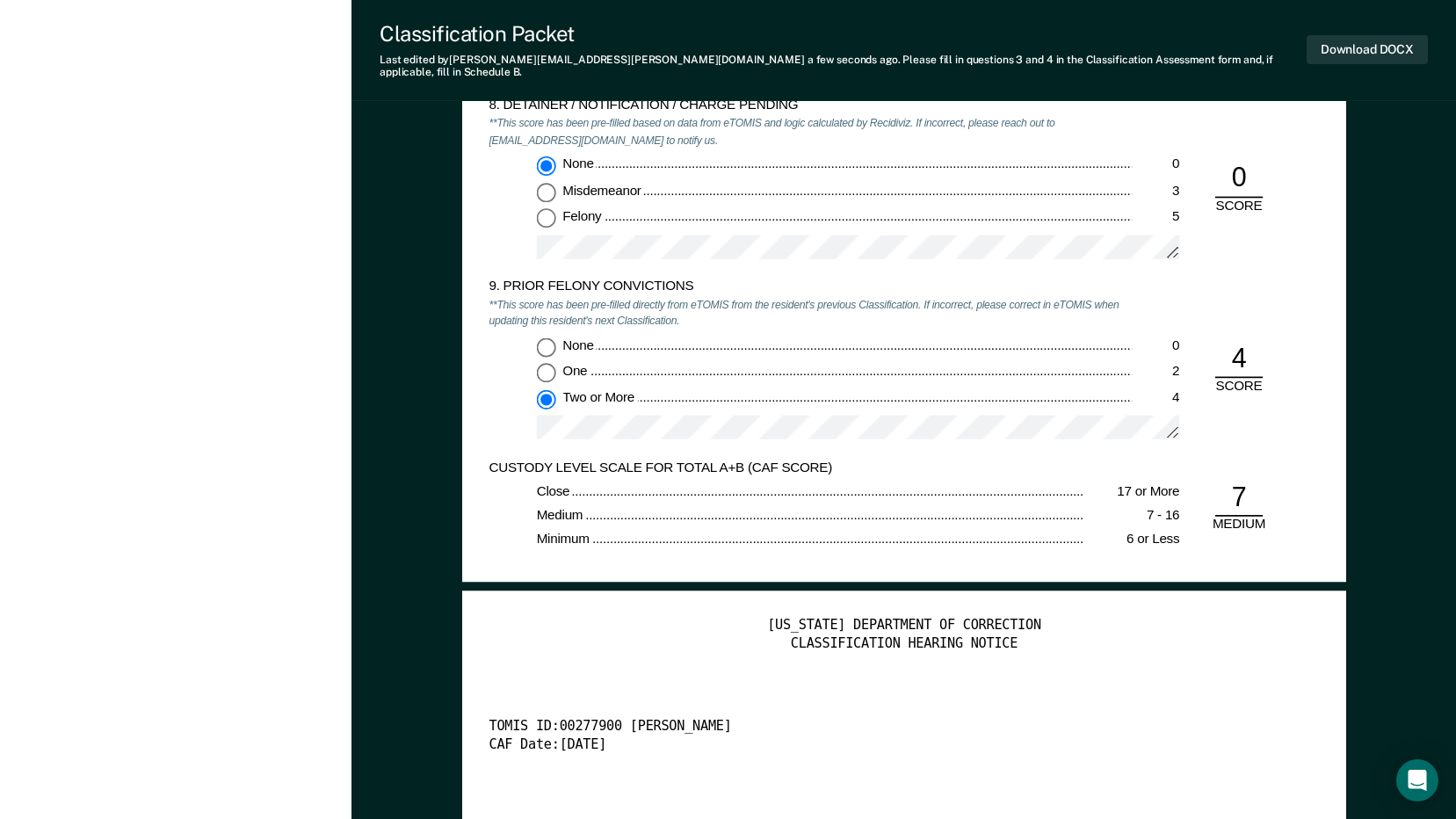
scroll to position [3164, 0]
click at [1337, 35] on button "Download DOCX" at bounding box center [1367, 50] width 121 height 29
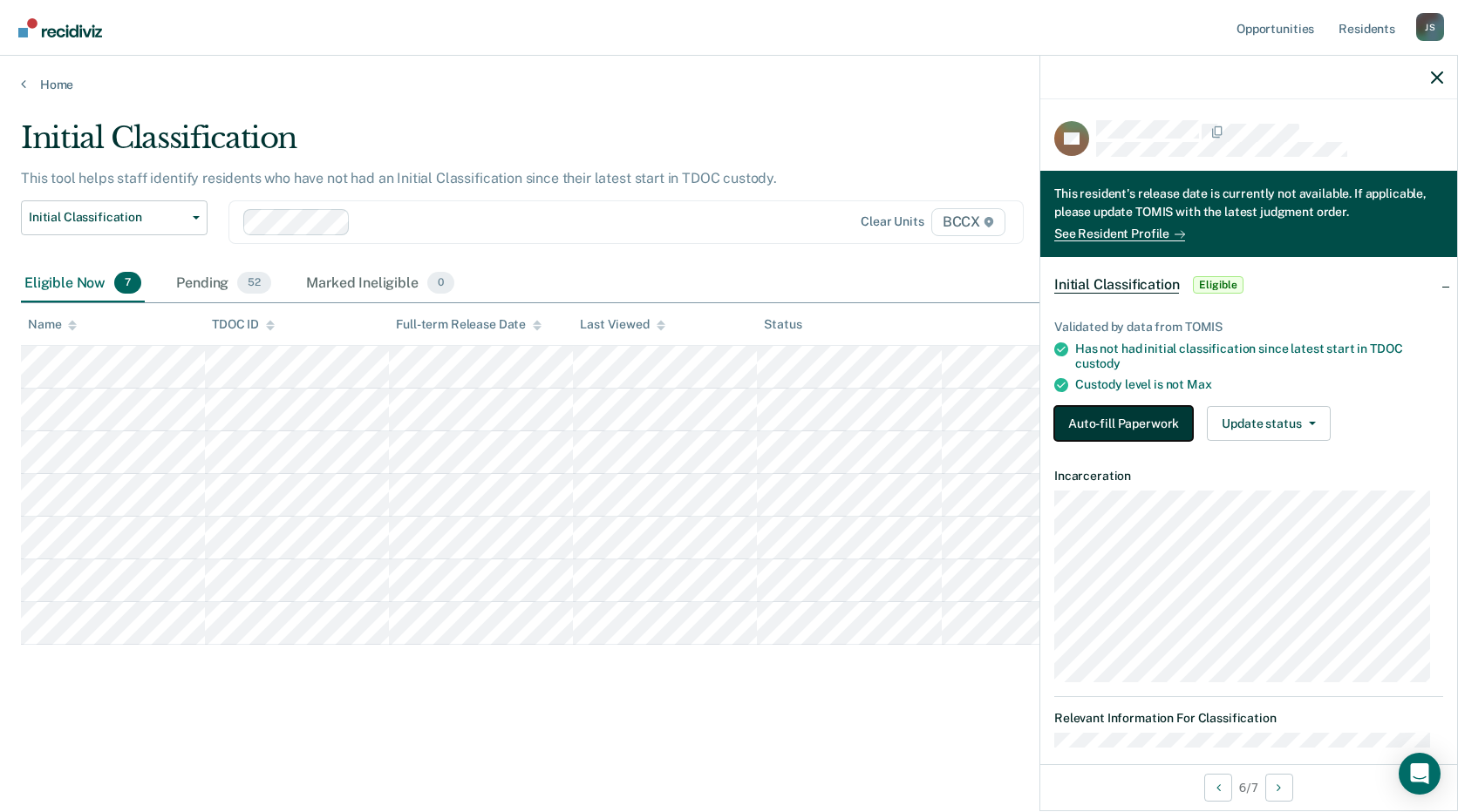
click at [1137, 431] on button "Auto-fill Paperwork" at bounding box center [1123, 424] width 139 height 35
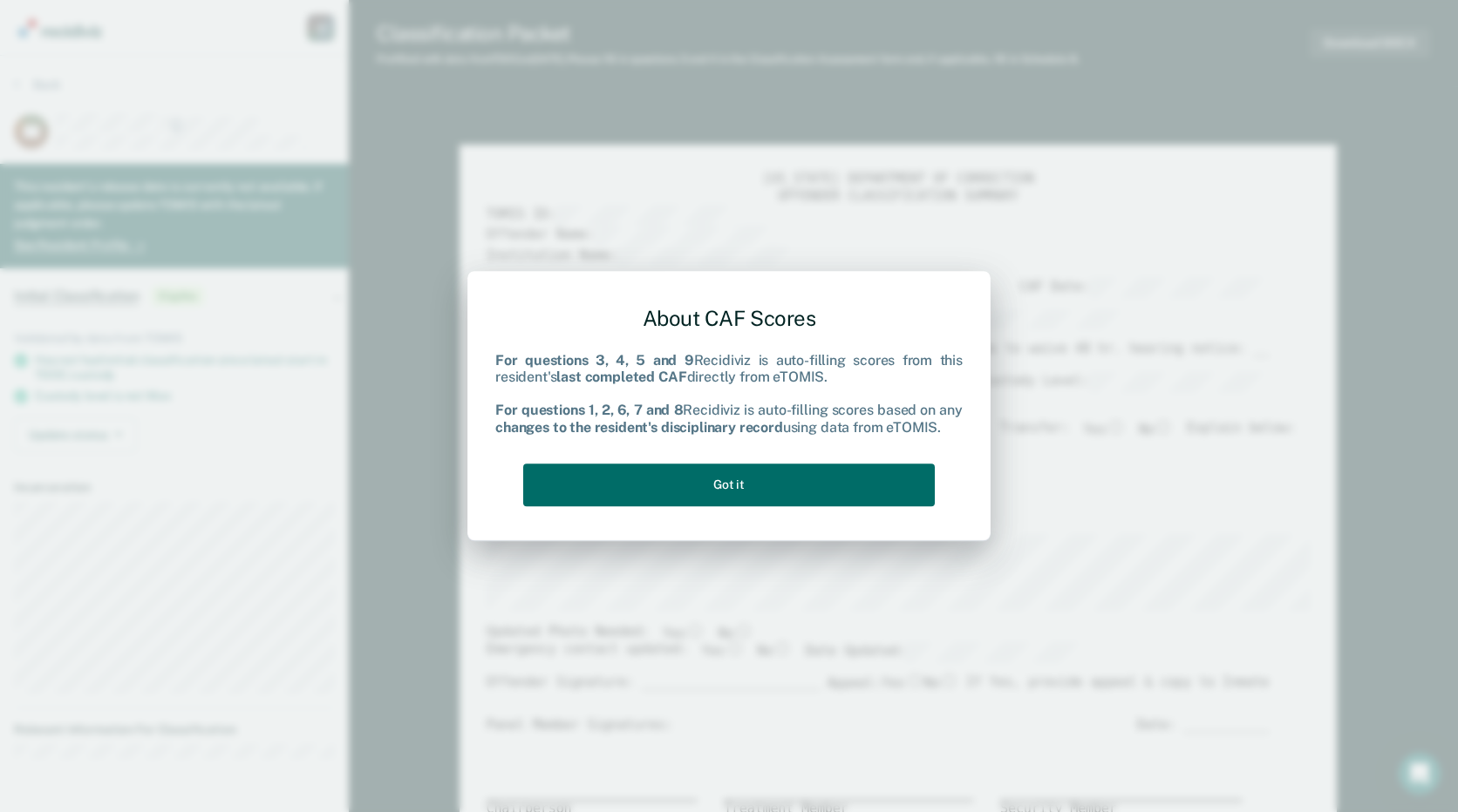
click at [762, 507] on div "About CAF Scores For questions 3, 4, 5 and 9 Recidiviz is auto-filling scores f…" at bounding box center [729, 403] width 467 height 221
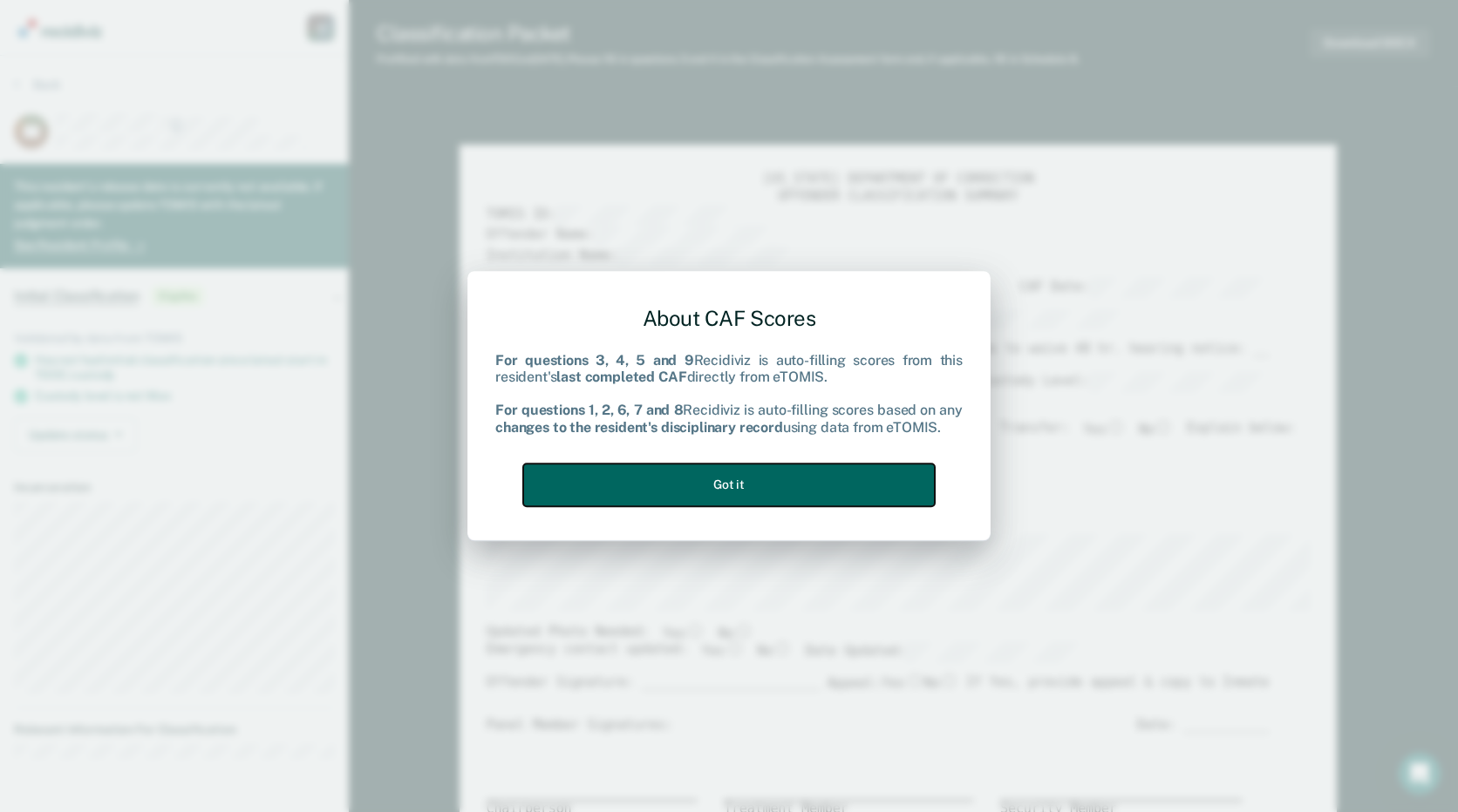
click at [764, 487] on button "Got it" at bounding box center [729, 485] width 412 height 43
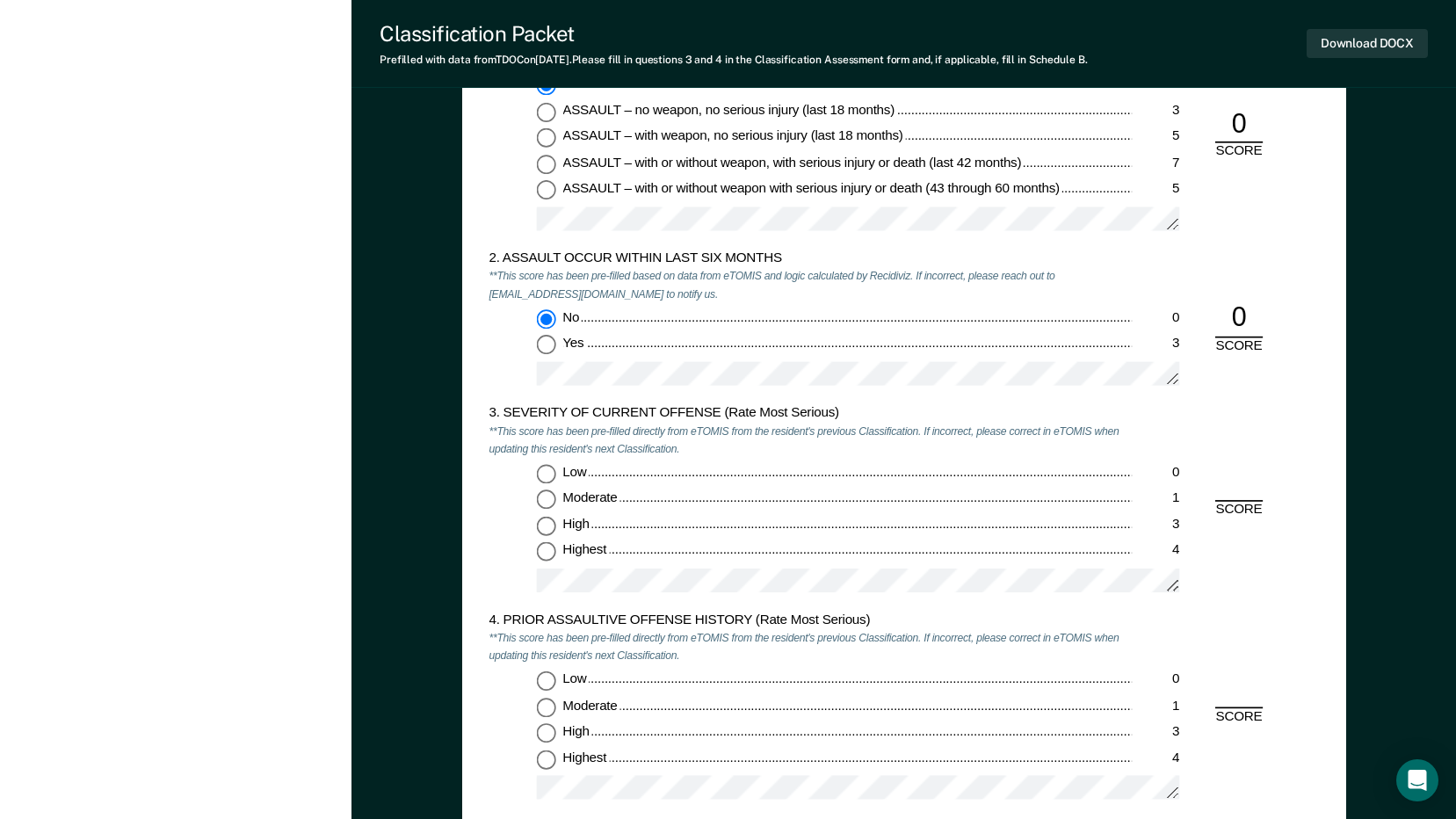
scroll to position [1670, 0]
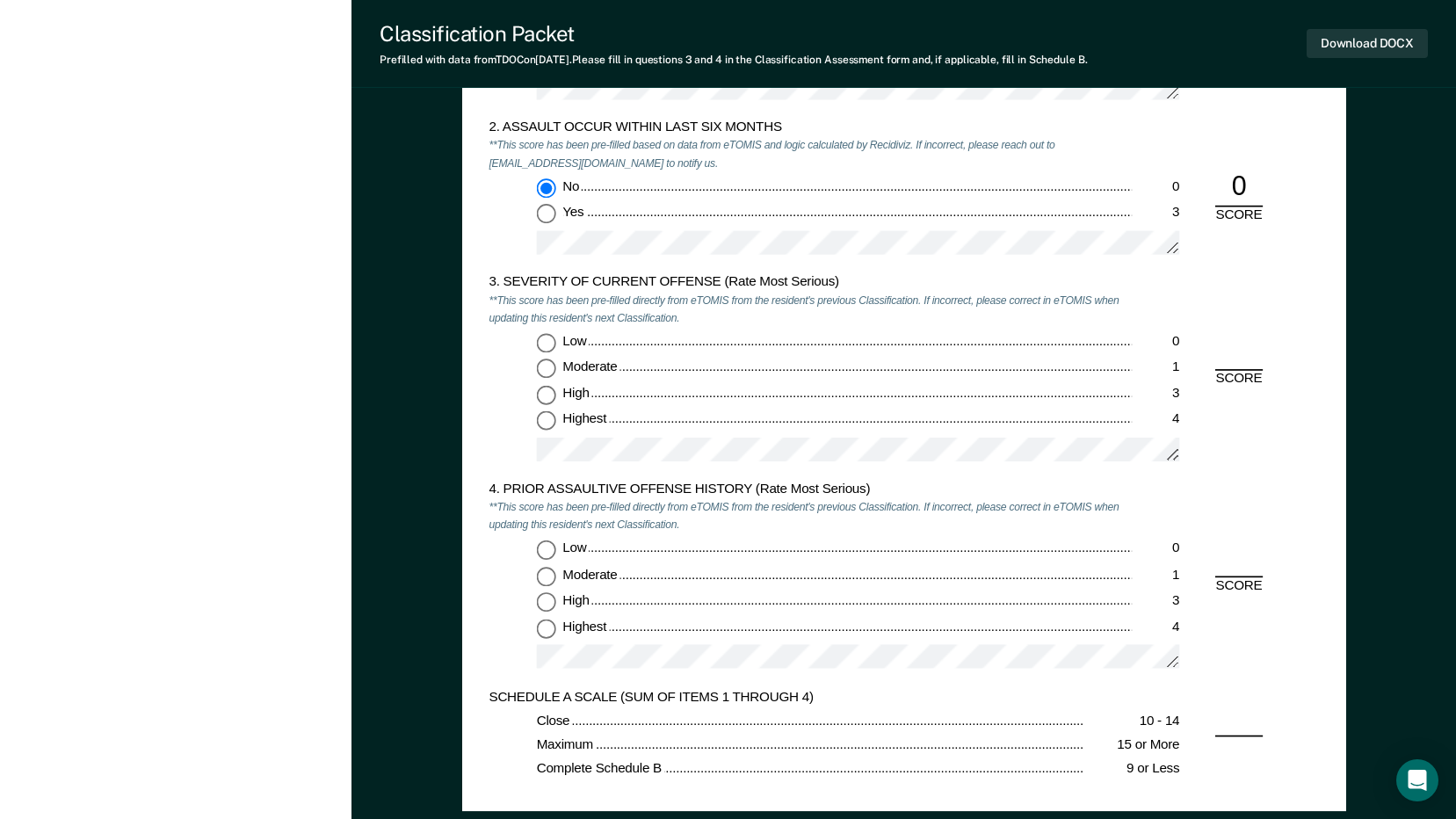
click at [550, 414] on input "Highest 4" at bounding box center [545, 422] width 19 height 19
type textarea "x"
radio input "true"
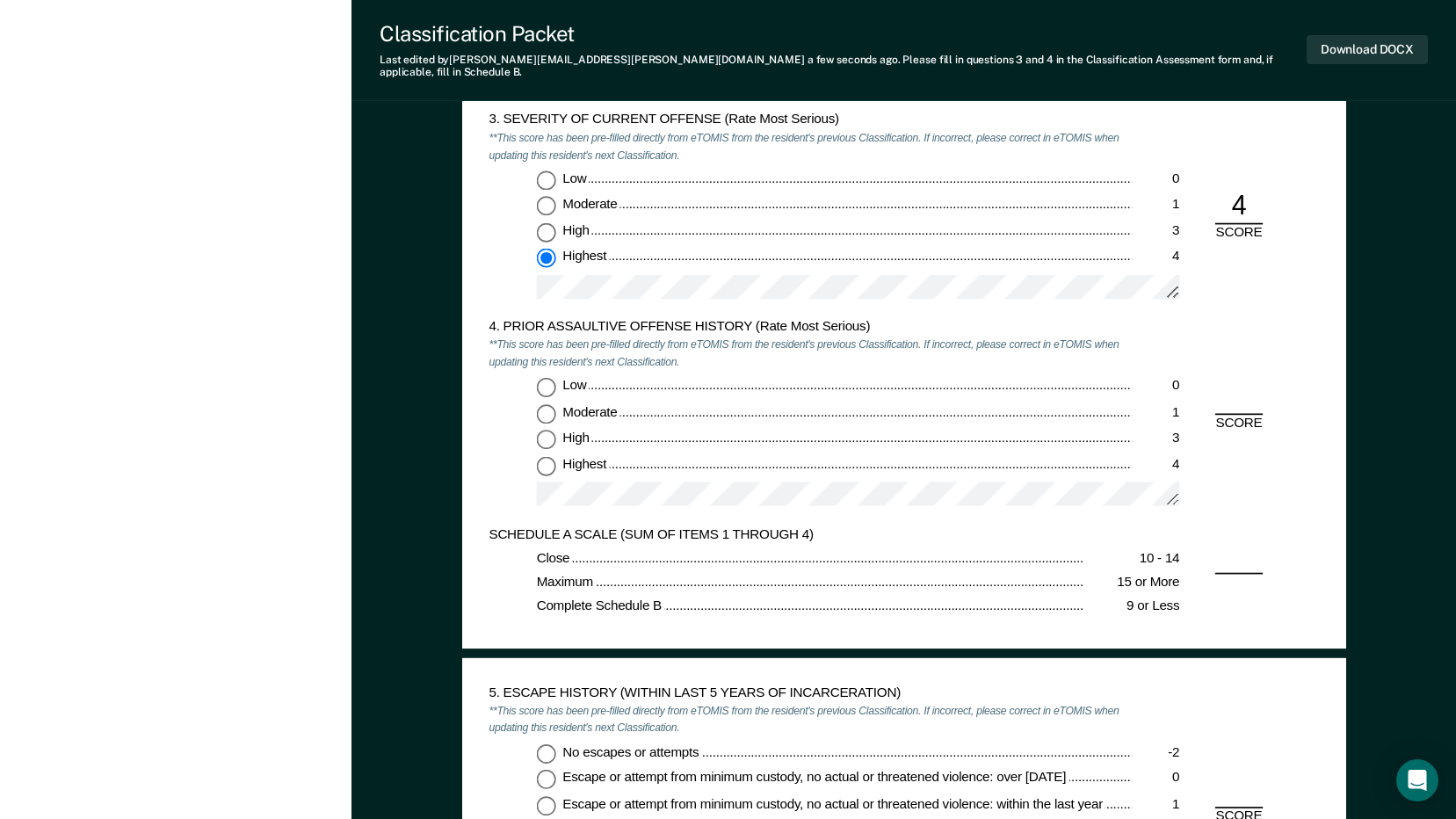
click at [543, 377] on input "Low 0" at bounding box center [545, 387] width 19 height 19
type textarea "x"
radio input "true"
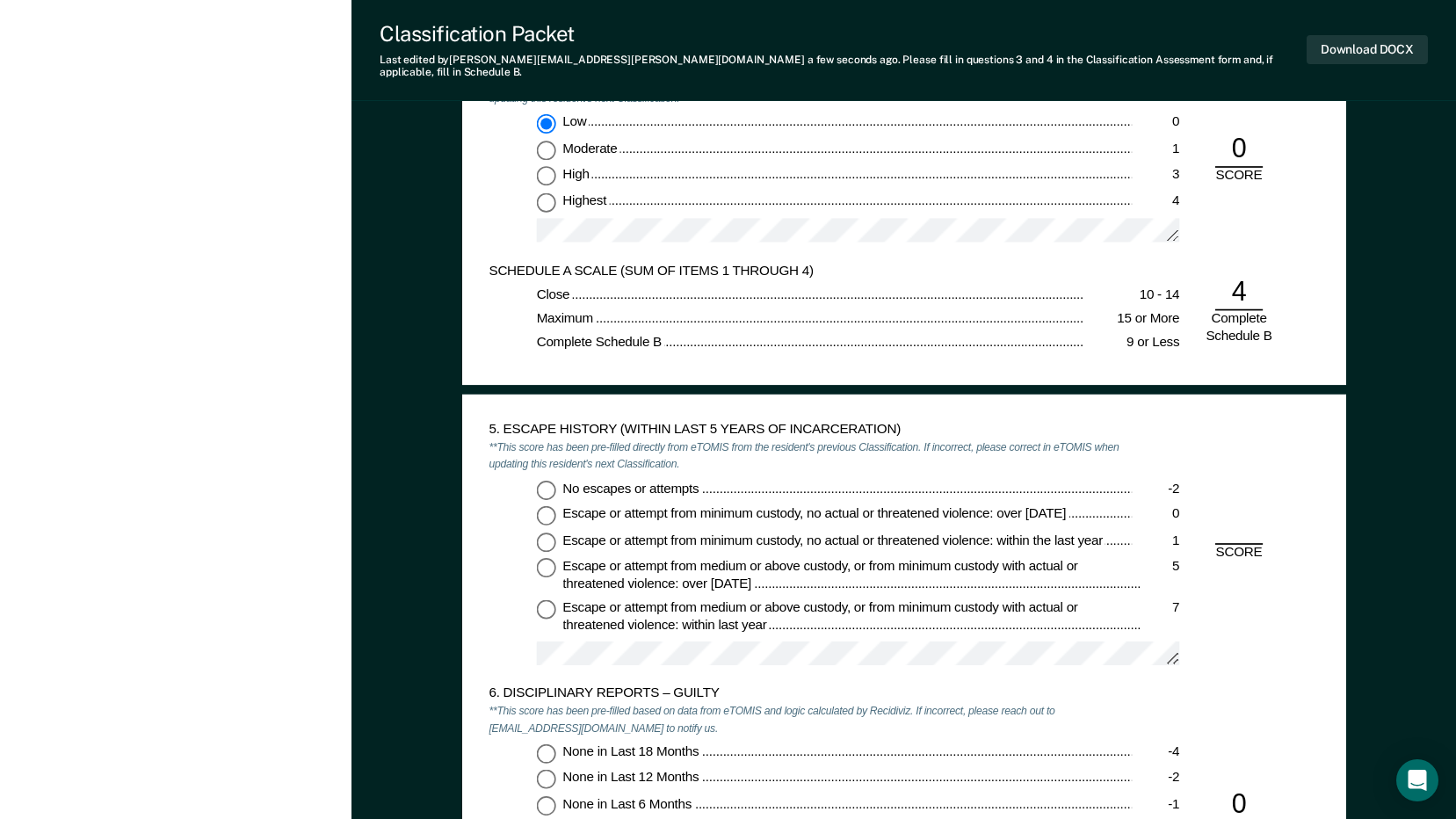
click at [546, 484] on input "No escapes or attempts -2" at bounding box center [545, 490] width 19 height 19
type textarea "x"
radio input "true"
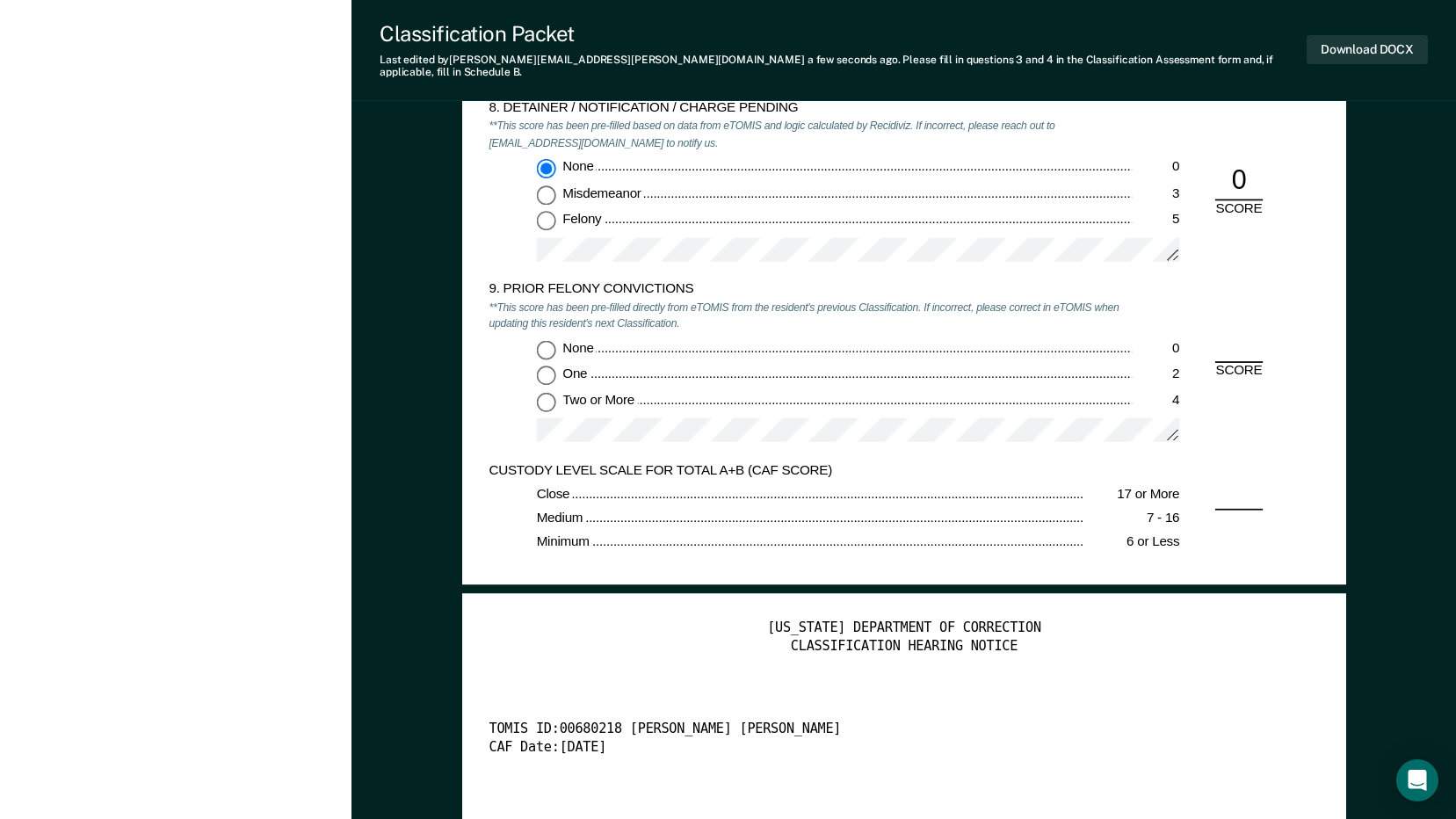
scroll to position [3164, 0]
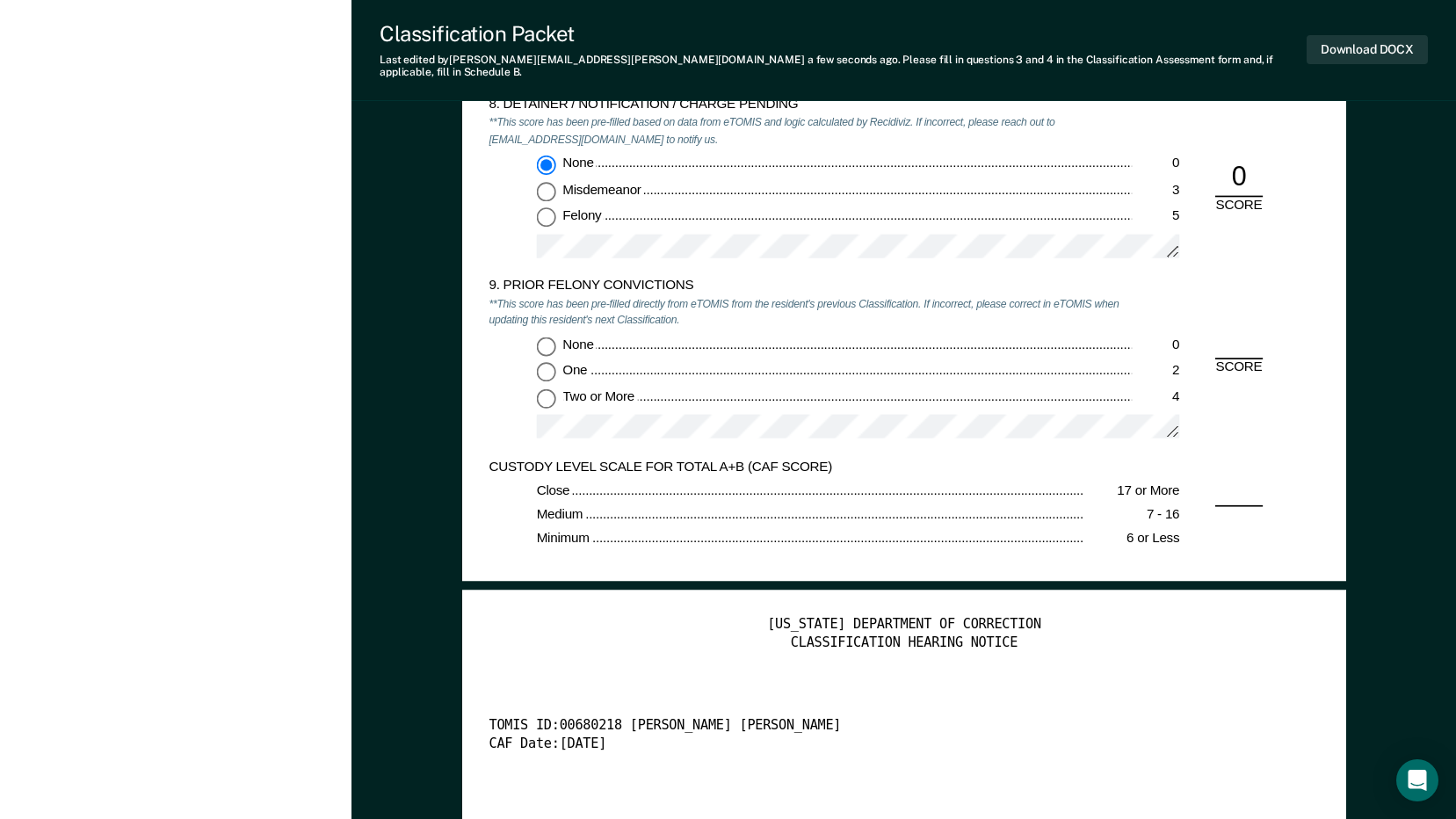
click at [545, 336] on input "None 0" at bounding box center [545, 346] width 19 height 19
type textarea "x"
radio input "true"
click at [1353, 26] on div "Download DOCX" at bounding box center [1367, 50] width 121 height 58
click at [1351, 35] on button "Download DOCX" at bounding box center [1367, 50] width 121 height 29
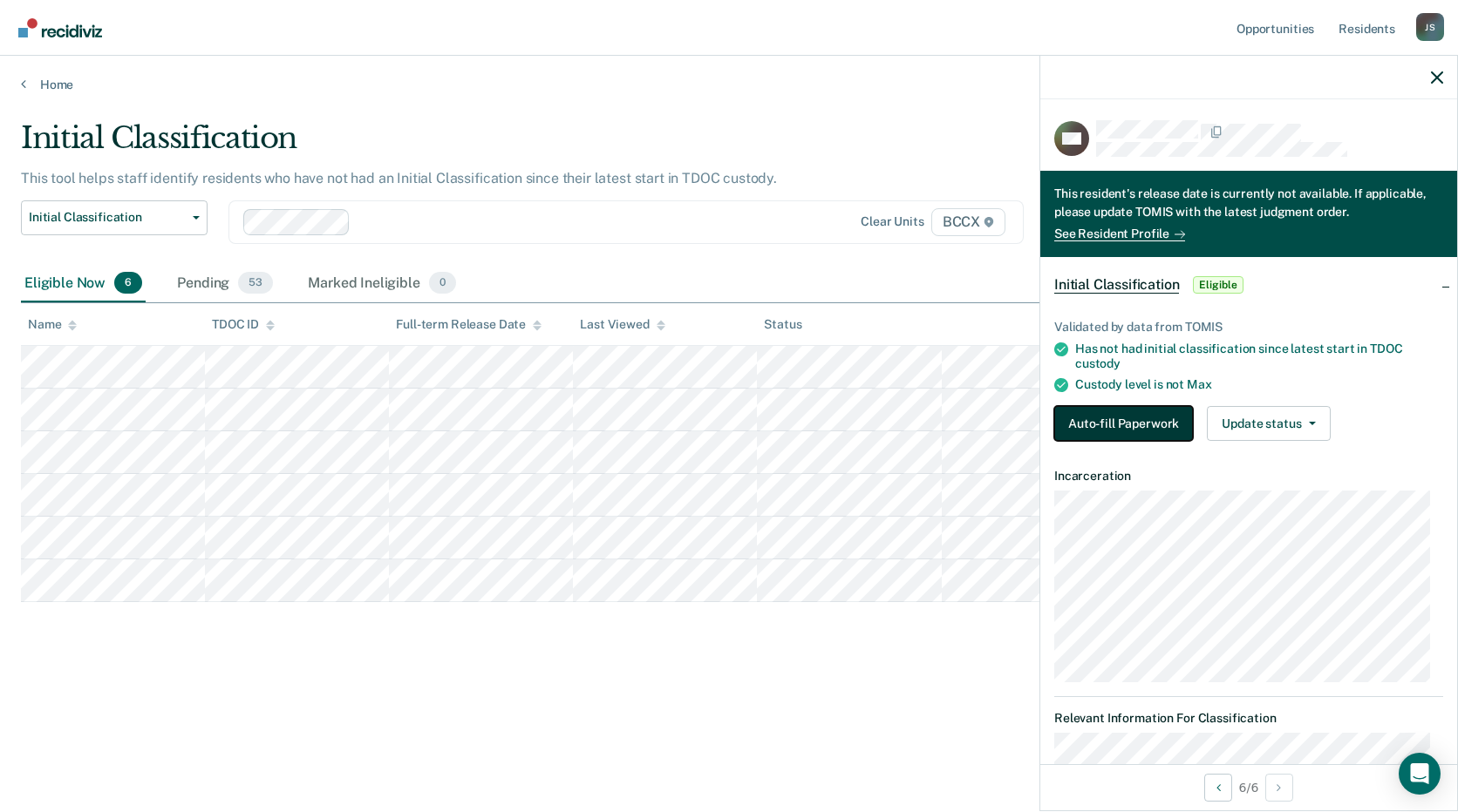
click at [1154, 422] on button "Auto-fill Paperwork" at bounding box center [1123, 424] width 139 height 35
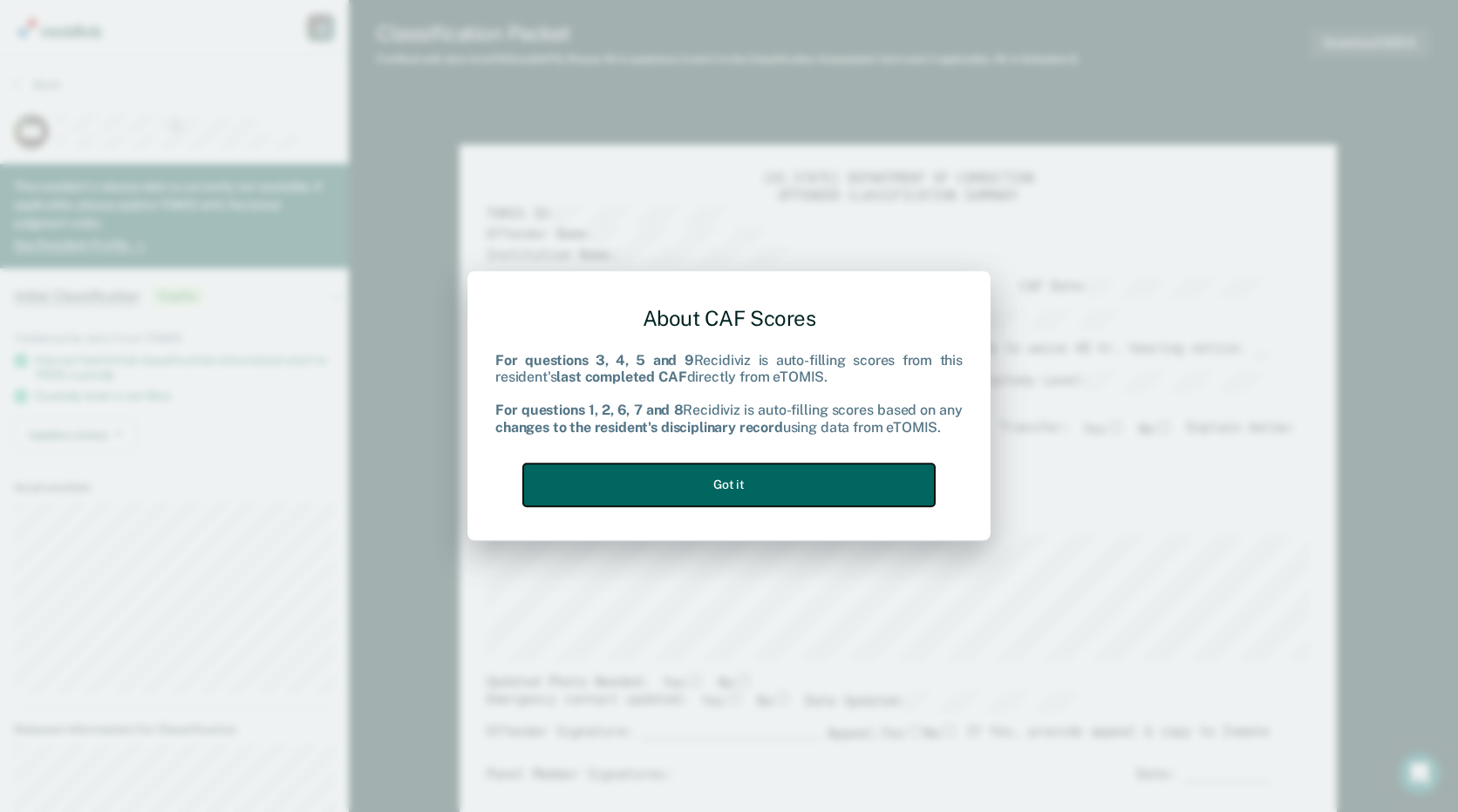
click at [864, 484] on button "Got it" at bounding box center [729, 485] width 412 height 43
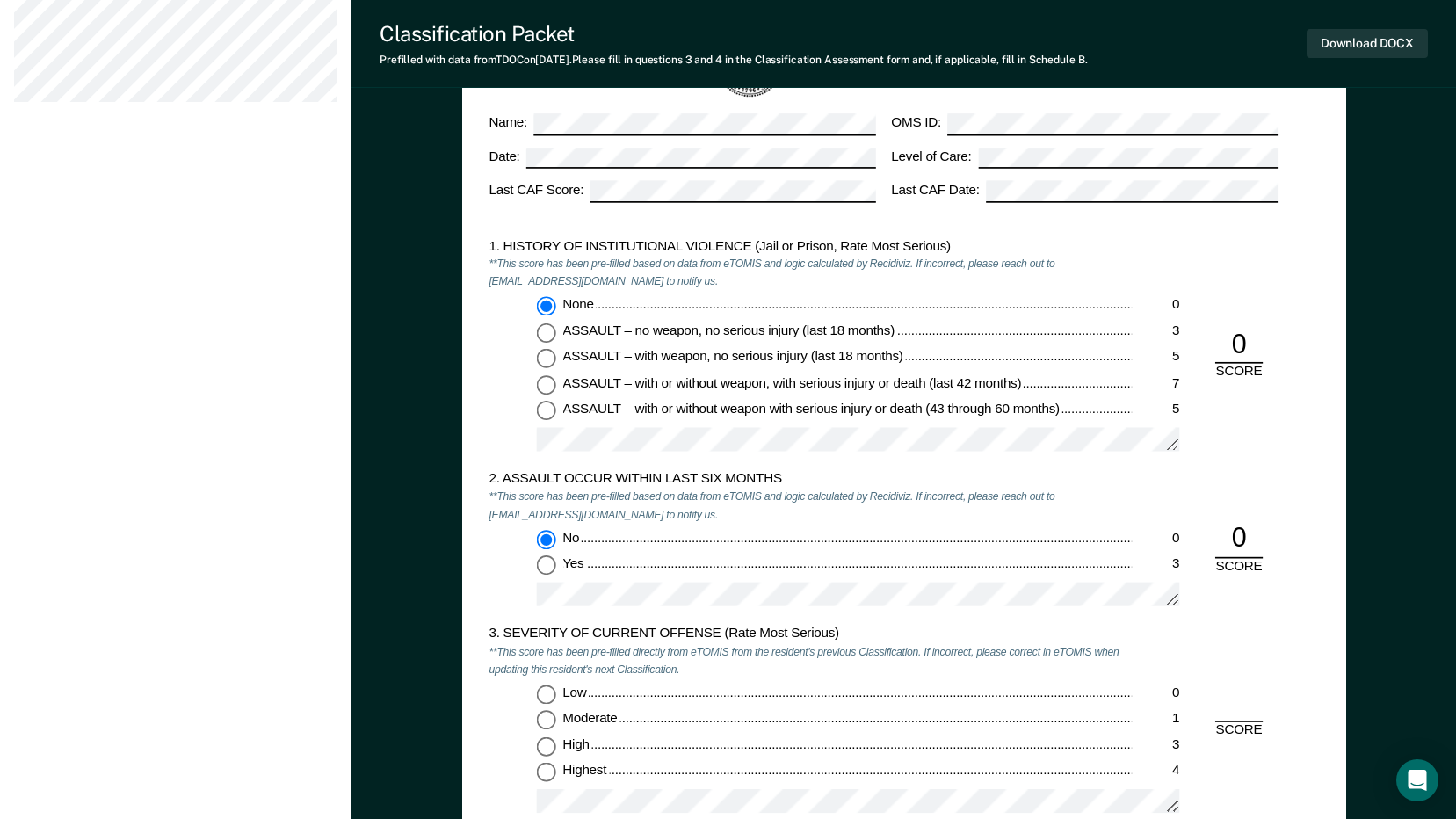
scroll to position [1494, 0]
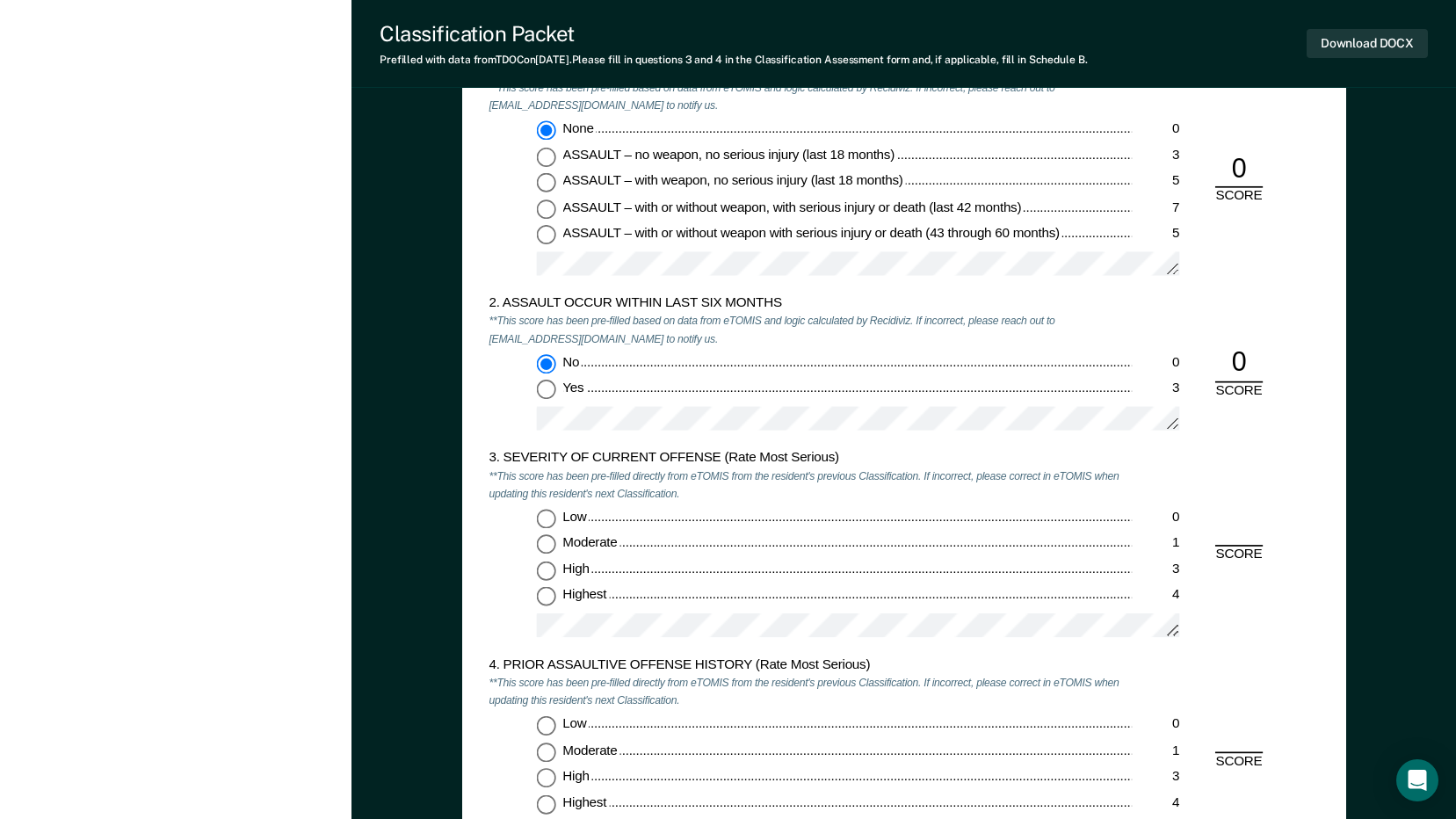
click at [548, 599] on input "Highest 4" at bounding box center [545, 598] width 19 height 19
type textarea "x"
radio input "true"
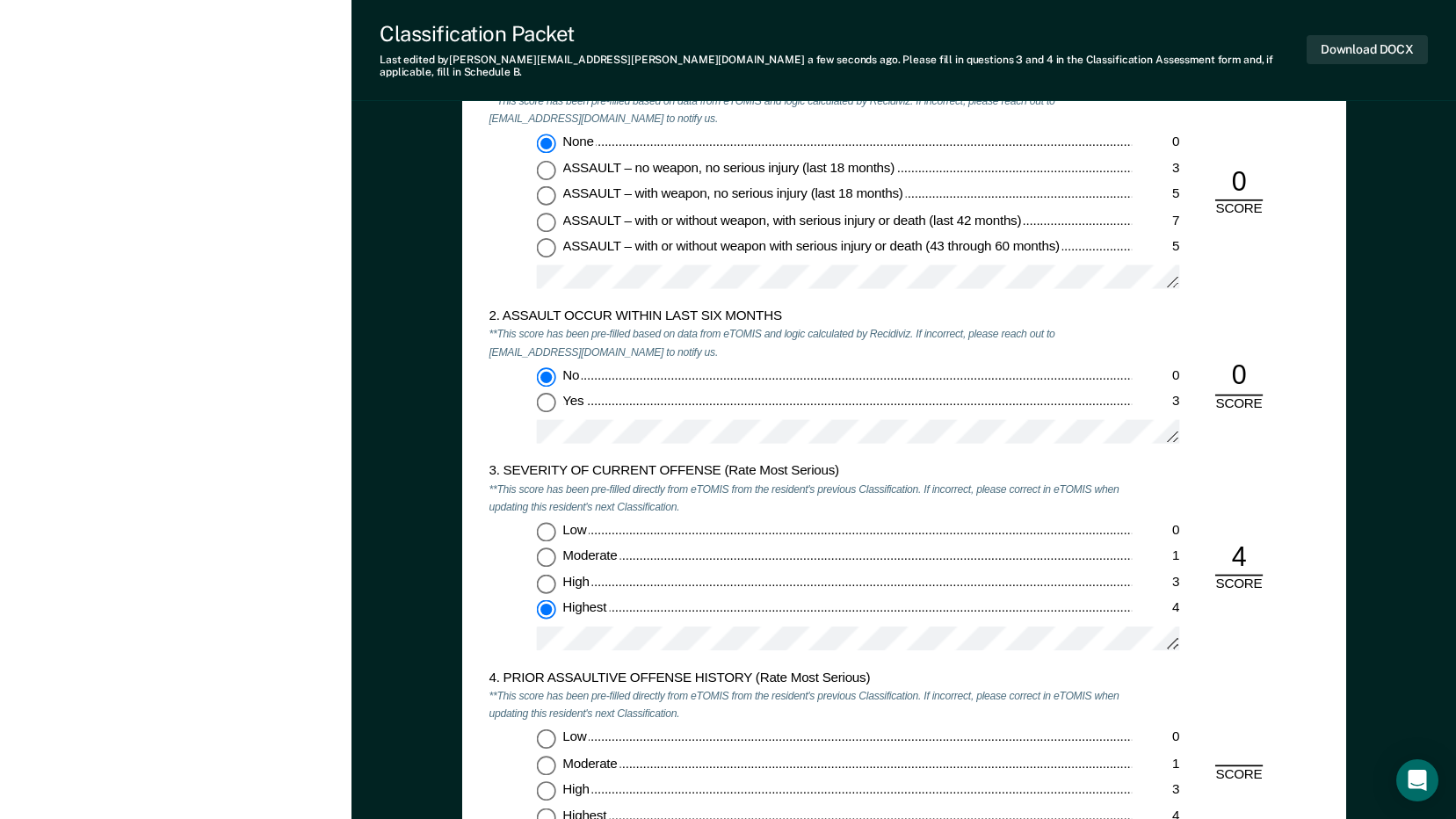
click at [544, 729] on input "Low 0" at bounding box center [545, 738] width 19 height 19
type textarea "x"
radio input "true"
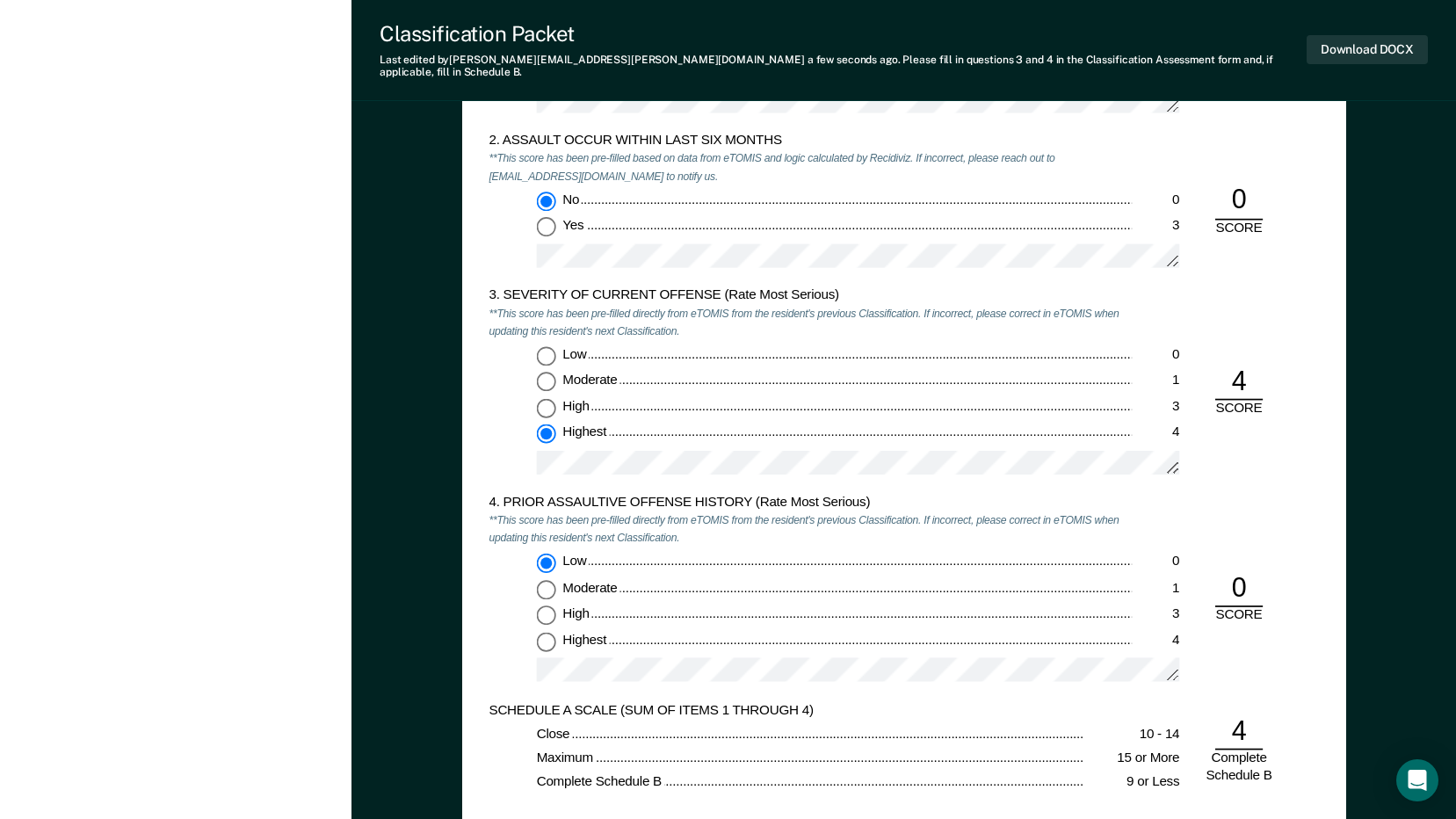
scroll to position [1845, 0]
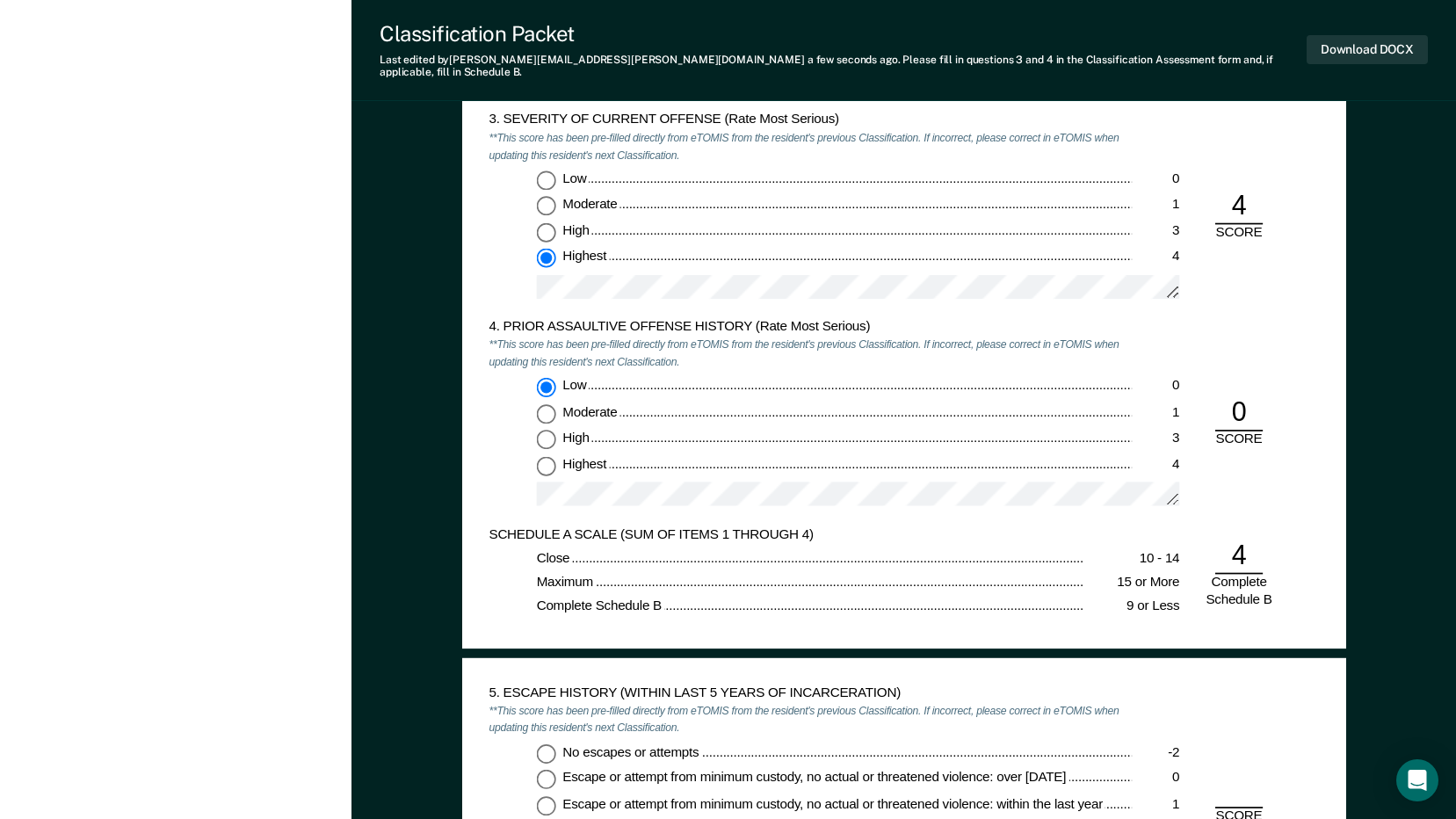
click at [546, 744] on input "No escapes or attempts -2" at bounding box center [545, 753] width 19 height 19
type textarea "x"
radio input "true"
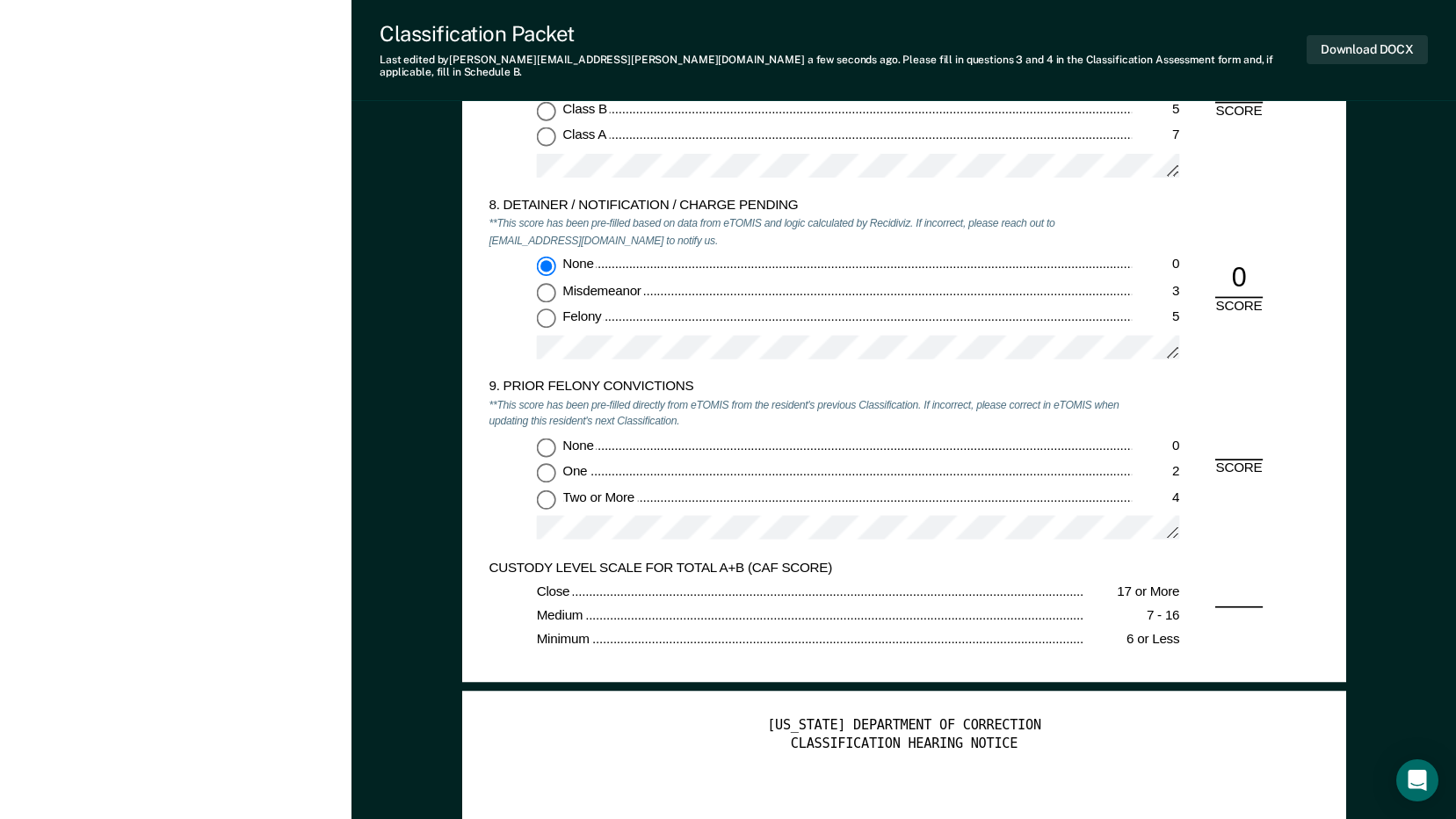
scroll to position [3164, 0]
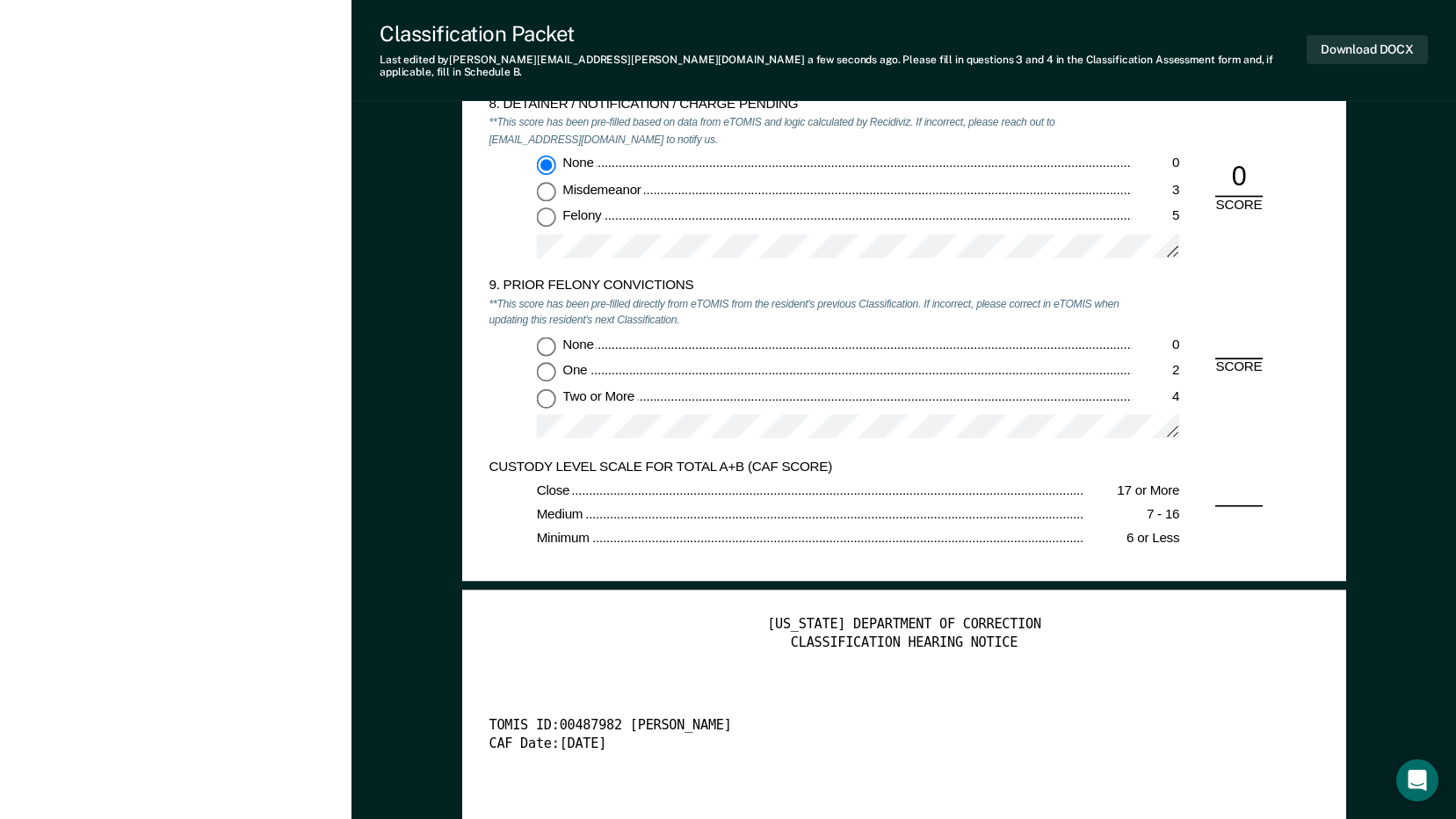
click at [551, 389] on input "Two or More 4" at bounding box center [545, 398] width 19 height 19
type textarea "x"
radio input "true"
click at [1373, 48] on button "Download DOCX" at bounding box center [1367, 50] width 121 height 29
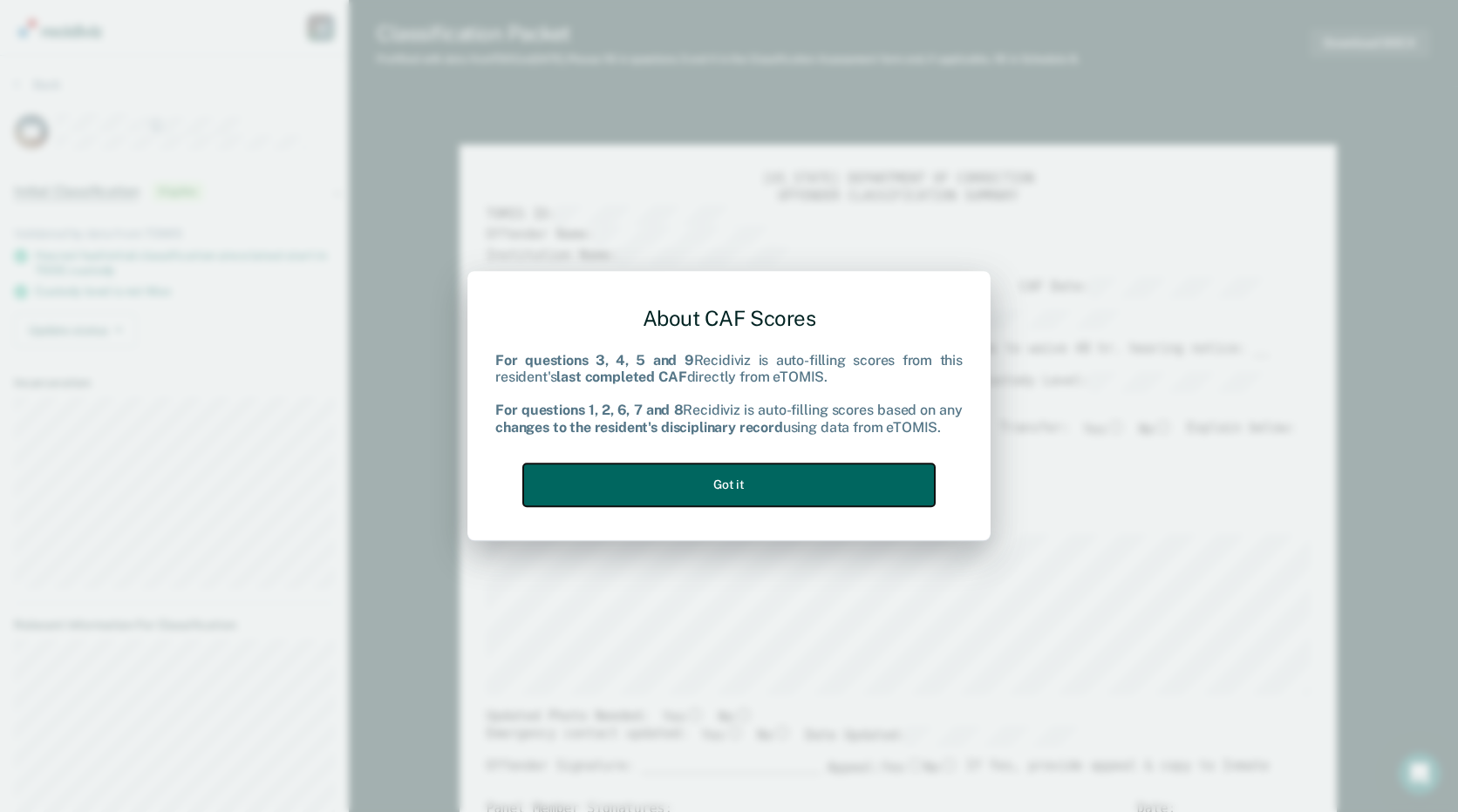
click at [790, 478] on button "Got it" at bounding box center [729, 485] width 412 height 43
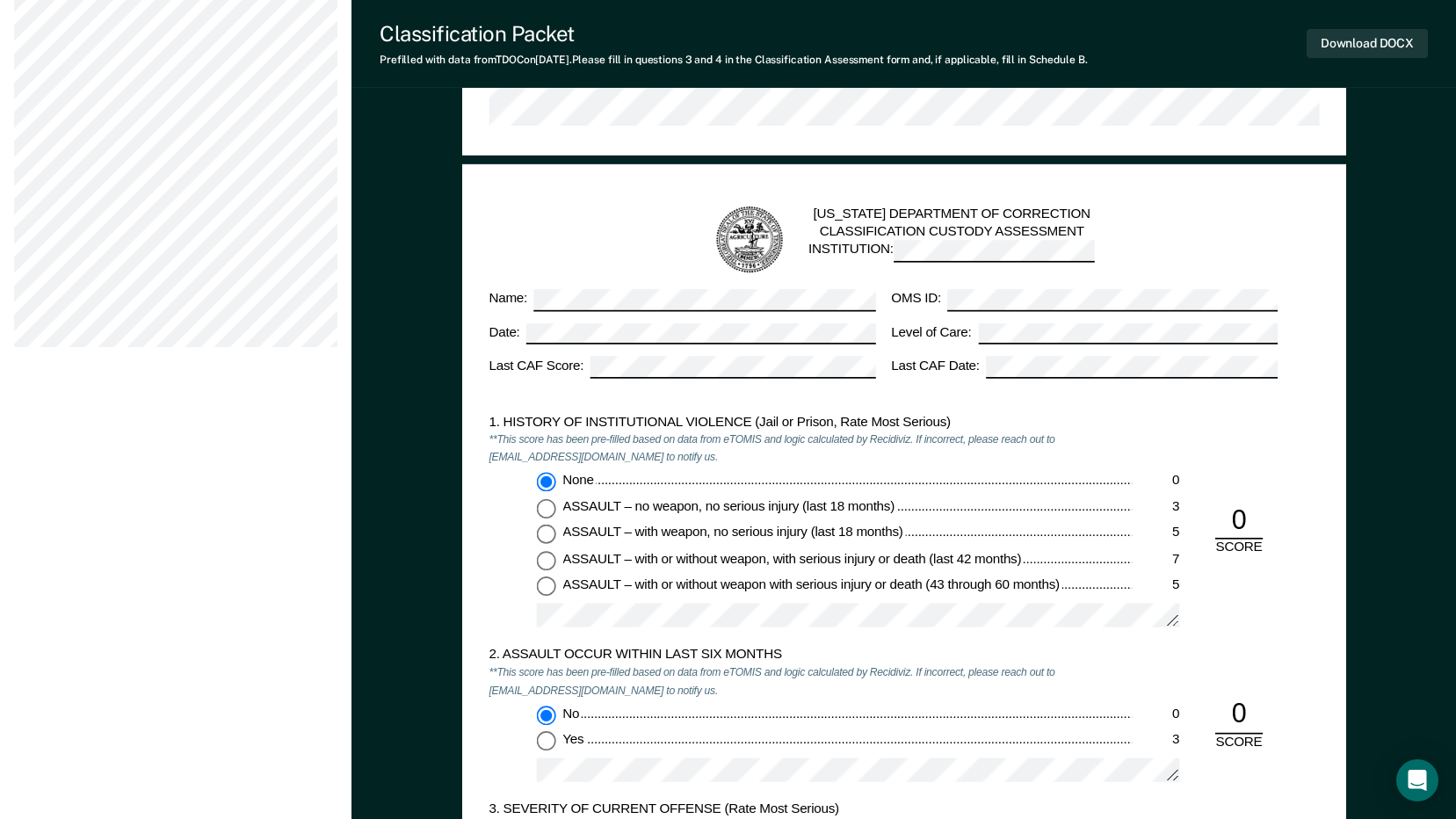
scroll to position [1582, 0]
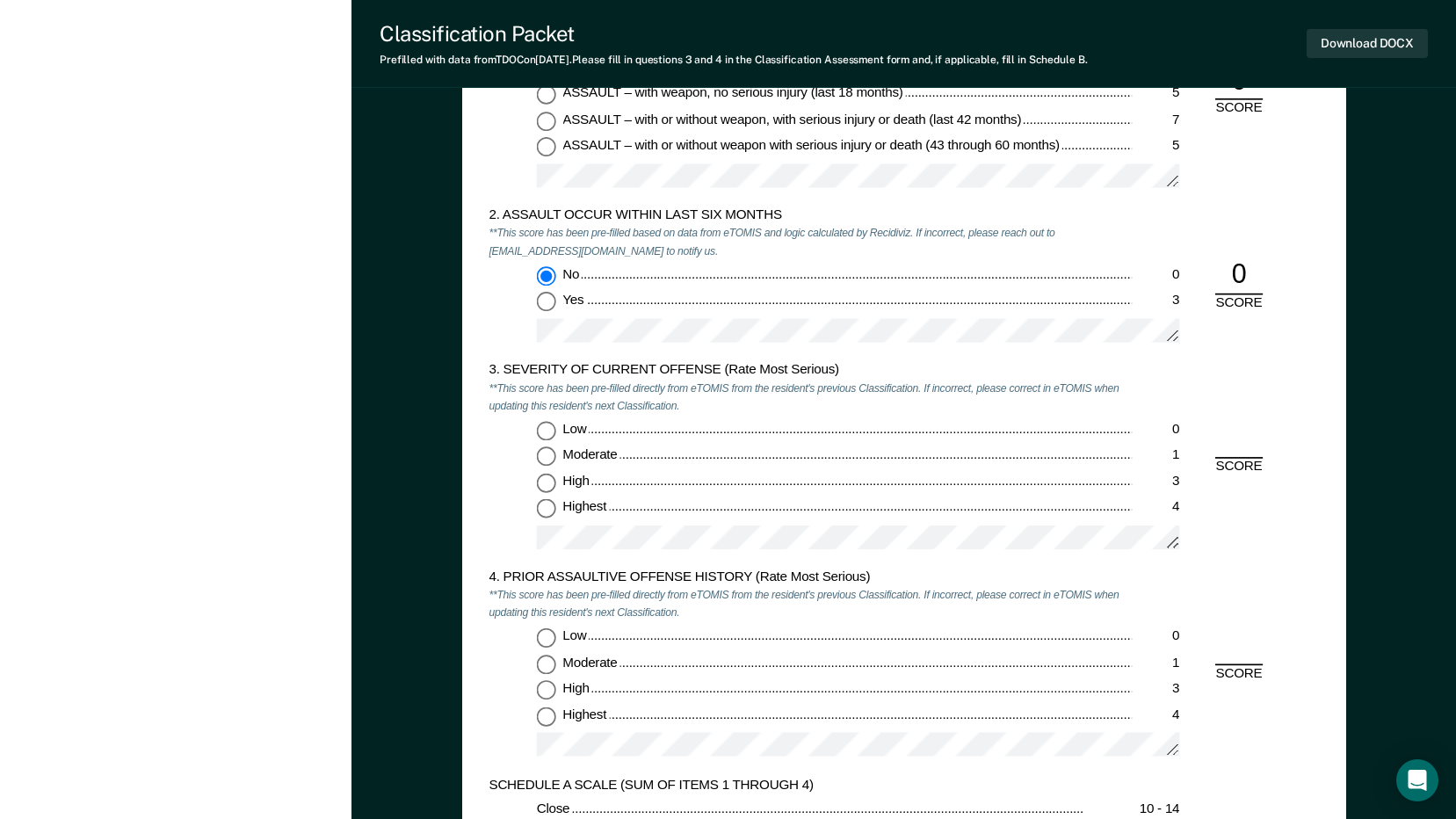
click at [547, 508] on input "Highest 4" at bounding box center [545, 510] width 19 height 19
type textarea "x"
radio input "true"
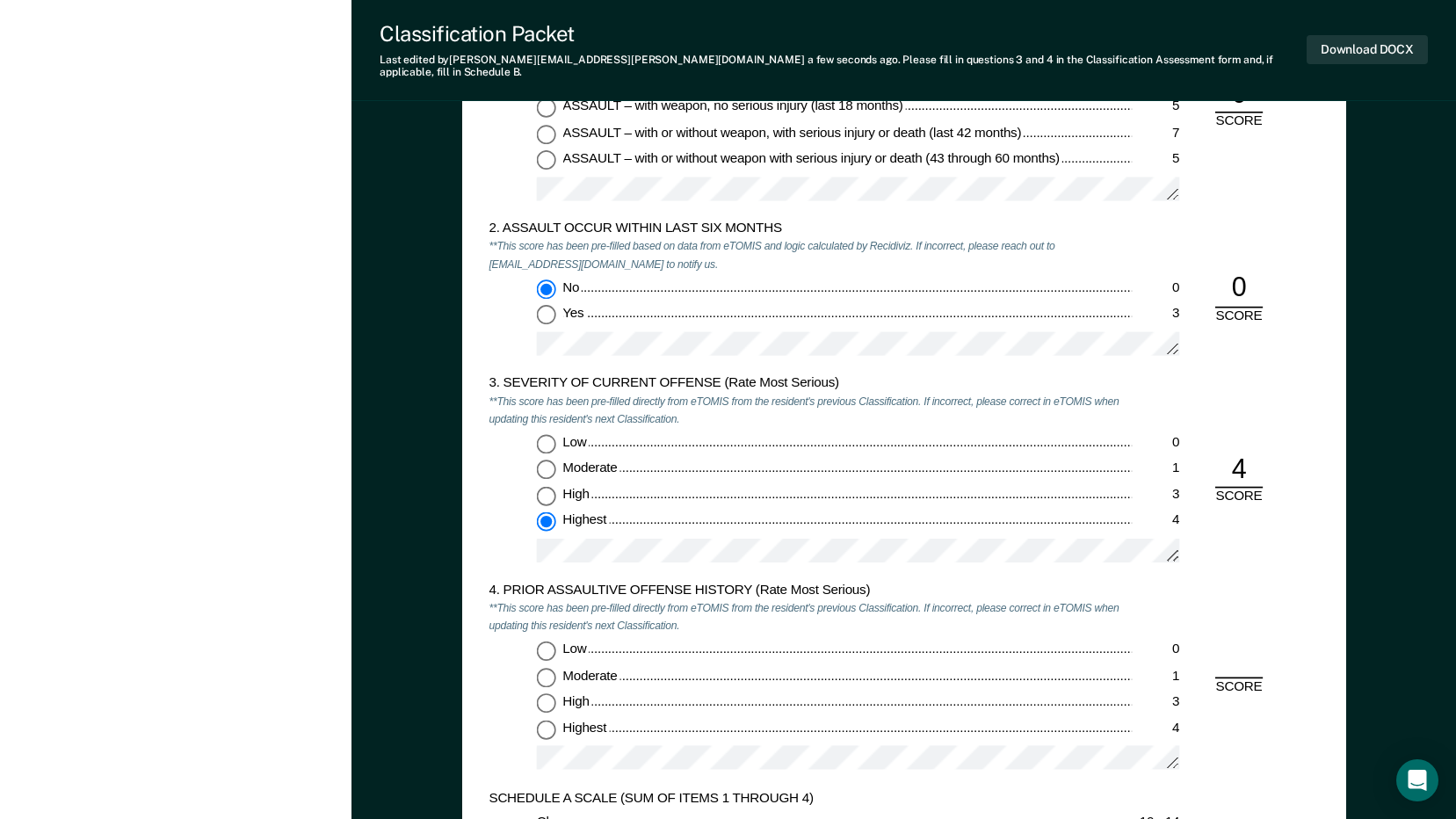
click at [543, 723] on input "Highest 4" at bounding box center [545, 729] width 19 height 19
type textarea "x"
radio input "true"
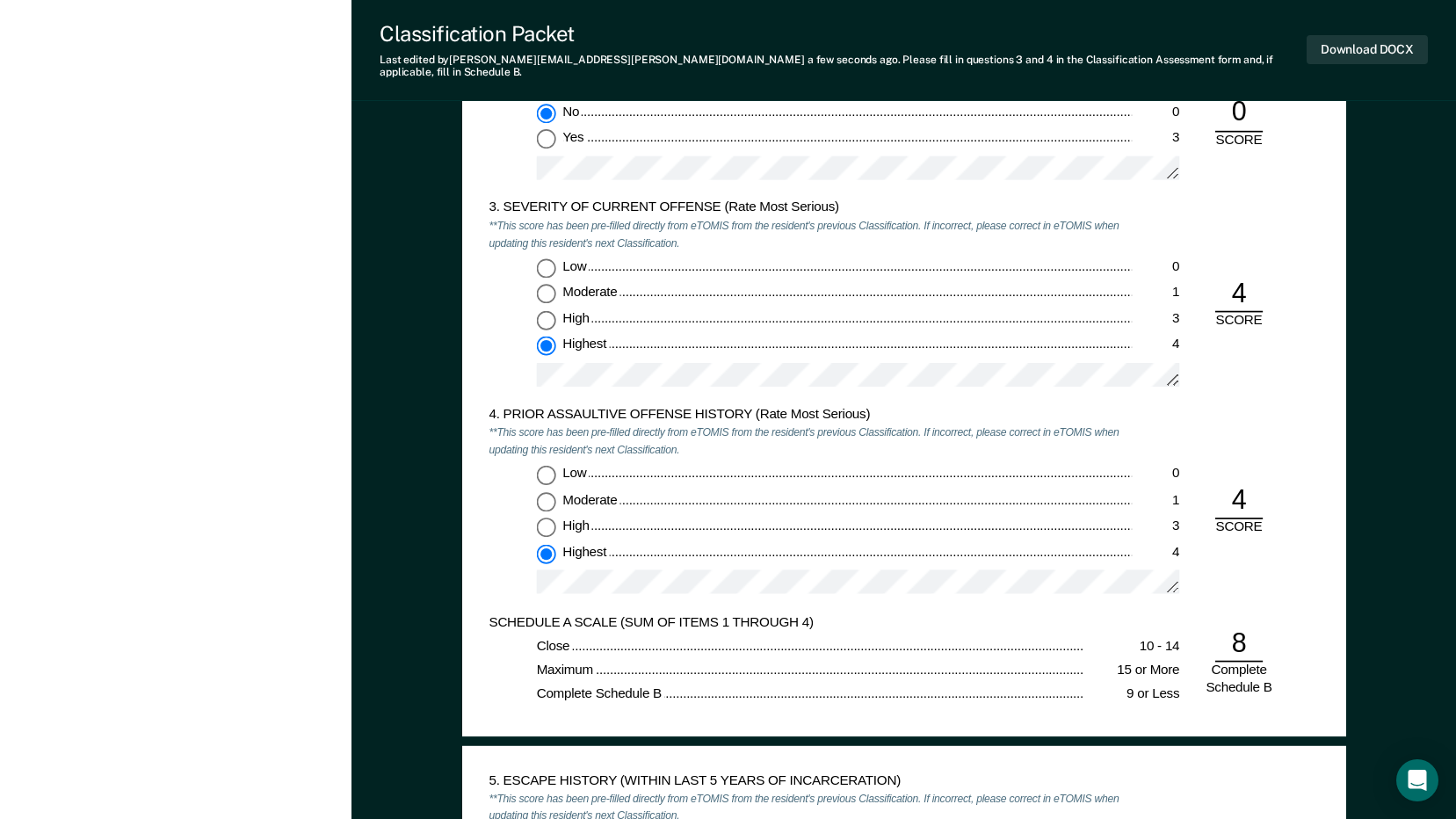
scroll to position [1934, 0]
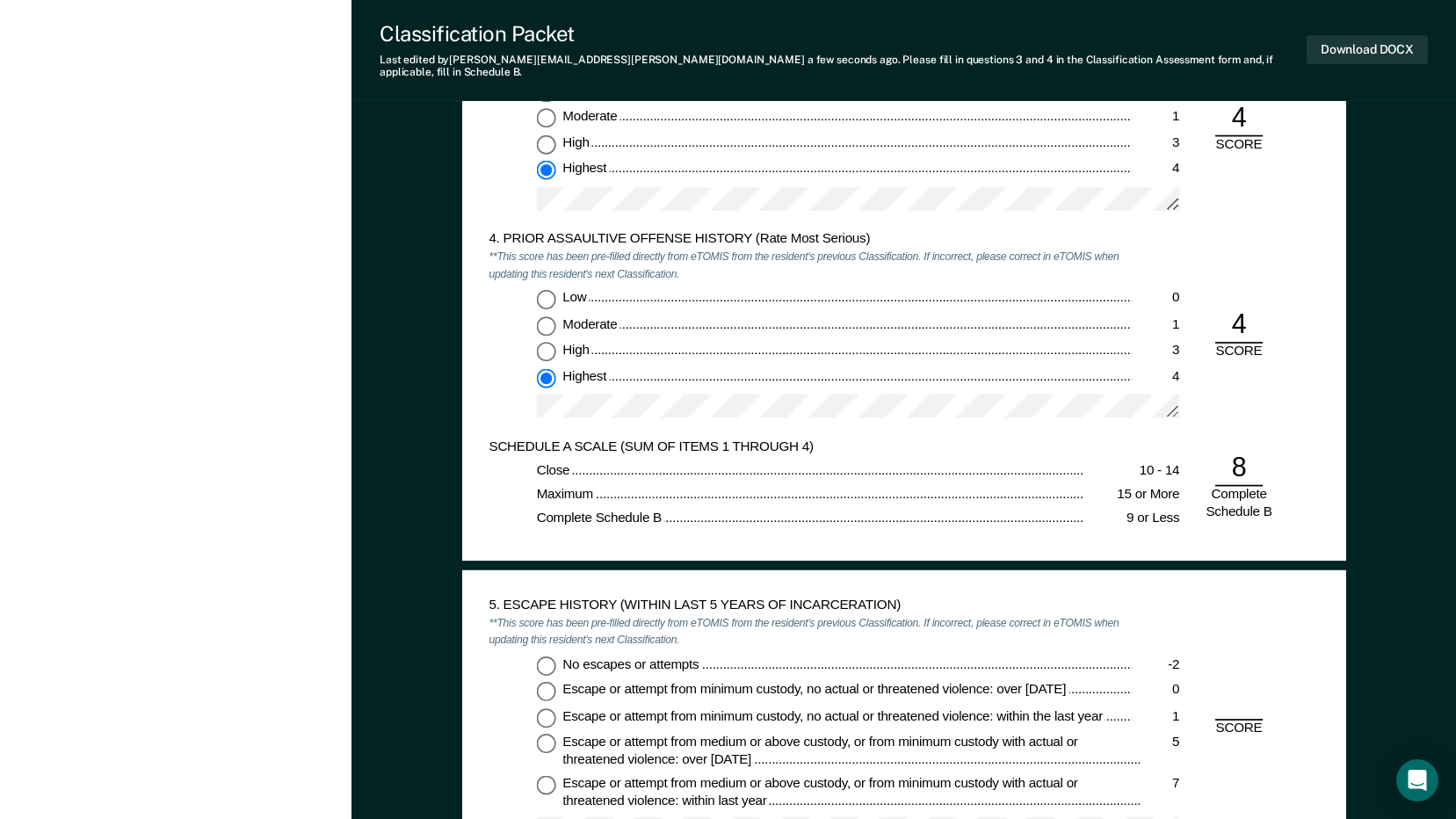
click at [544, 655] on input "No escapes or attempts -2" at bounding box center [545, 665] width 19 height 19
type textarea "x"
radio input "true"
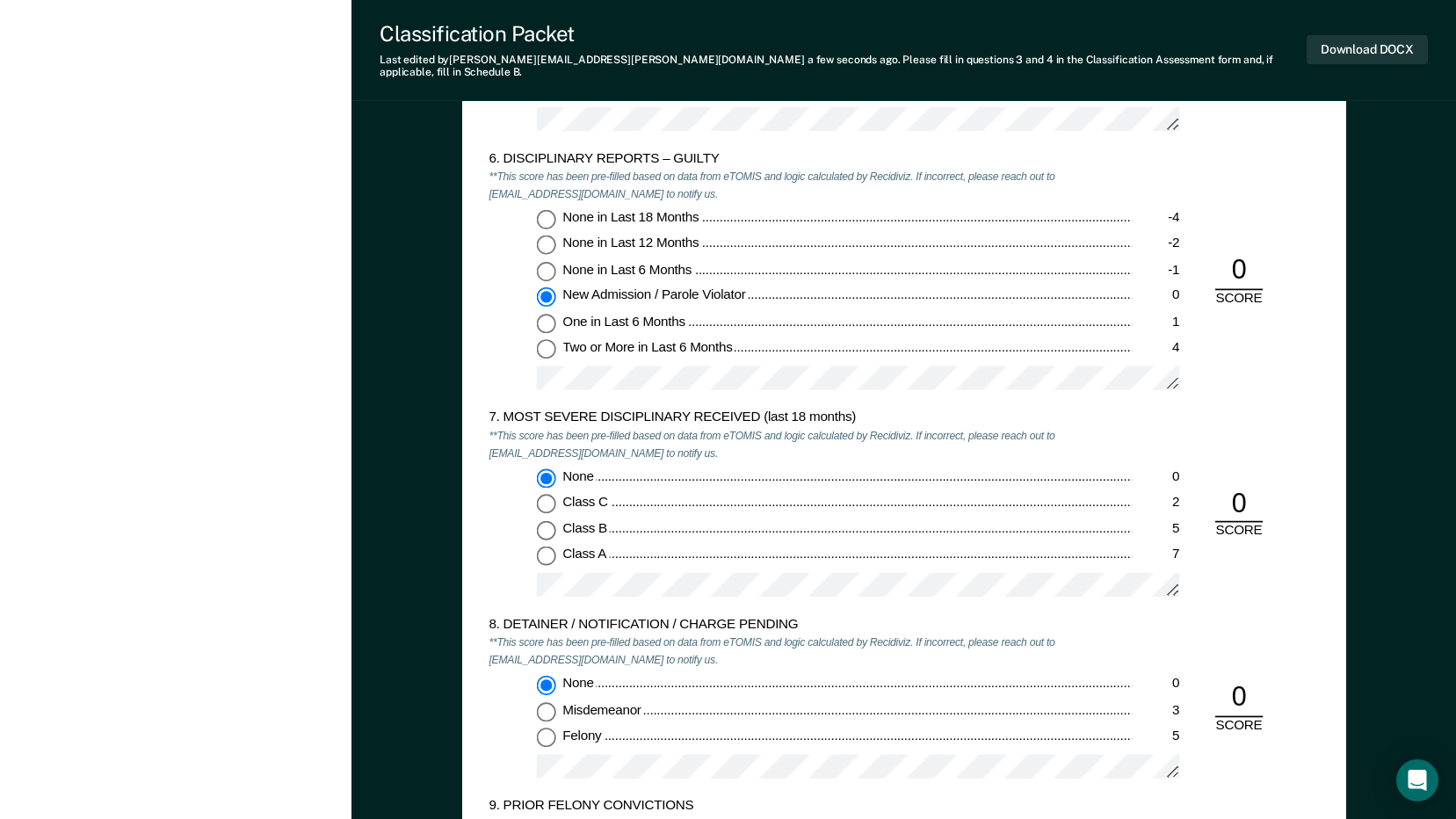
scroll to position [2812, 0]
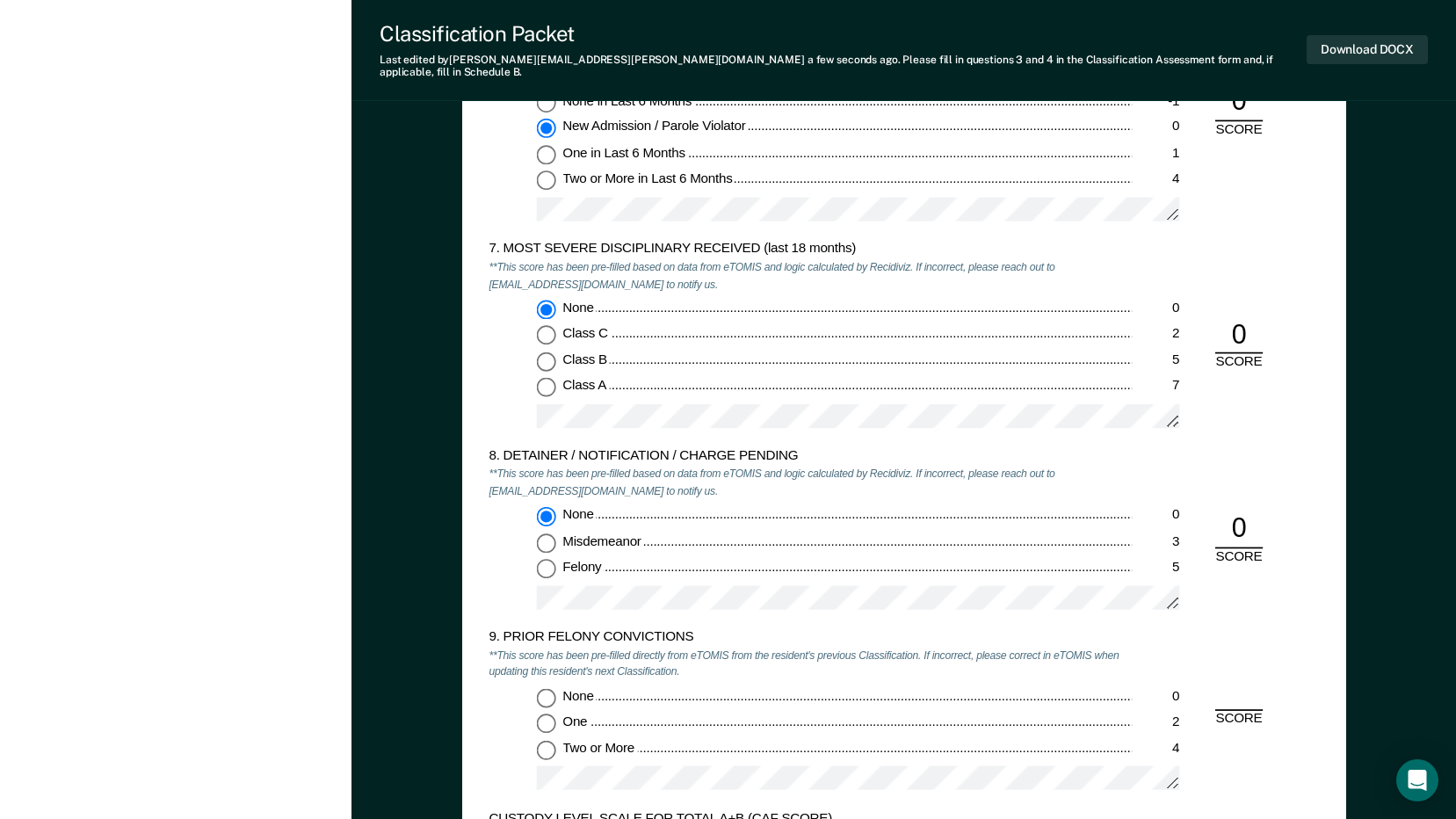
click at [549, 740] on input "Two or More 4" at bounding box center [545, 750] width 19 height 19
type textarea "x"
radio input "true"
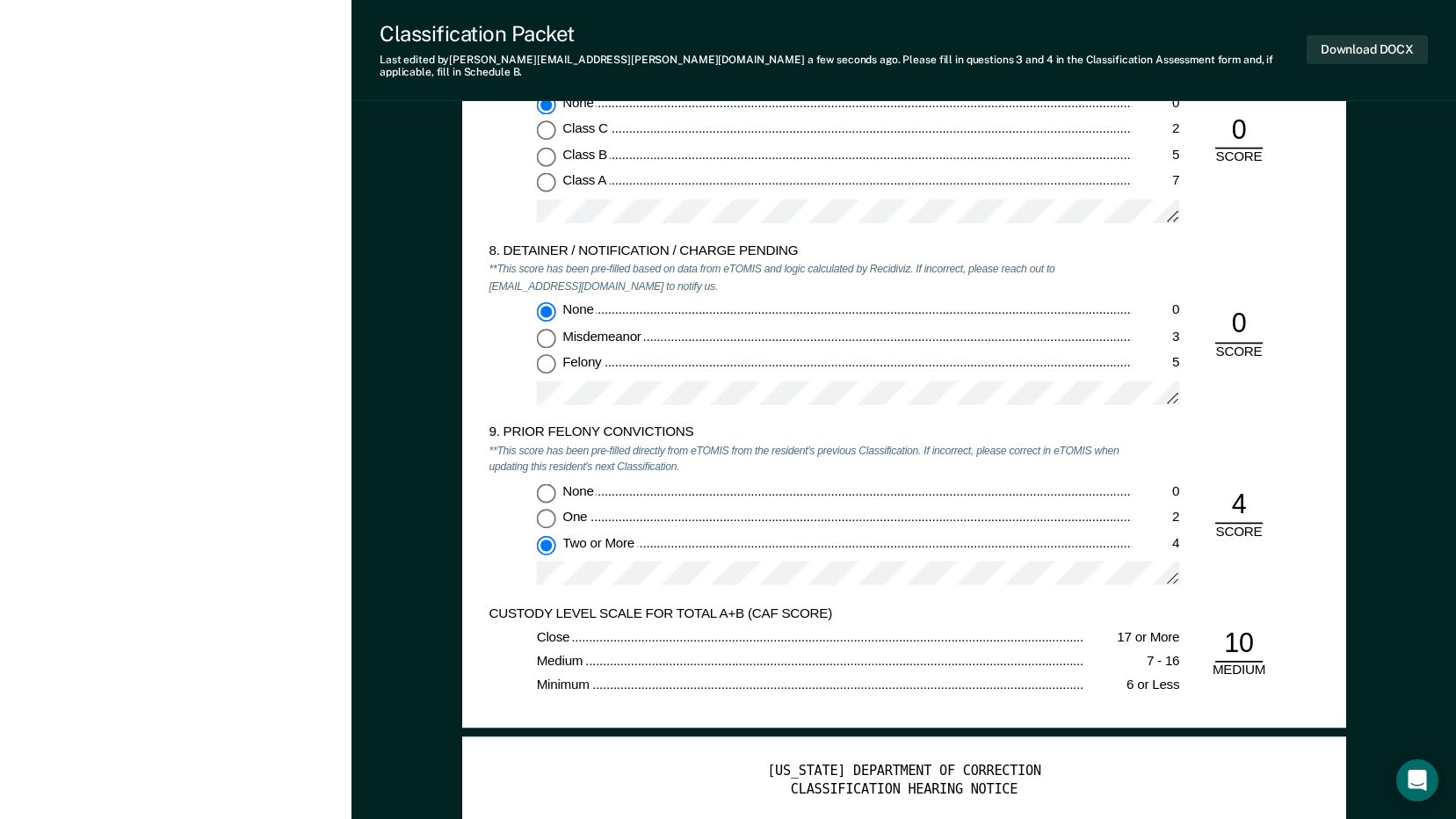
scroll to position [3164, 0]
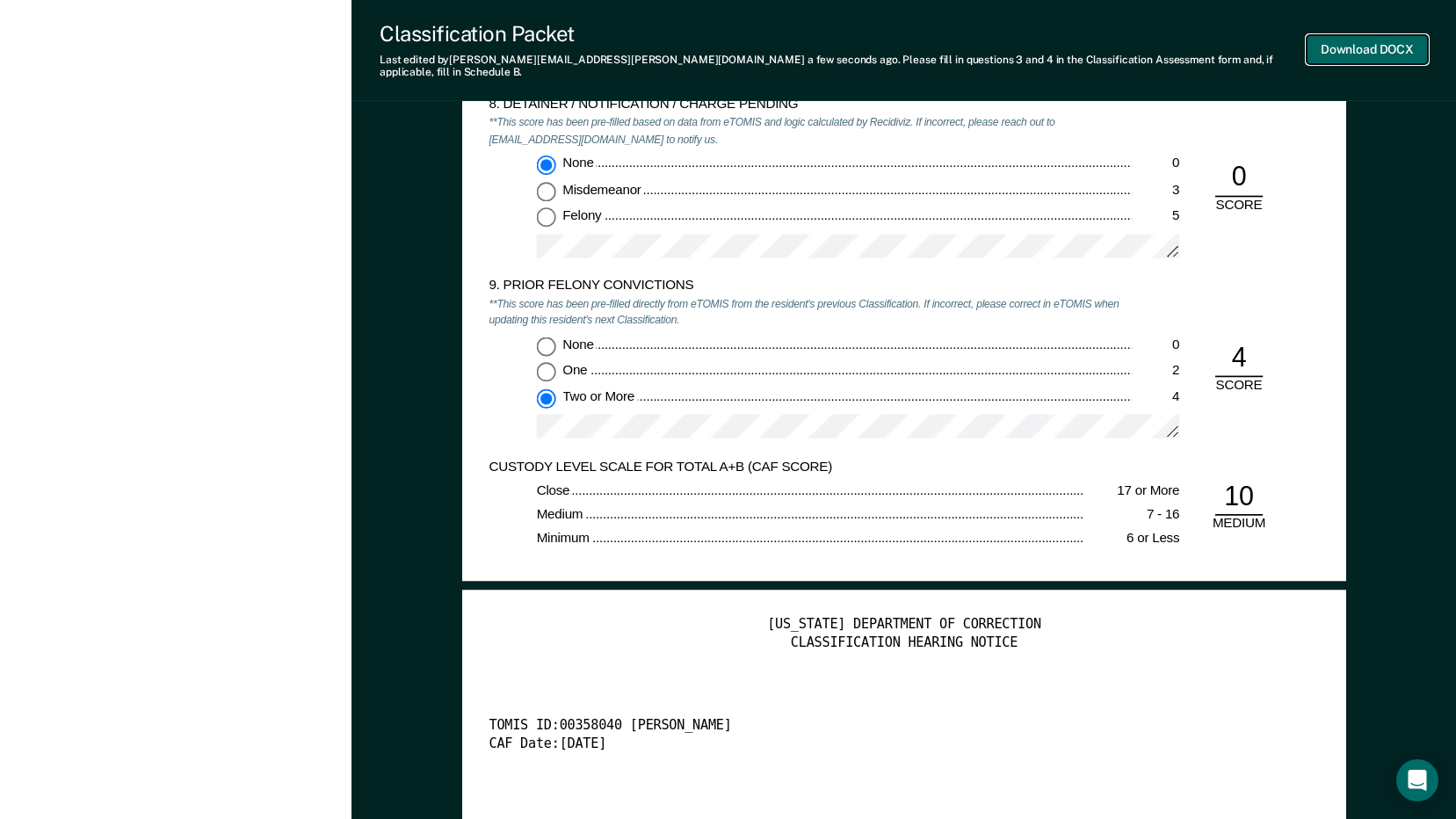
click at [1409, 37] on button "Download DOCX" at bounding box center [1367, 50] width 121 height 29
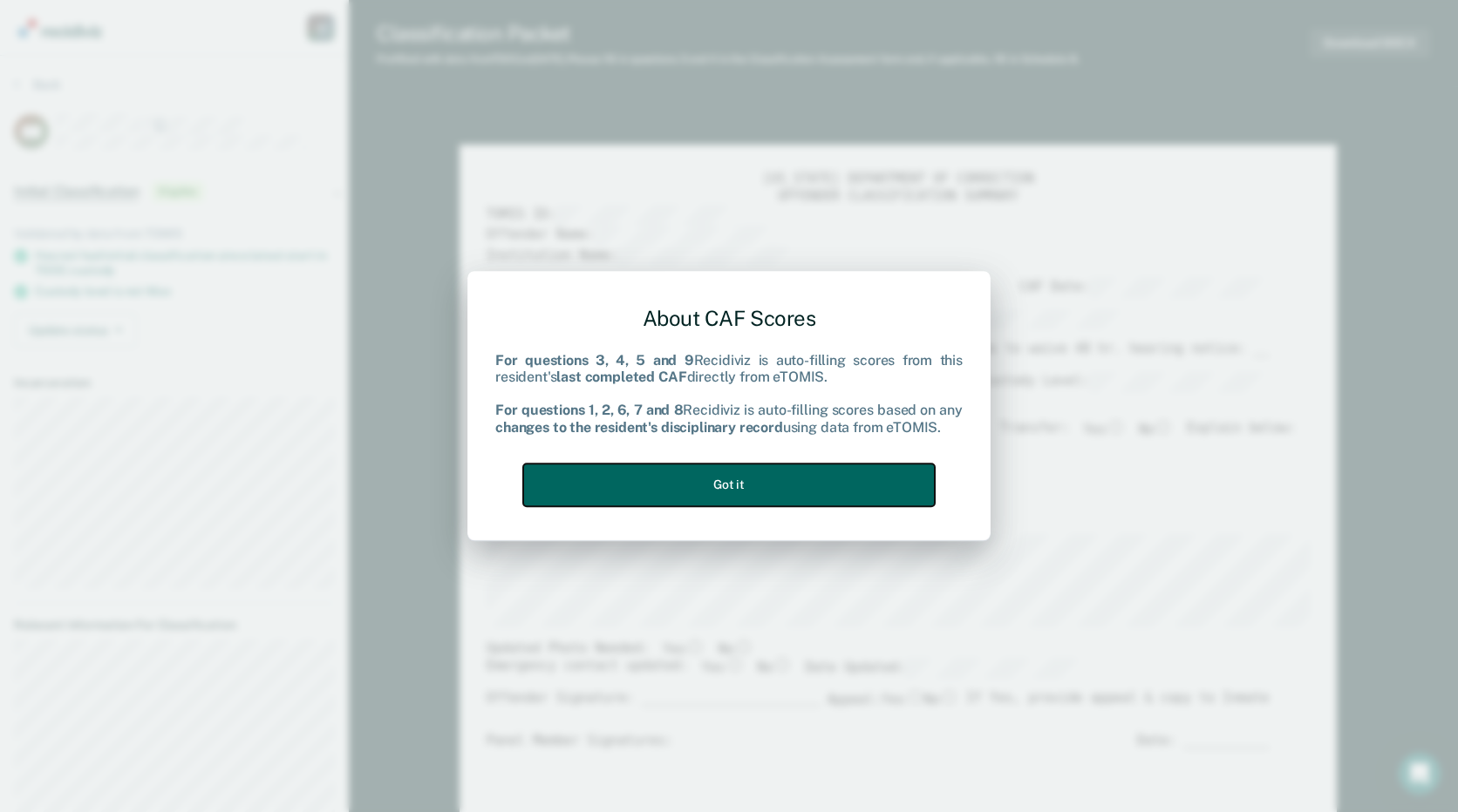
click at [786, 479] on button "Got it" at bounding box center [729, 485] width 412 height 43
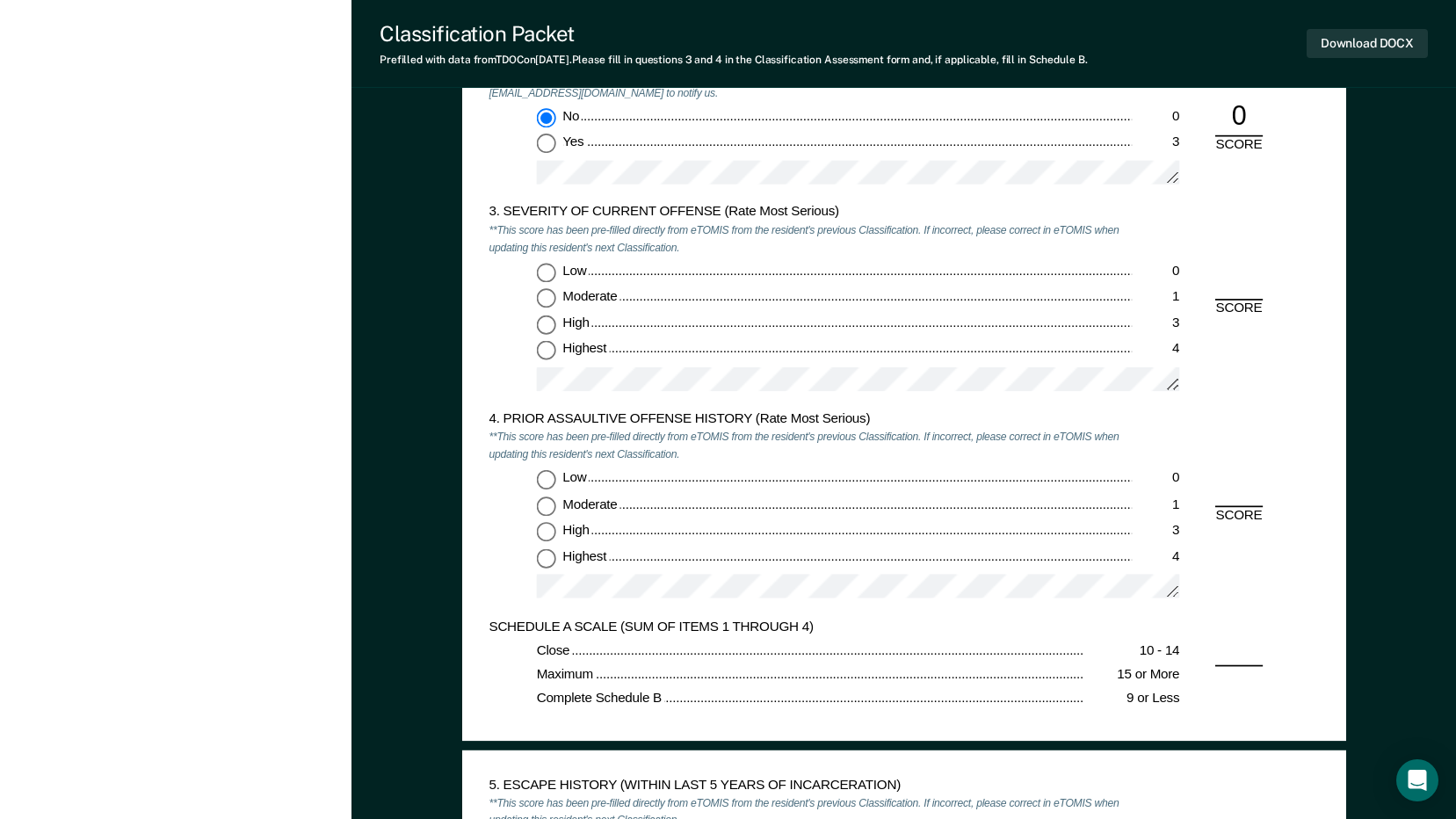
scroll to position [1670, 0]
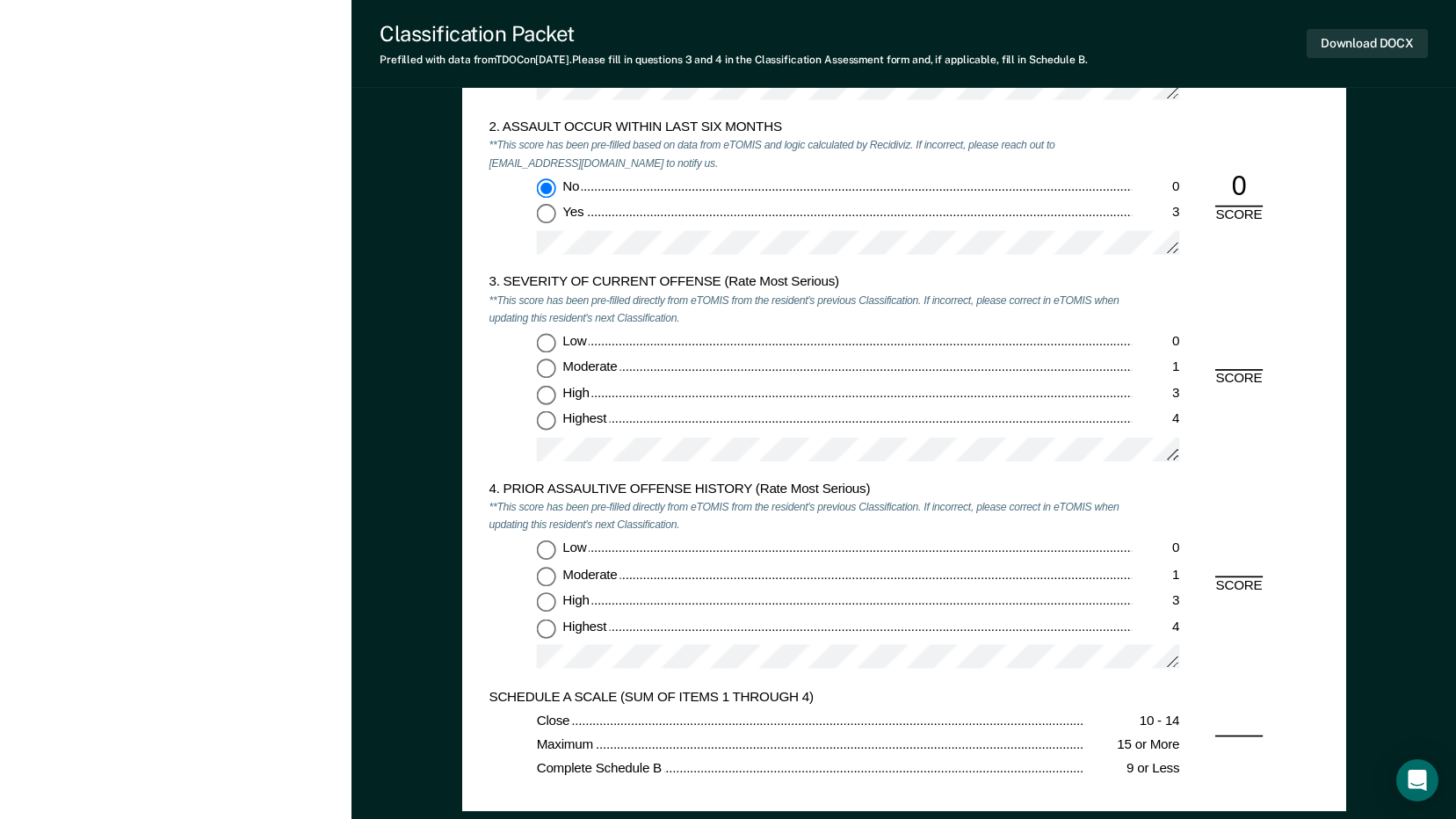
click at [546, 421] on input "Highest 4" at bounding box center [545, 422] width 19 height 19
type textarea "x"
radio input "true"
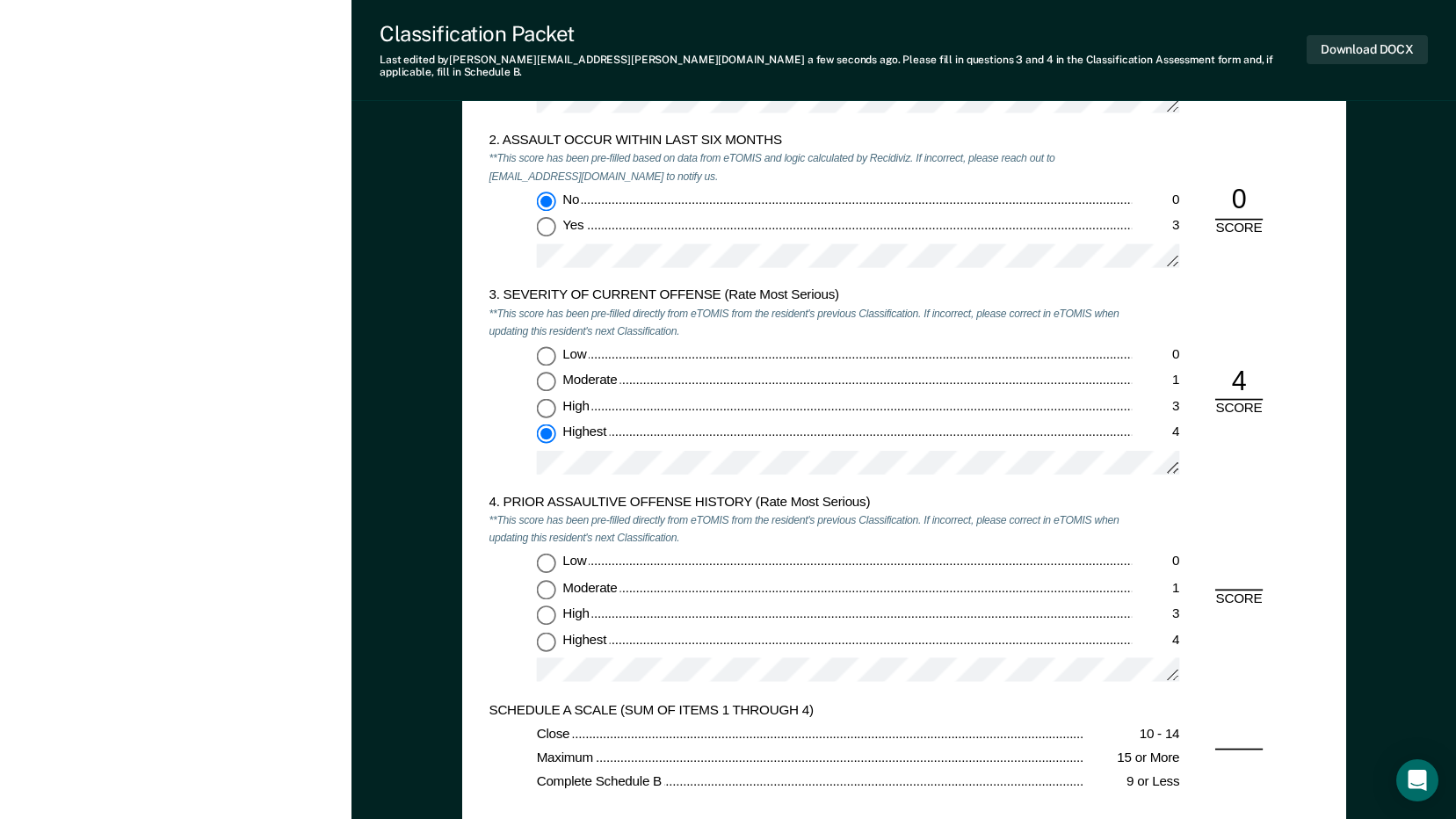
click at [543, 552] on input "Low 0" at bounding box center [545, 562] width 19 height 19
type textarea "x"
radio input "true"
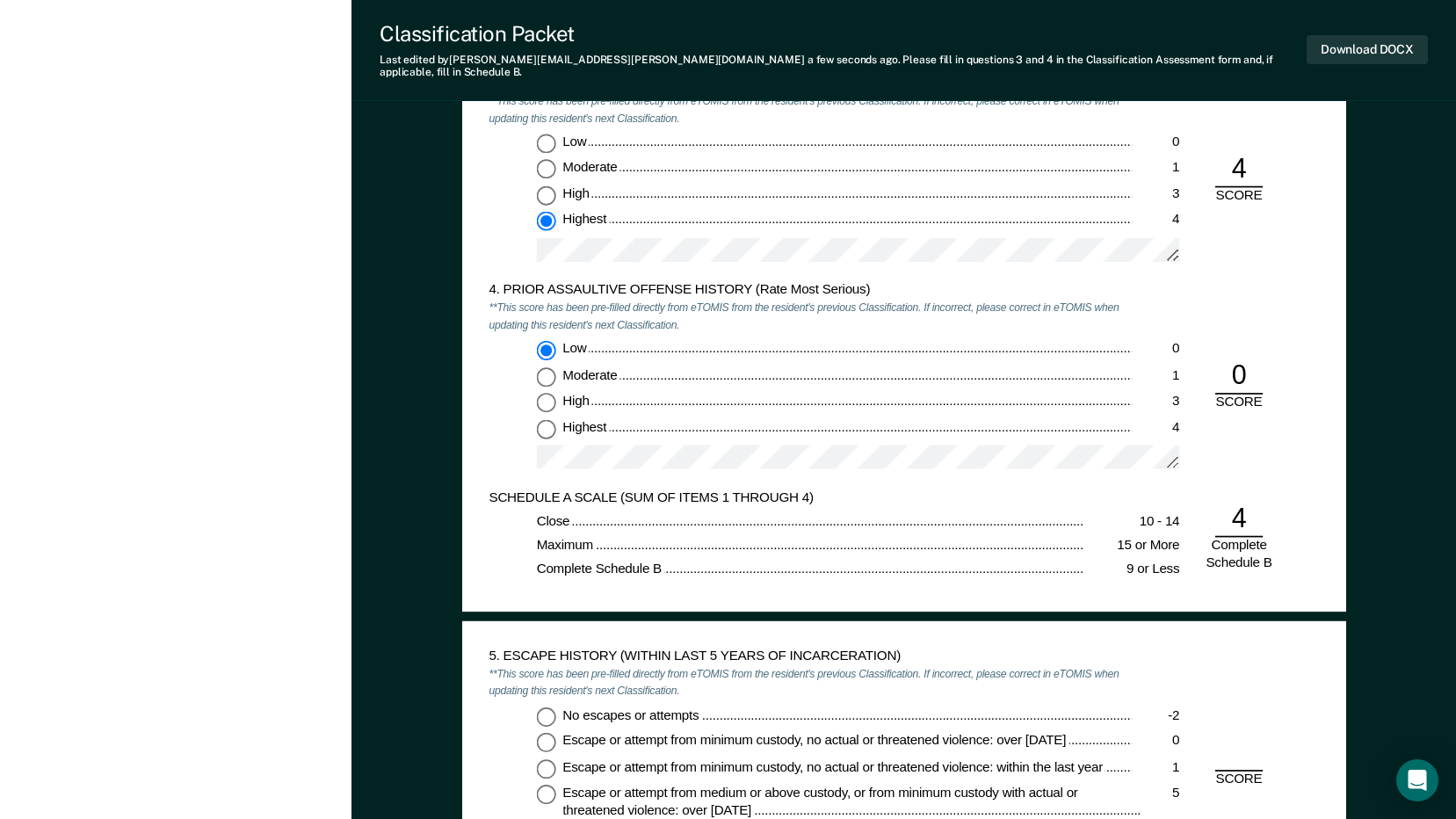
scroll to position [2021, 0]
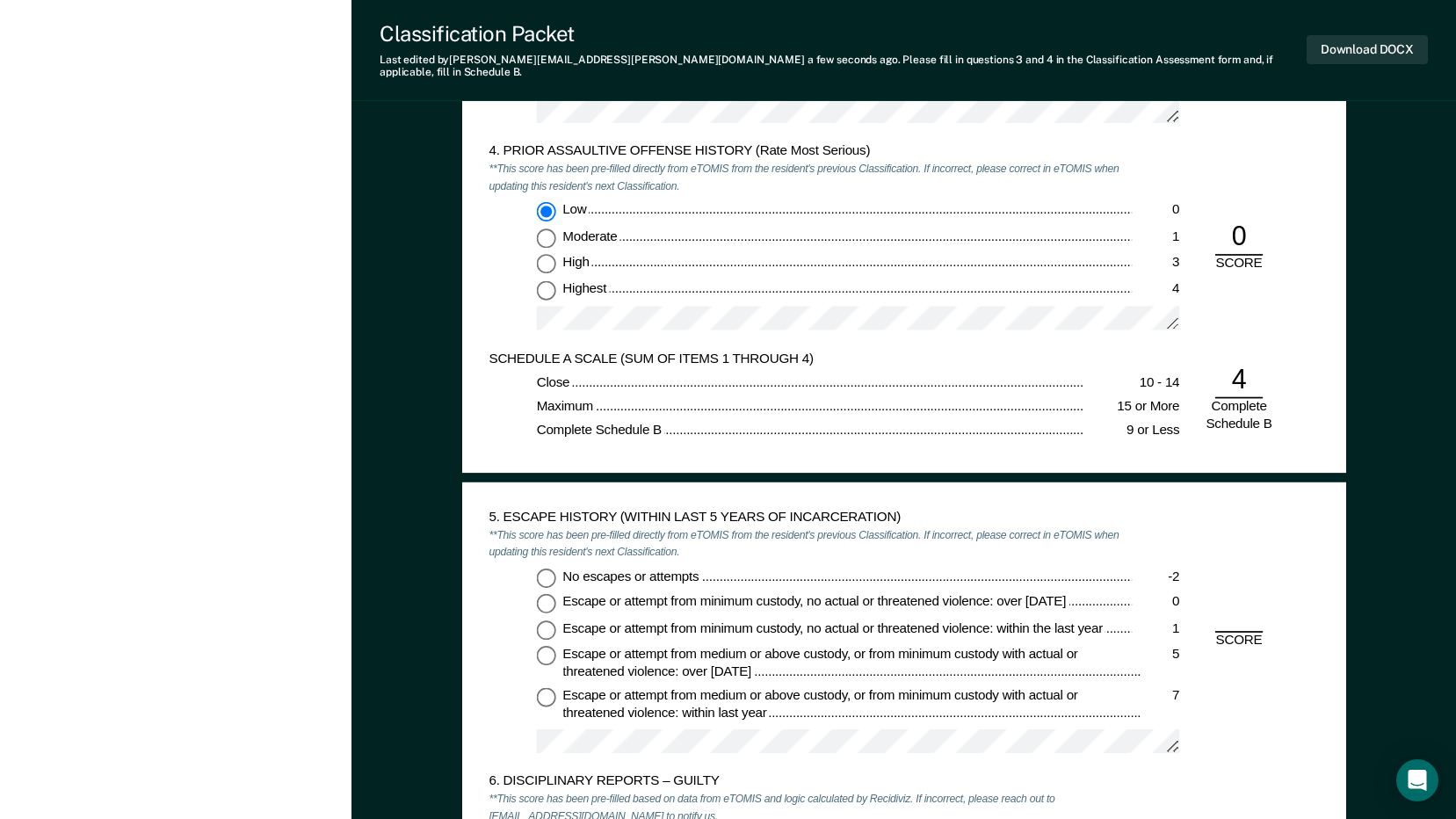
click at [544, 568] on input "No escapes or attempts -2" at bounding box center [545, 577] width 19 height 19
type textarea "x"
radio input "true"
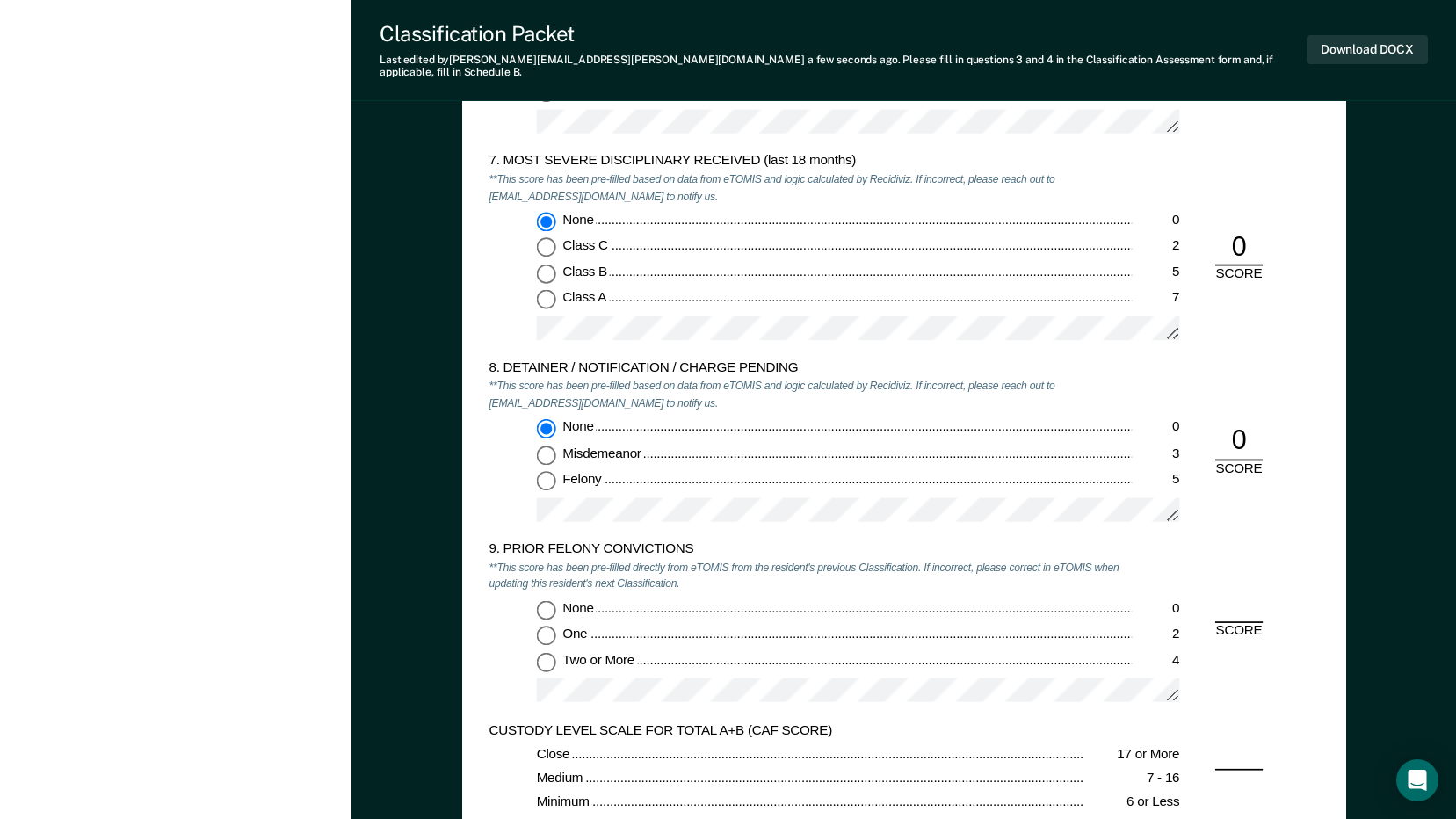
click at [546, 626] on input "One 2" at bounding box center [545, 636] width 19 height 19
type textarea "x"
radio input "true"
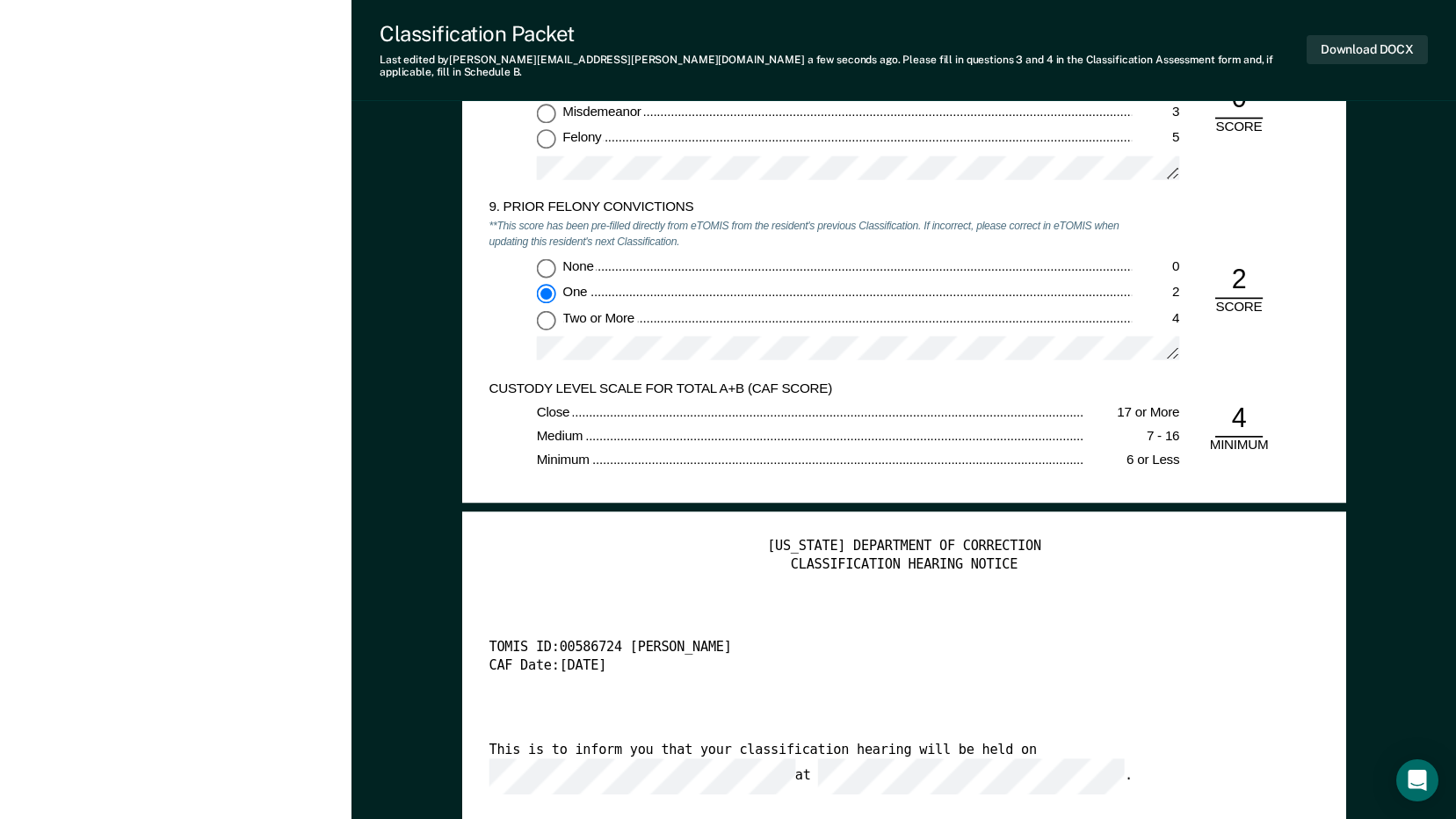
scroll to position [3427, 0]
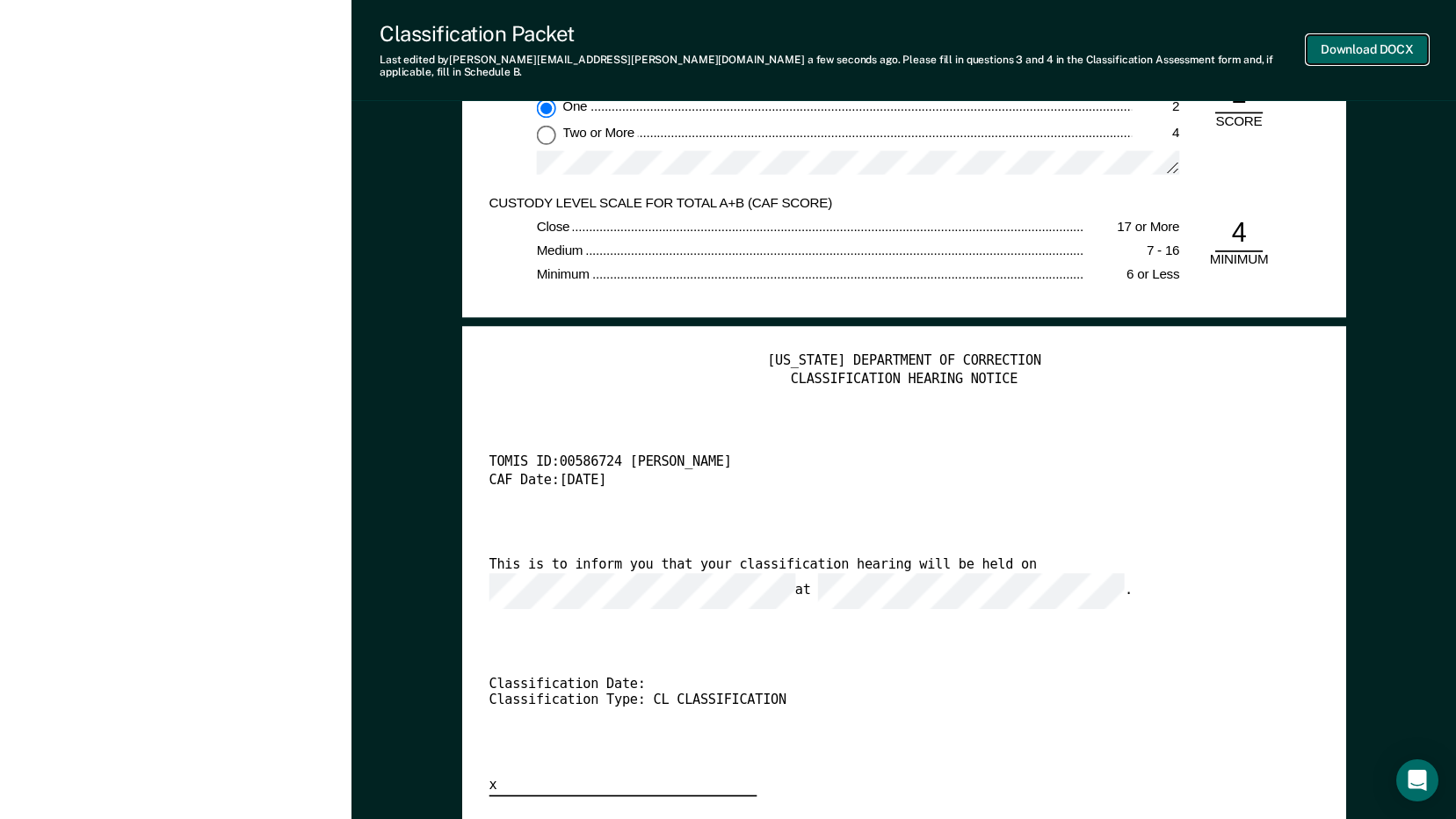
click at [1331, 35] on button "Download DOCX" at bounding box center [1367, 50] width 121 height 29
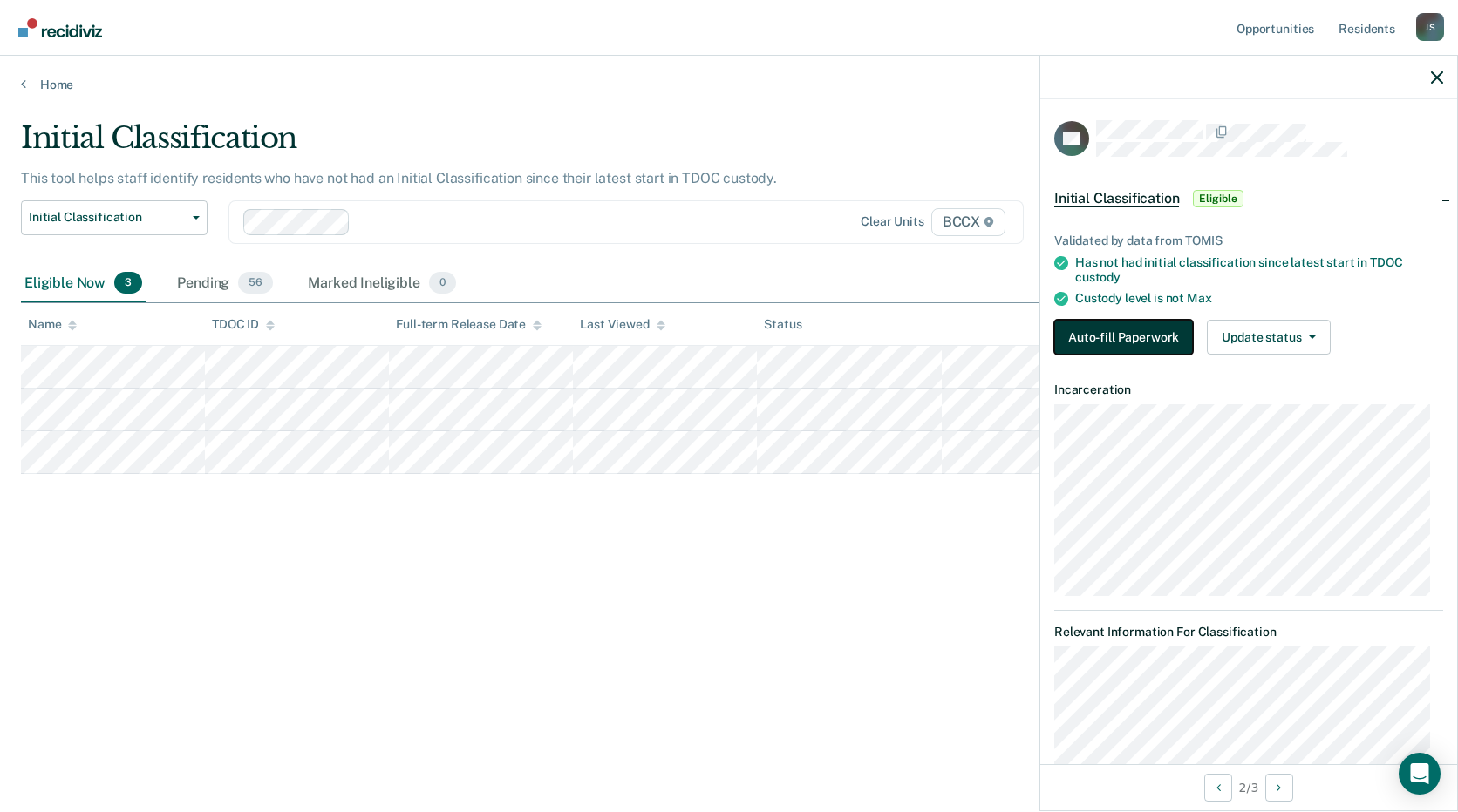
click at [1137, 342] on button "Auto-fill Paperwork" at bounding box center [1123, 337] width 139 height 35
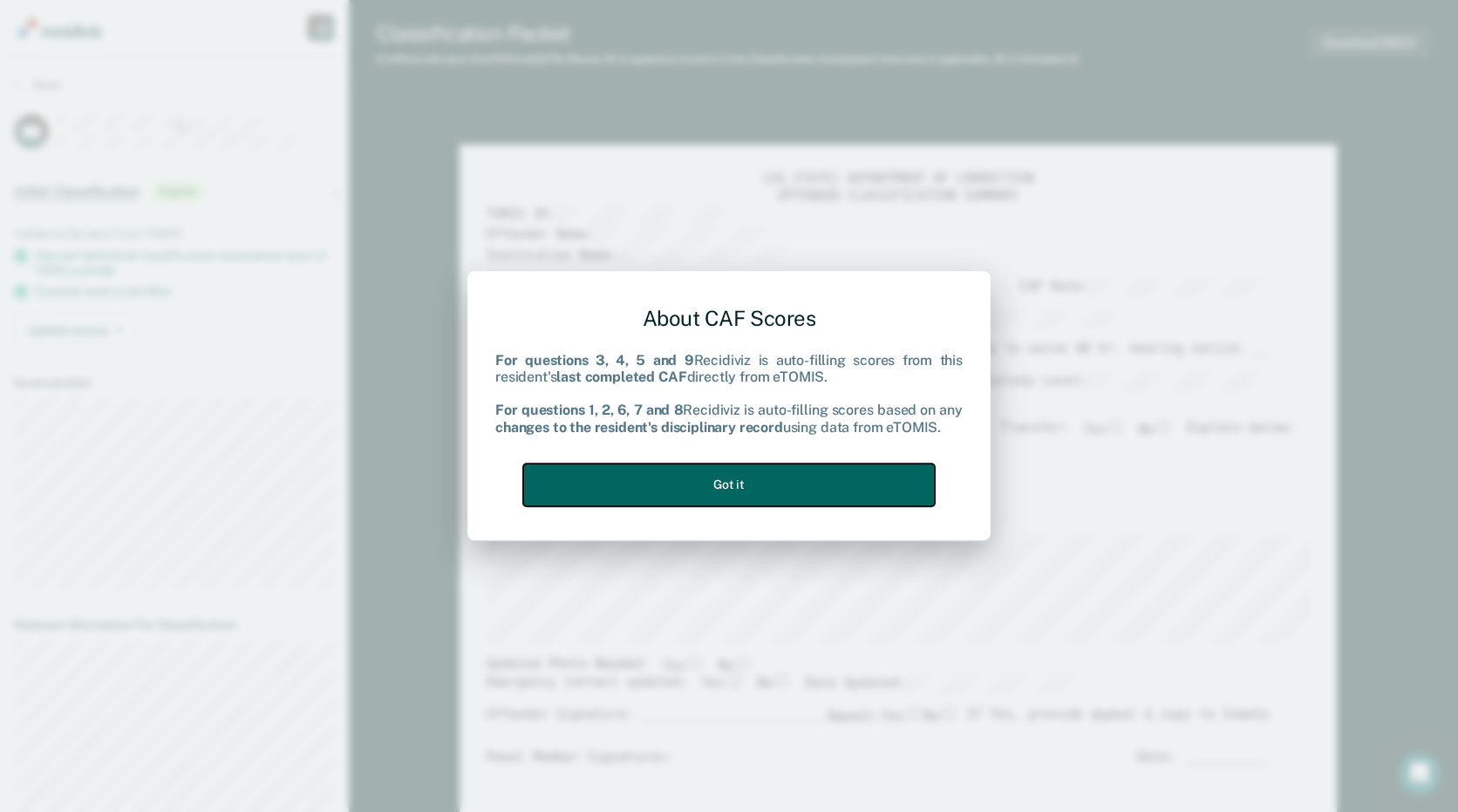
click at [830, 488] on button "Got it" at bounding box center [729, 485] width 412 height 43
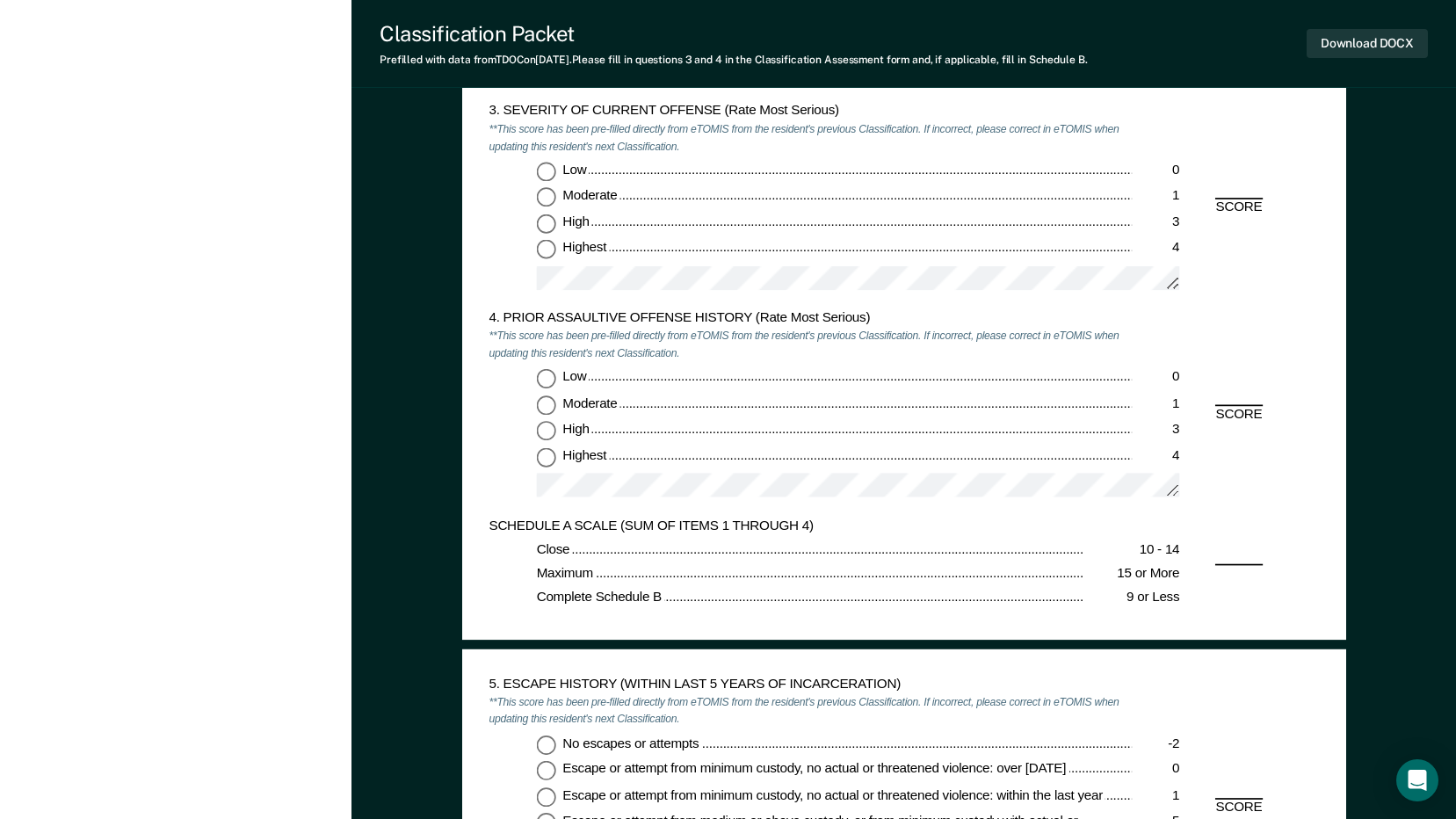
scroll to position [1845, 0]
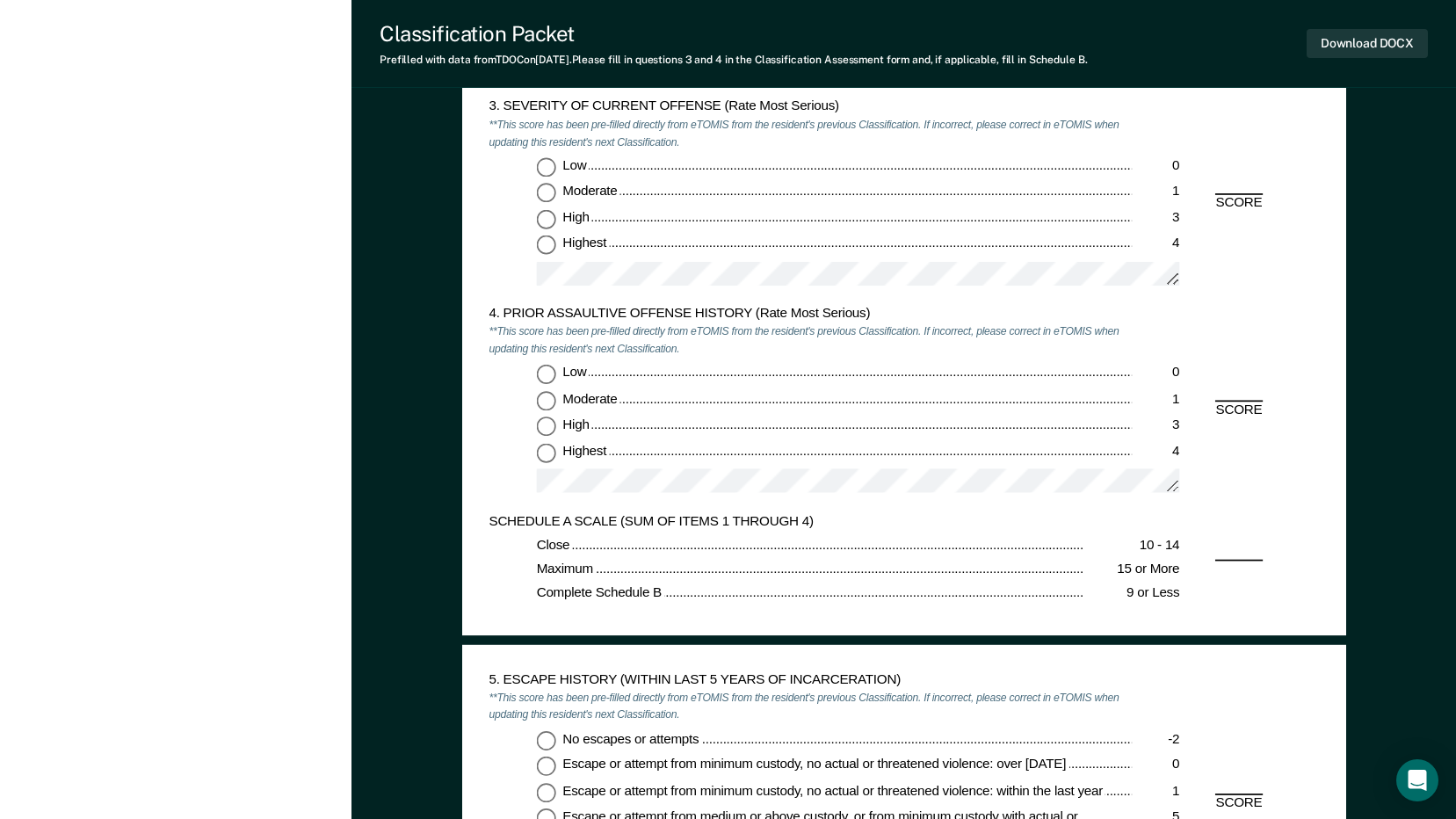
click at [542, 197] on input "Moderate 1" at bounding box center [545, 193] width 19 height 19
type textarea "x"
radio input "true"
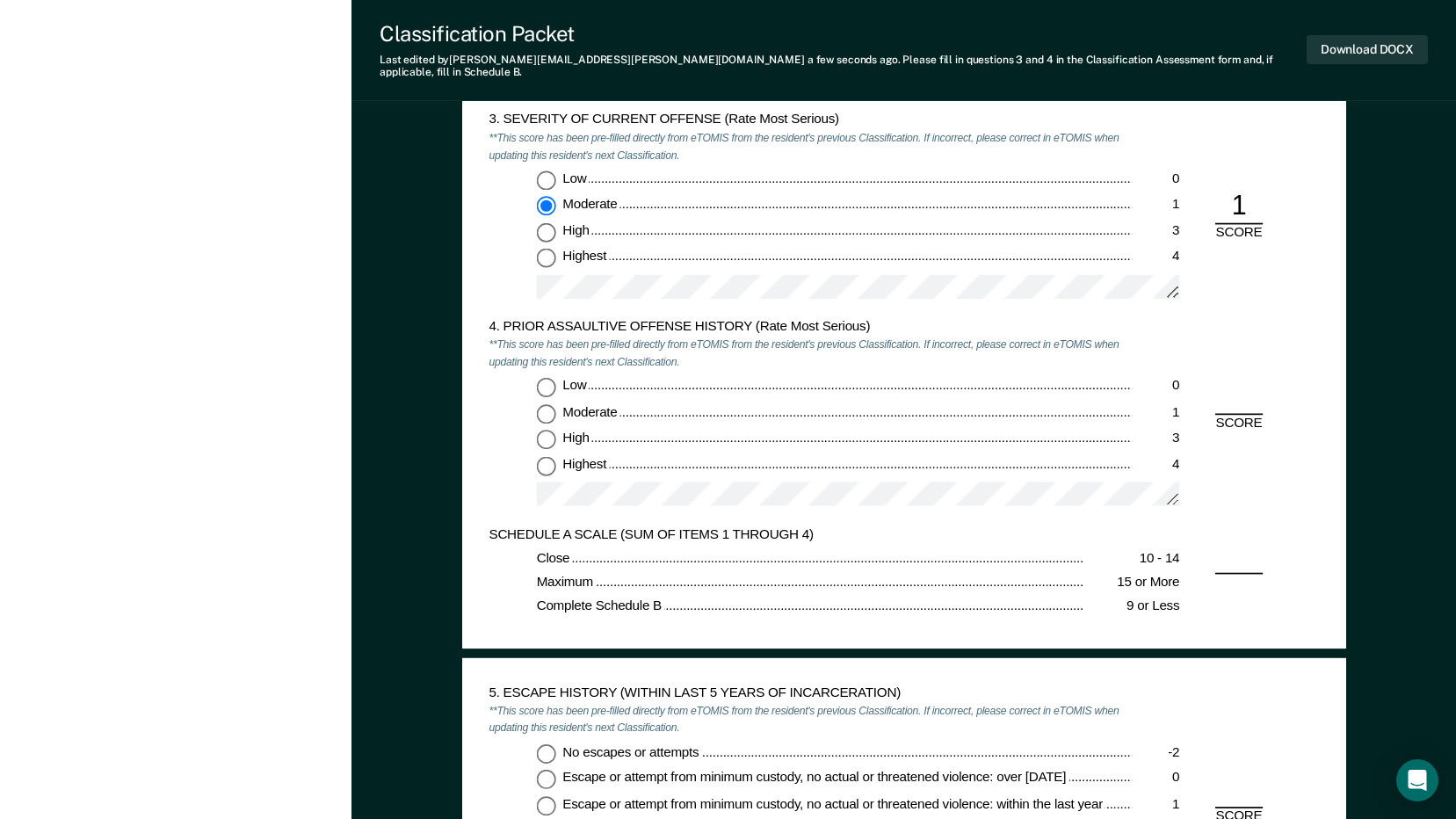
click at [541, 429] on input "High 3" at bounding box center [545, 439] width 19 height 19
type textarea "x"
radio input "true"
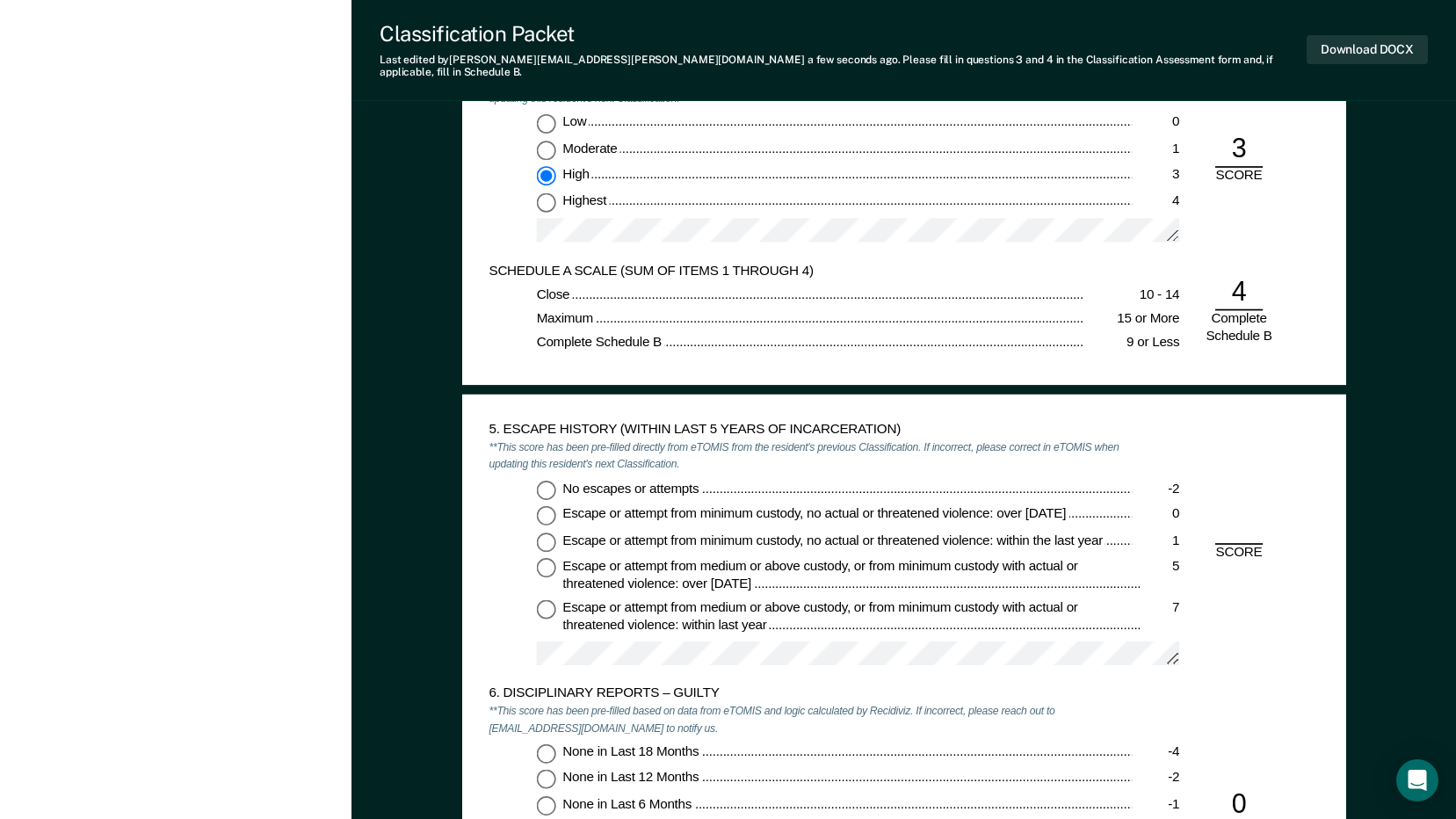
click at [551, 480] on input "No escapes or attempts -2" at bounding box center [545, 490] width 19 height 19
type textarea "x"
radio input "true"
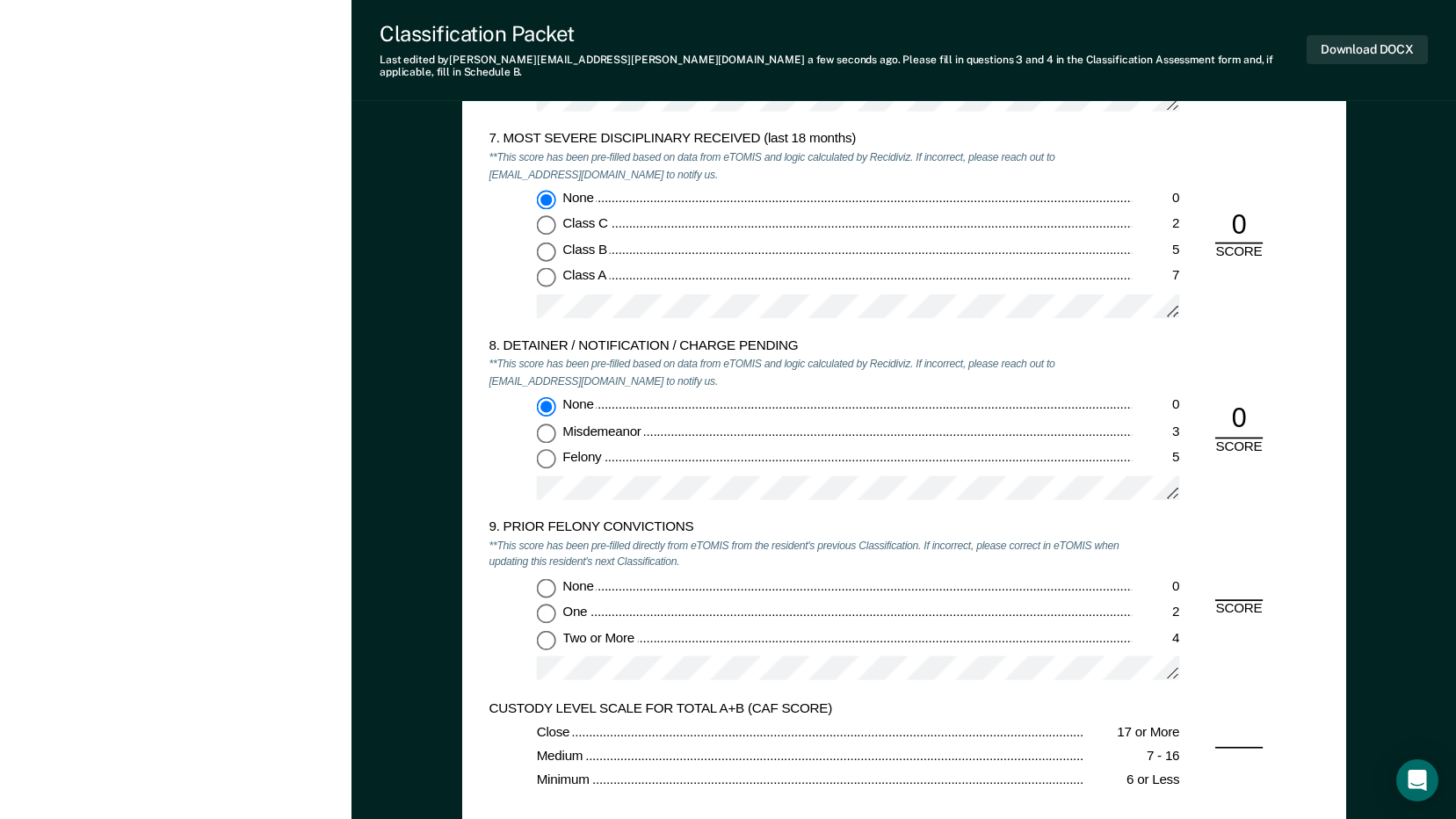
scroll to position [3076, 0]
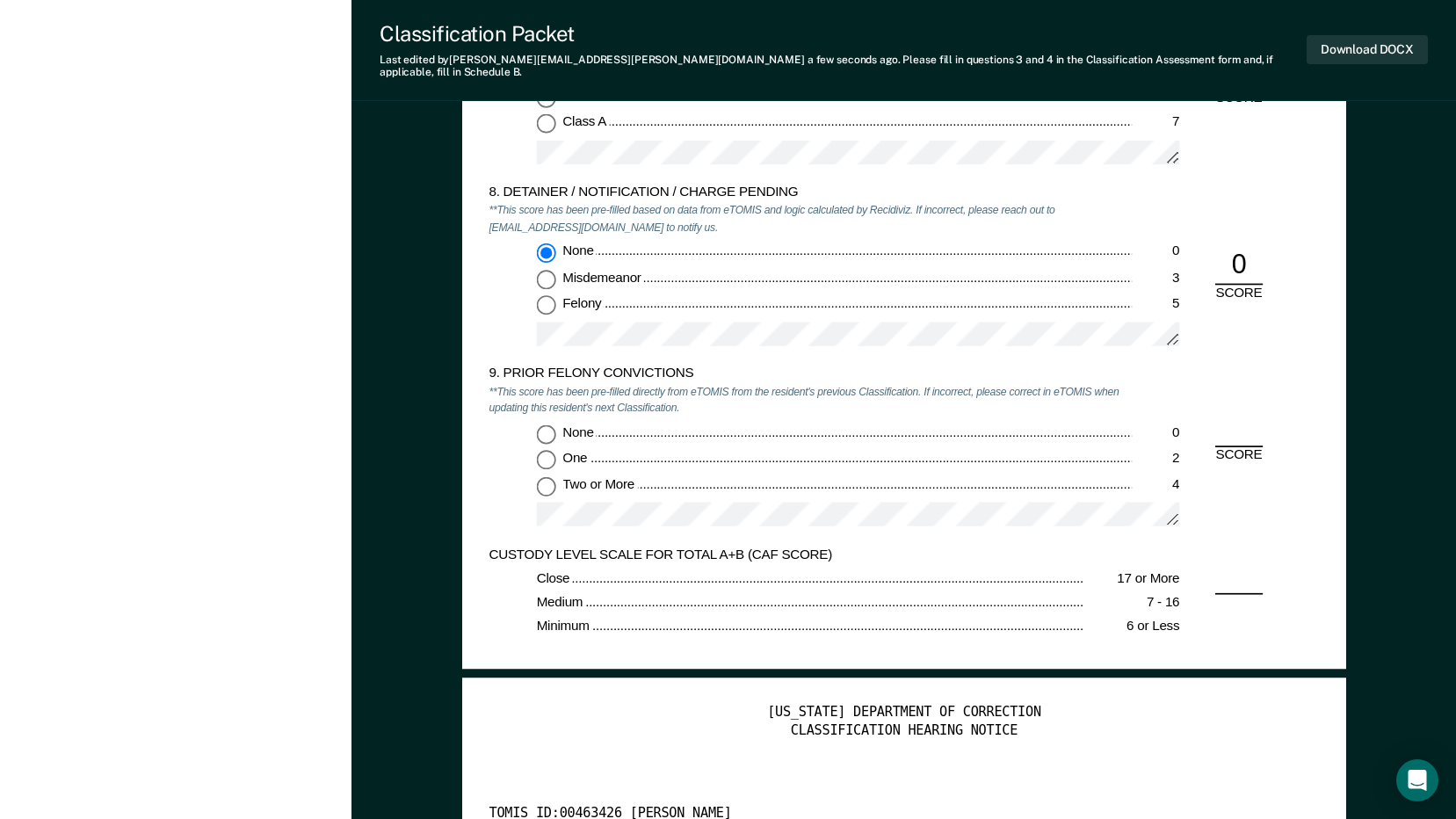
click at [544, 480] on input "Two or More 4" at bounding box center [545, 486] width 19 height 19
type textarea "x"
radio input "true"
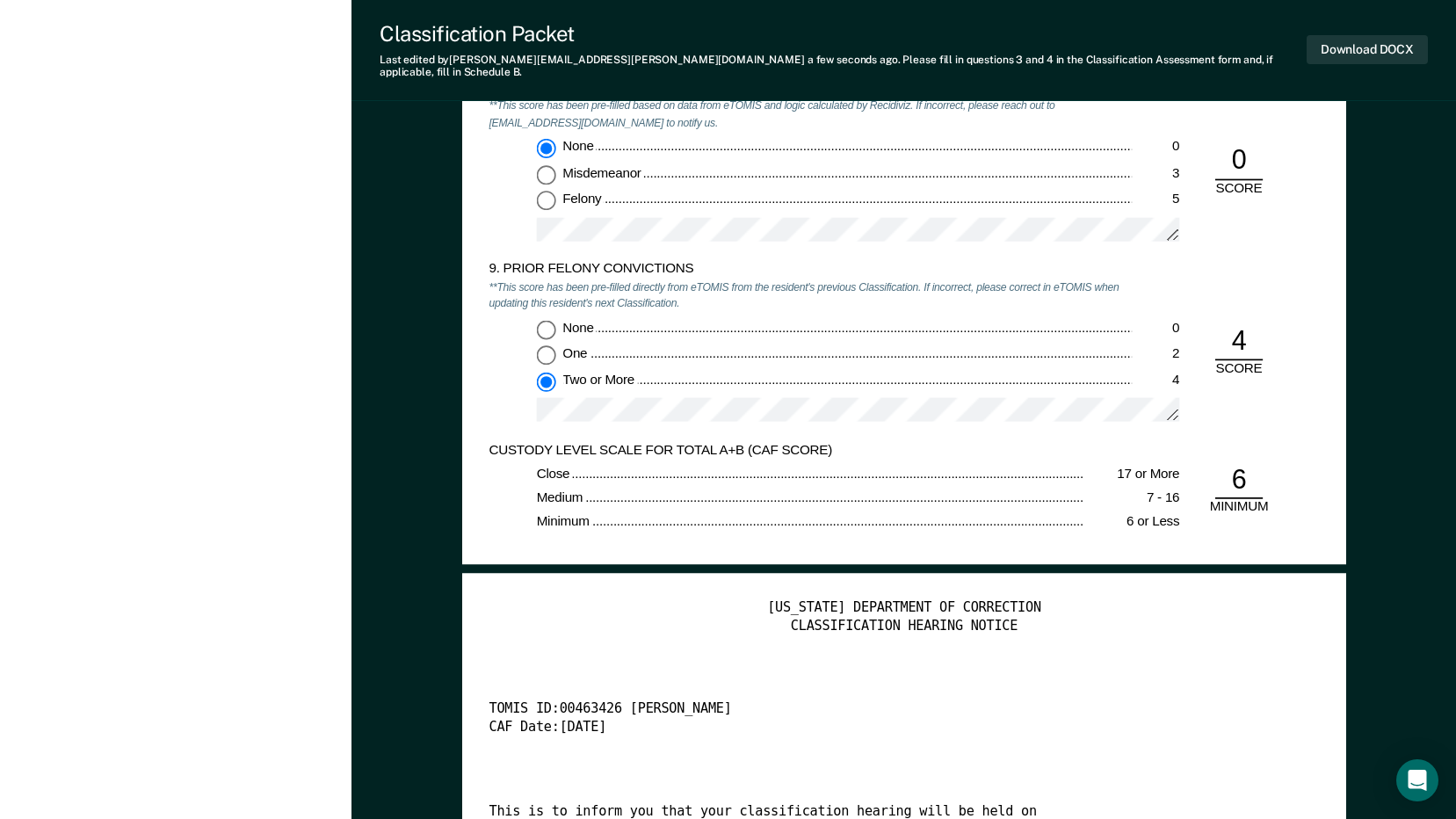
scroll to position [3252, 0]
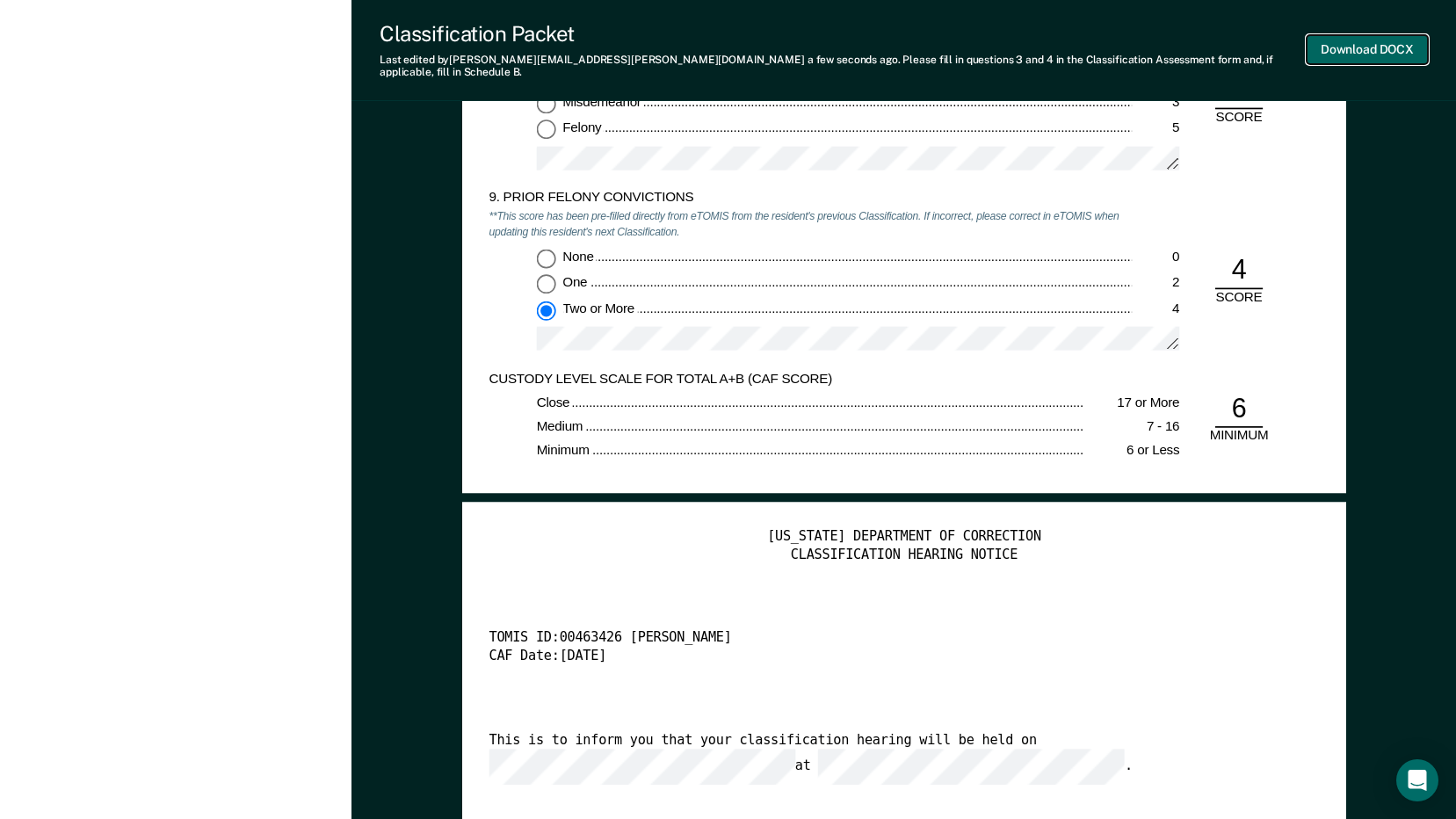
click at [1351, 36] on button "Download DOCX" at bounding box center [1367, 50] width 121 height 29
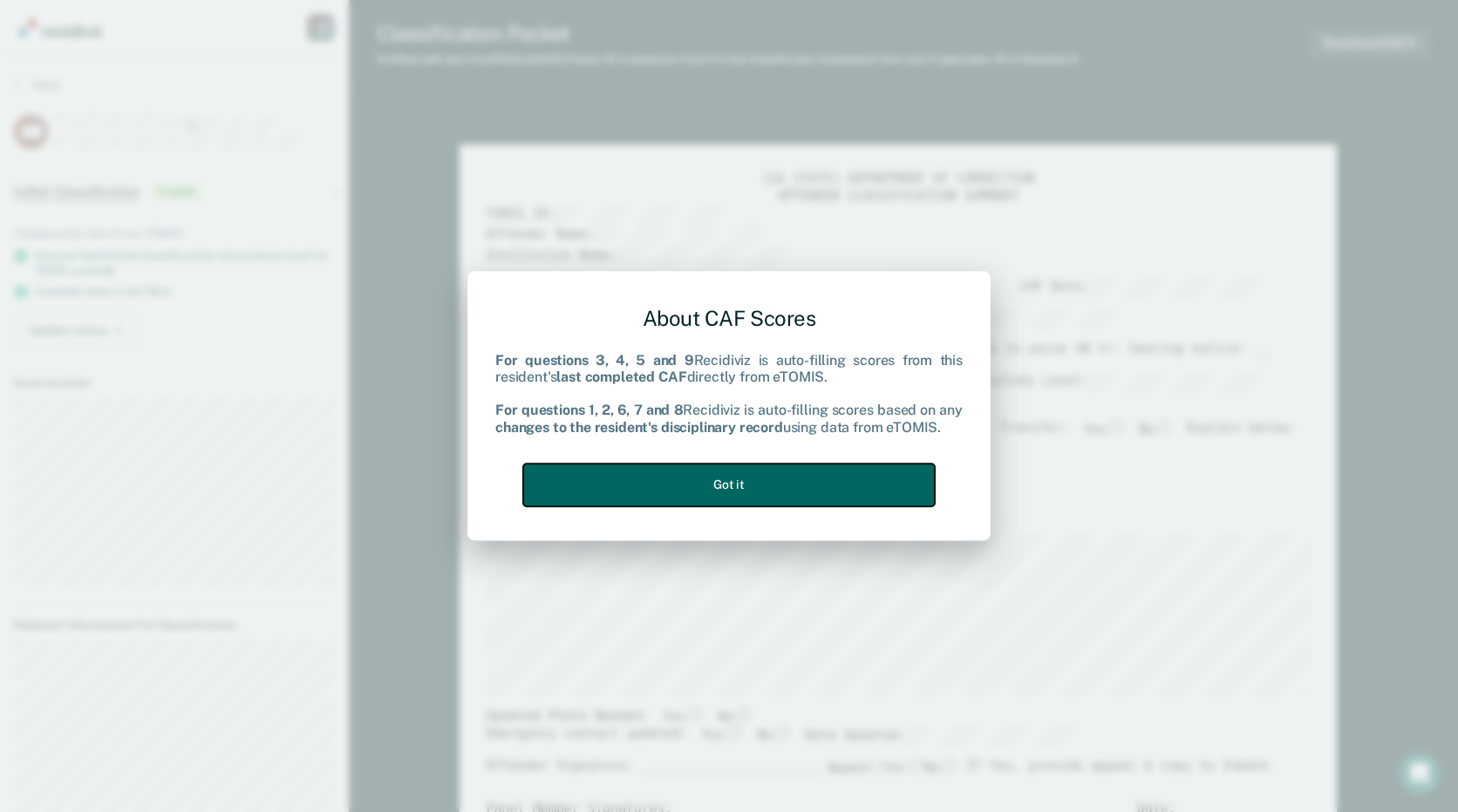
click at [786, 499] on button "Got it" at bounding box center [729, 485] width 412 height 43
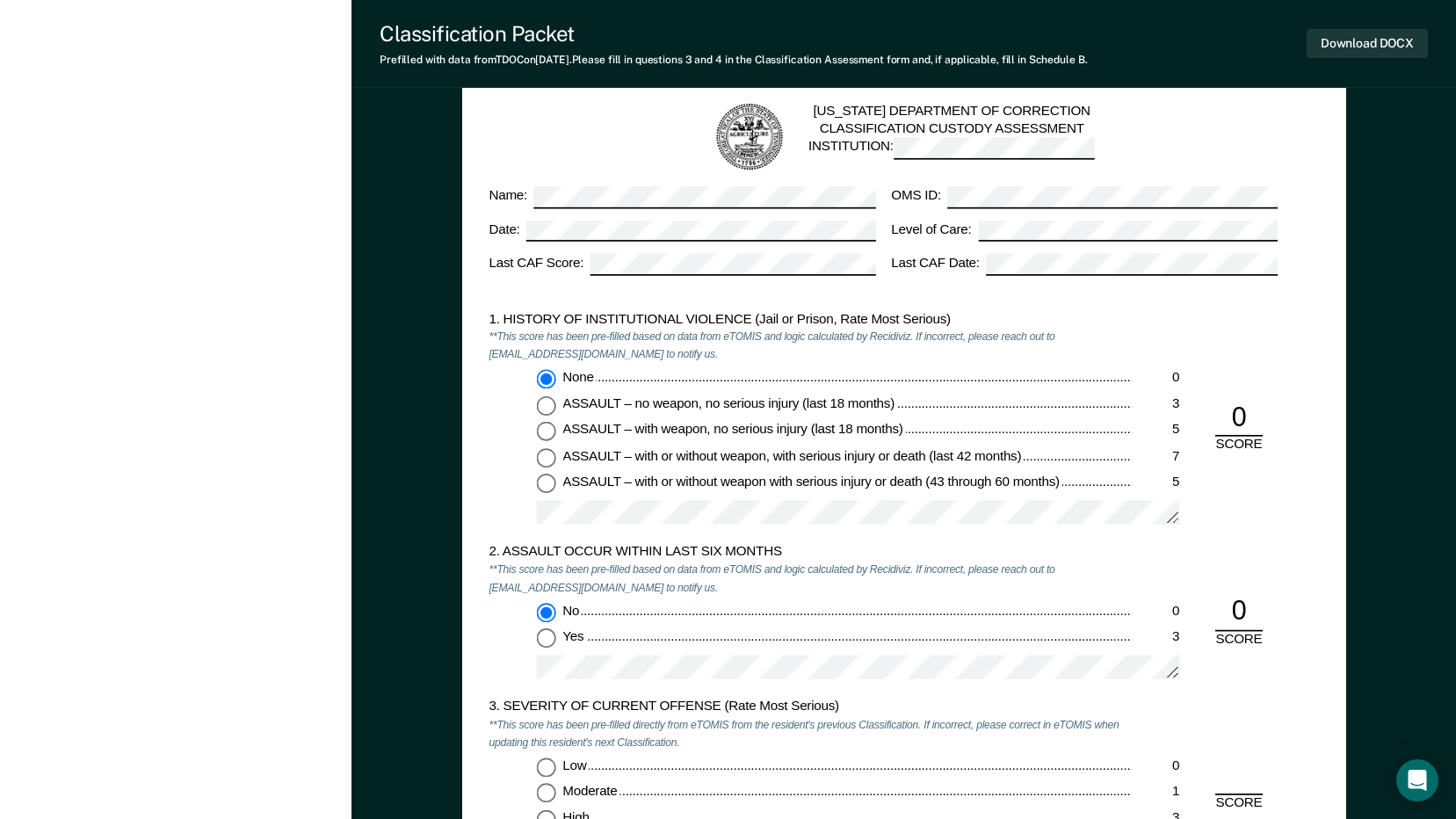
scroll to position [1494, 0]
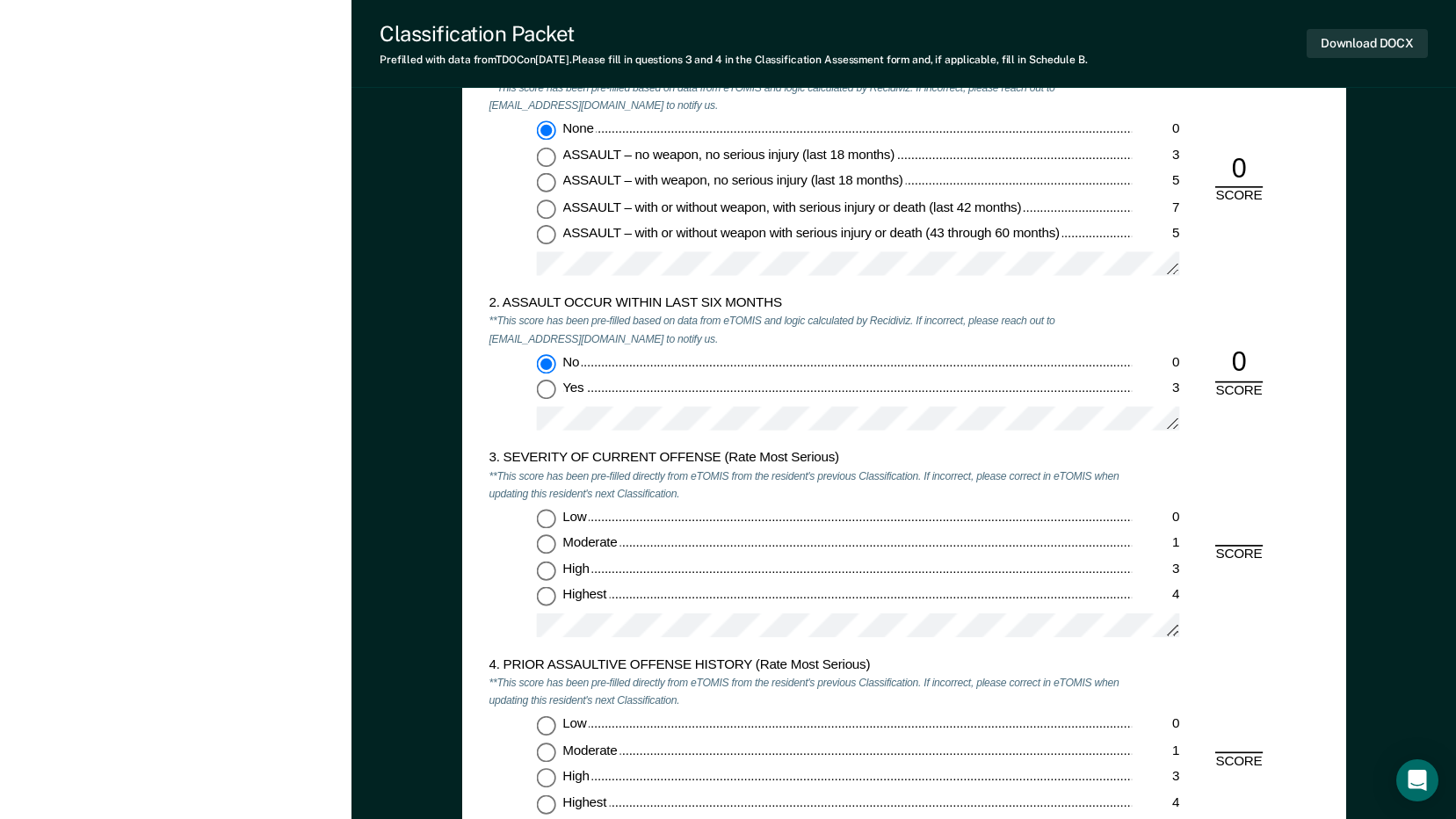
click at [545, 546] on input "Moderate 1" at bounding box center [545, 545] width 19 height 19
type textarea "x"
radio input "true"
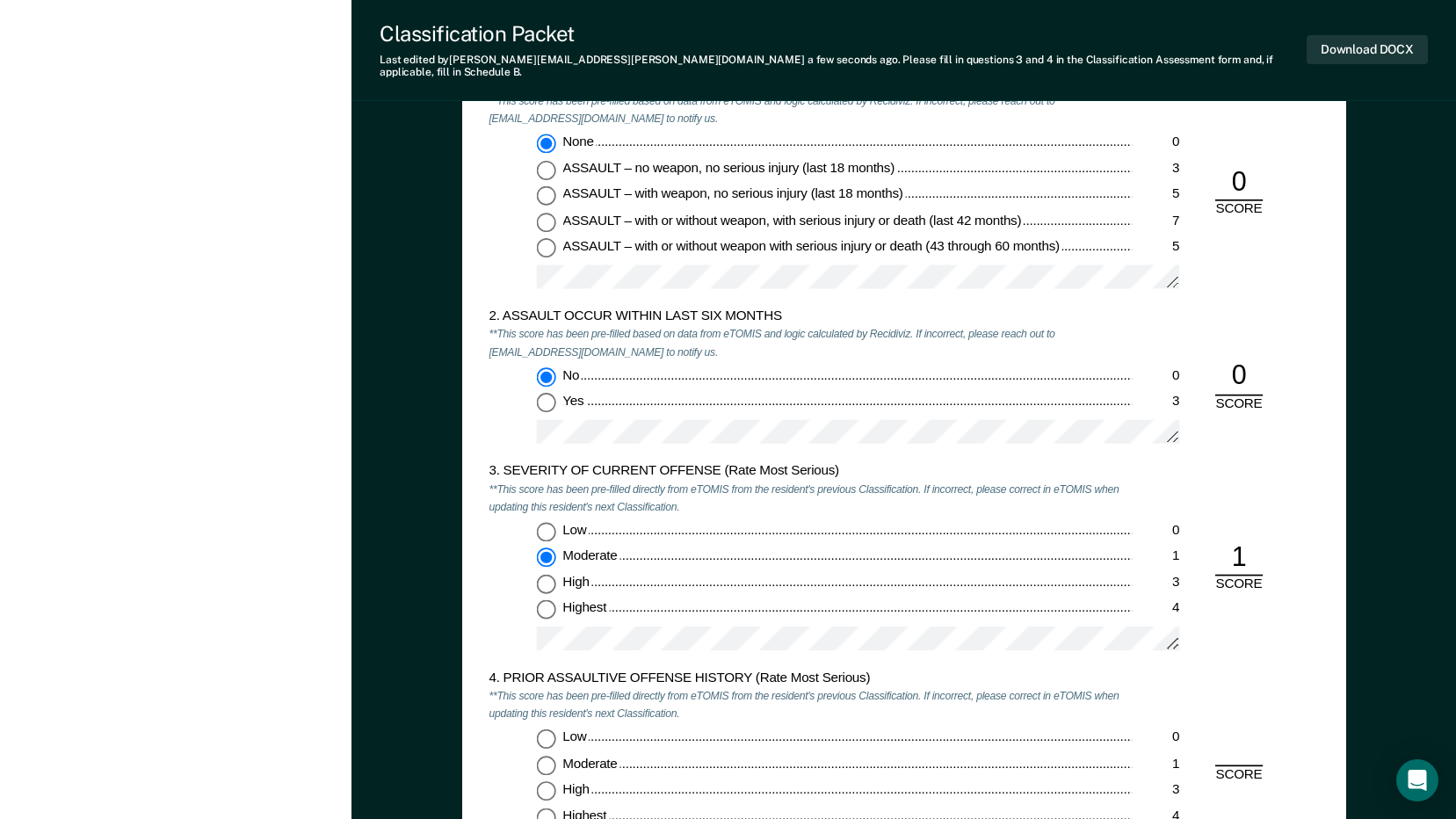
scroll to position [1758, 0]
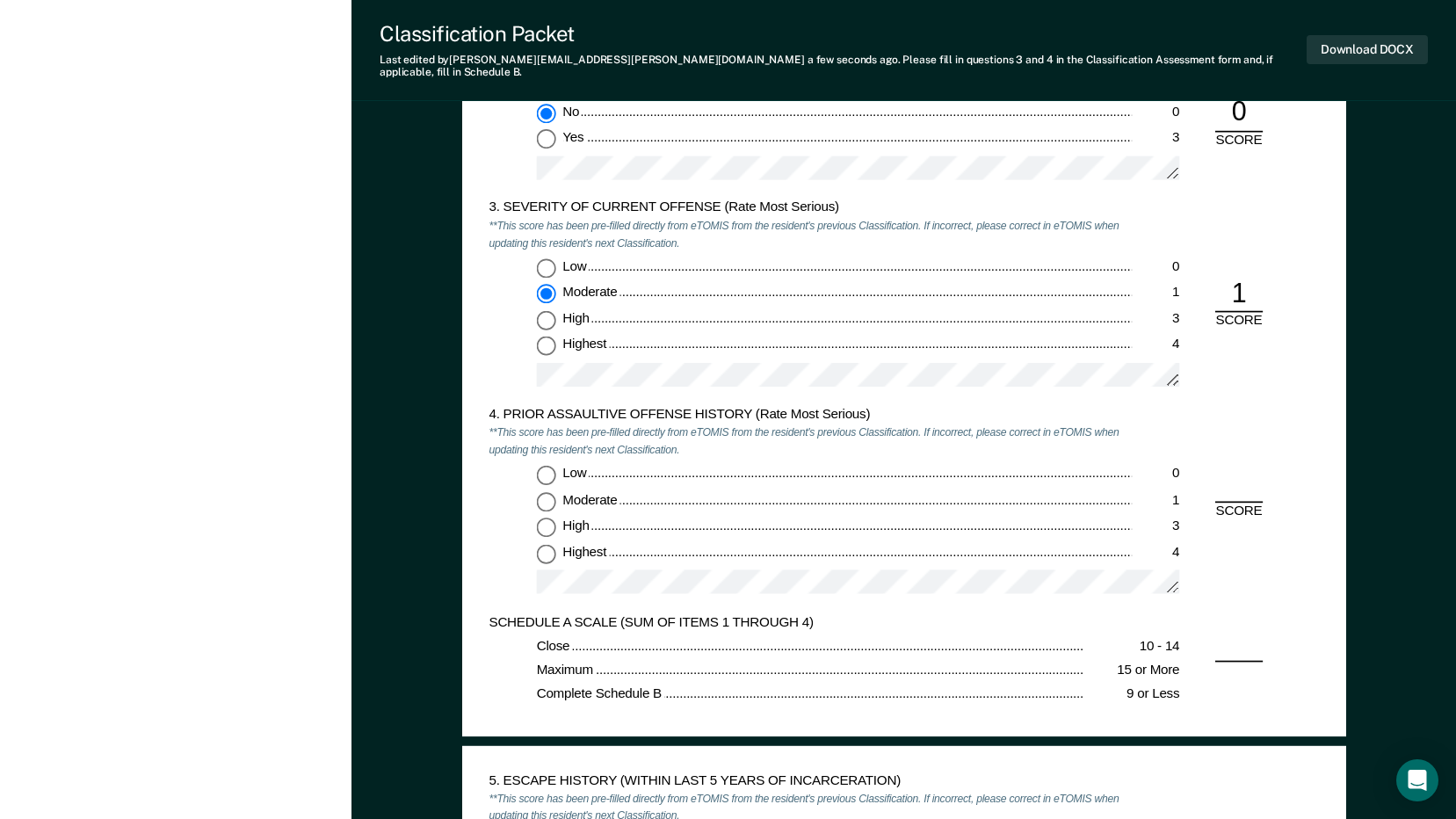
click at [543, 465] on input "Low 0" at bounding box center [545, 475] width 19 height 19
type textarea "x"
radio input "true"
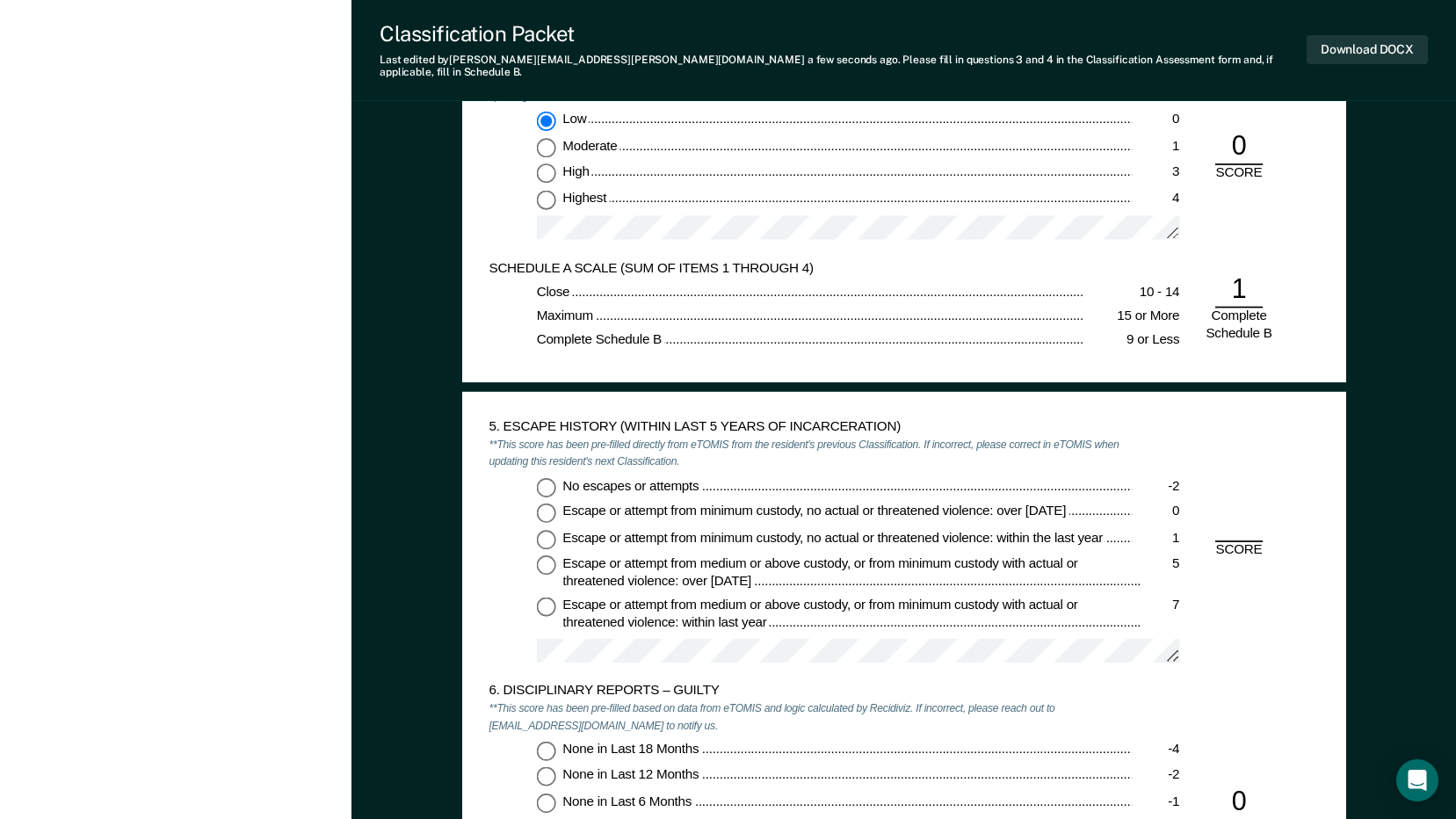
scroll to position [2198, 0]
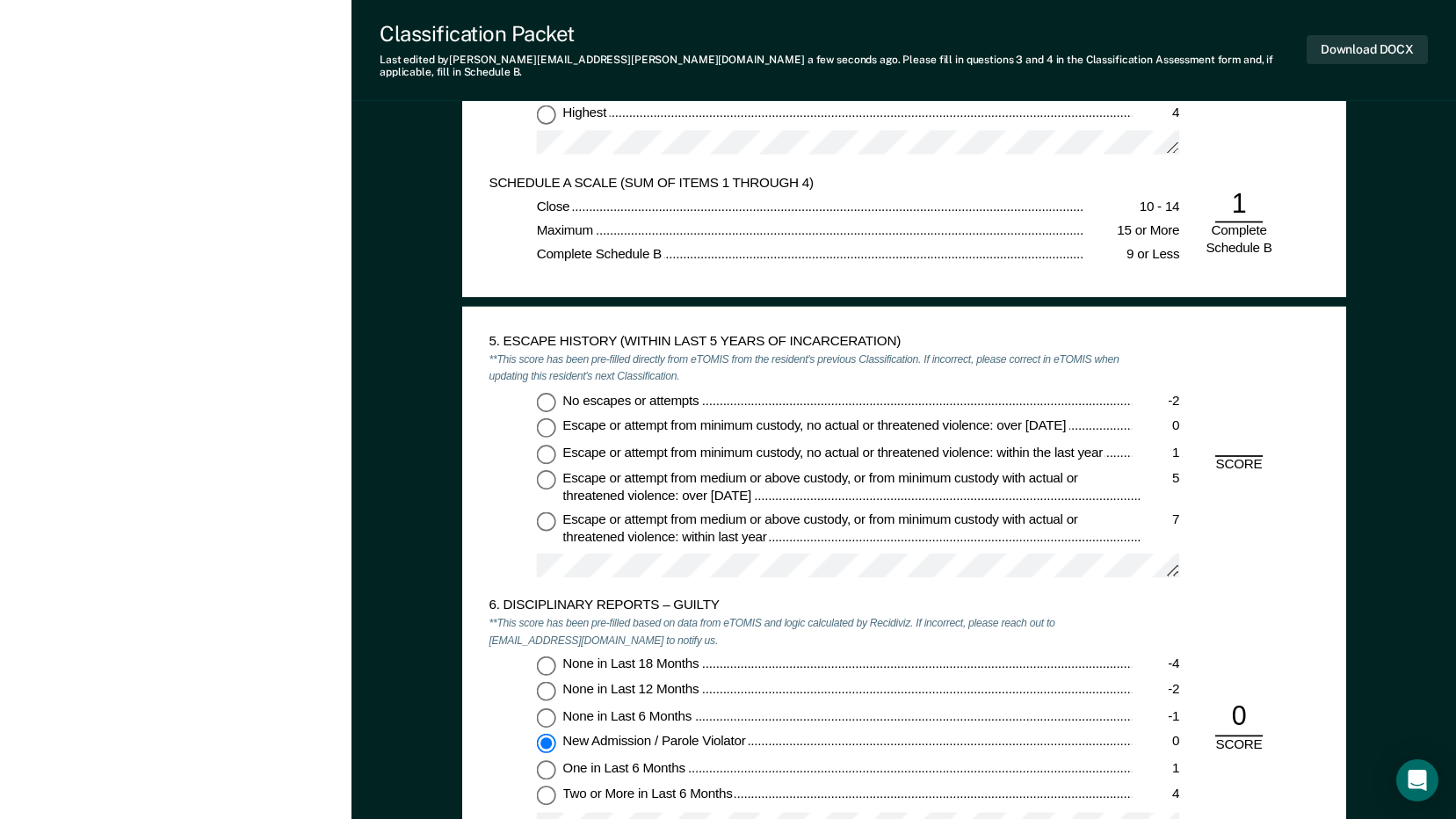
click at [541, 392] on input "No escapes or attempts -2" at bounding box center [545, 402] width 19 height 19
type textarea "x"
radio input "true"
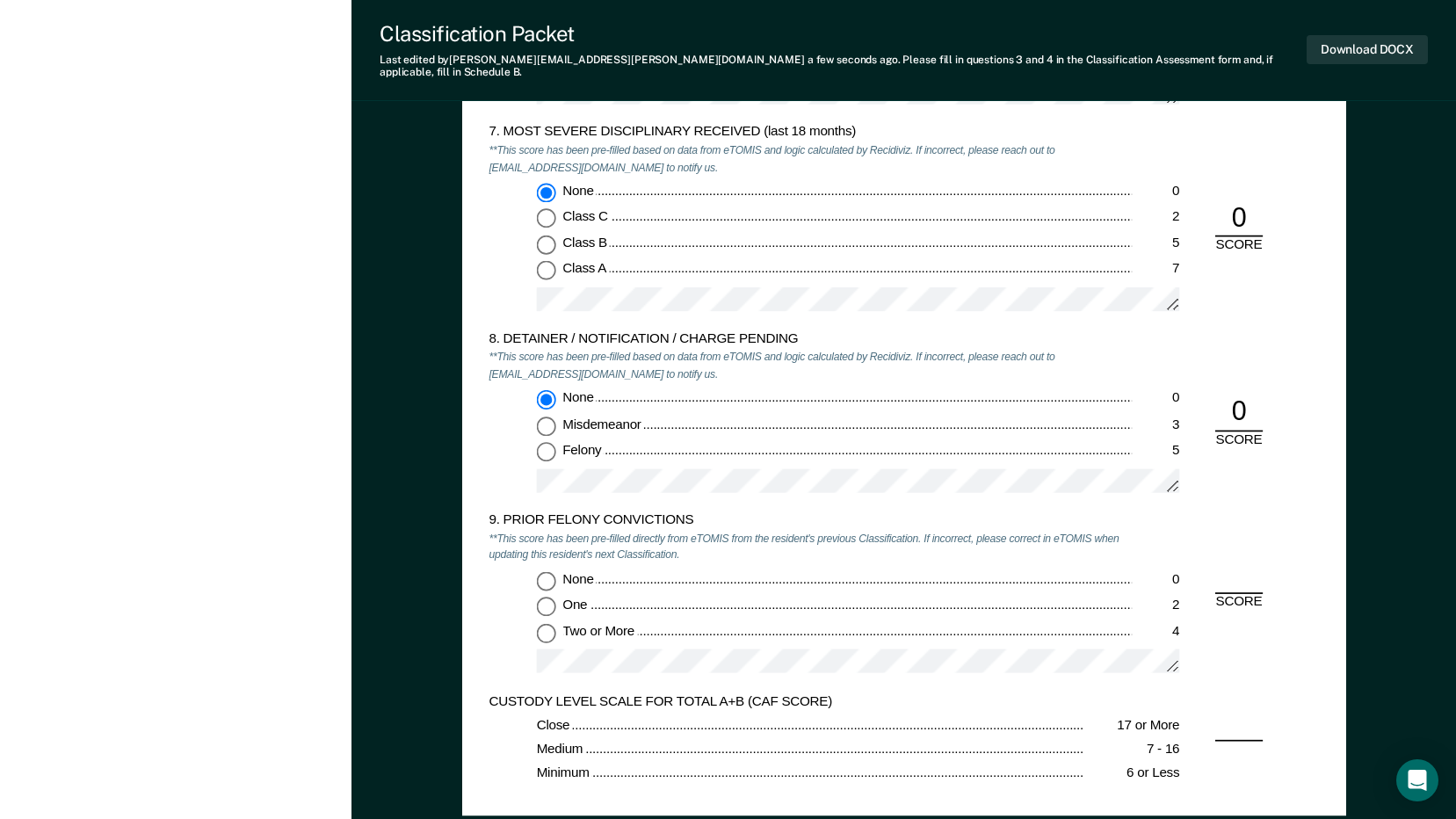
scroll to position [3076, 0]
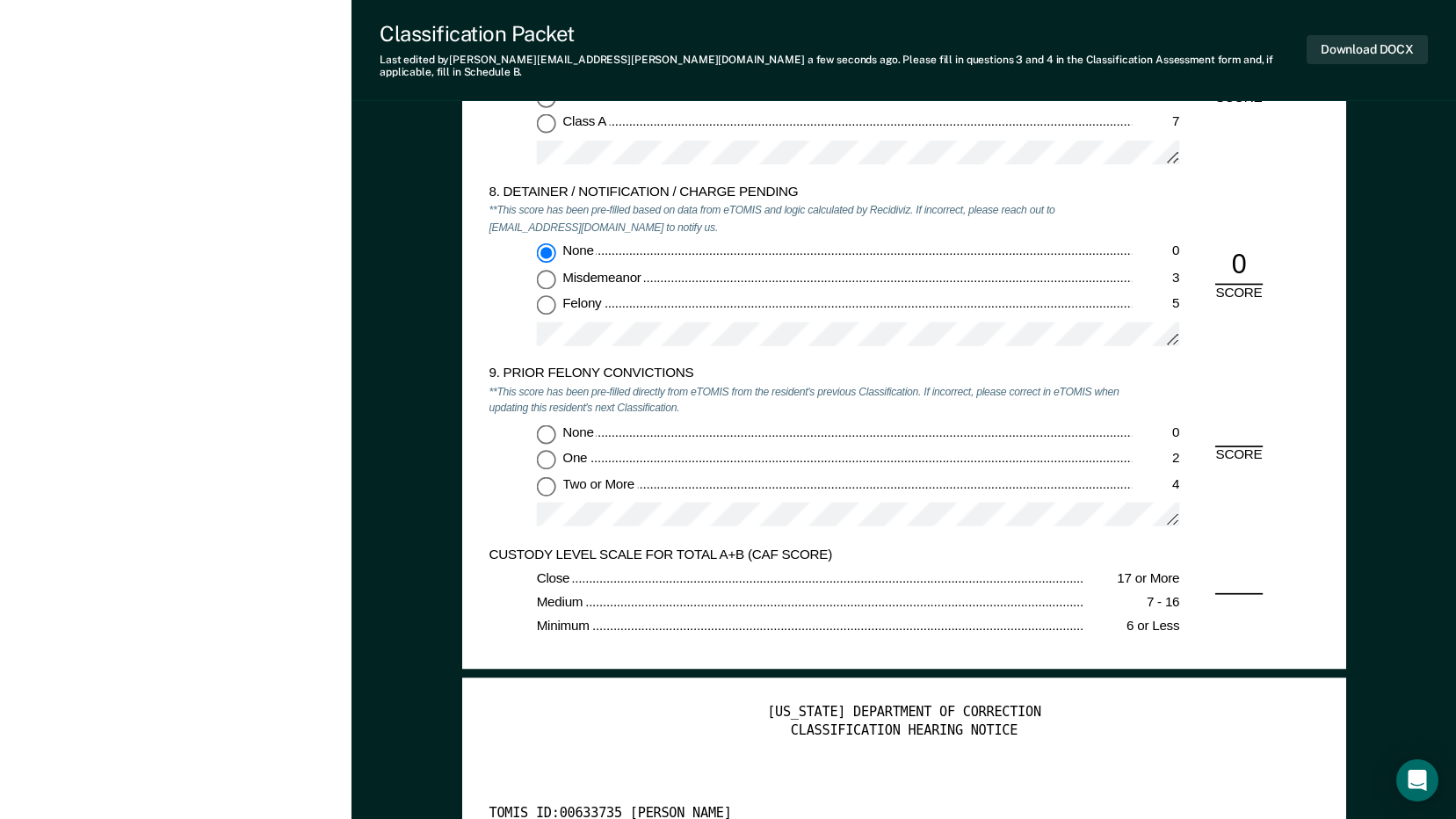
click at [539, 424] on input "None 0" at bounding box center [545, 434] width 19 height 19
type textarea "x"
radio input "true"
click at [1315, 50] on button "Download DOCX" at bounding box center [1367, 50] width 121 height 29
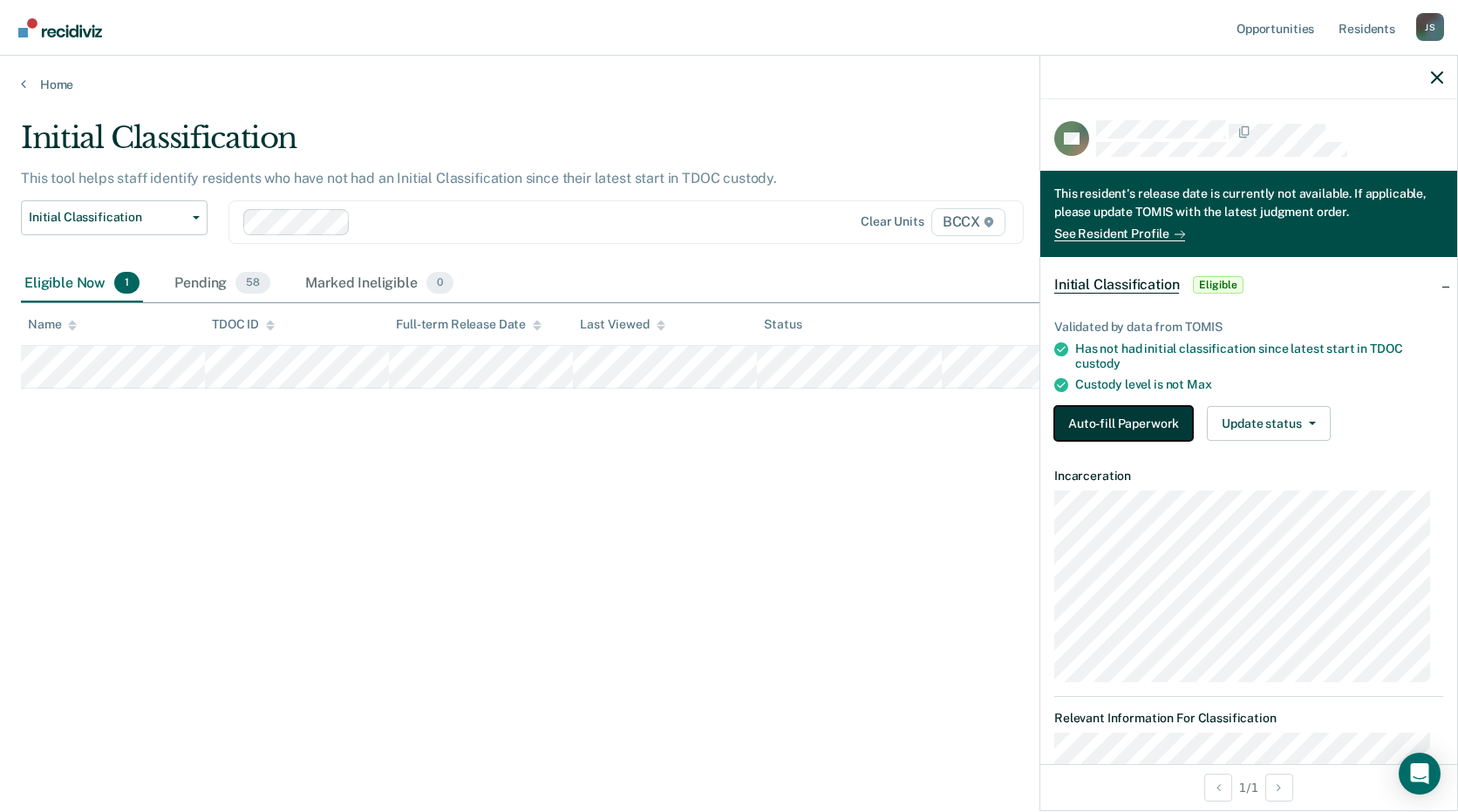
click at [1126, 429] on button "Auto-fill Paperwork" at bounding box center [1123, 424] width 139 height 35
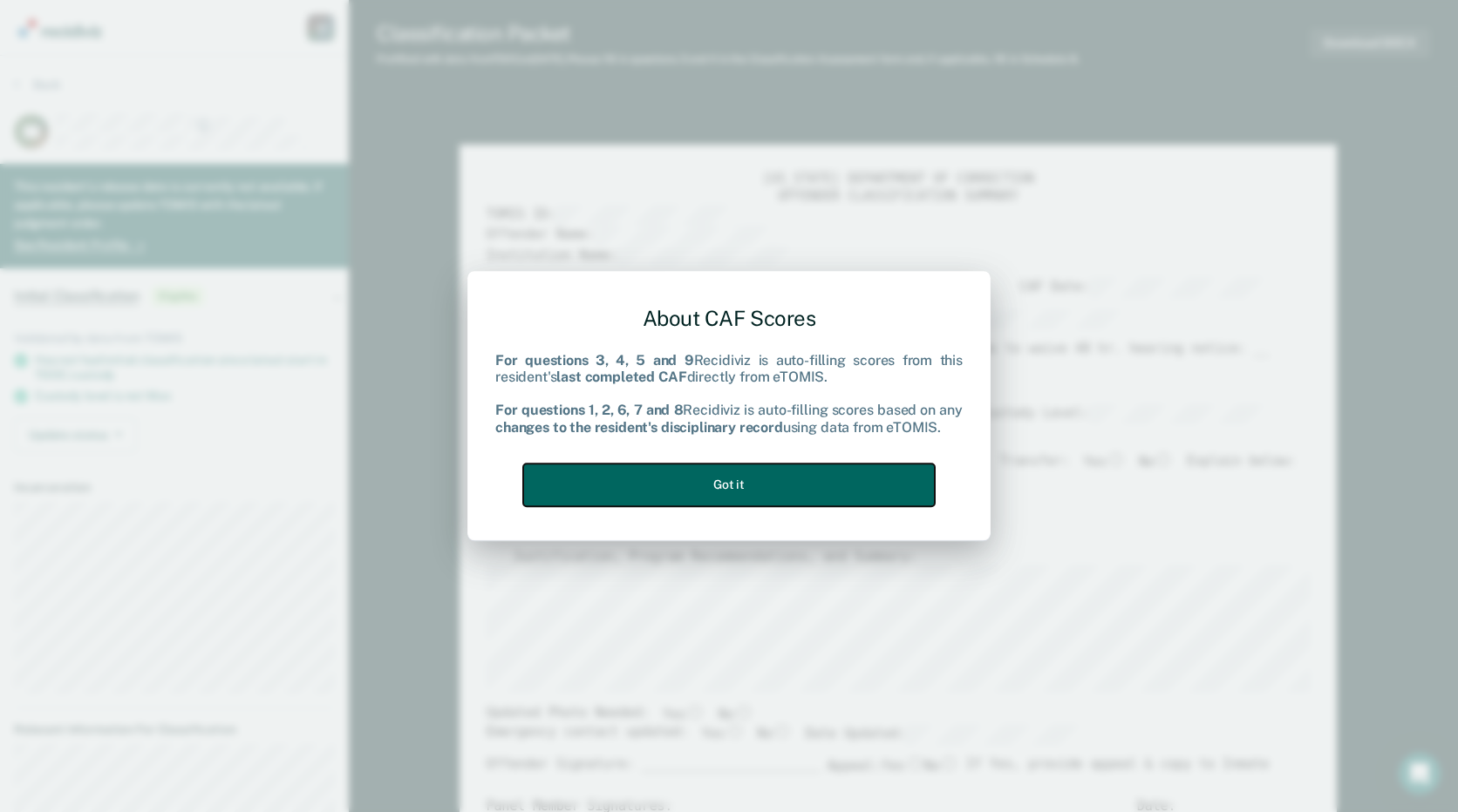
click at [664, 478] on button "Got it" at bounding box center [729, 485] width 412 height 43
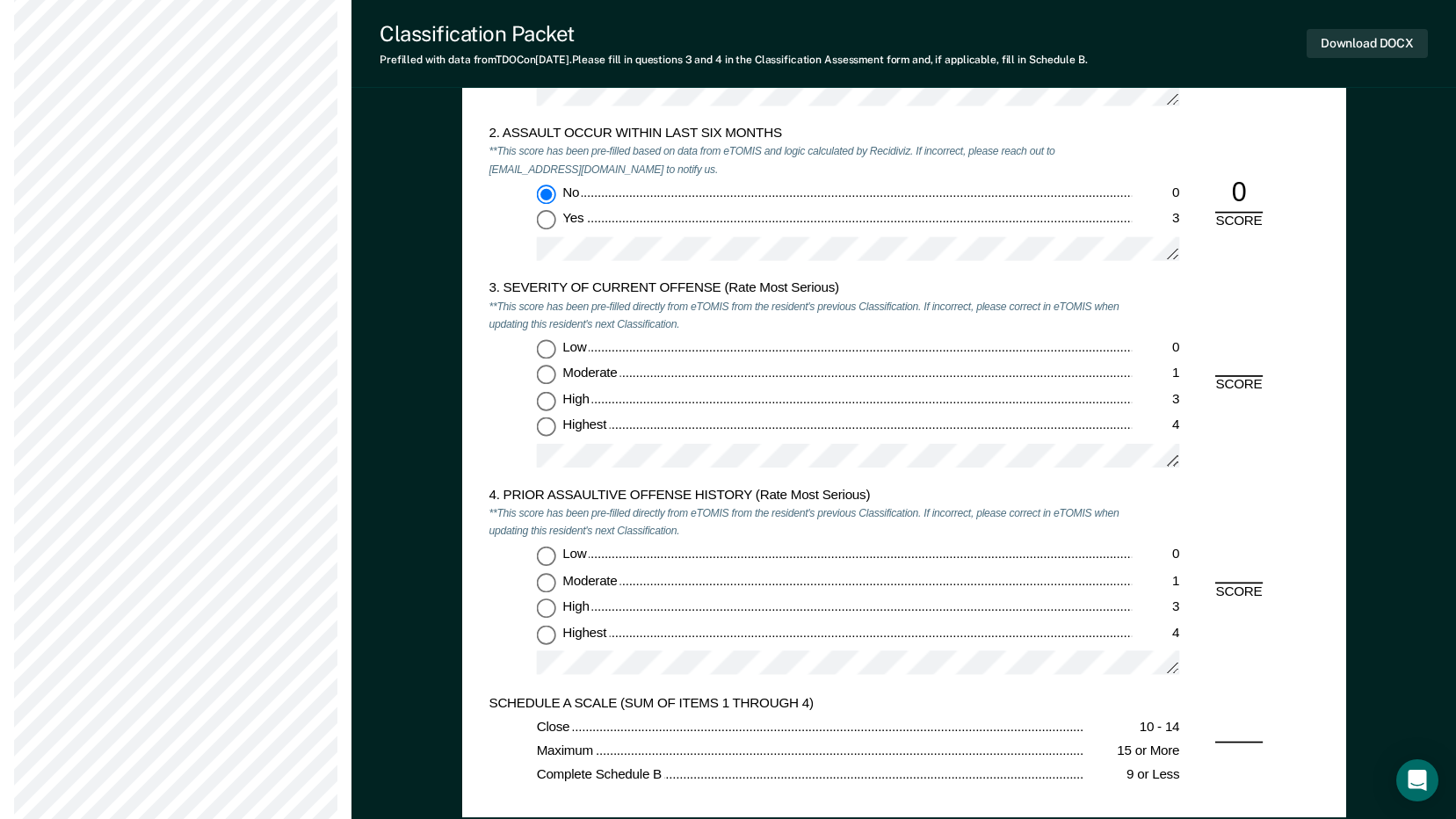
scroll to position [1670, 0]
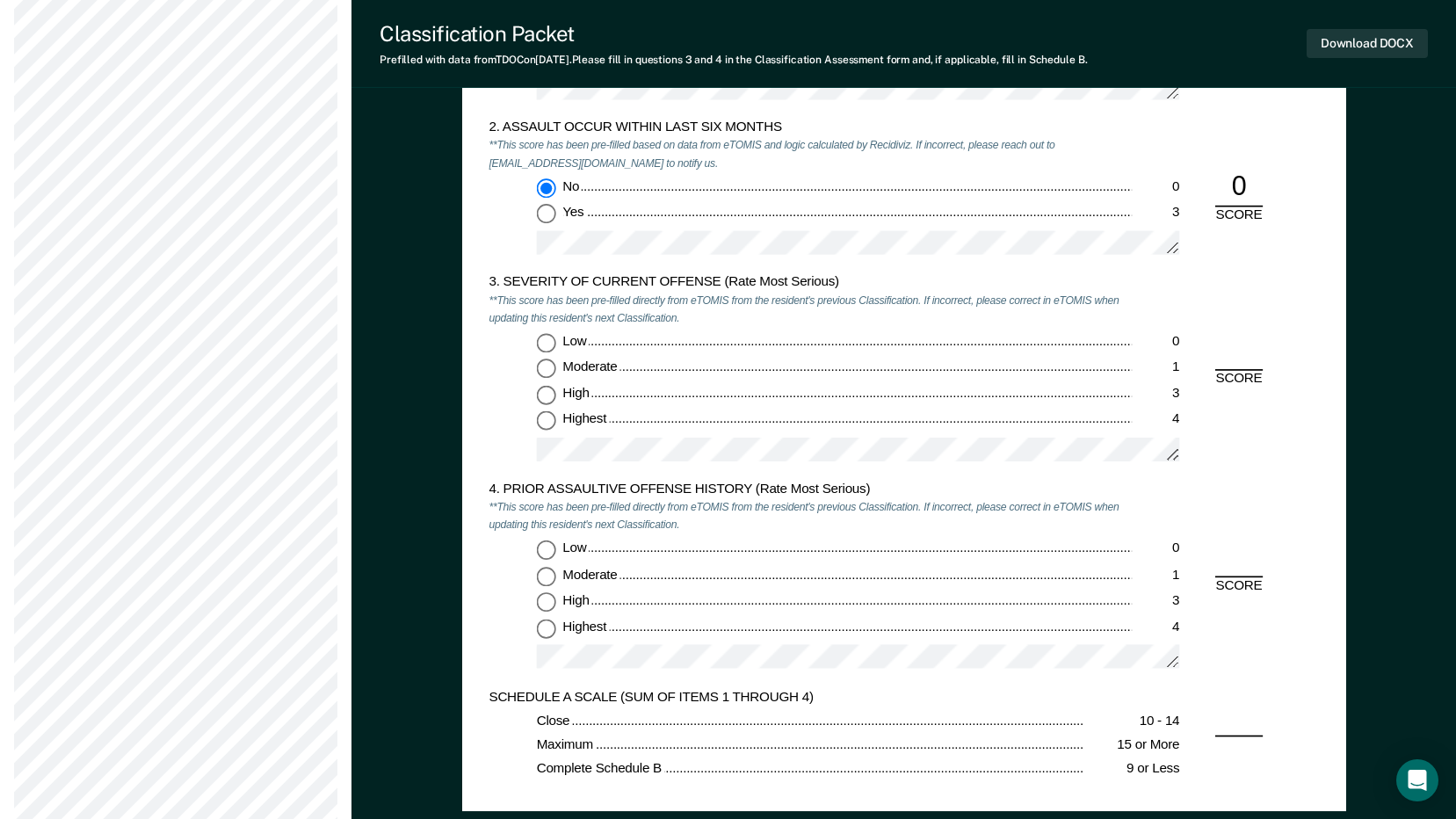
click at [545, 338] on input "Low 0" at bounding box center [545, 344] width 19 height 19
type textarea "x"
radio input "true"
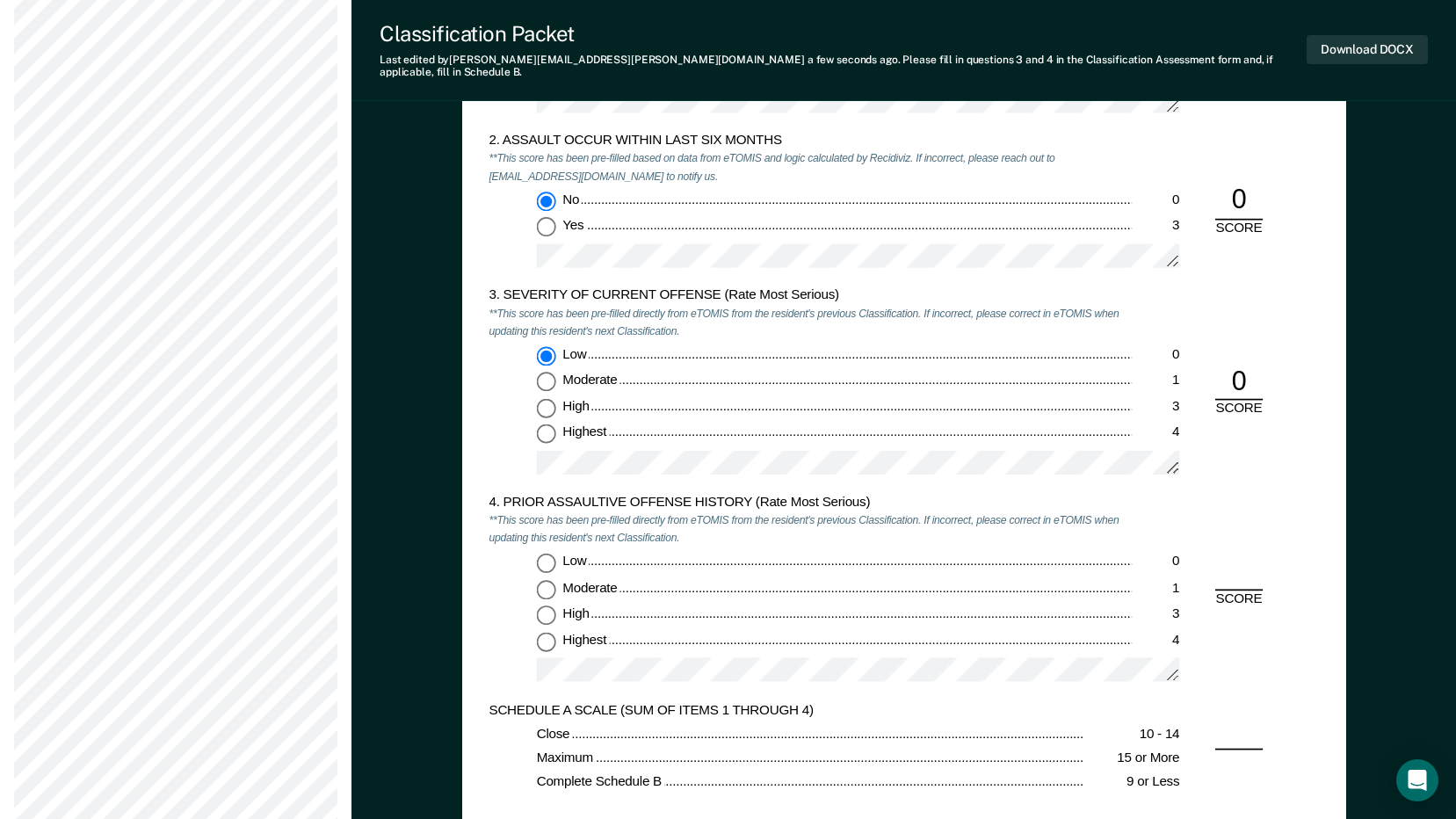
click at [545, 552] on input "Low 0" at bounding box center [545, 562] width 19 height 19
type textarea "x"
radio input "true"
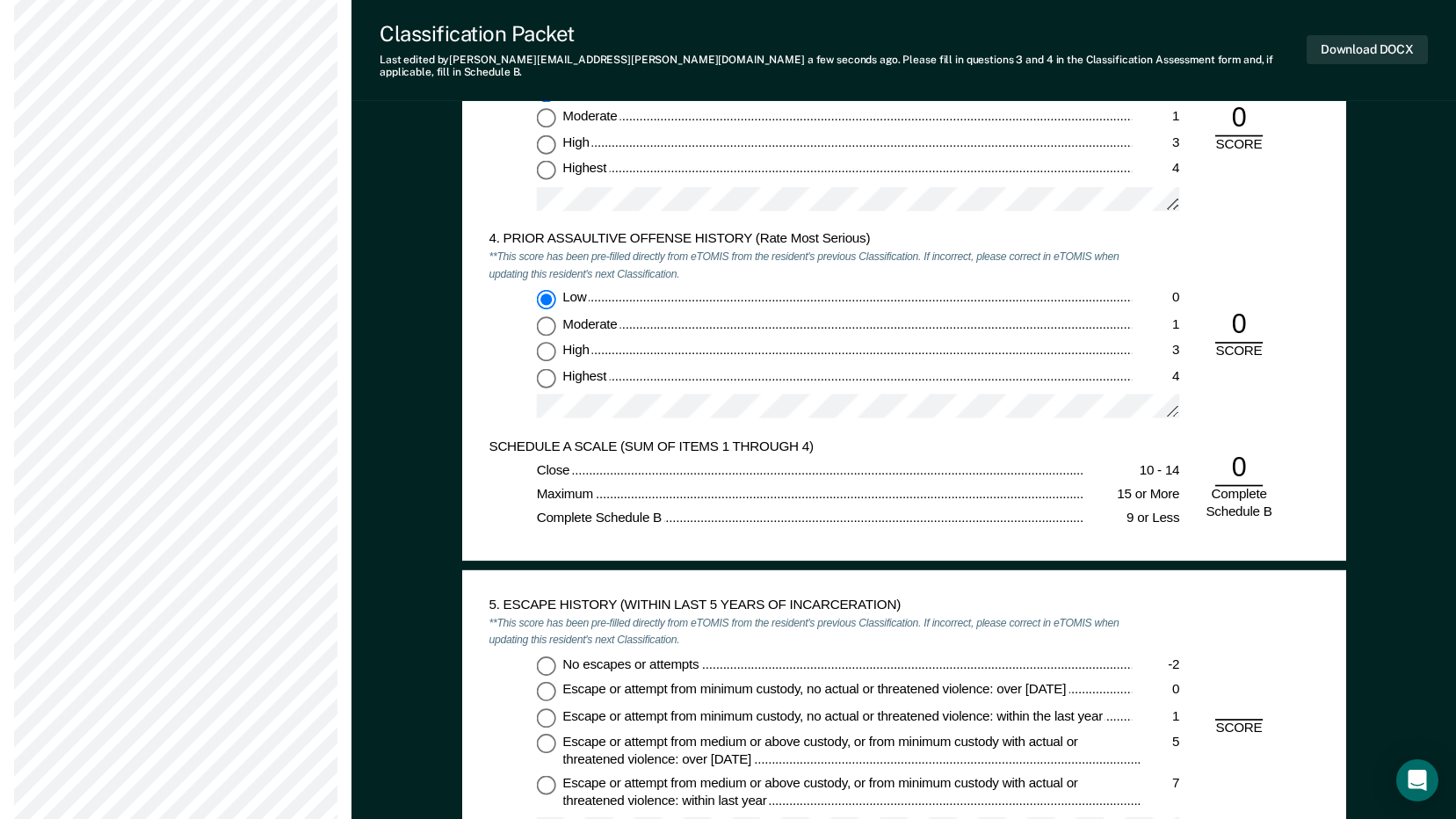
scroll to position [2109, 0]
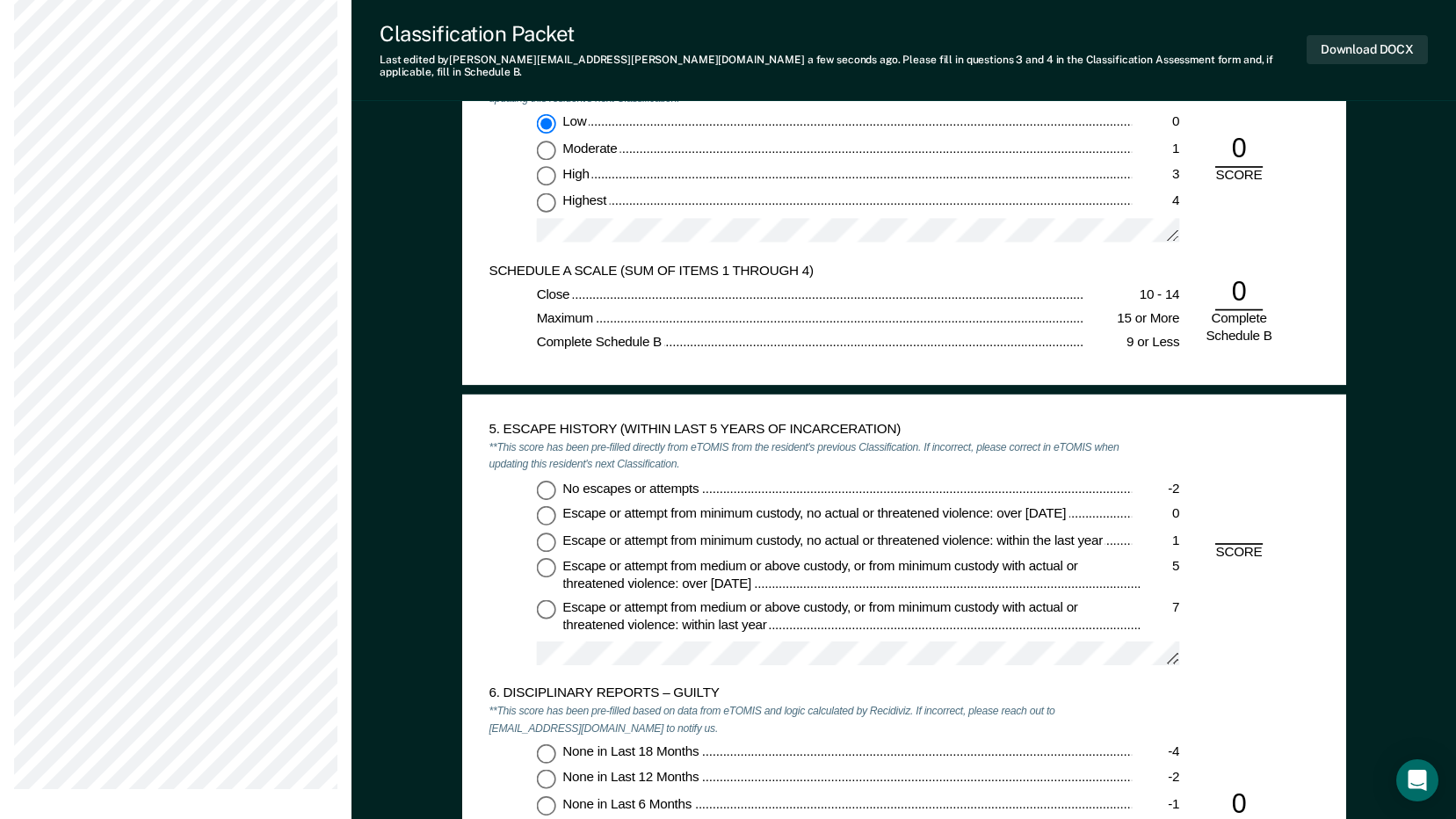
click at [548, 481] on input "No escapes or attempts -2" at bounding box center [545, 490] width 19 height 19
type textarea "x"
radio input "true"
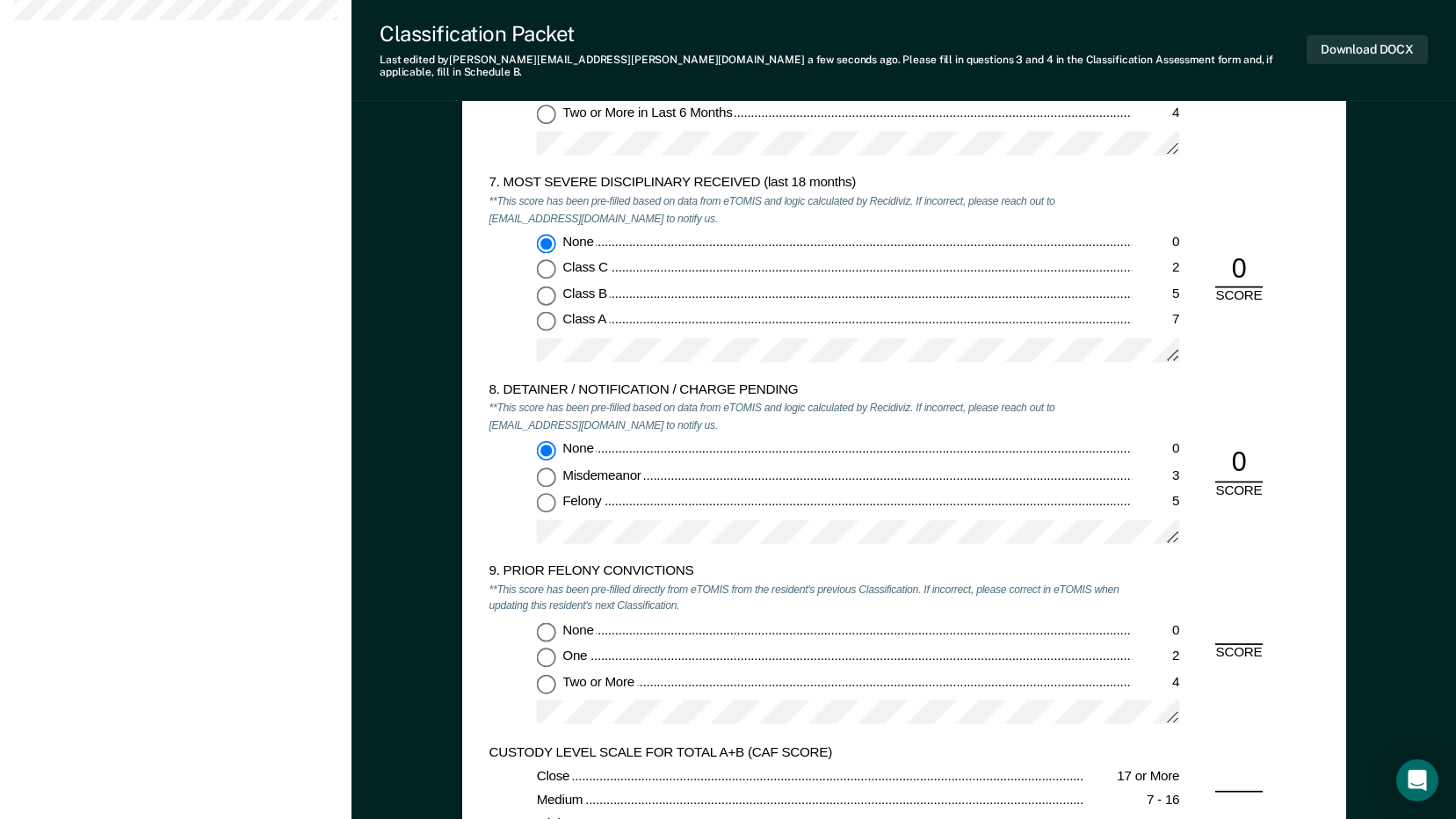
scroll to position [2988, 0]
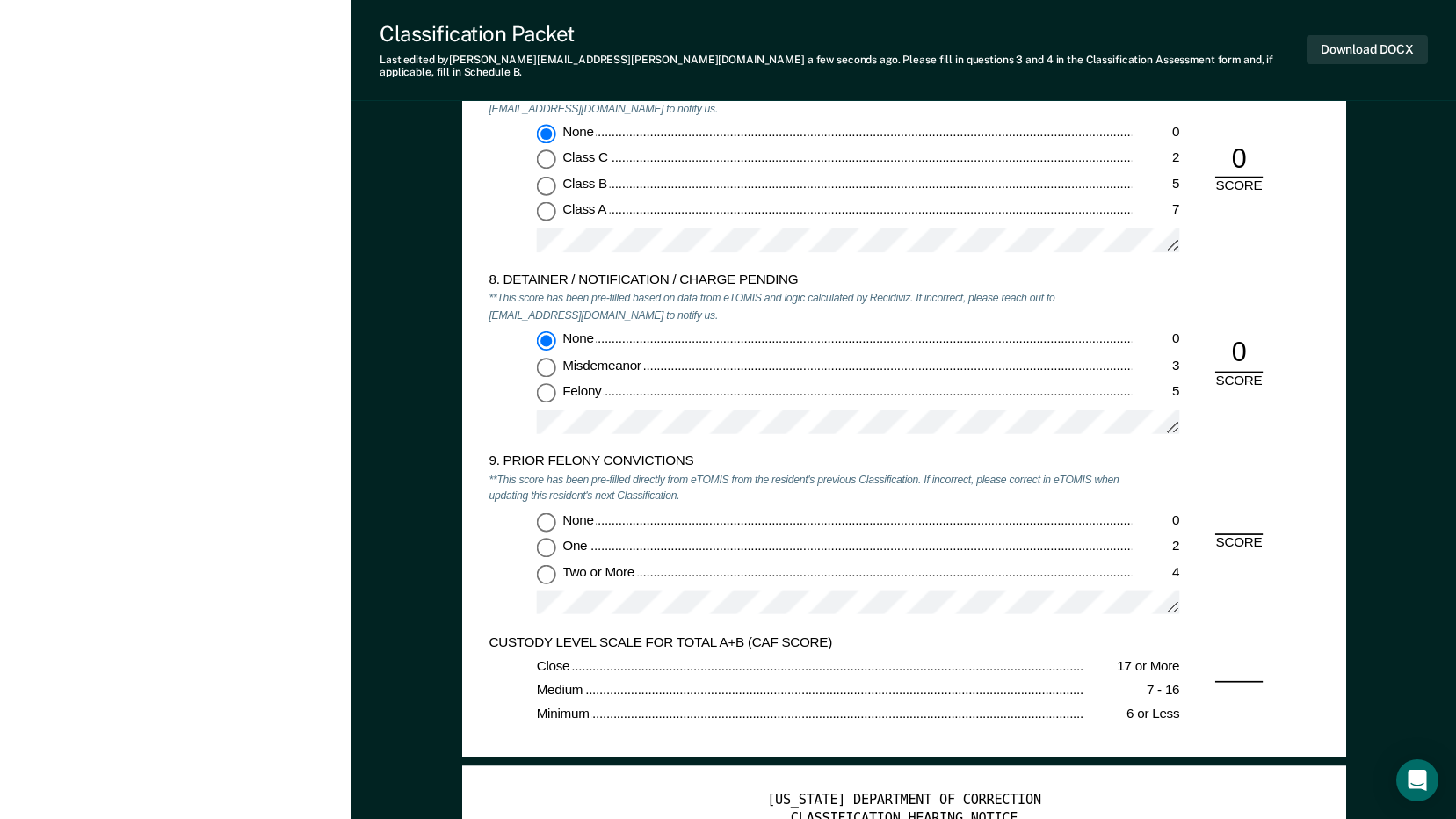
click at [543, 564] on input "Two or More 4" at bounding box center [545, 574] width 19 height 19
type textarea "x"
radio input "true"
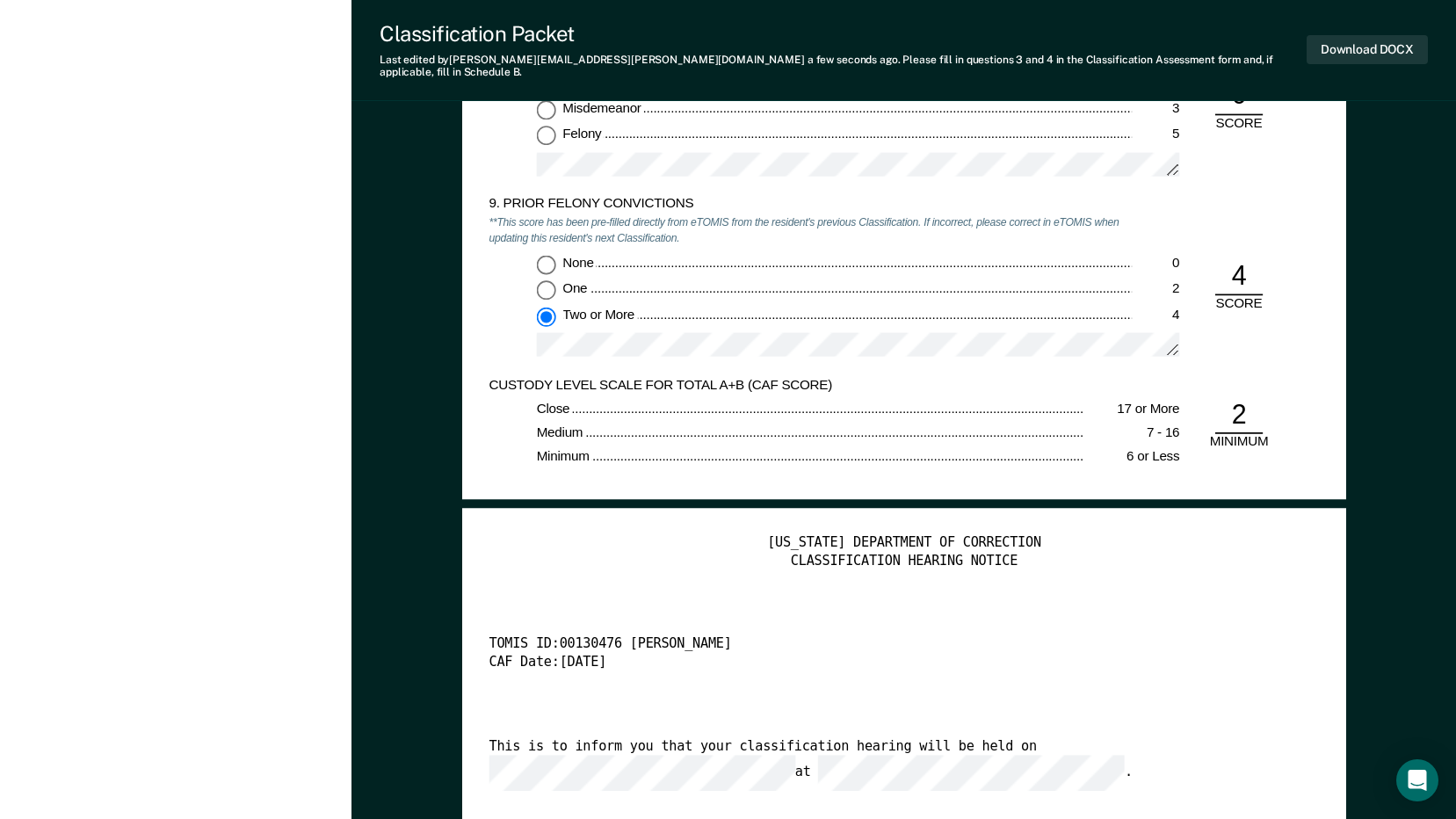
scroll to position [3340, 0]
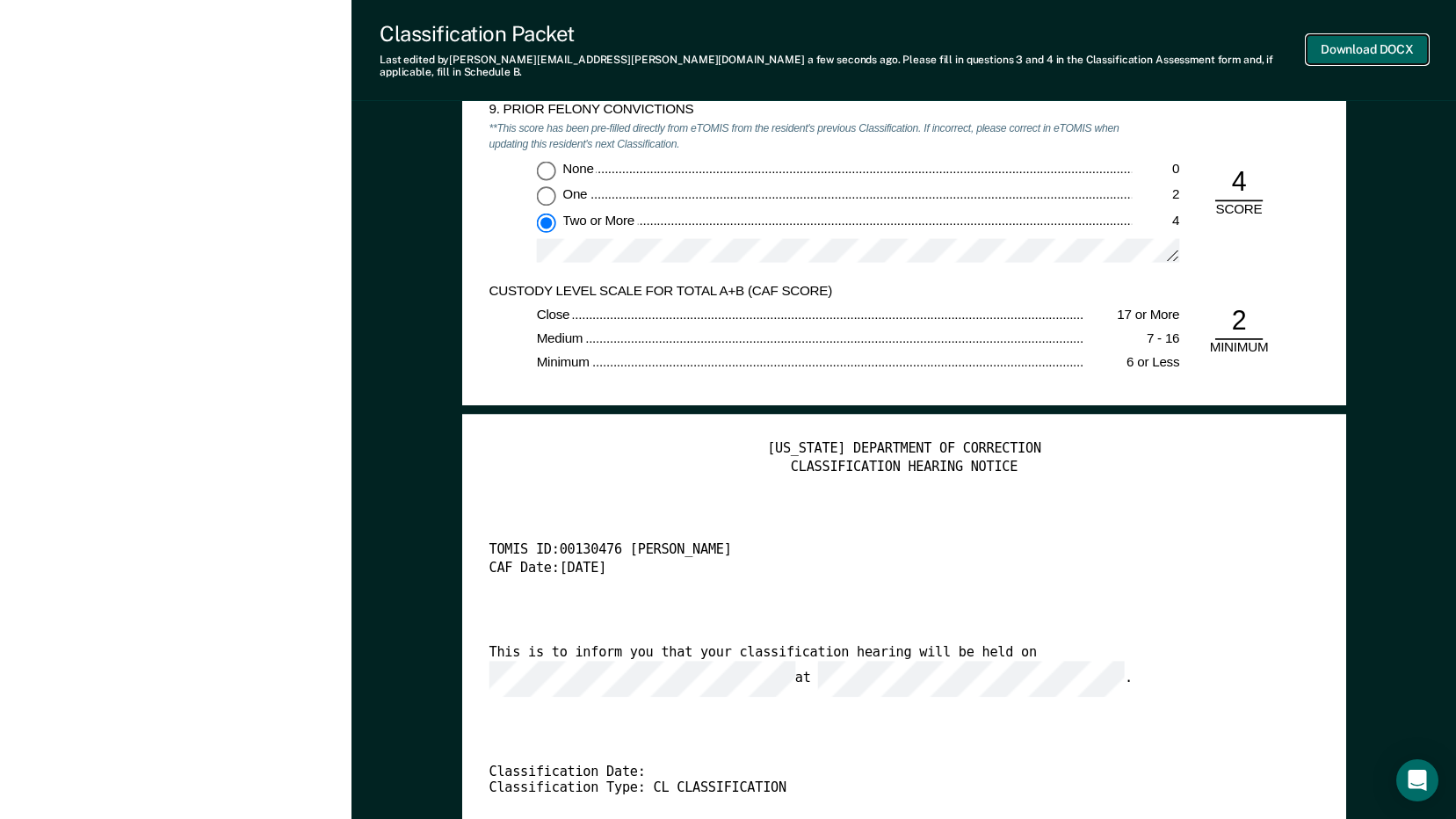
click at [1358, 39] on button "Download DOCX" at bounding box center [1367, 50] width 121 height 29
type textarea "x"
